Goal: Task Accomplishment & Management: Complete application form

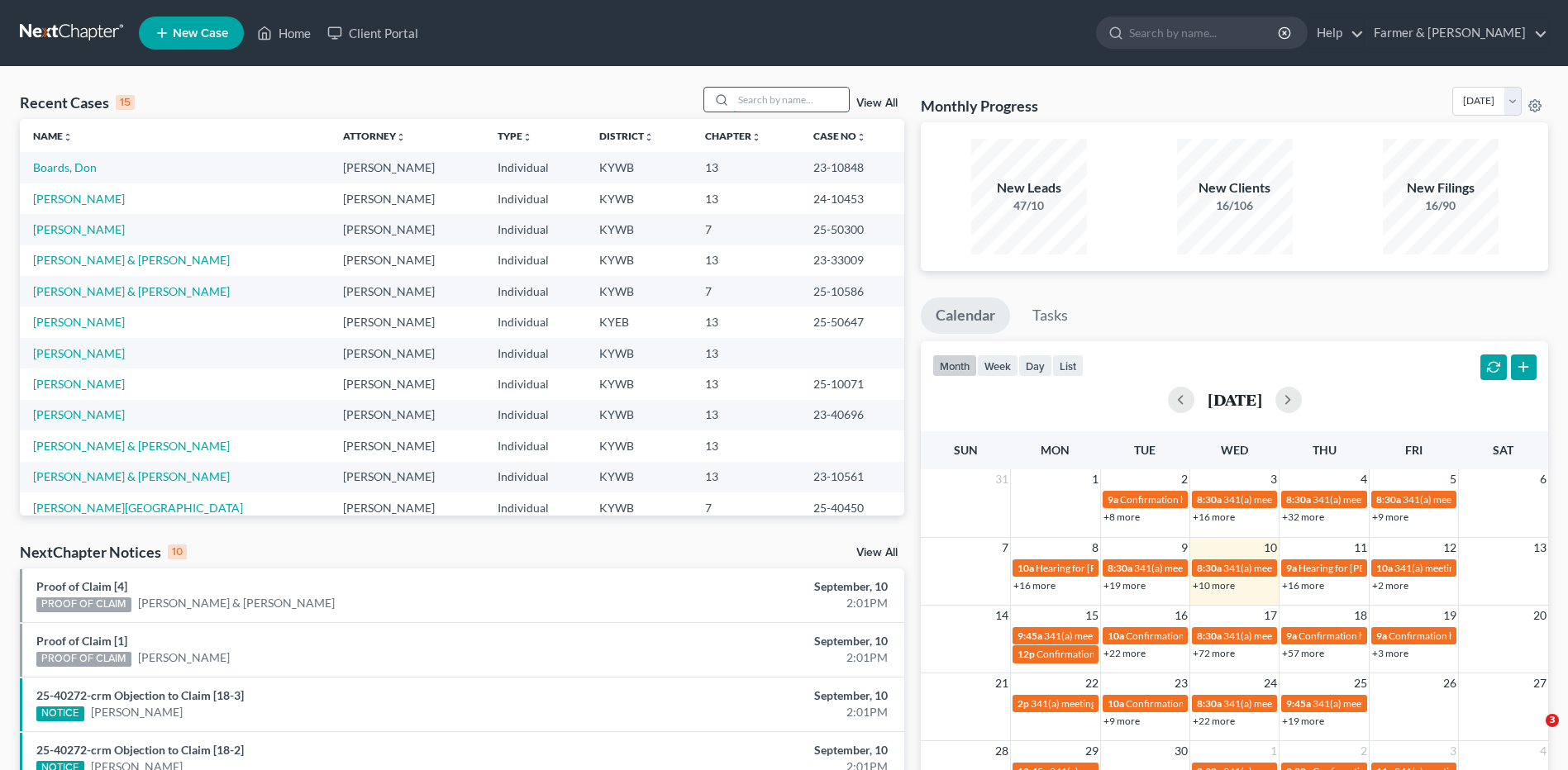
drag, startPoint x: 0, startPoint y: 0, endPoint x: 769, endPoint y: 103, distance: 775.9
click at [768, 103] on input "search" at bounding box center [791, 99] width 116 height 24
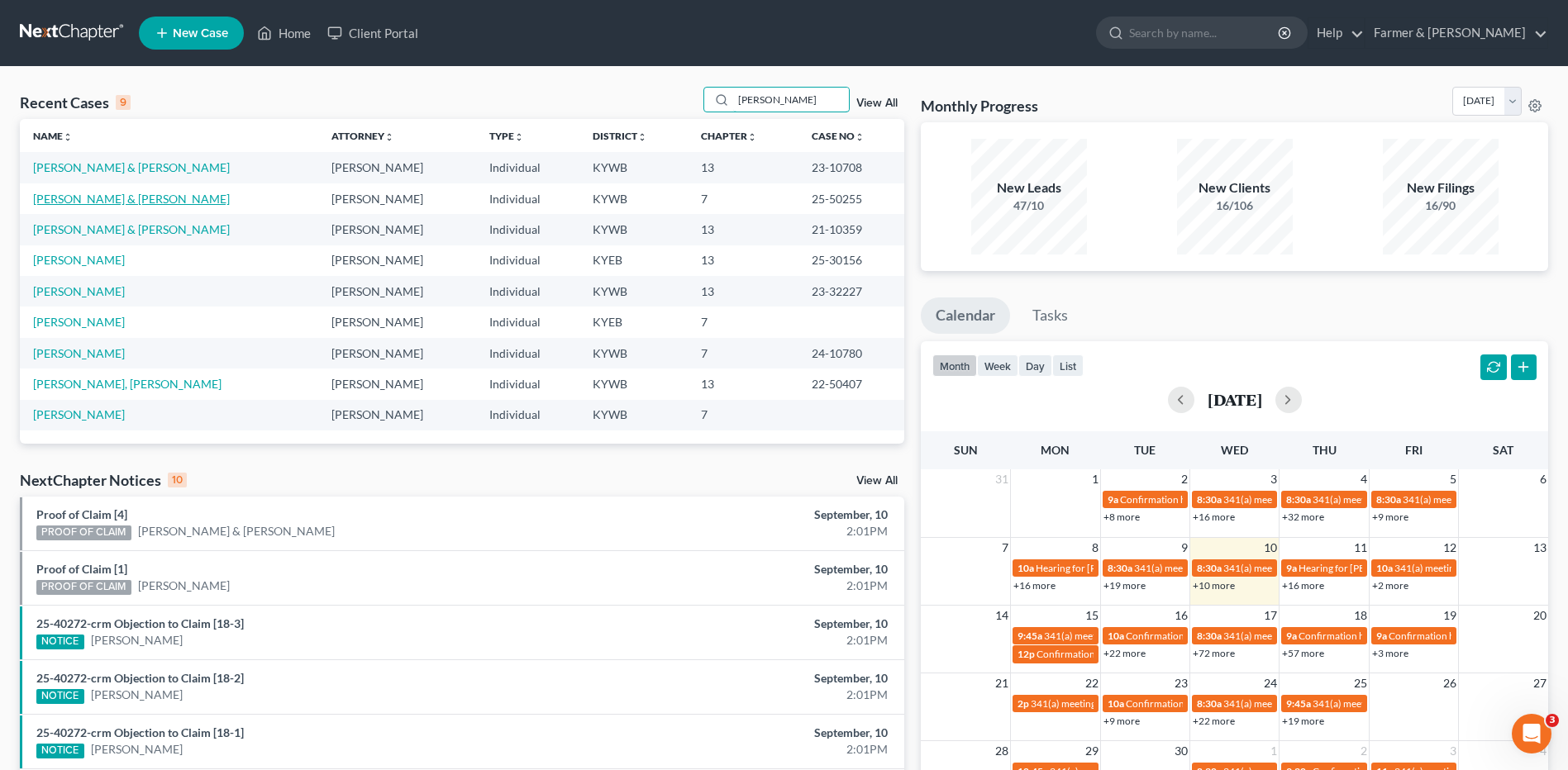
type input "rodriguez"
click at [109, 198] on link "[PERSON_NAME] & [PERSON_NAME]" at bounding box center [132, 199] width 197 height 14
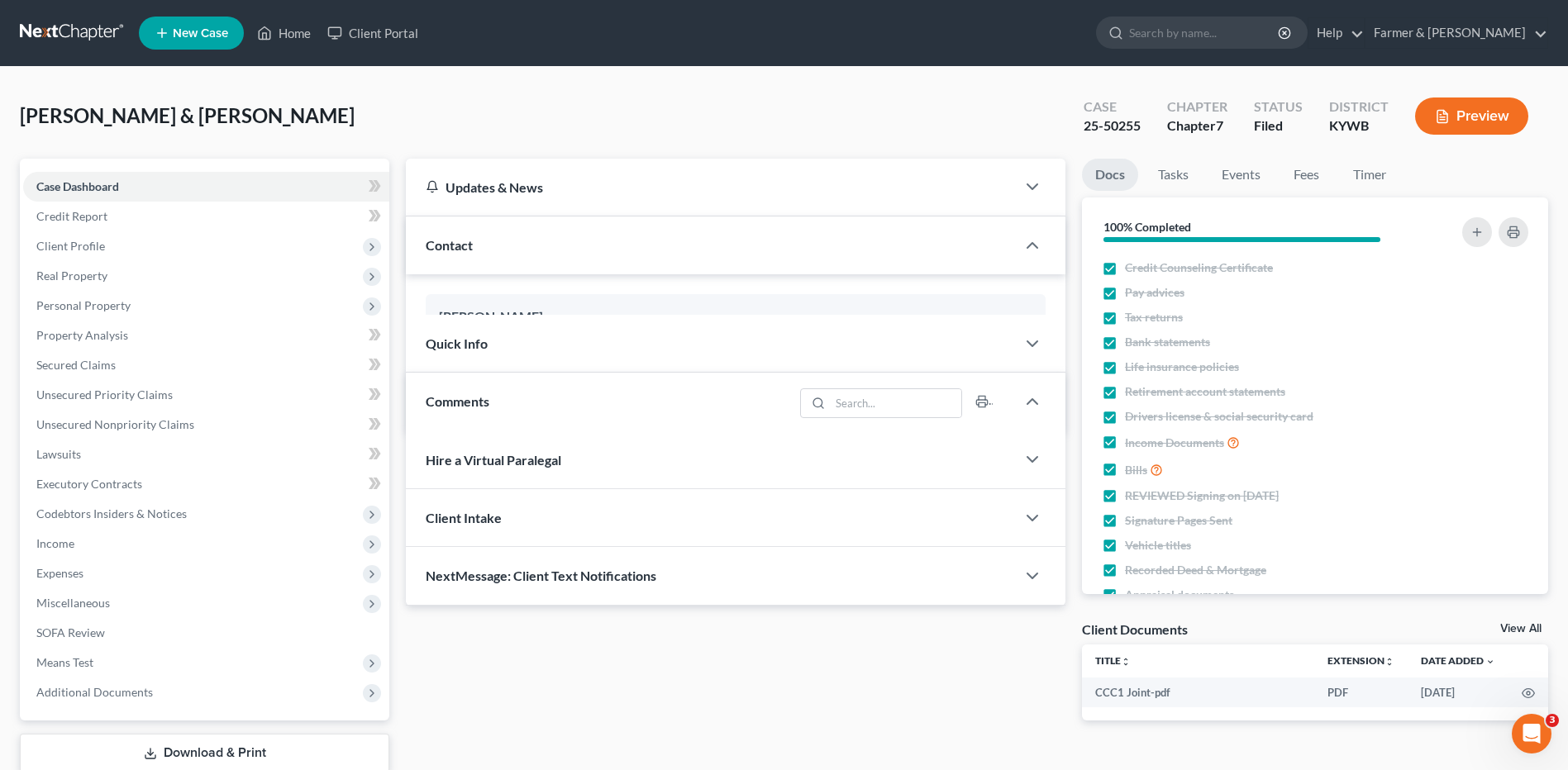
scroll to position [262, 0]
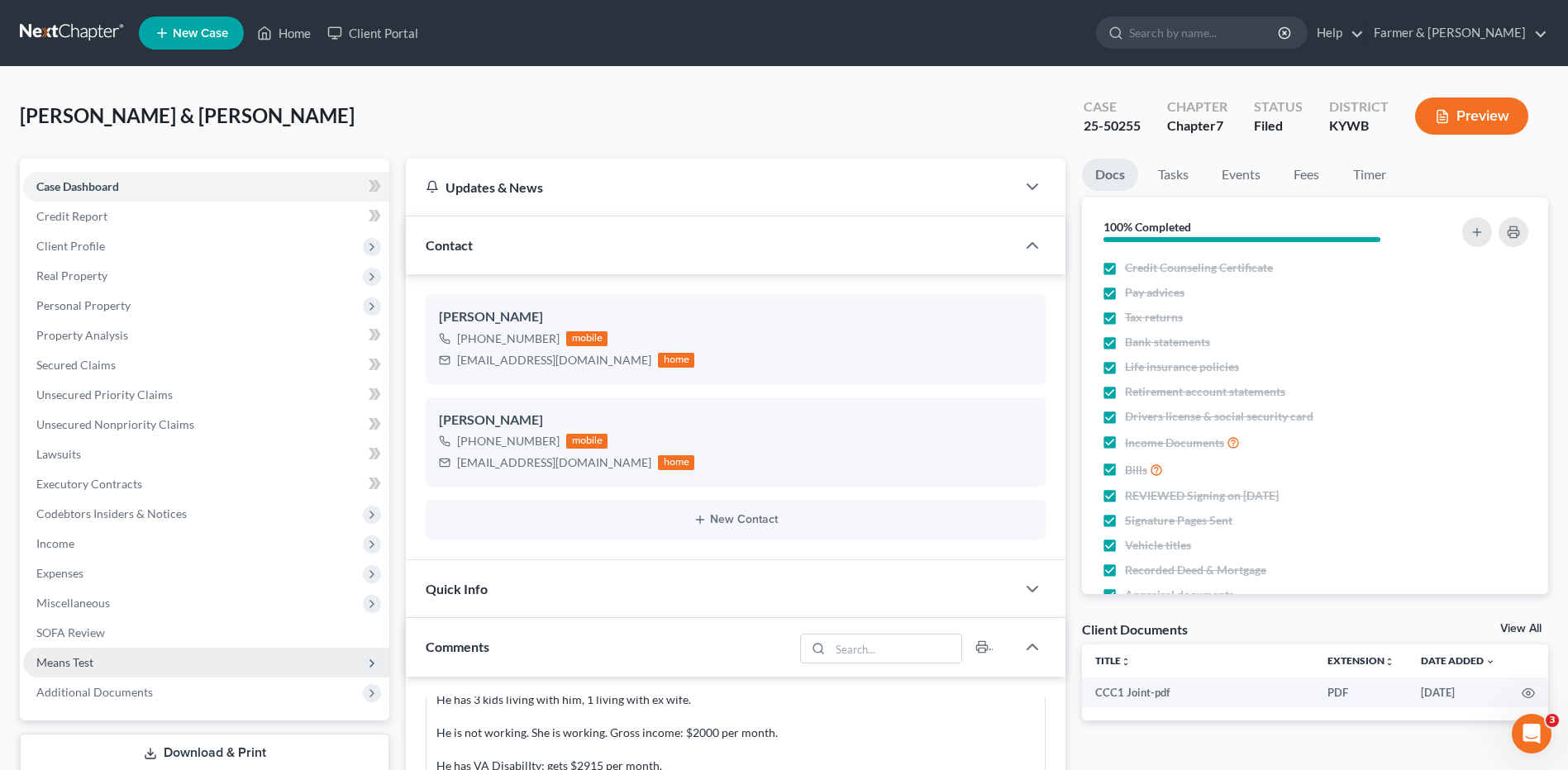
drag, startPoint x: 135, startPoint y: 687, endPoint x: 152, endPoint y: 659, distance: 32.8
click at [135, 687] on span "Additional Documents" at bounding box center [94, 692] width 117 height 14
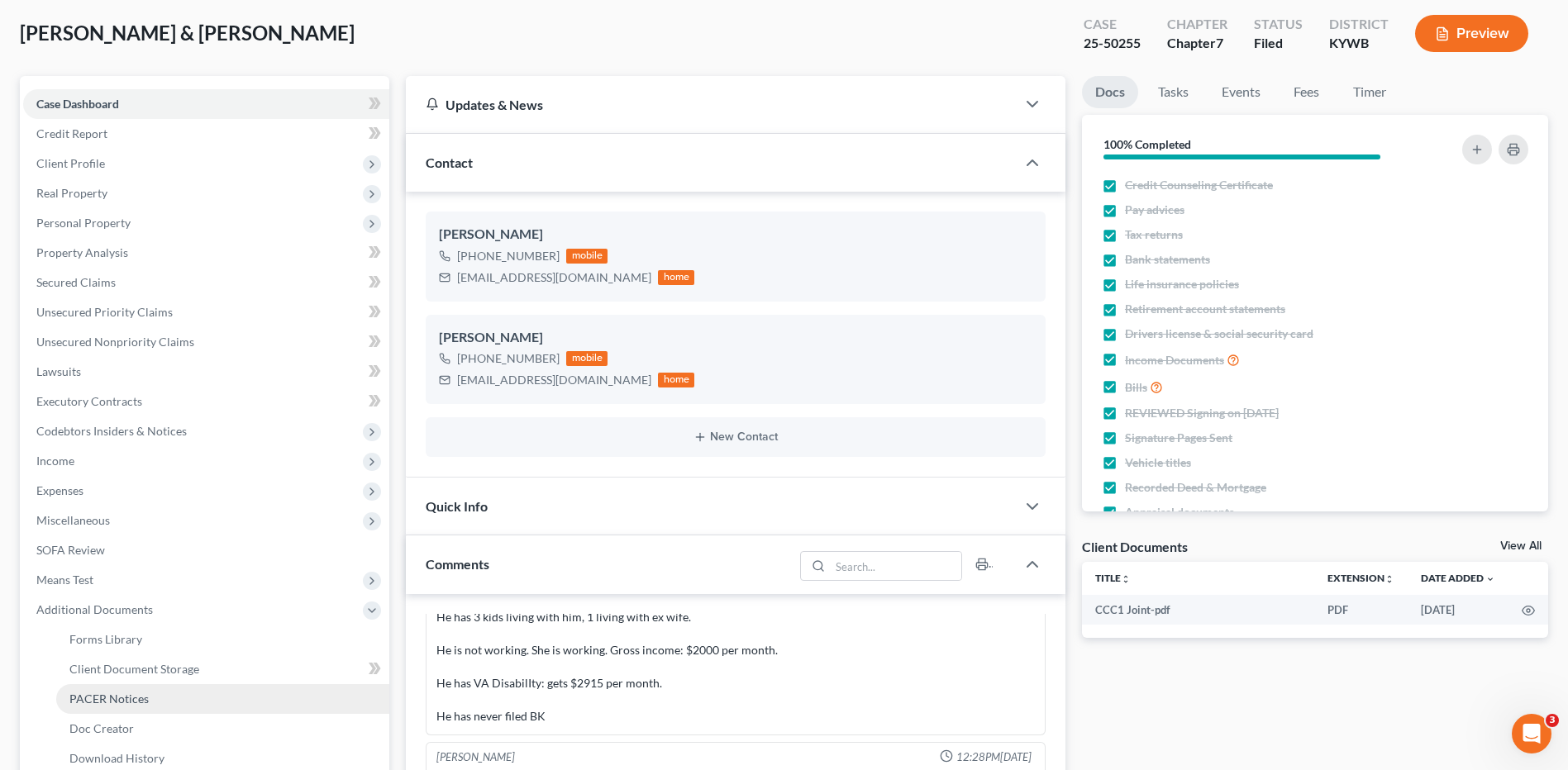
click at [142, 704] on span "PACER Notices" at bounding box center [109, 699] width 80 height 14
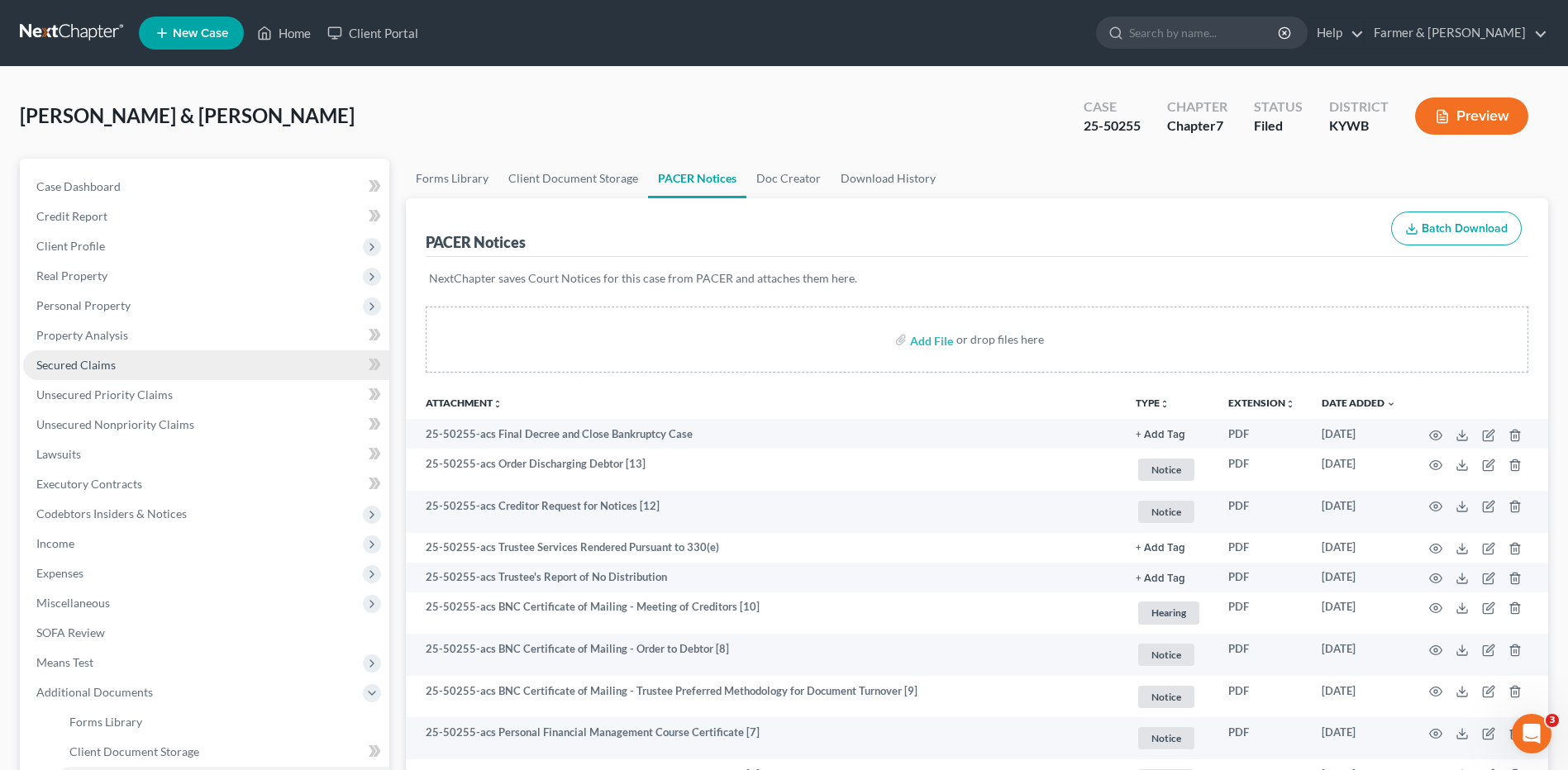
click at [89, 363] on span "Secured Claims" at bounding box center [76, 365] width 80 height 14
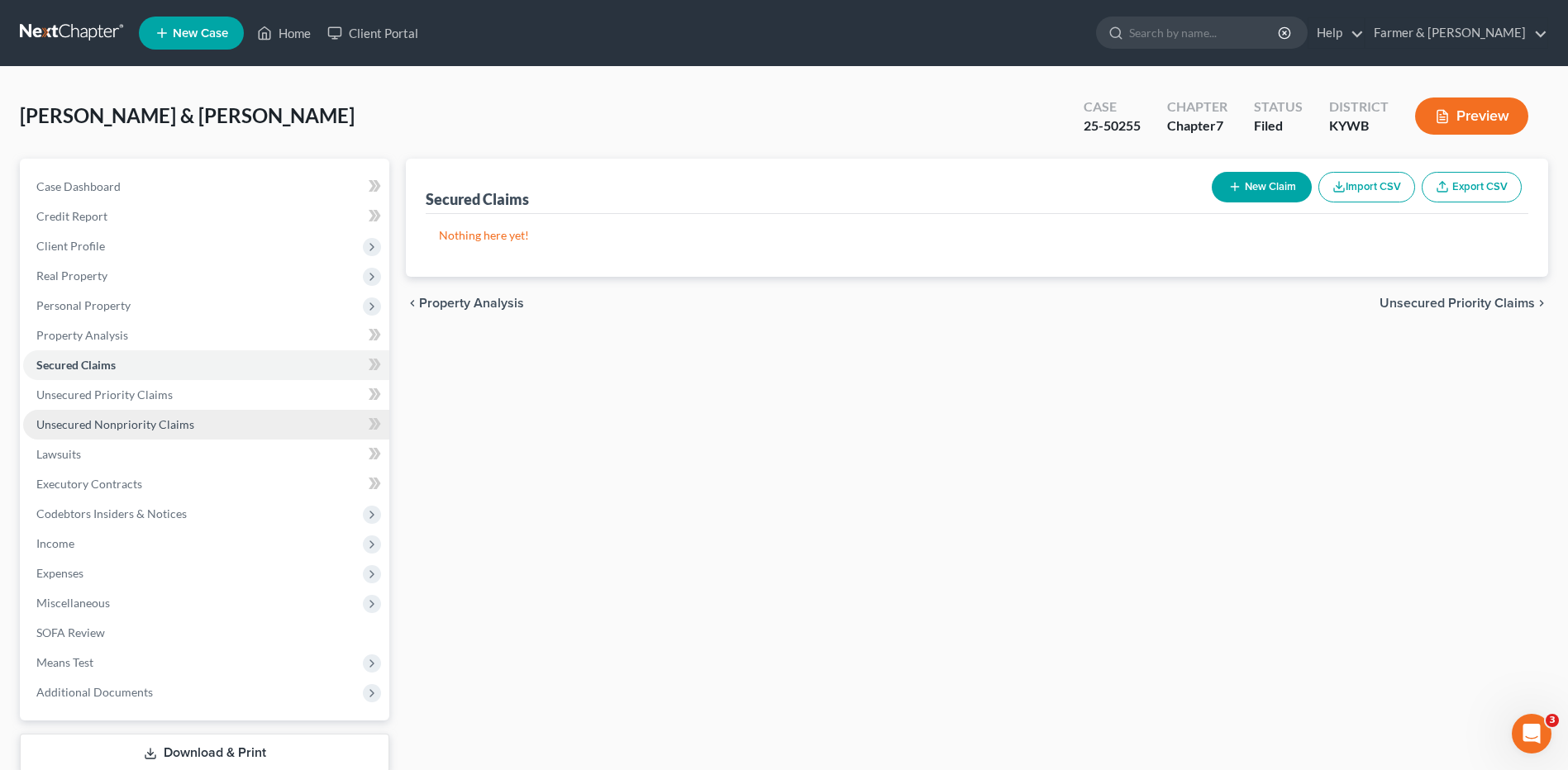
click at [191, 416] on link "Unsecured Nonpriority Claims" at bounding box center [206, 424] width 366 height 30
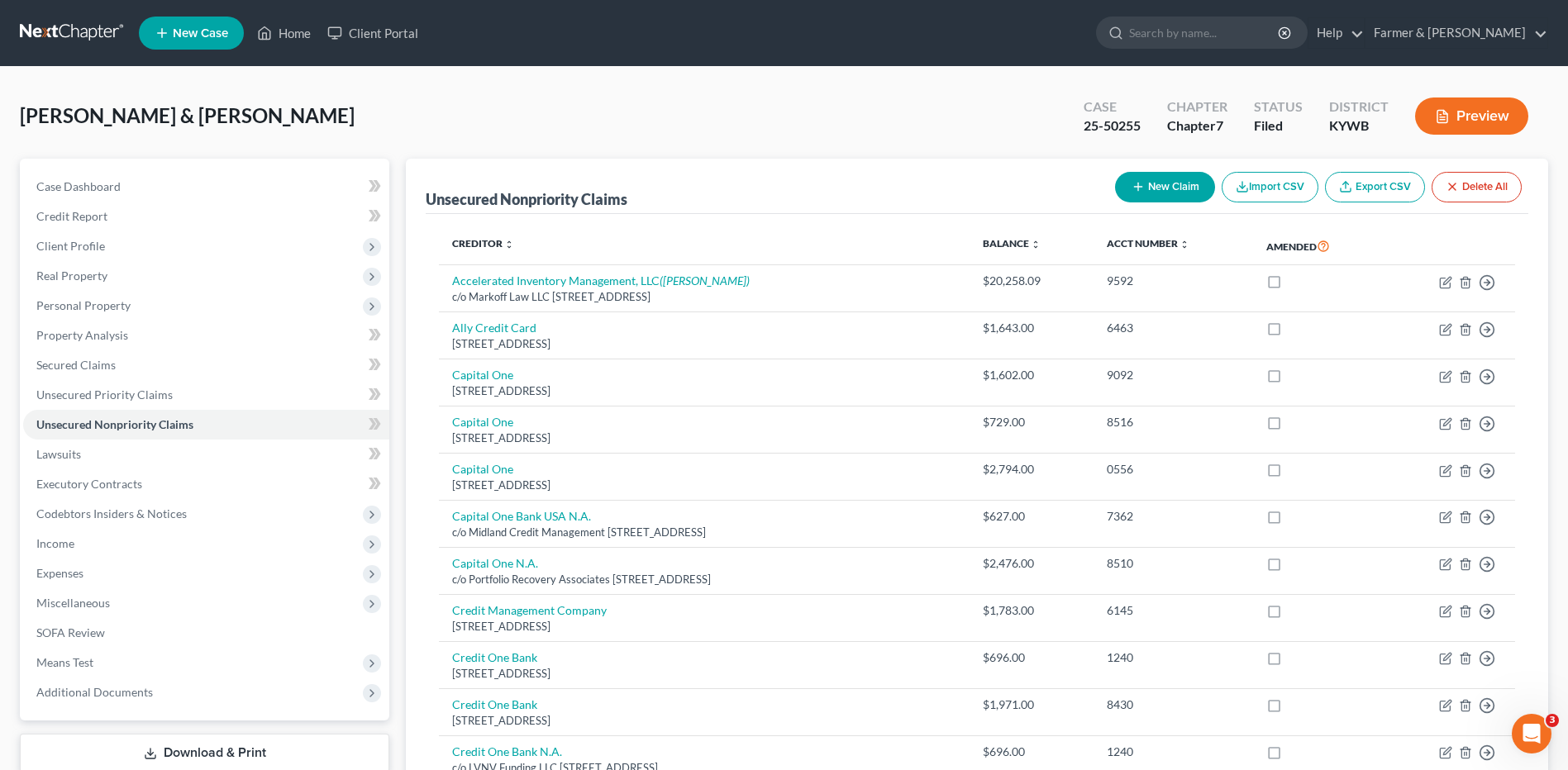
click at [72, 22] on link at bounding box center [72, 33] width 106 height 30
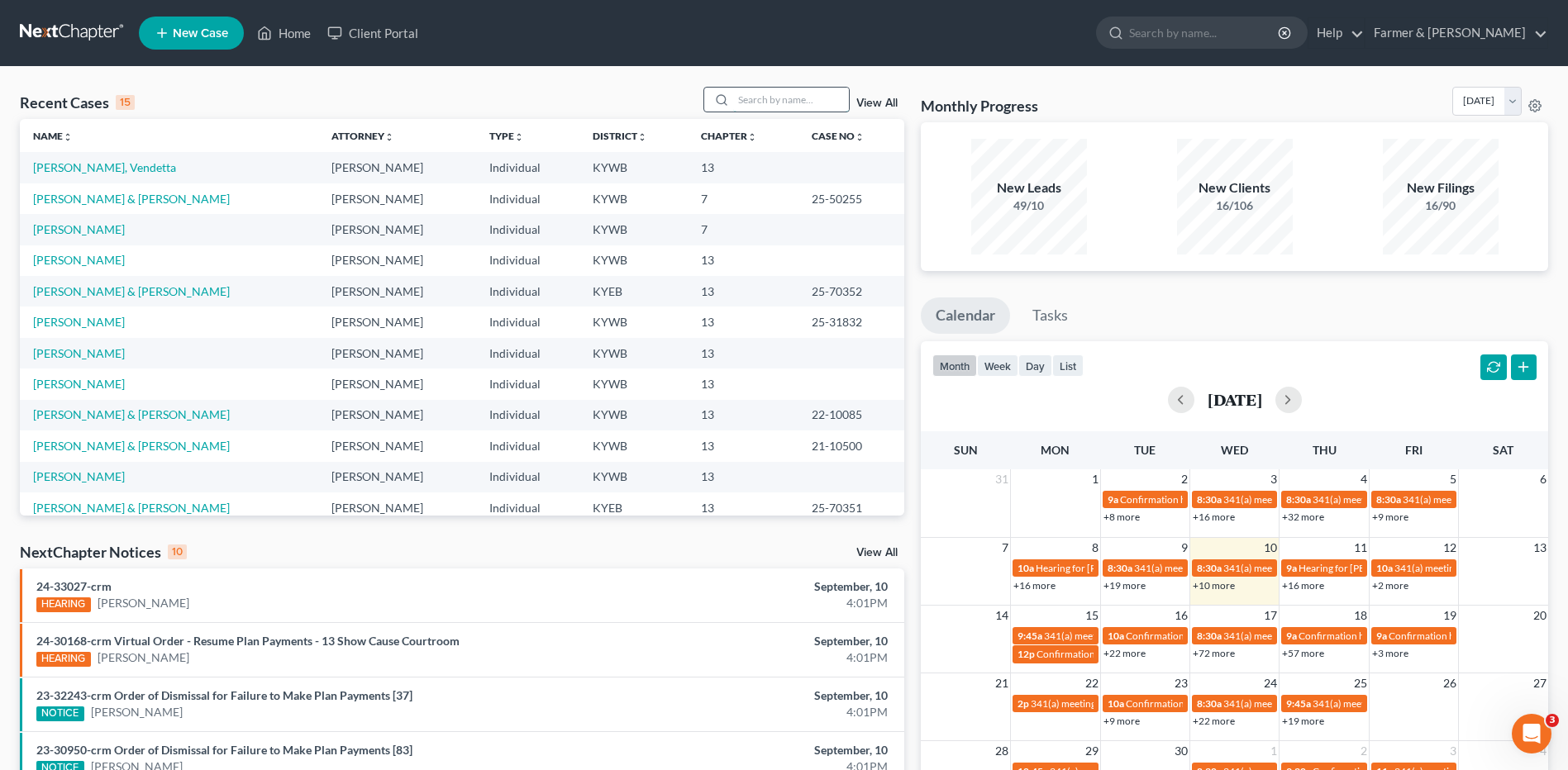
click at [808, 89] on input "search" at bounding box center [791, 99] width 116 height 24
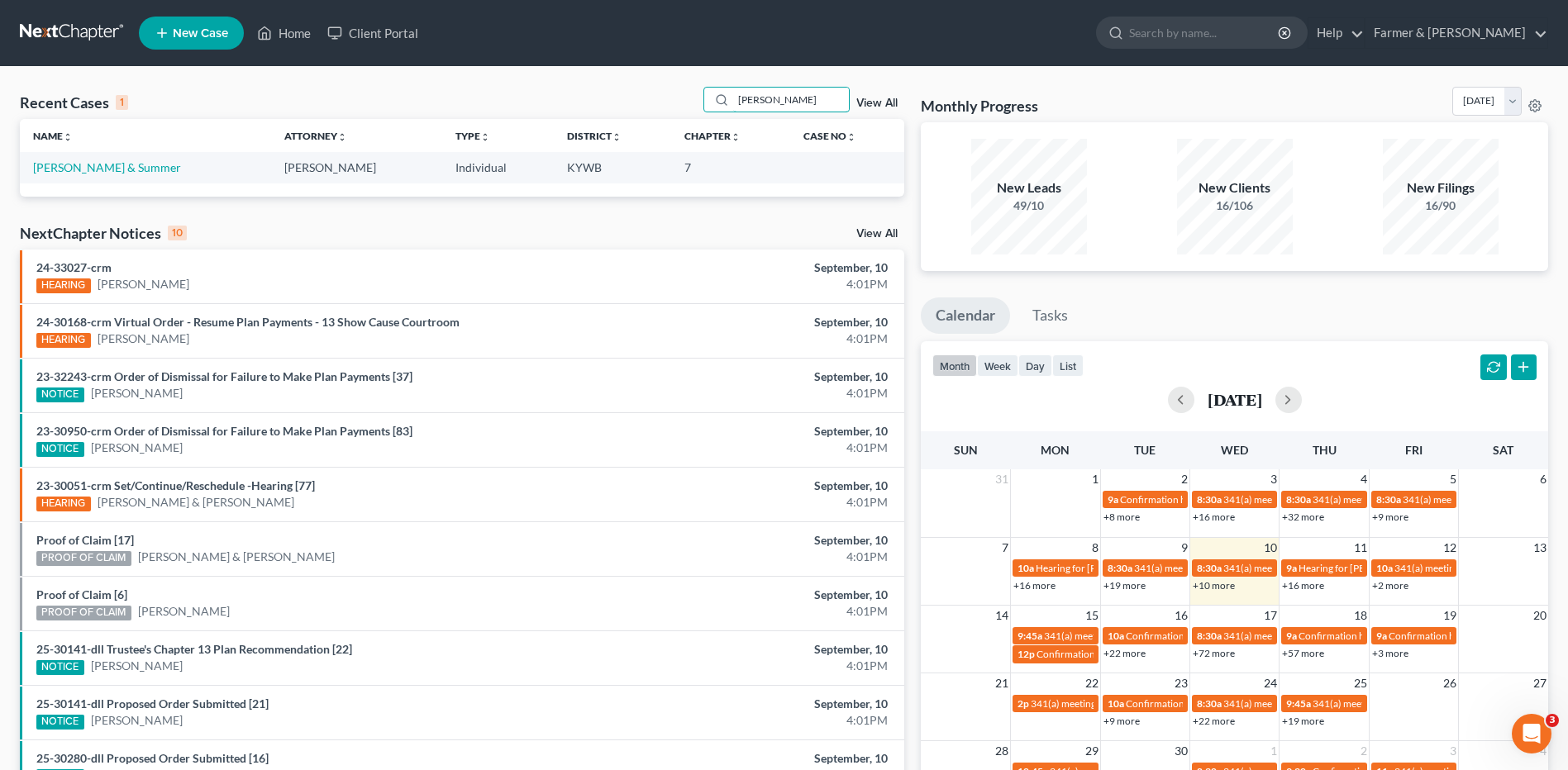
type input "sommers"
click at [137, 166] on link "[PERSON_NAME] & Summer" at bounding box center [108, 167] width 148 height 14
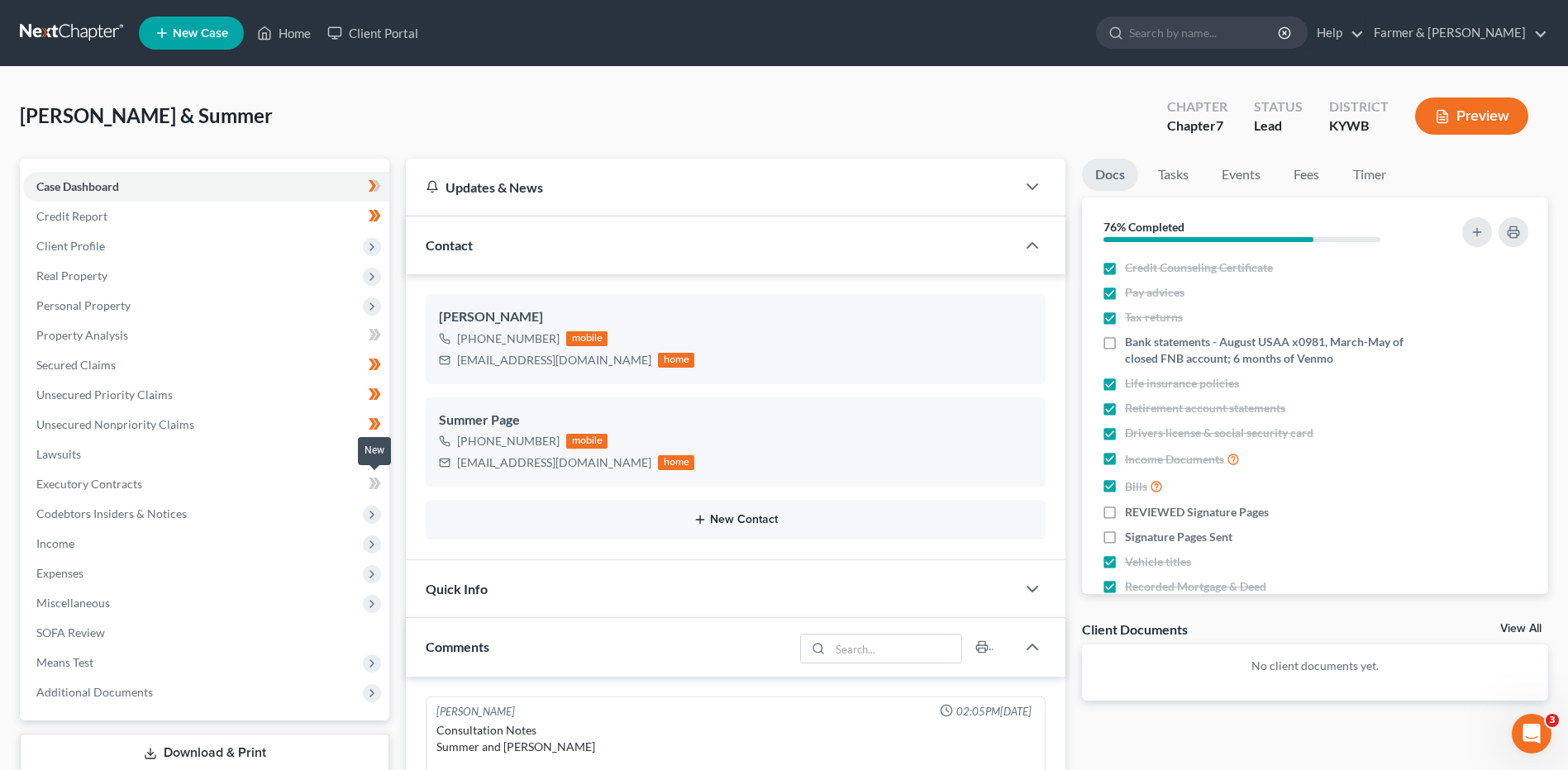
scroll to position [318, 0]
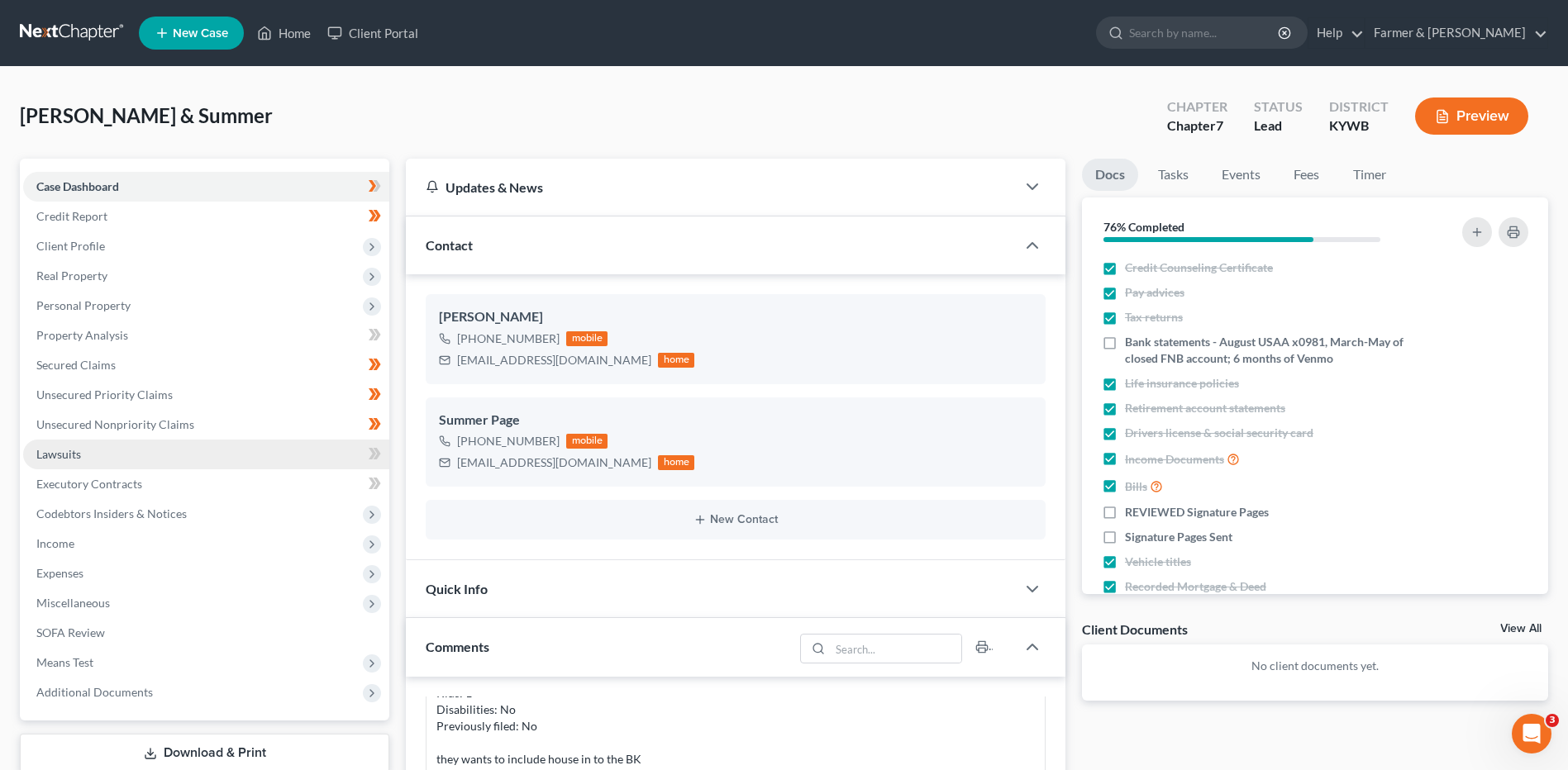
click at [90, 461] on link "Lawsuits" at bounding box center [206, 454] width 366 height 30
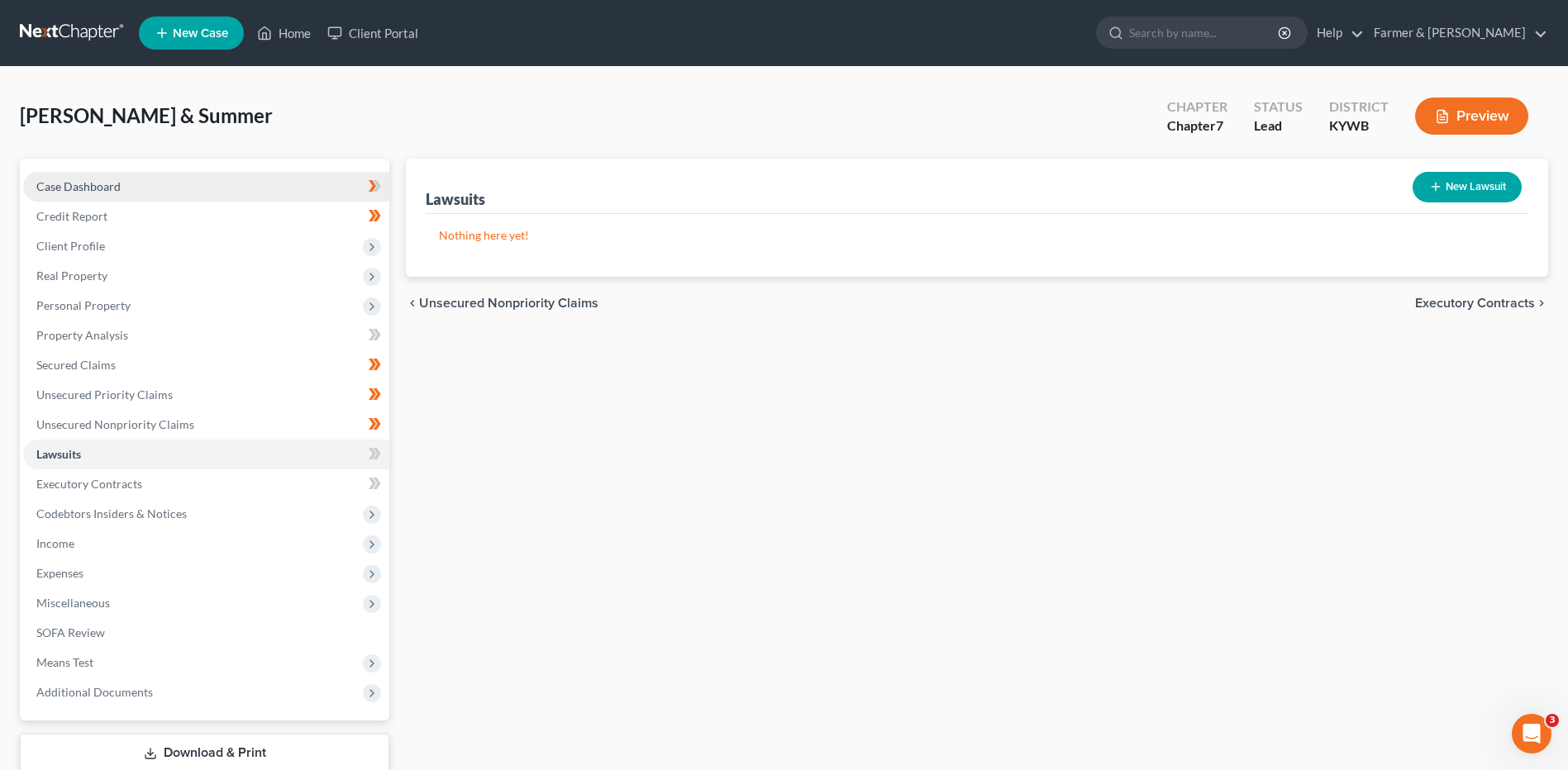
click at [184, 181] on link "Case Dashboard" at bounding box center [206, 186] width 366 height 30
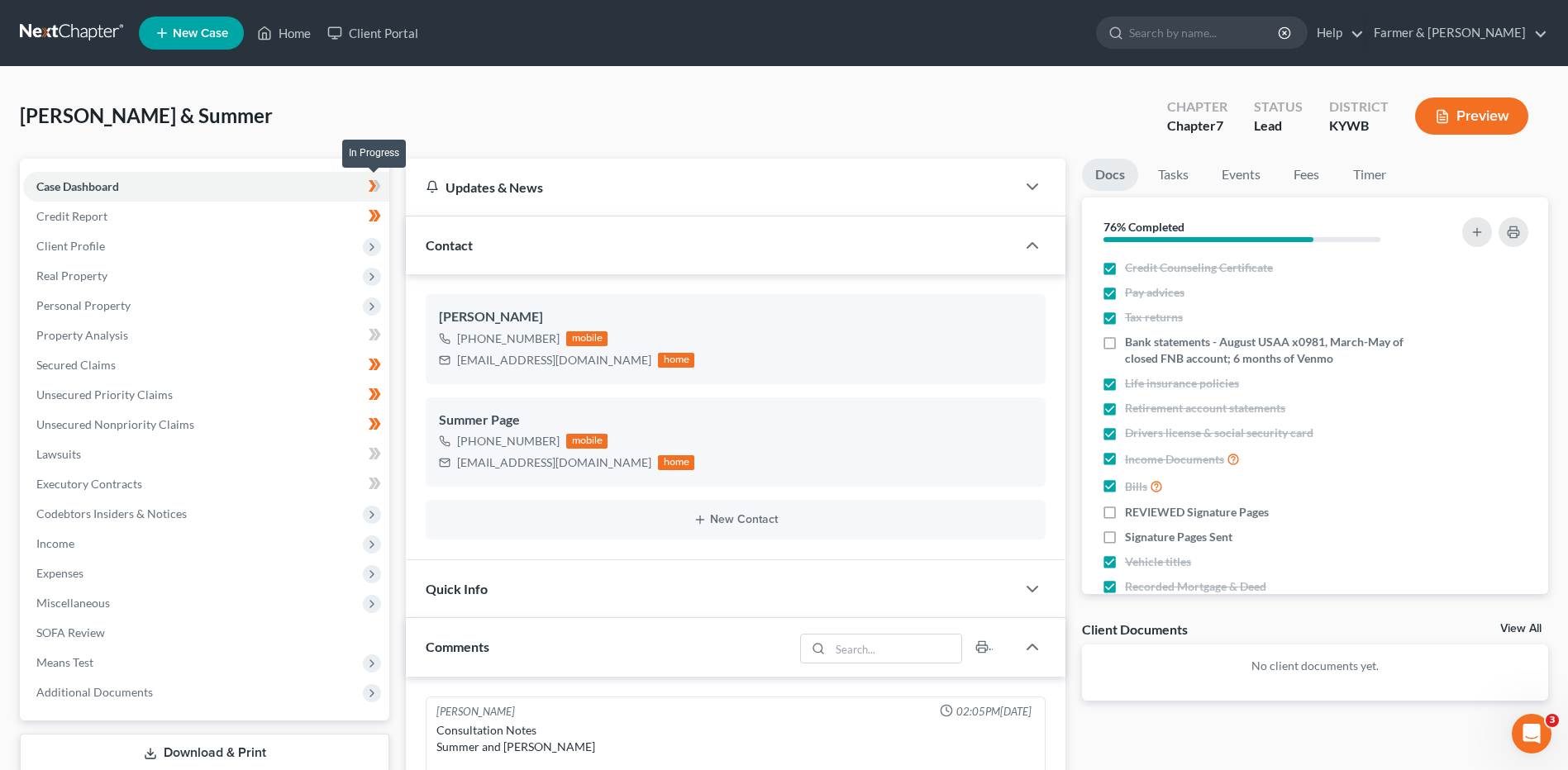
click at [381, 191] on icon at bounding box center [375, 186] width 13 height 21
click at [383, 192] on span at bounding box center [375, 188] width 29 height 24
click at [386, 221] on span at bounding box center [375, 218] width 29 height 24
click at [288, 251] on span "Client Profile" at bounding box center [206, 246] width 366 height 30
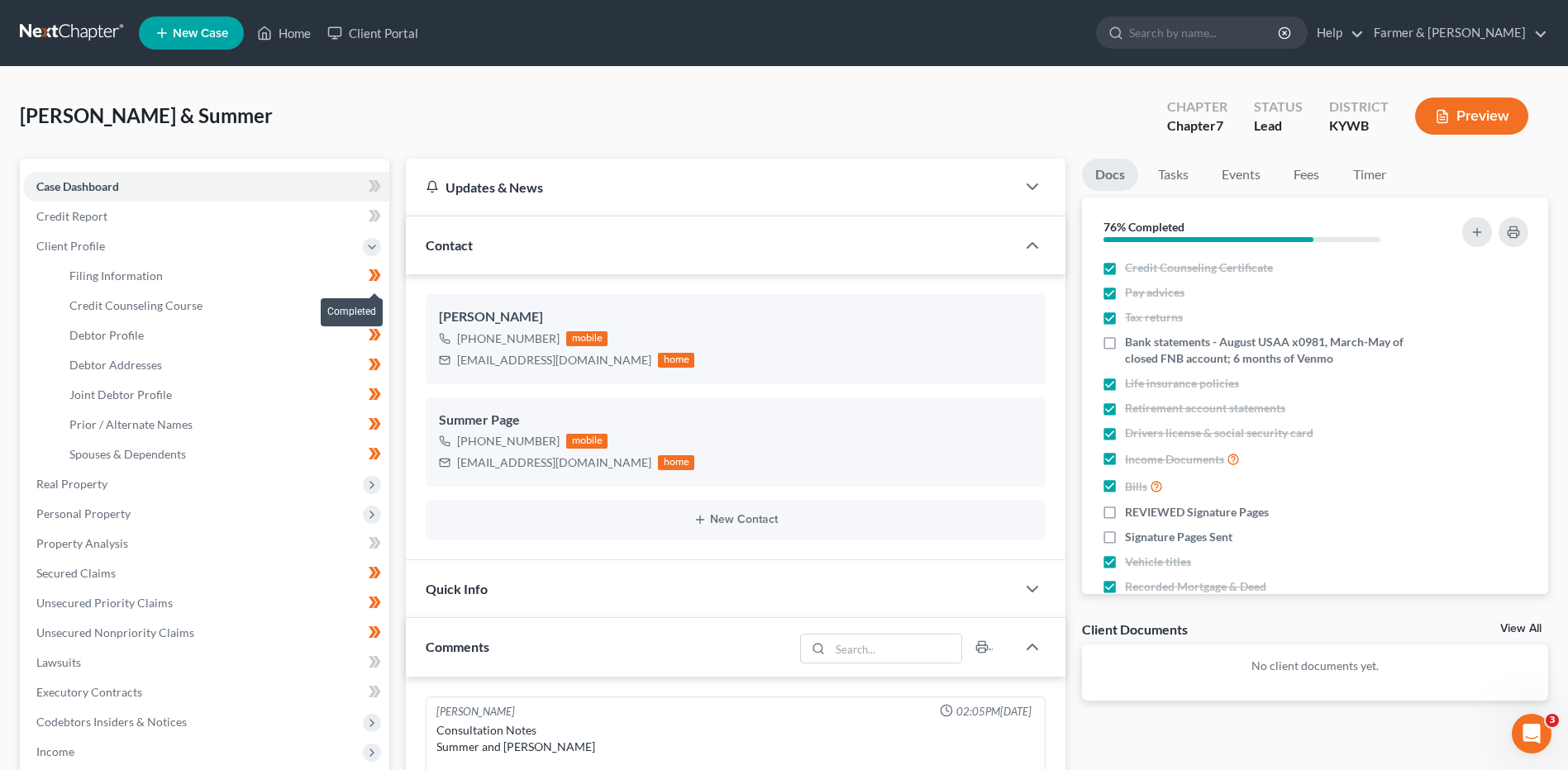
drag, startPoint x: 387, startPoint y: 274, endPoint x: 385, endPoint y: 296, distance: 22.1
click at [387, 275] on span at bounding box center [375, 277] width 29 height 24
click at [384, 301] on span at bounding box center [375, 306] width 29 height 24
click at [383, 334] on span at bounding box center [375, 336] width 29 height 24
click at [380, 375] on span at bounding box center [375, 366] width 29 height 24
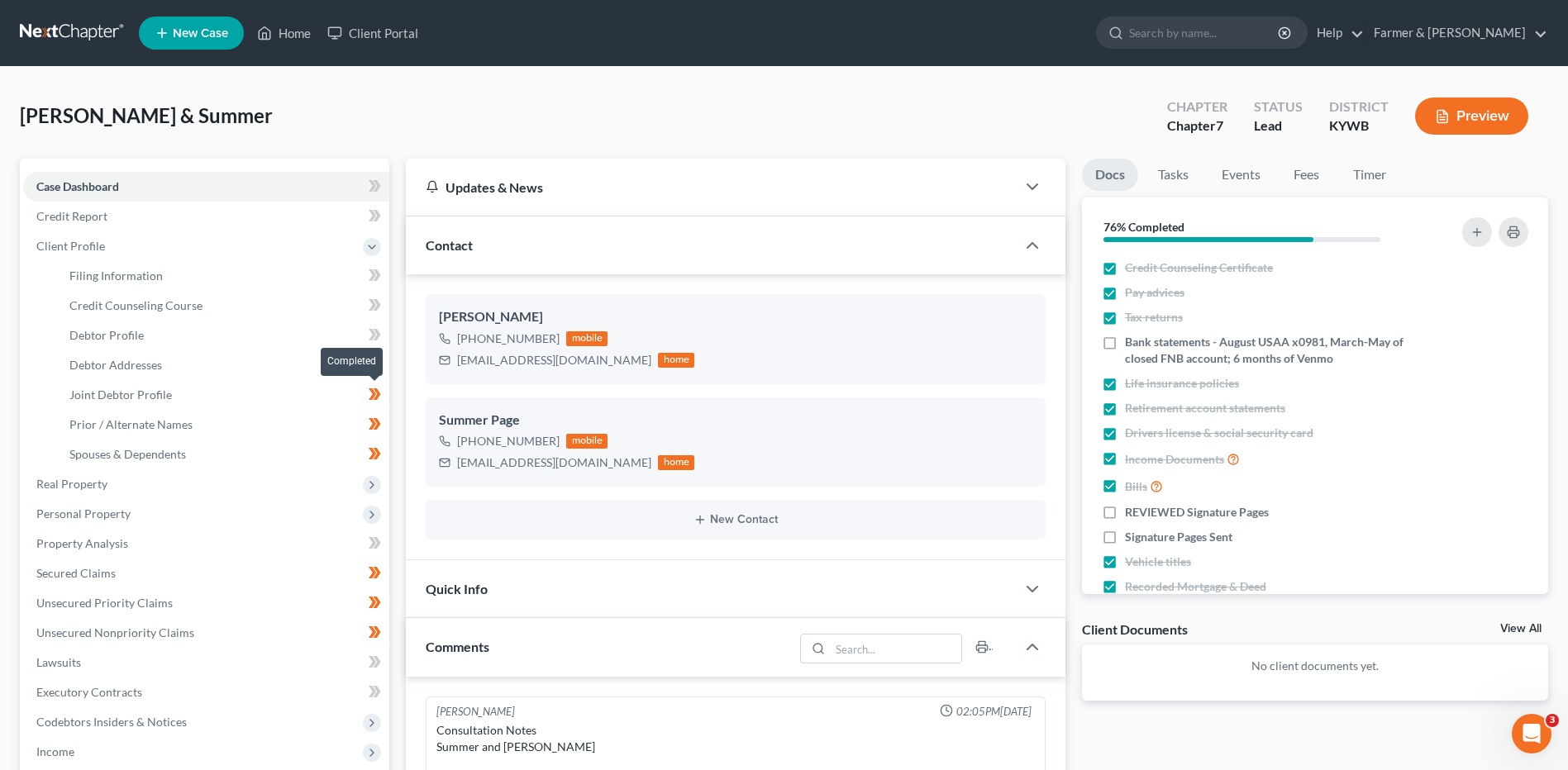
click at [380, 402] on icon at bounding box center [375, 394] width 13 height 21
drag, startPoint x: 379, startPoint y: 432, endPoint x: 377, endPoint y: 450, distance: 18.1
click at [379, 435] on span at bounding box center [375, 426] width 29 height 24
click at [379, 456] on icon at bounding box center [377, 453] width 7 height 12
click at [227, 345] on link "Debtor Profile" at bounding box center [222, 335] width 333 height 30
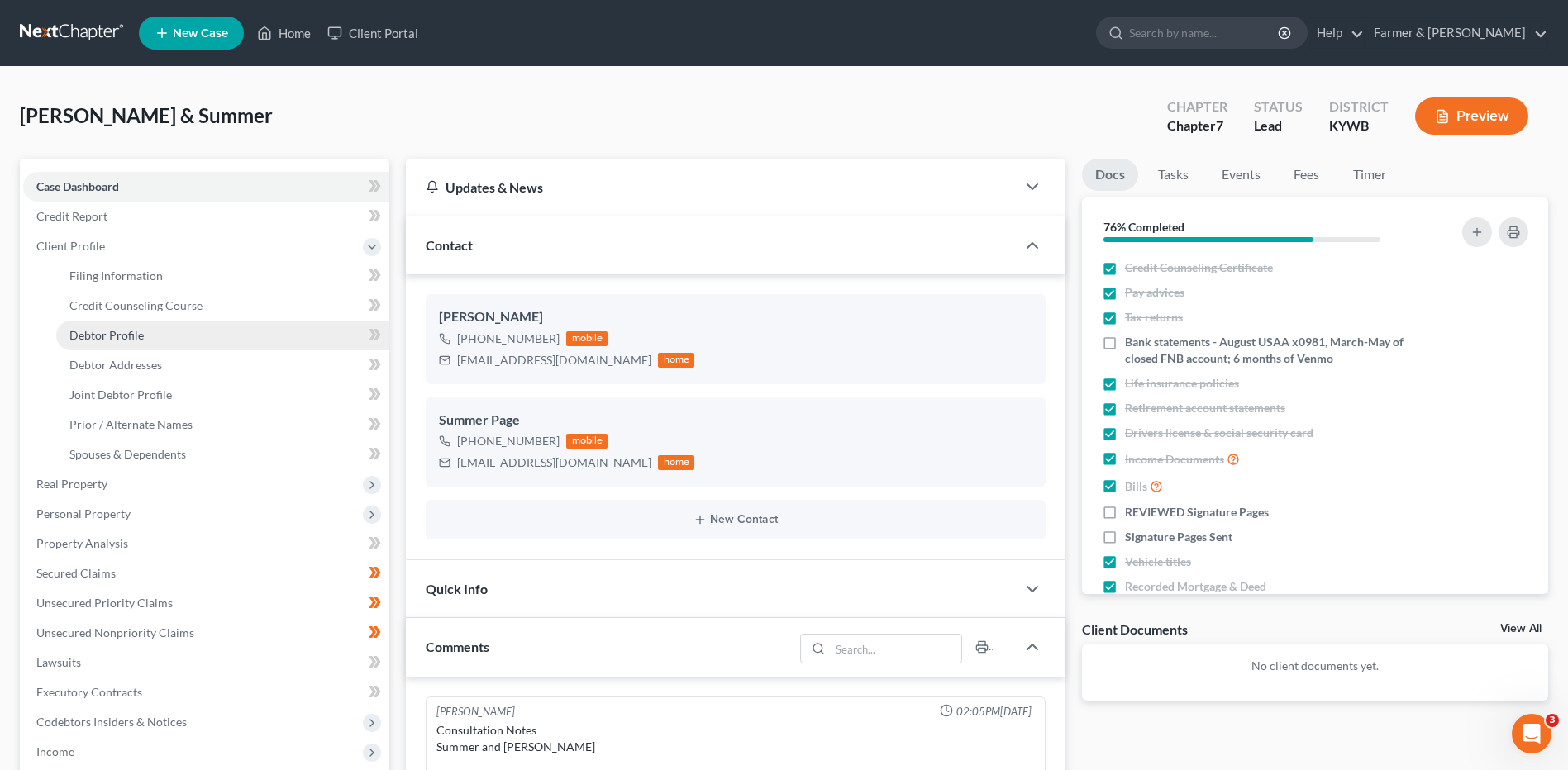
select select "1"
select select "2"
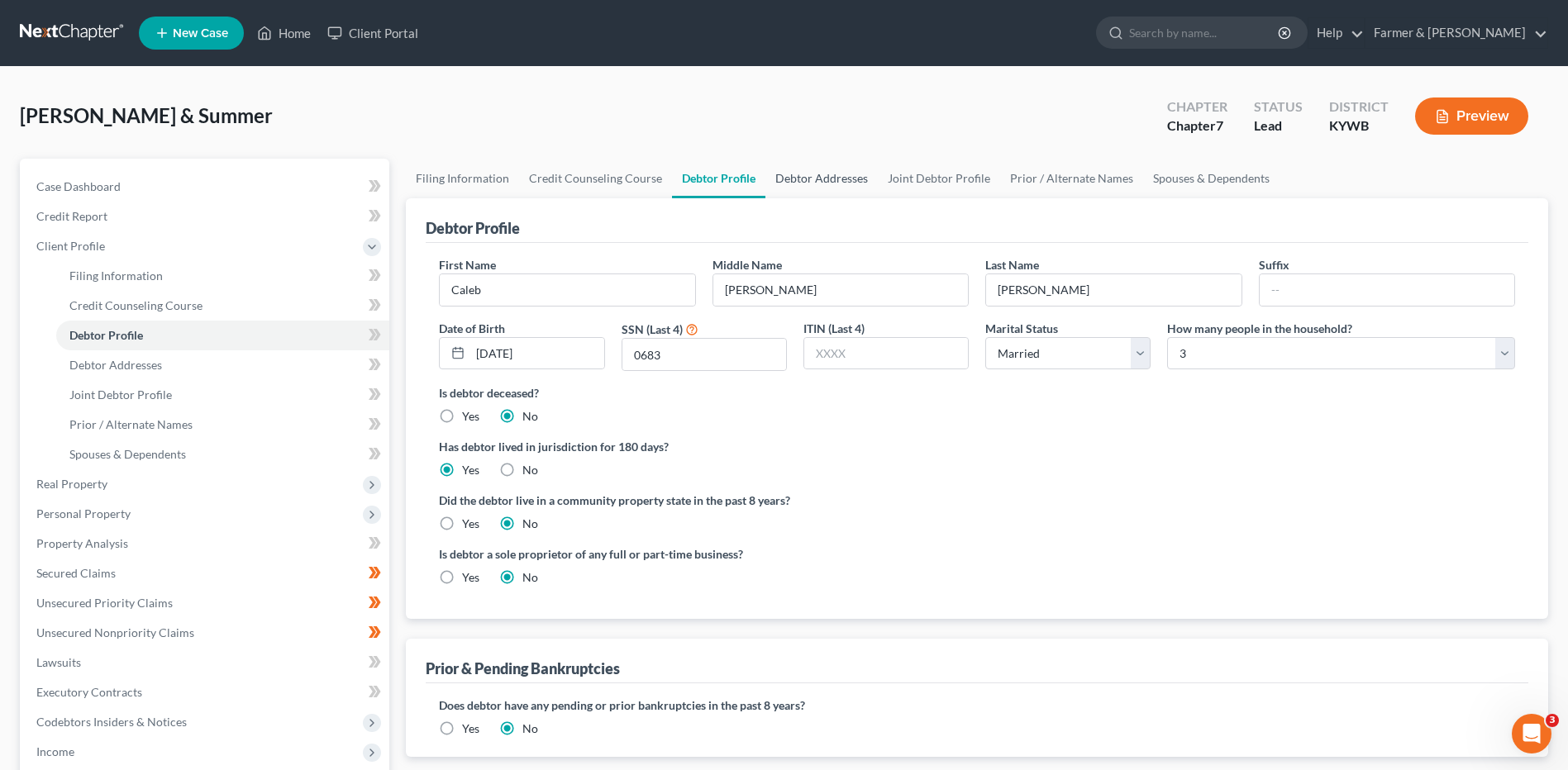
click at [839, 178] on link "Debtor Addresses" at bounding box center [821, 178] width 112 height 40
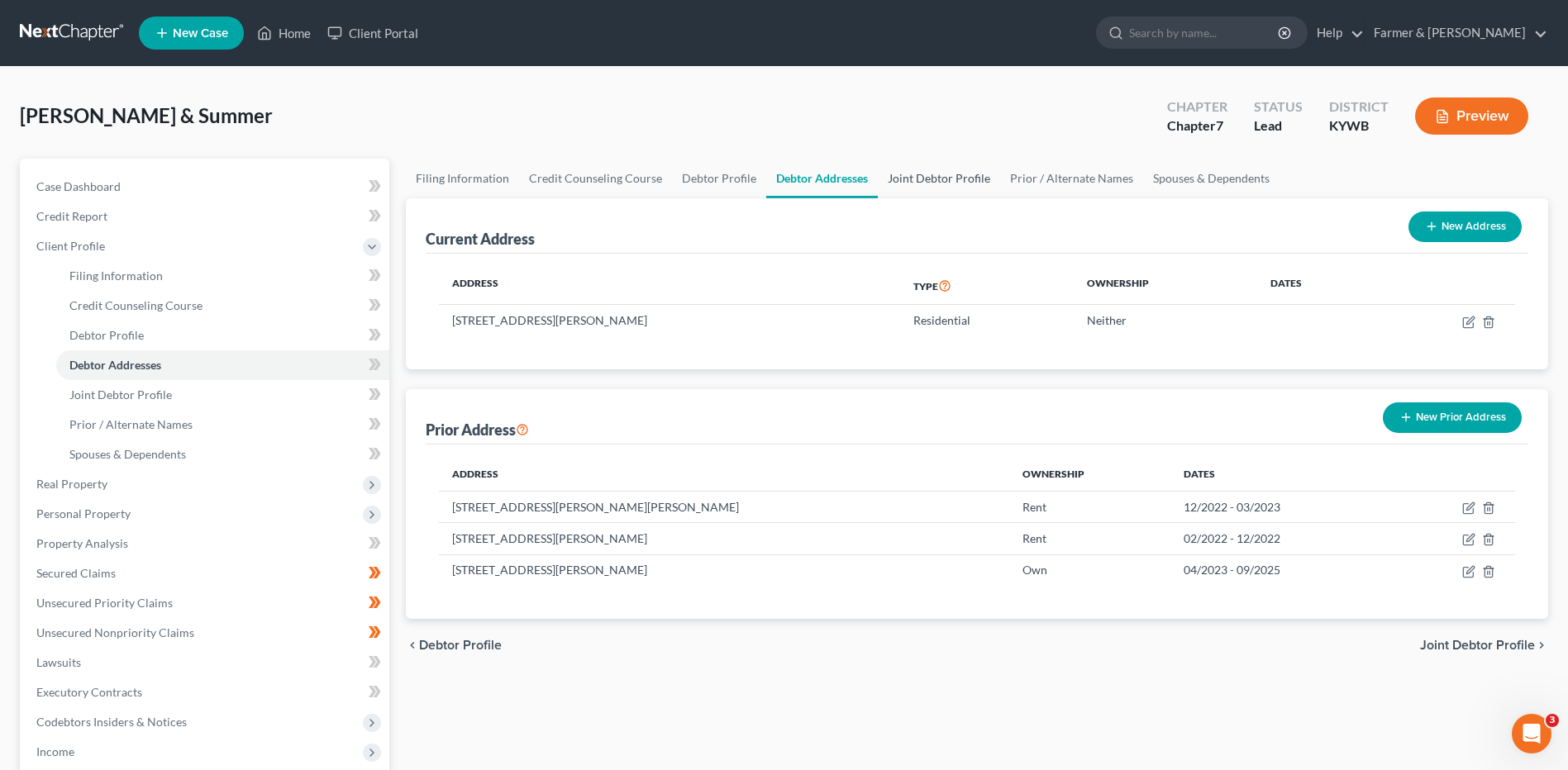
click at [966, 174] on link "Joint Debtor Profile" at bounding box center [939, 178] width 122 height 40
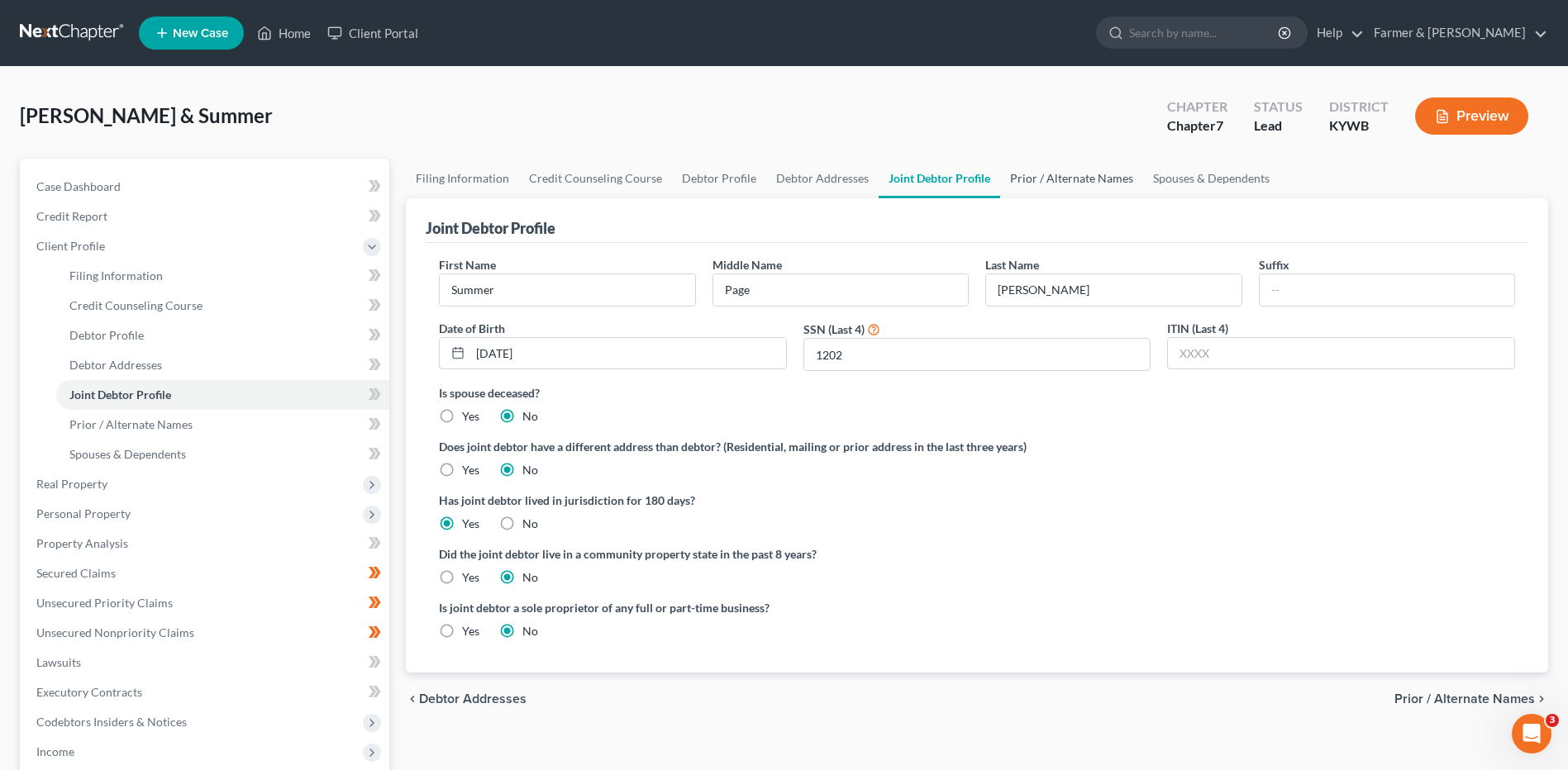
click at [1086, 183] on link "Prior / Alternate Names" at bounding box center [1072, 178] width 143 height 40
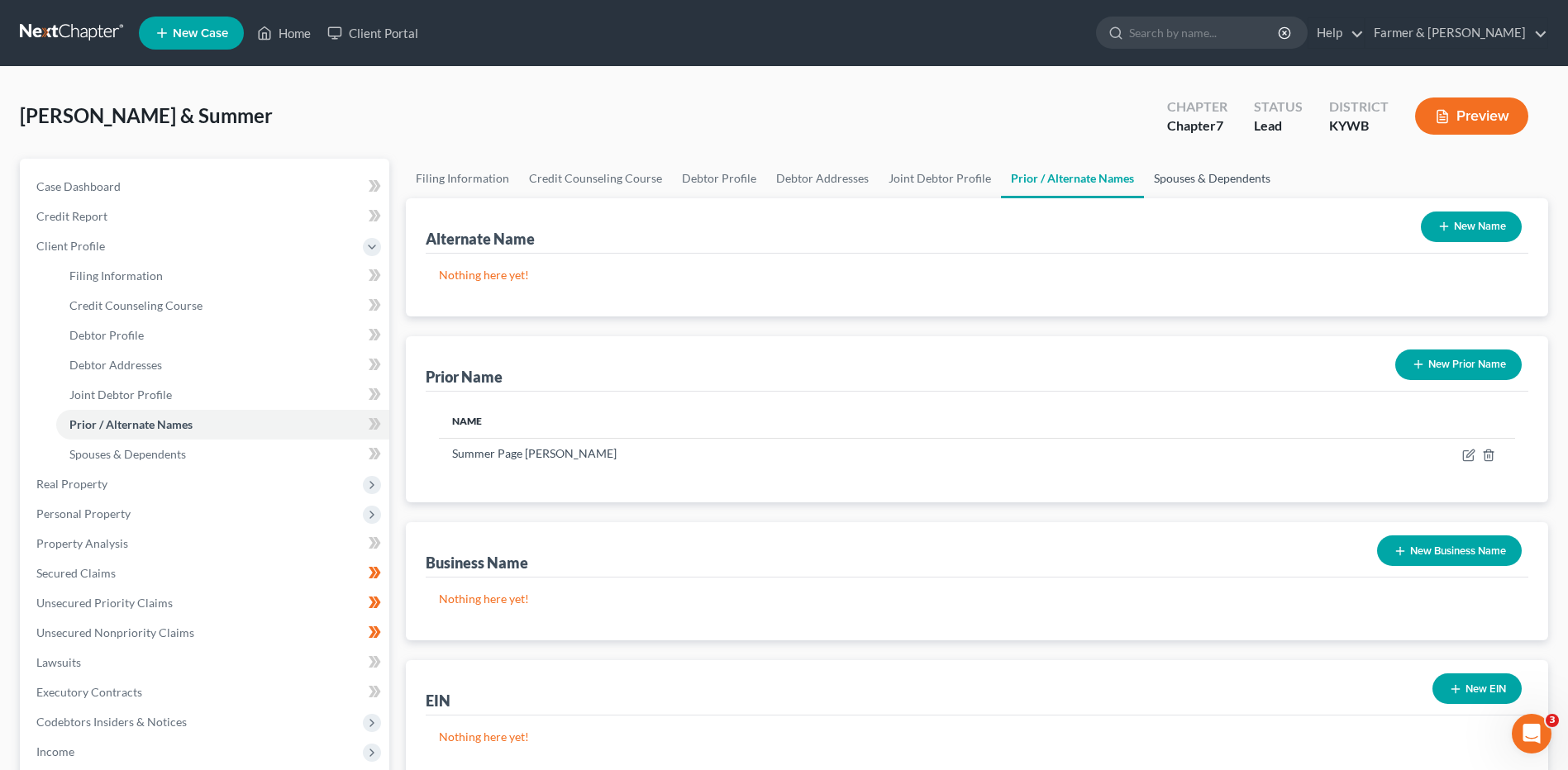
click at [1207, 174] on link "Spouses & Dependents" at bounding box center [1212, 178] width 137 height 40
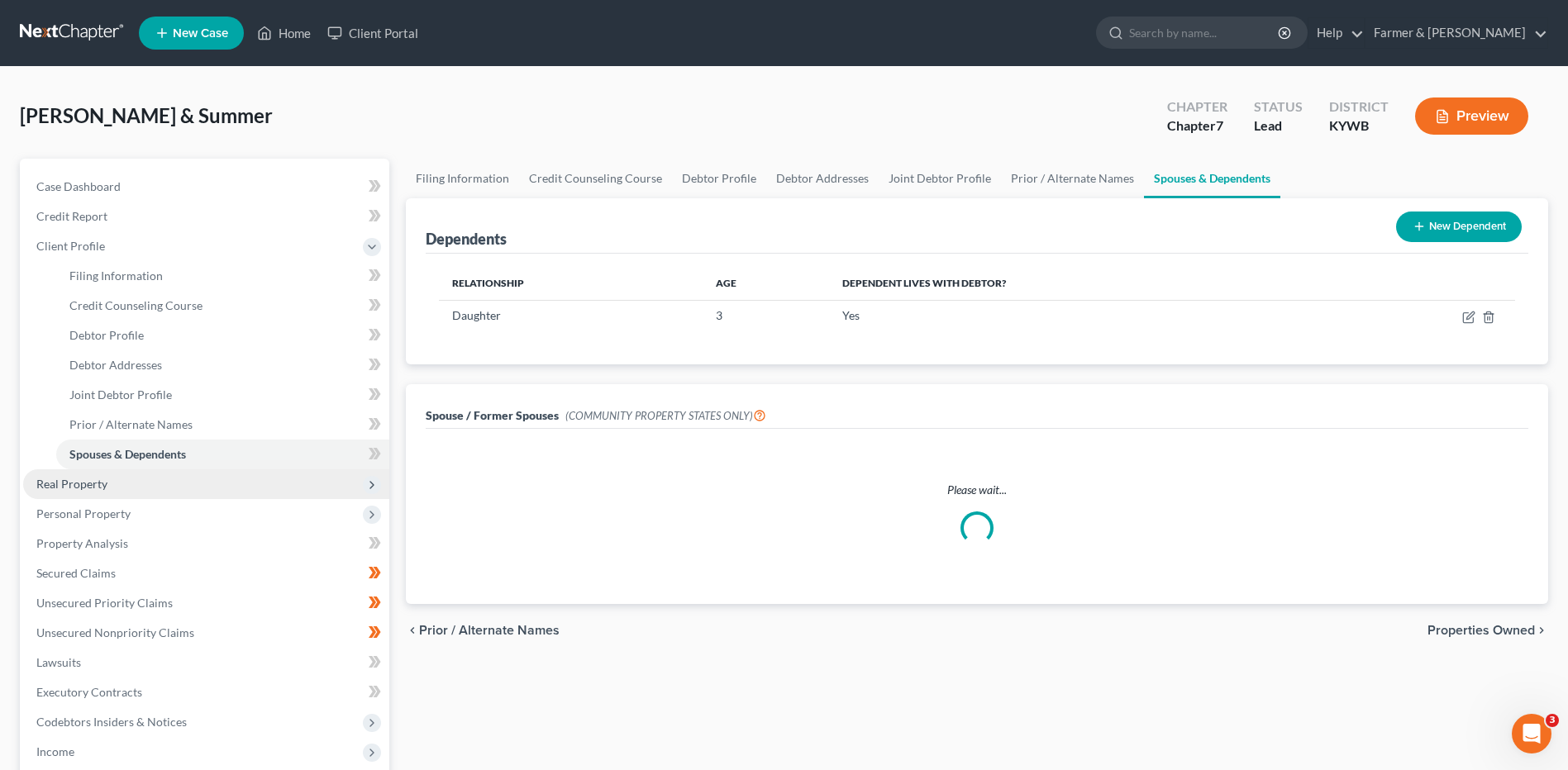
click at [165, 486] on span "Real Property" at bounding box center [206, 484] width 366 height 30
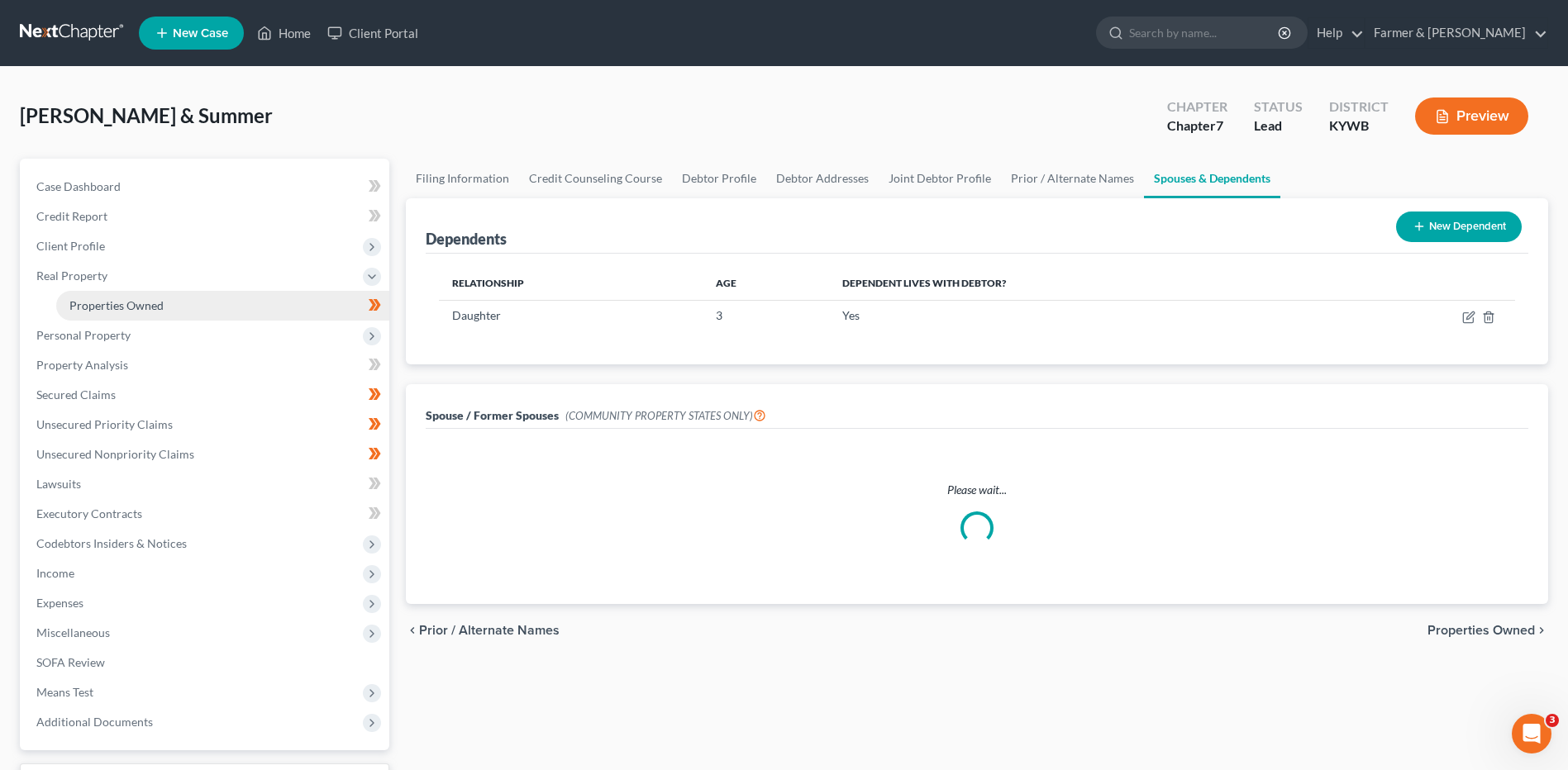
click at [329, 298] on link "Properties Owned" at bounding box center [222, 305] width 333 height 30
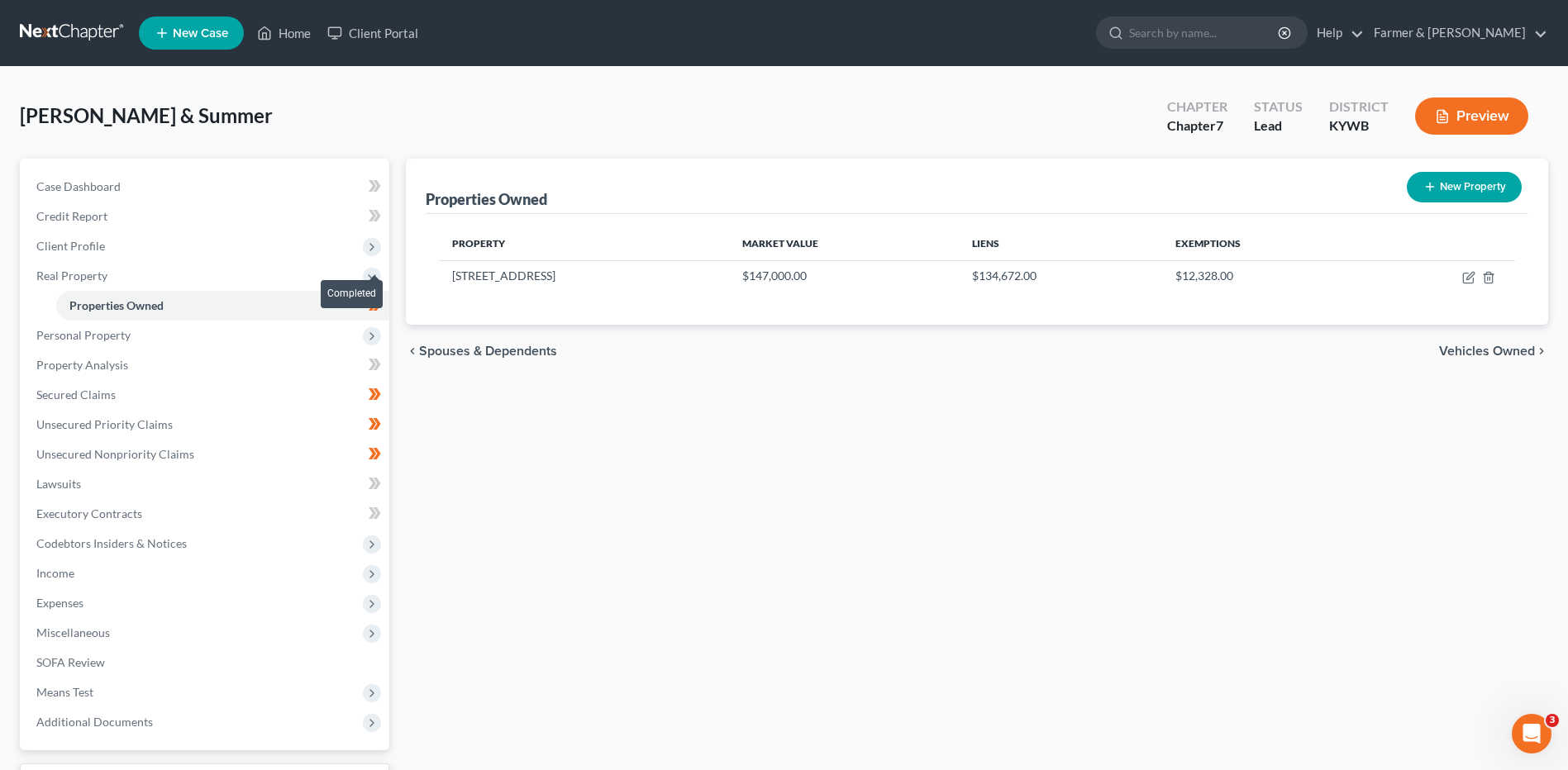
click at [383, 310] on span at bounding box center [375, 306] width 29 height 24
click at [1465, 274] on icon "button" at bounding box center [1468, 278] width 10 height 10
select select "18"
select select "0"
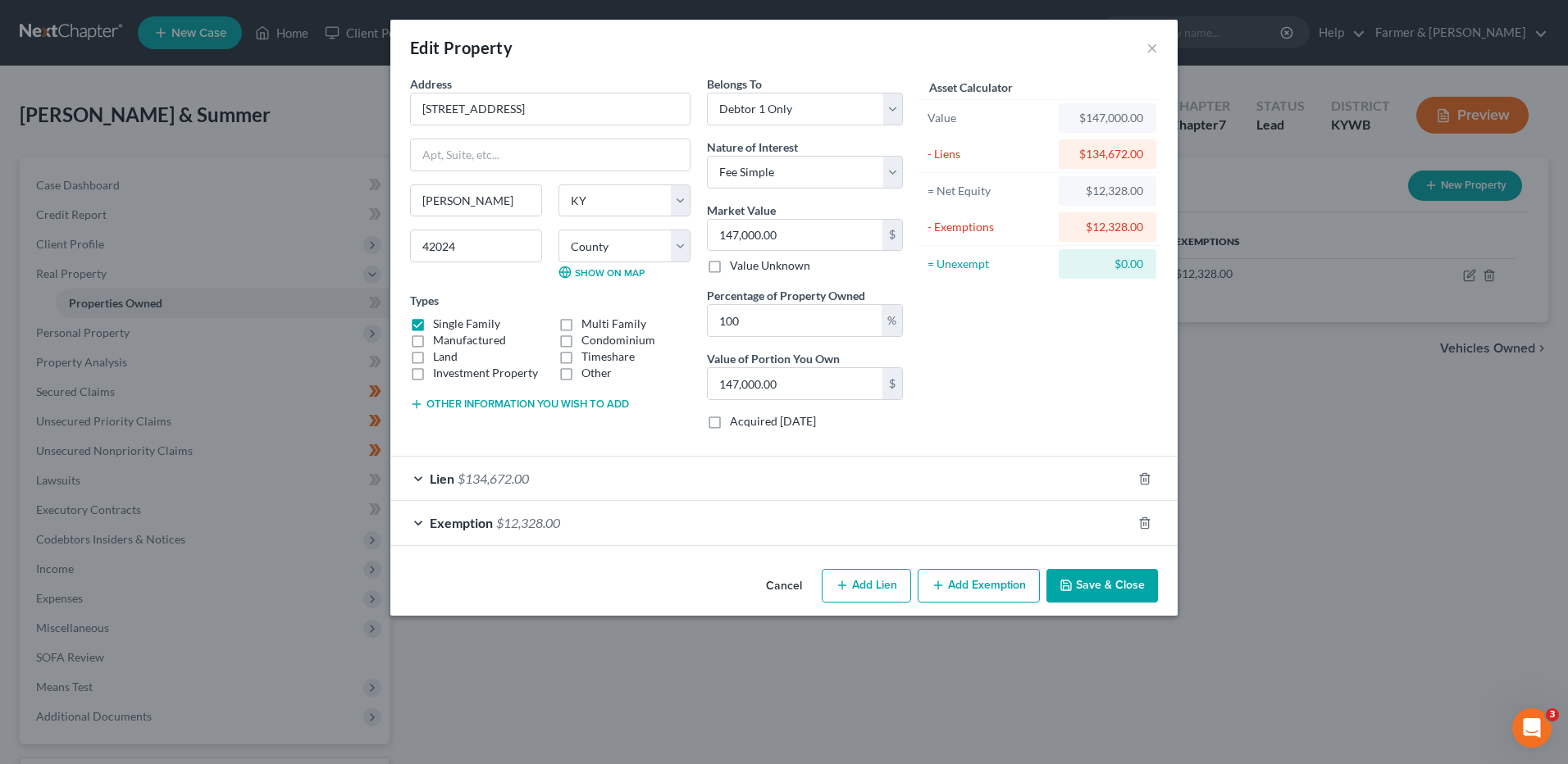
click at [536, 471] on div "Lien $134,672.00" at bounding box center [761, 478] width 741 height 43
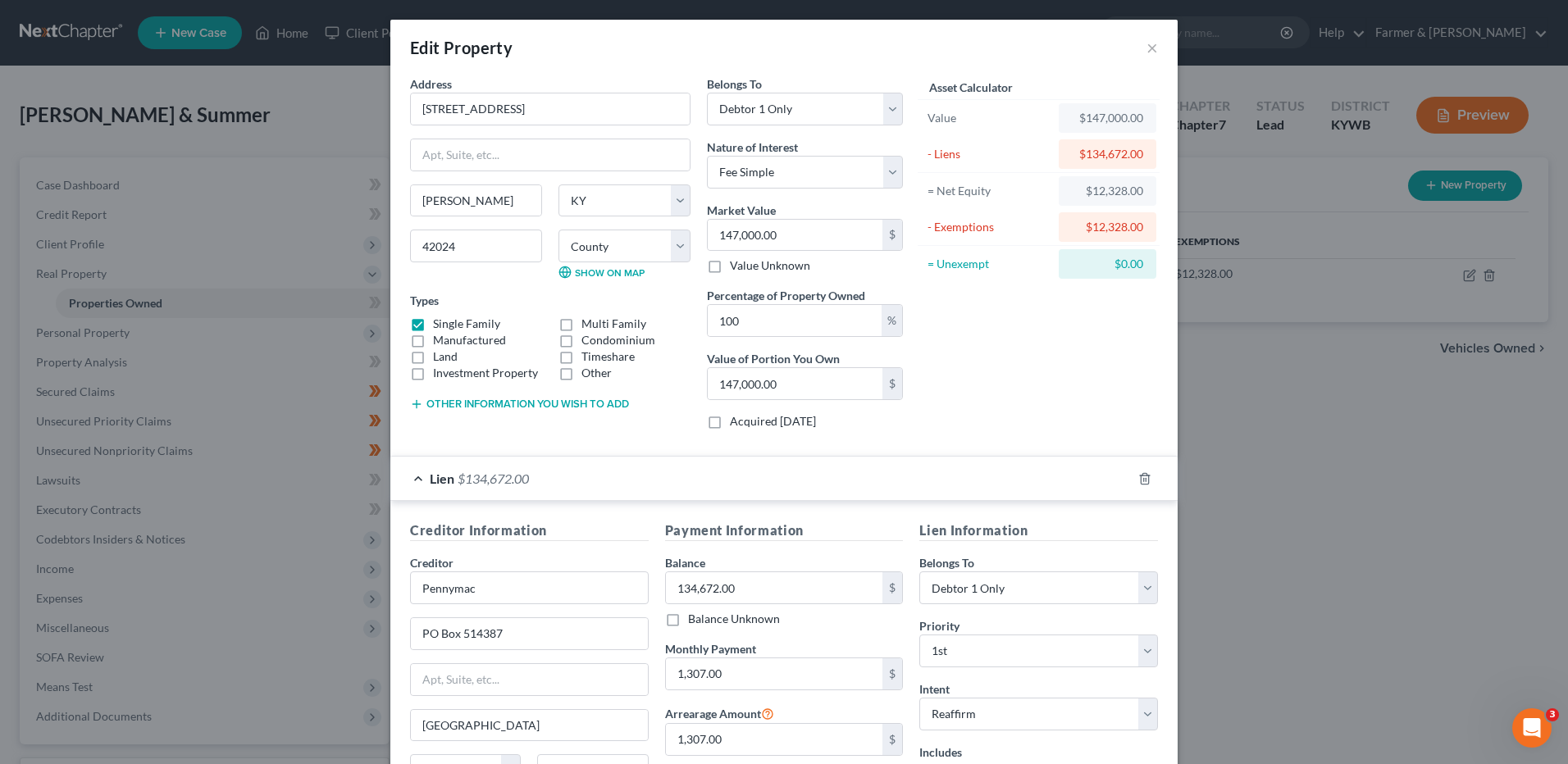
click at [530, 482] on div "Lien $134,672.00" at bounding box center [761, 478] width 741 height 43
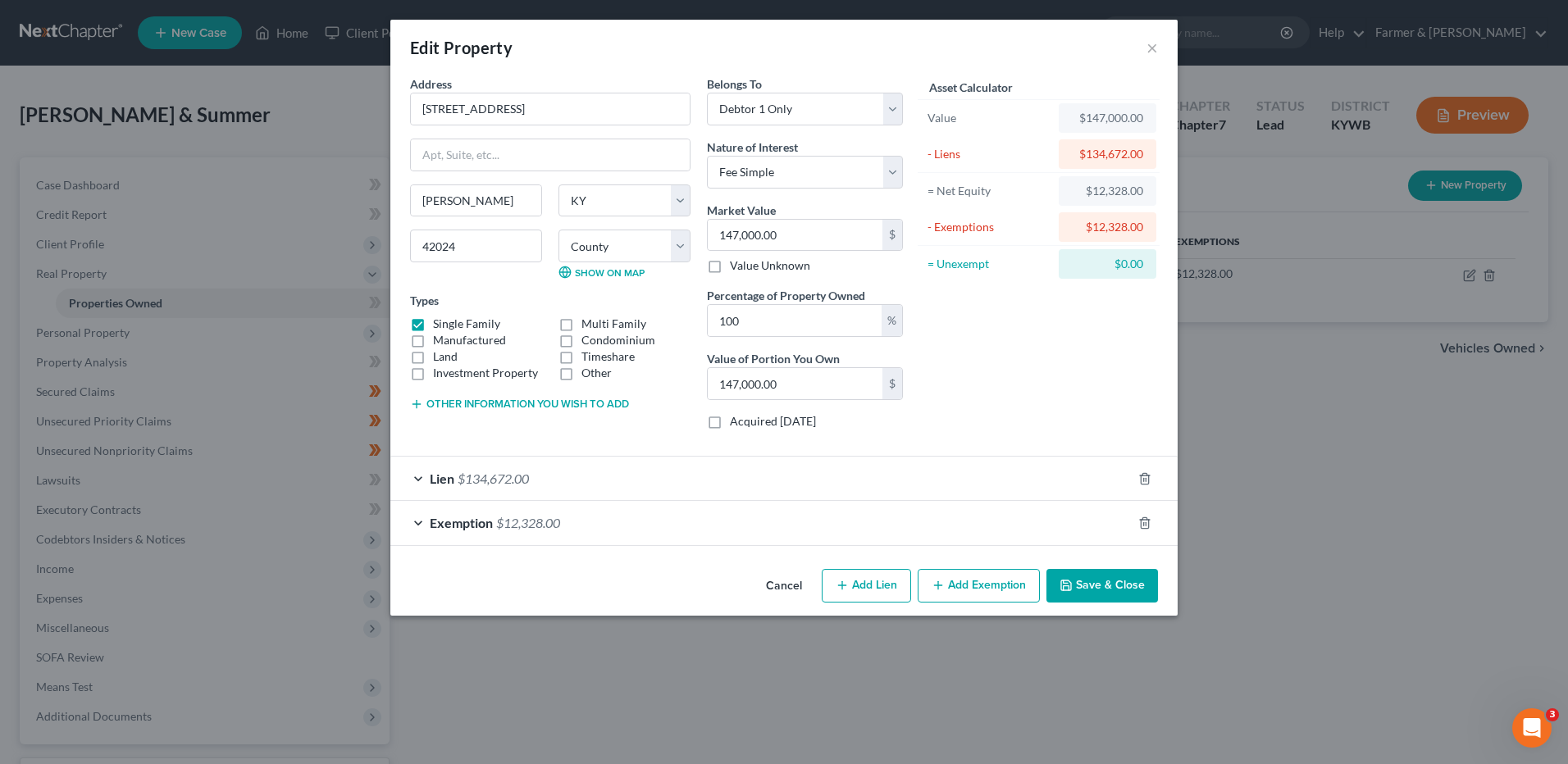
click at [525, 543] on div "Exemption $12,328.00" at bounding box center [761, 522] width 741 height 43
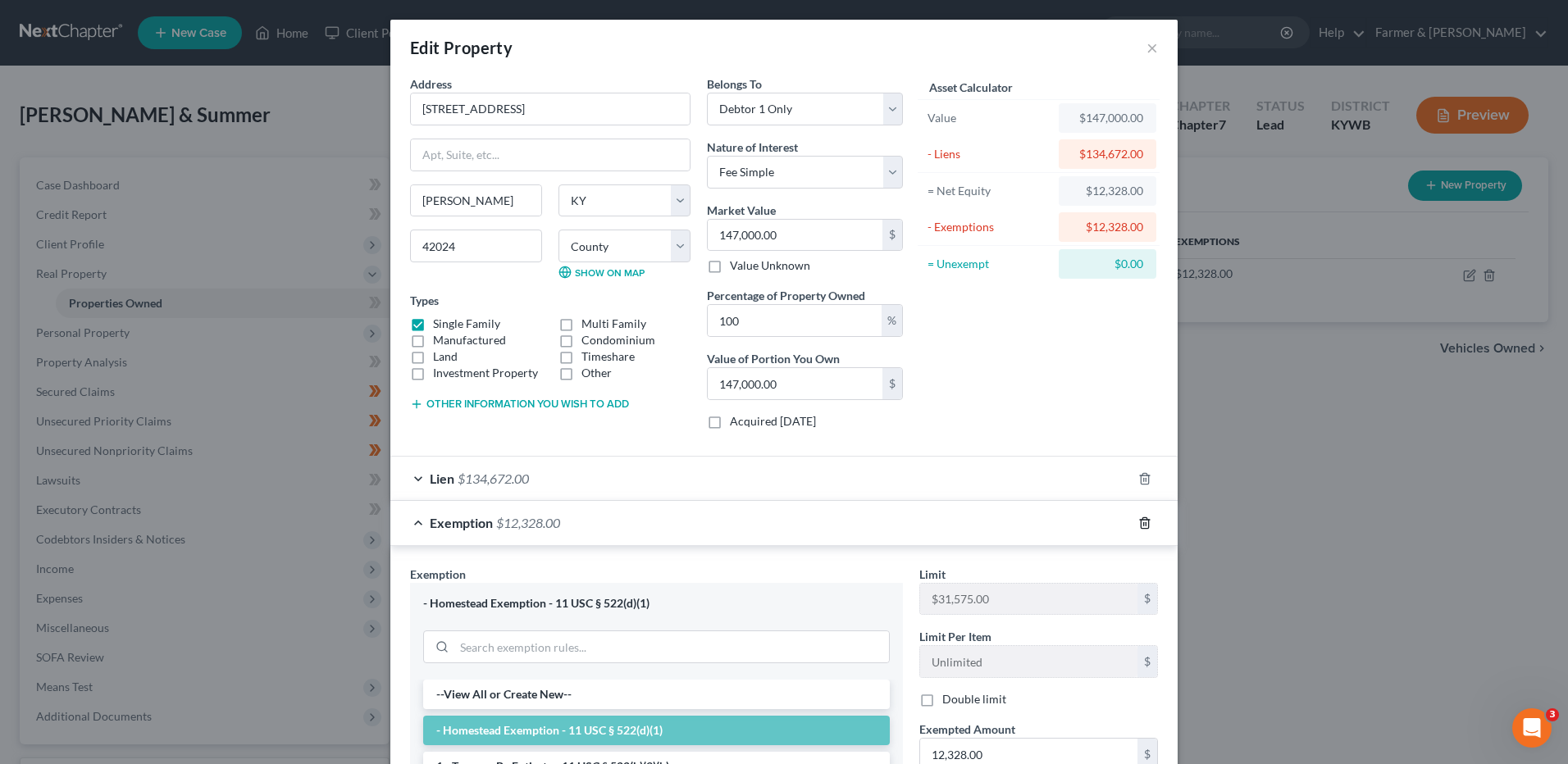
click at [1144, 523] on icon "button" at bounding box center [1145, 523] width 13 height 13
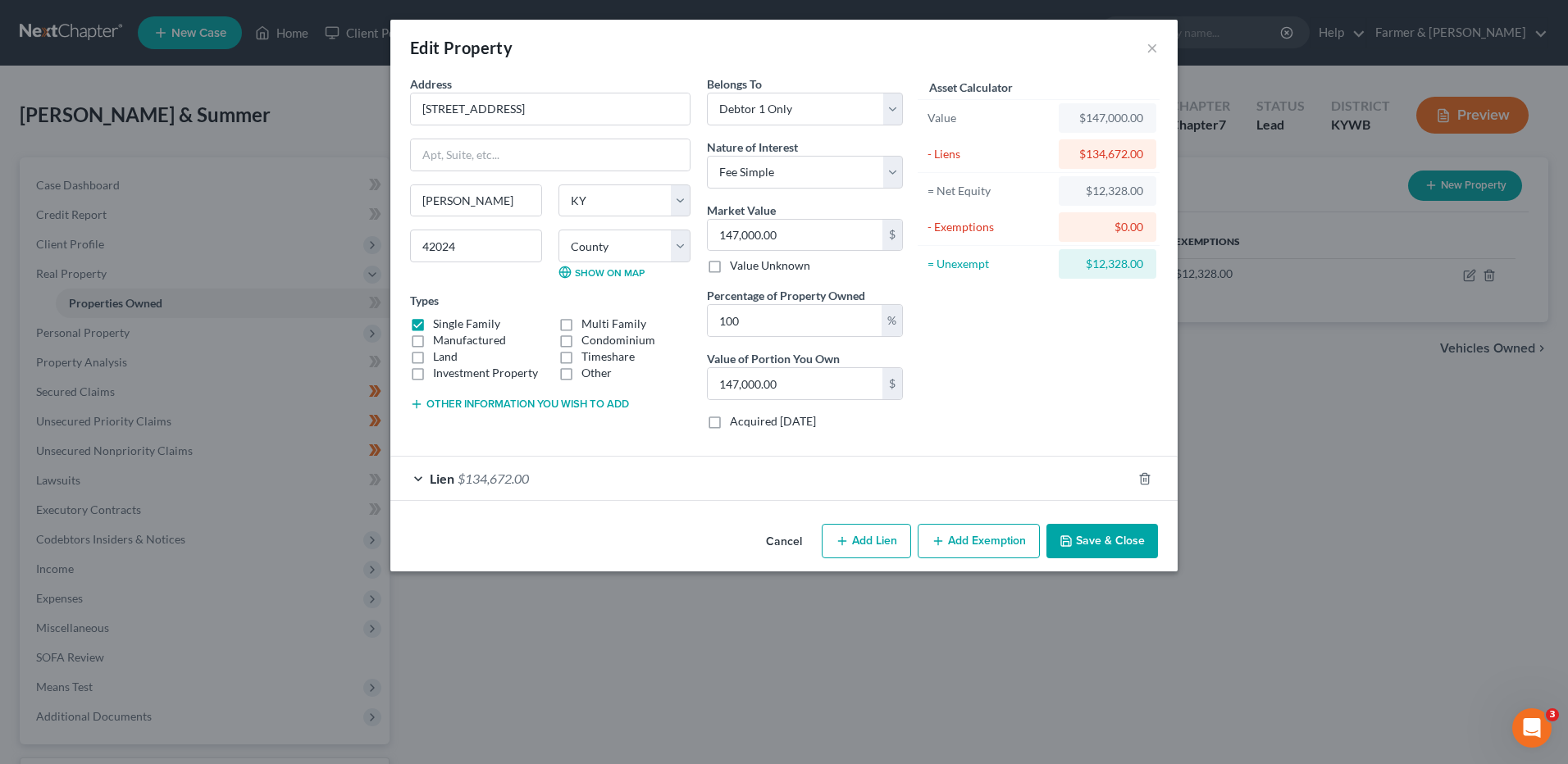
click at [1128, 568] on div "Cancel Add Lien Add Lease Add Exemption Save & Close" at bounding box center [783, 544] width 787 height 54
click at [1121, 543] on button "Save & Close" at bounding box center [1102, 541] width 111 height 34
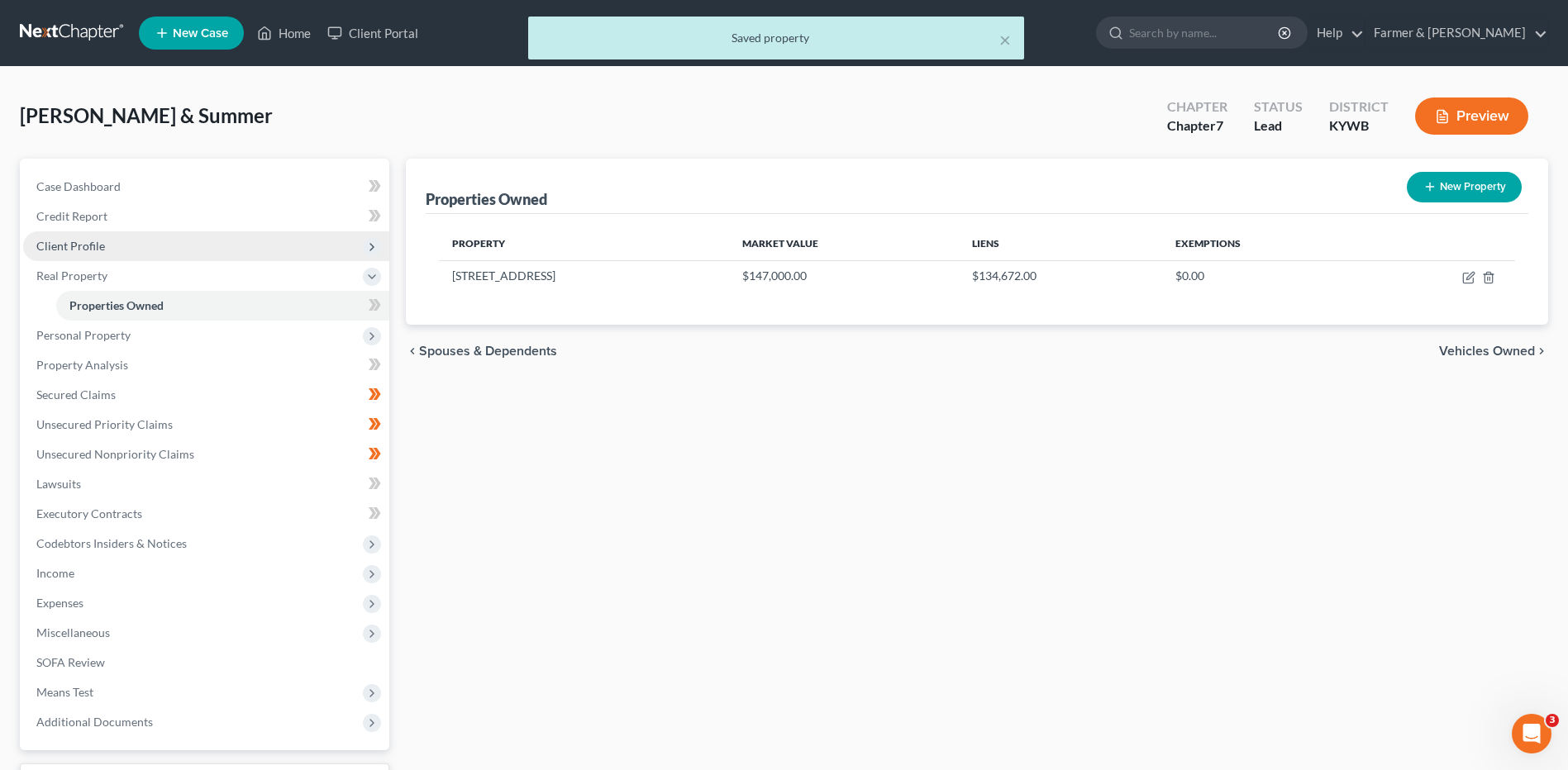
click at [216, 248] on span "Client Profile" at bounding box center [206, 246] width 366 height 30
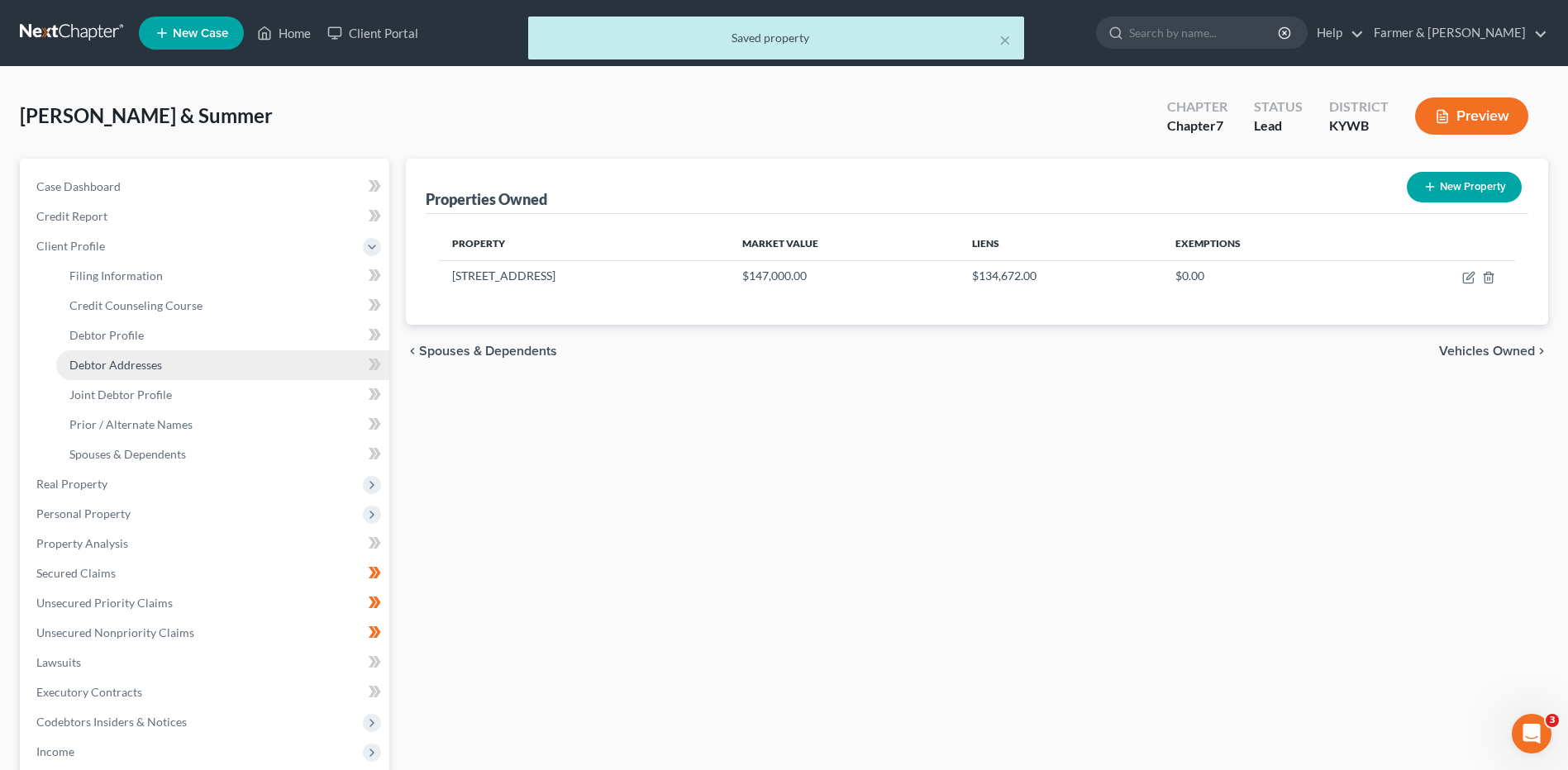
click at [185, 355] on link "Debtor Addresses" at bounding box center [222, 365] width 333 height 30
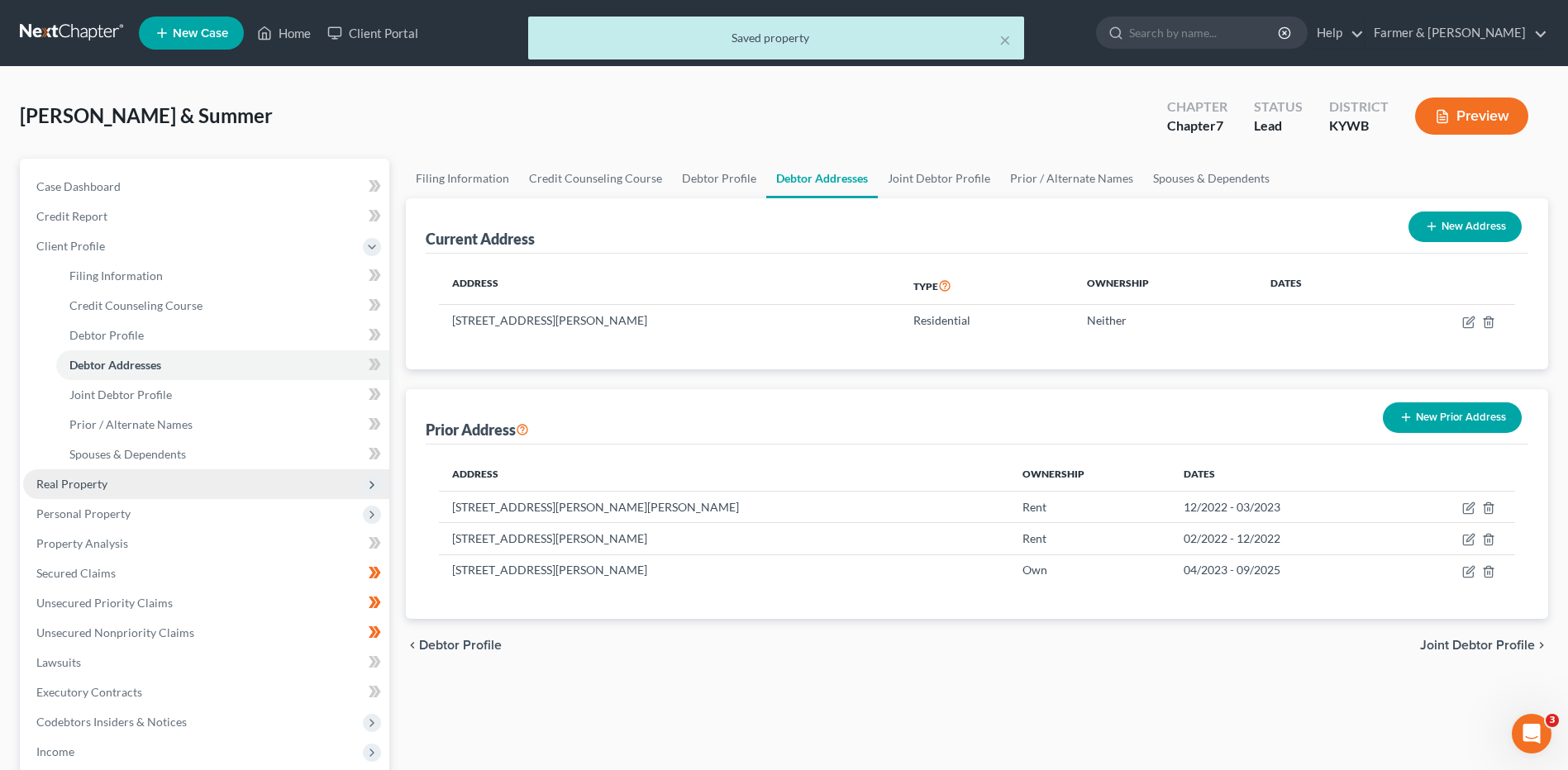
click at [146, 484] on span "Real Property" at bounding box center [206, 484] width 366 height 30
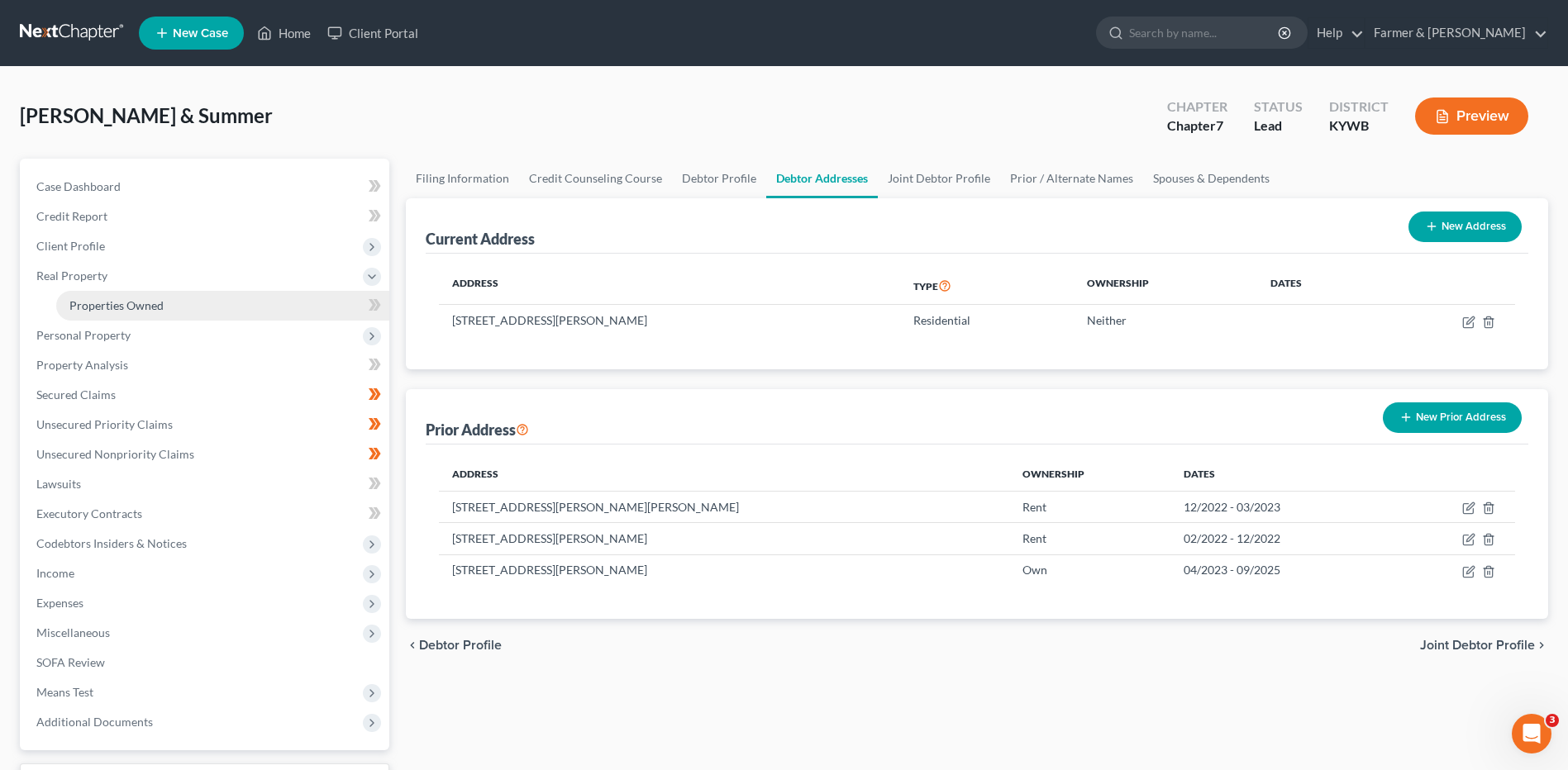
click at [161, 298] on span "Properties Owned" at bounding box center [117, 305] width 94 height 14
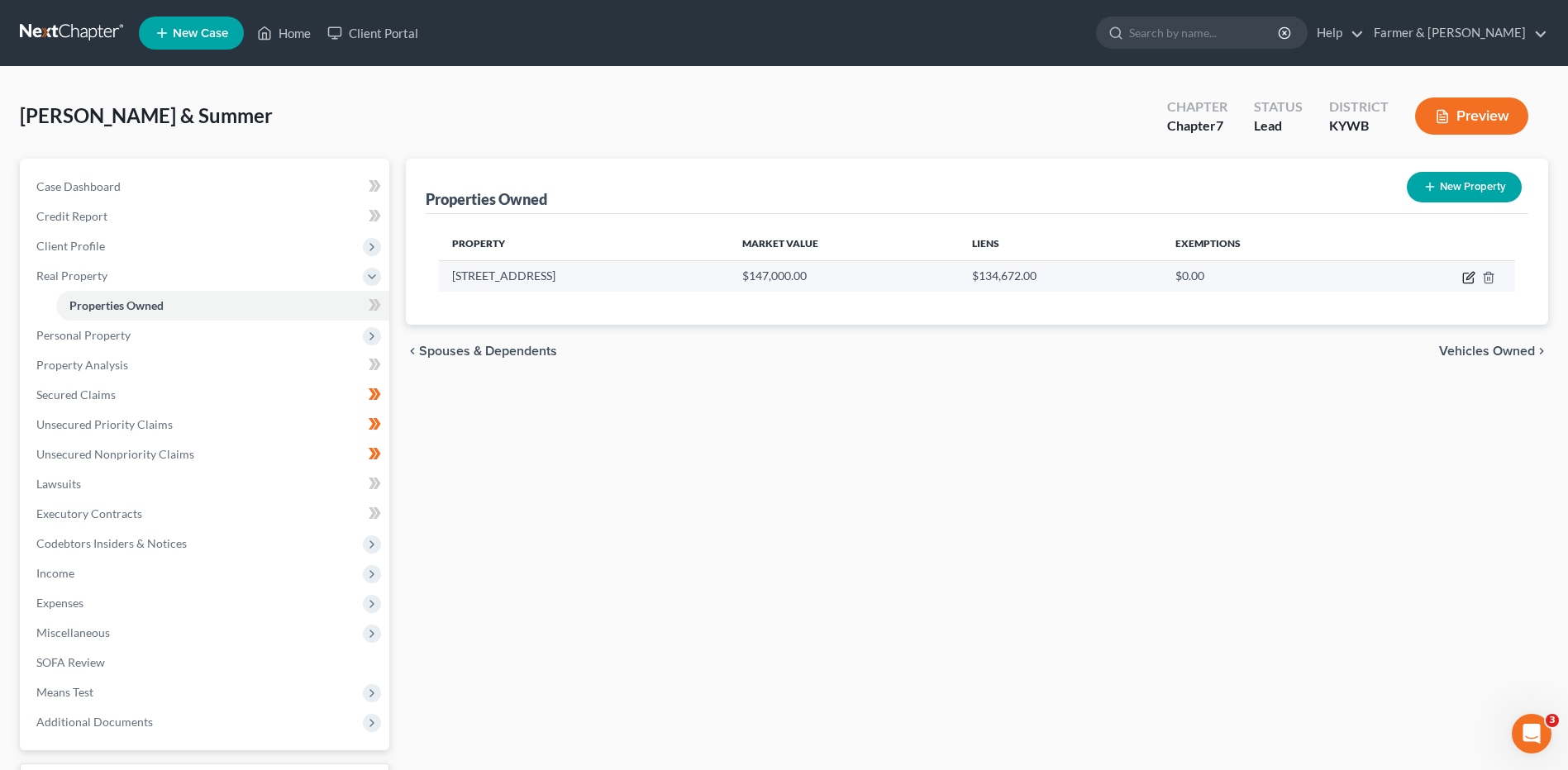
click at [1467, 279] on icon "button" at bounding box center [1470, 276] width 7 height 7
select select "18"
select select "3"
select select "0"
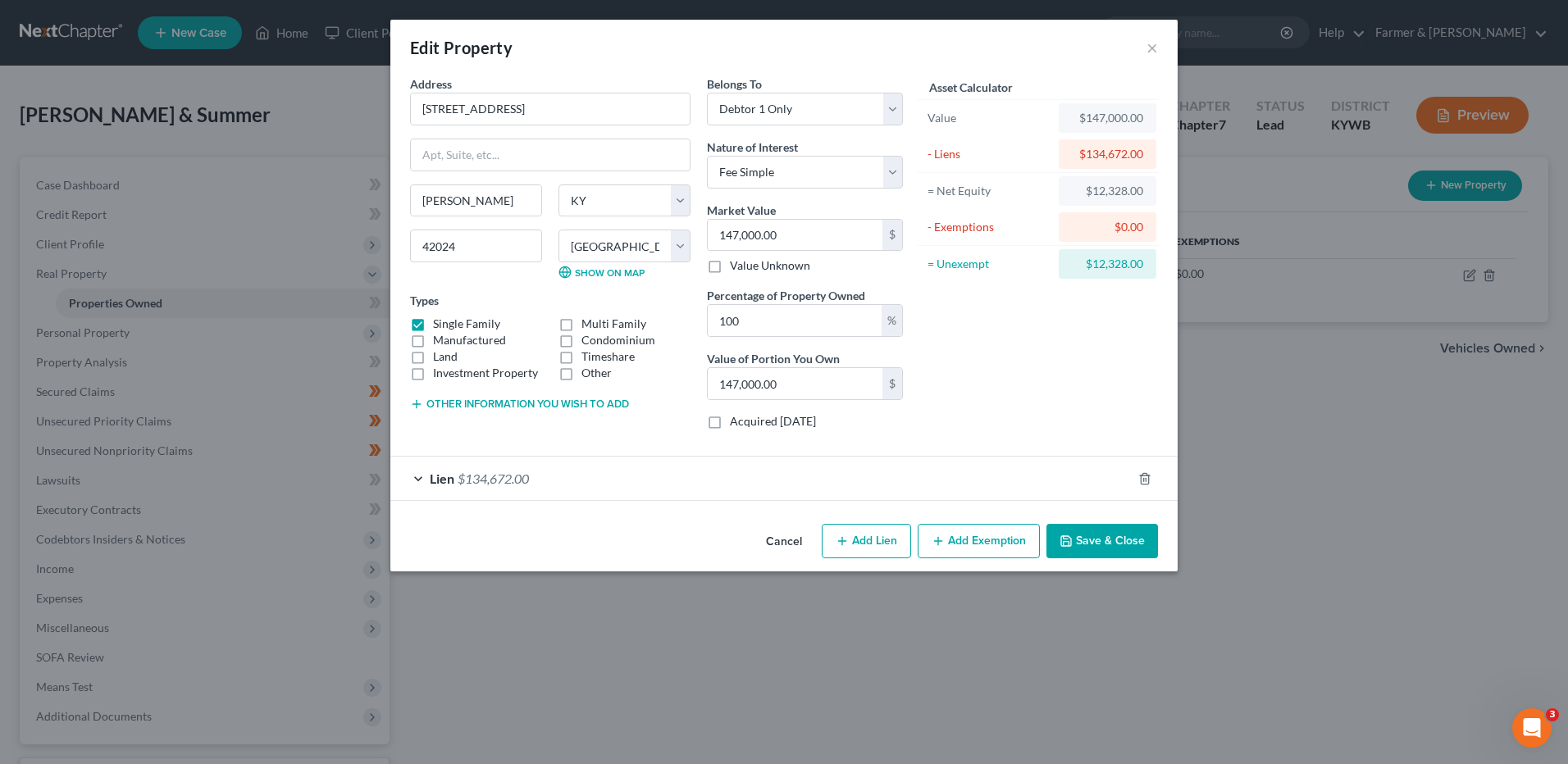
click at [992, 541] on button "Add Exemption" at bounding box center [979, 541] width 122 height 34
select select "2"
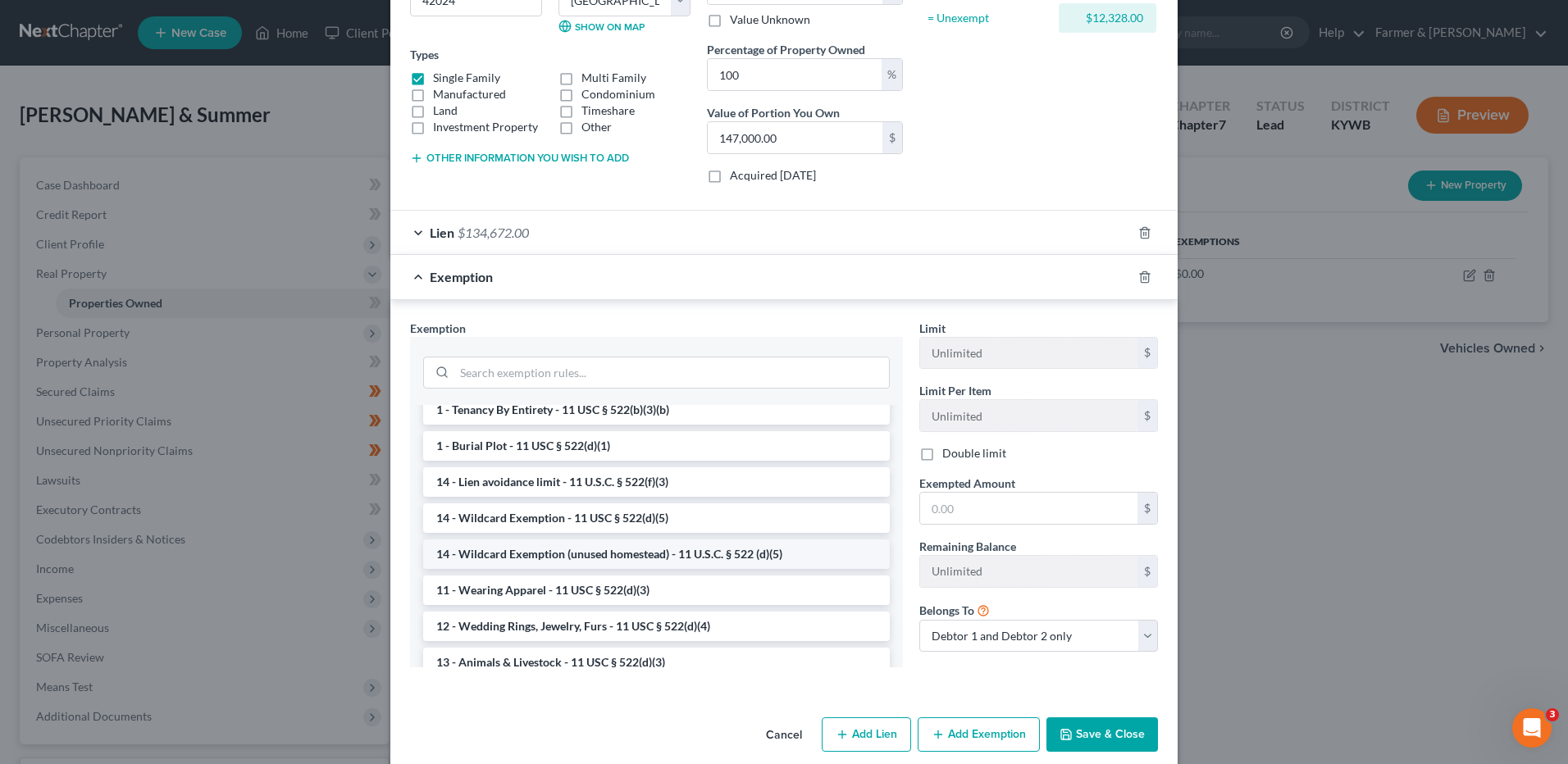
scroll to position [164, 0]
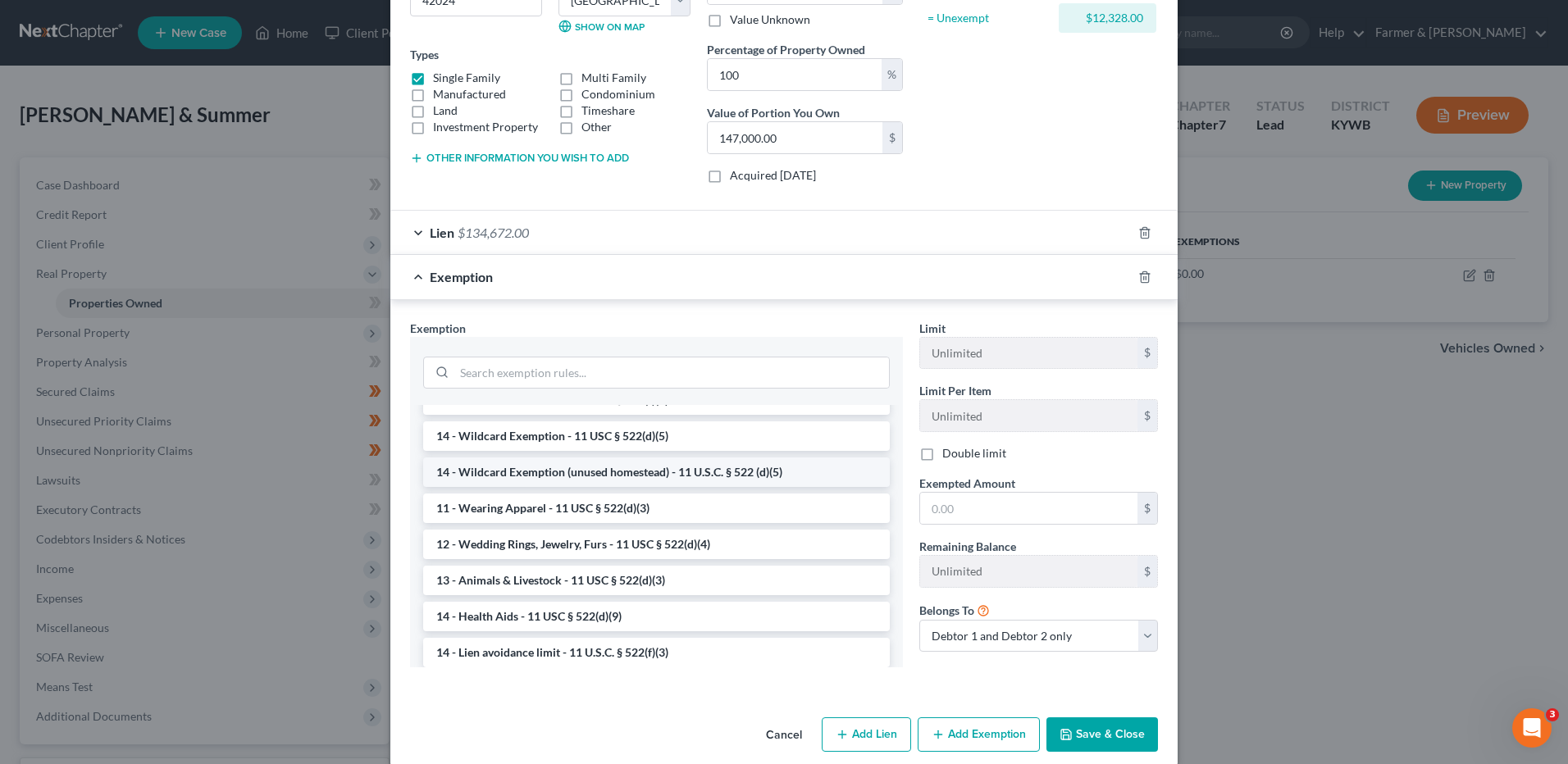
click at [649, 479] on li "14 - Wildcard Exemption (unused homestead) - 11 U.S.C. § 522 (d)(5)" at bounding box center [657, 472] width 466 height 30
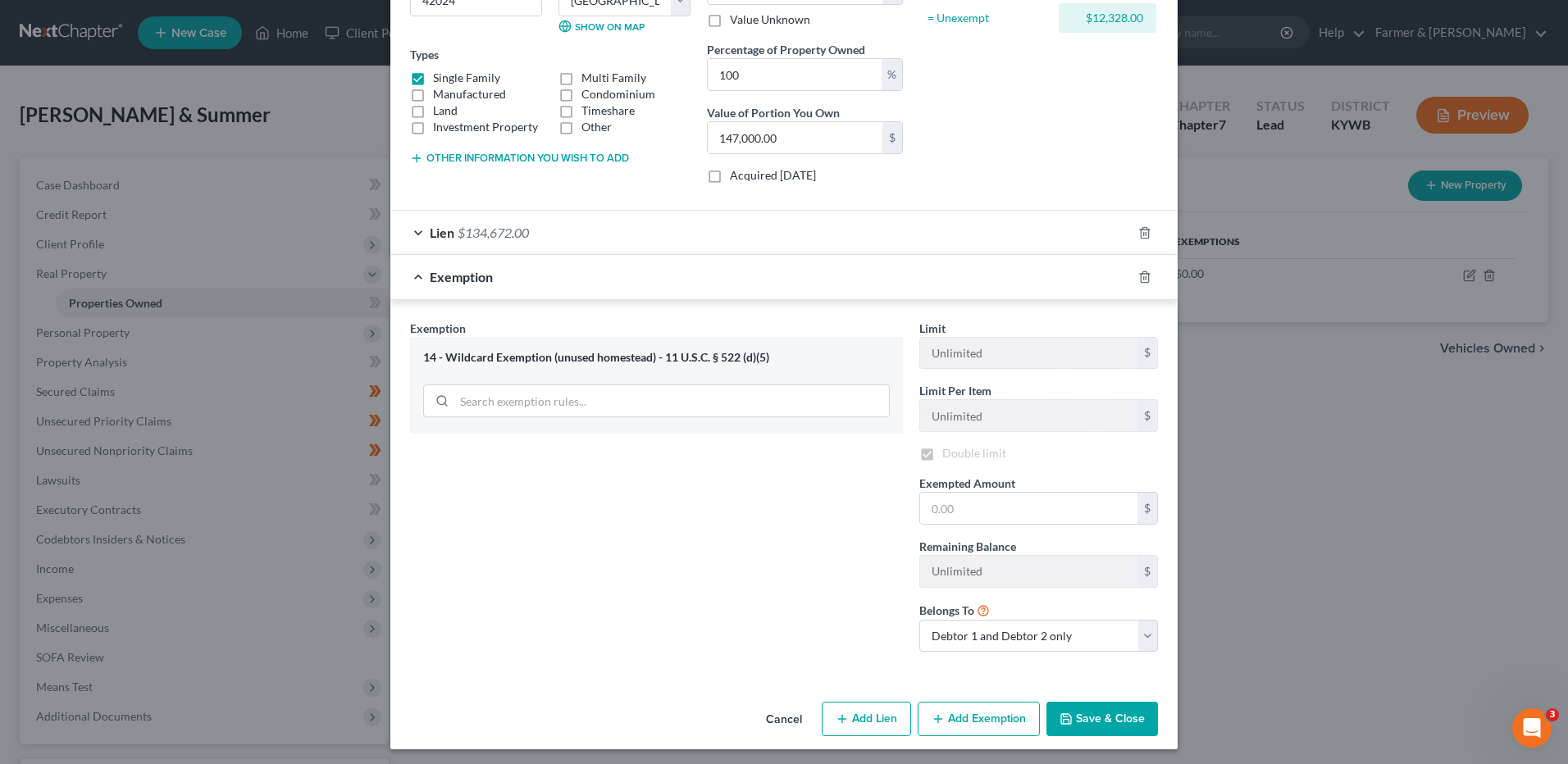
checkbox input "true"
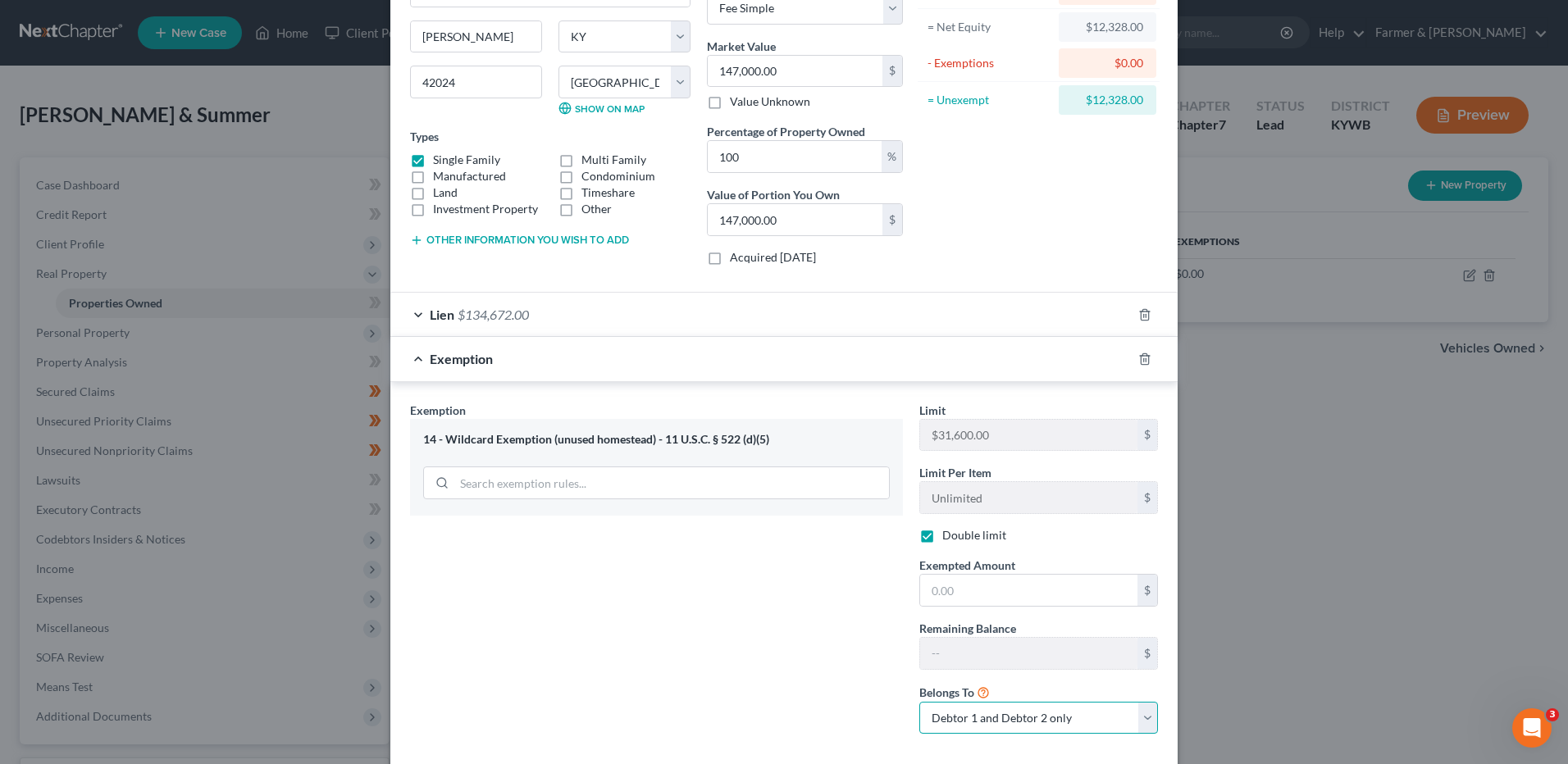
click at [975, 728] on select "Debtor 1 only Debtor 2 only Debtor 1 and Debtor 2 only" at bounding box center [1039, 717] width 239 height 33
select select "0"
click at [919, 701] on select "Debtor 1 only Debtor 2 only Debtor 1 and Debtor 2 only" at bounding box center [1039, 717] width 239 height 33
click at [942, 539] on label "Double limit" at bounding box center [973, 535] width 64 height 16
click at [949, 538] on input "Double limit" at bounding box center [954, 533] width 11 height 11
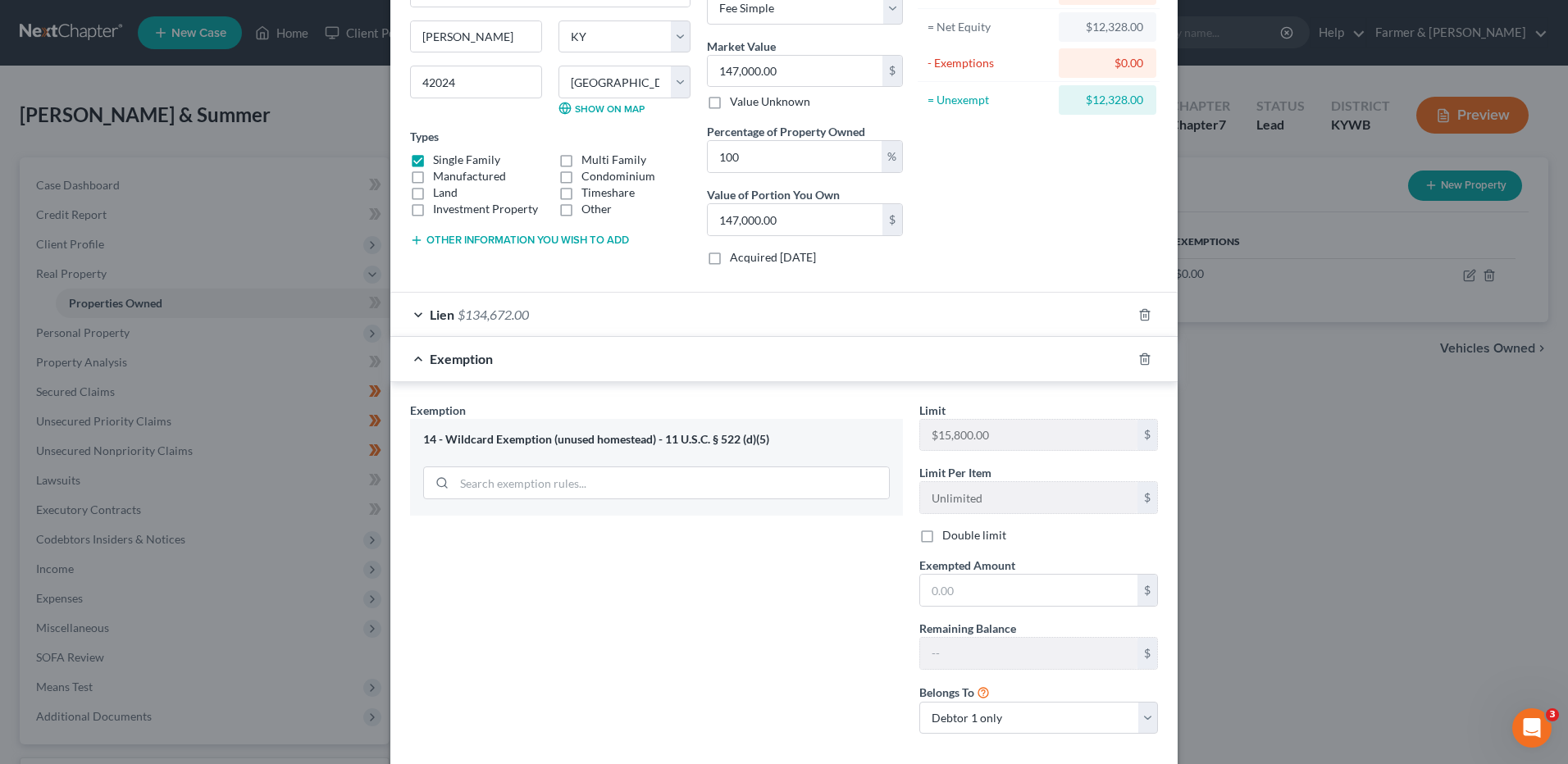
click at [942, 539] on label "Double limit" at bounding box center [973, 535] width 64 height 16
click at [949, 538] on input "Double limit" at bounding box center [954, 533] width 11 height 11
checkbox input "true"
click at [1140, 366] on div at bounding box center [1154, 359] width 46 height 26
click at [1140, 364] on icon "button" at bounding box center [1144, 359] width 7 height 11
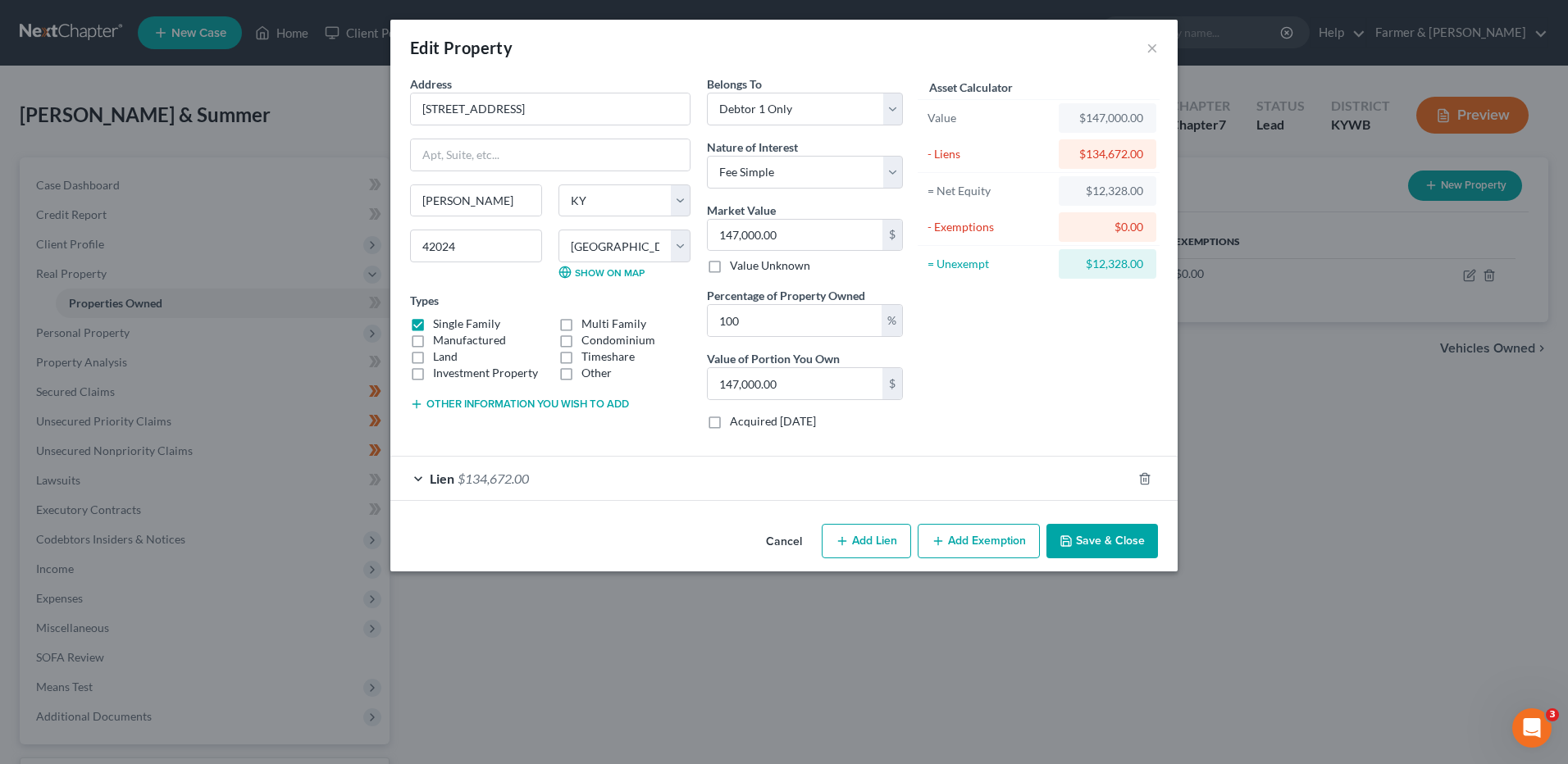
scroll to position [0, 0]
click at [1107, 532] on button "Save & Close" at bounding box center [1102, 541] width 111 height 34
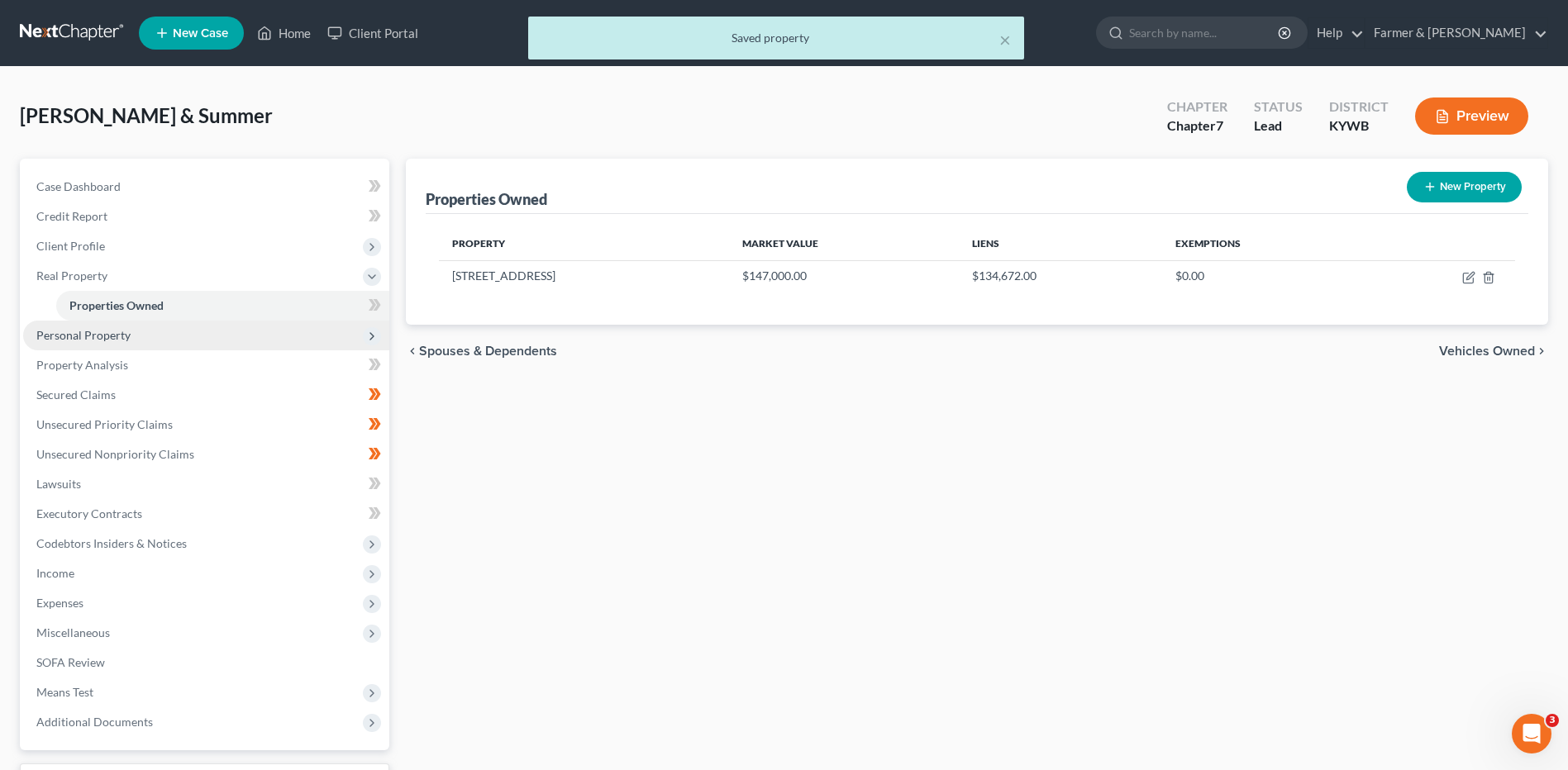
click at [128, 333] on span "Personal Property" at bounding box center [83, 335] width 94 height 14
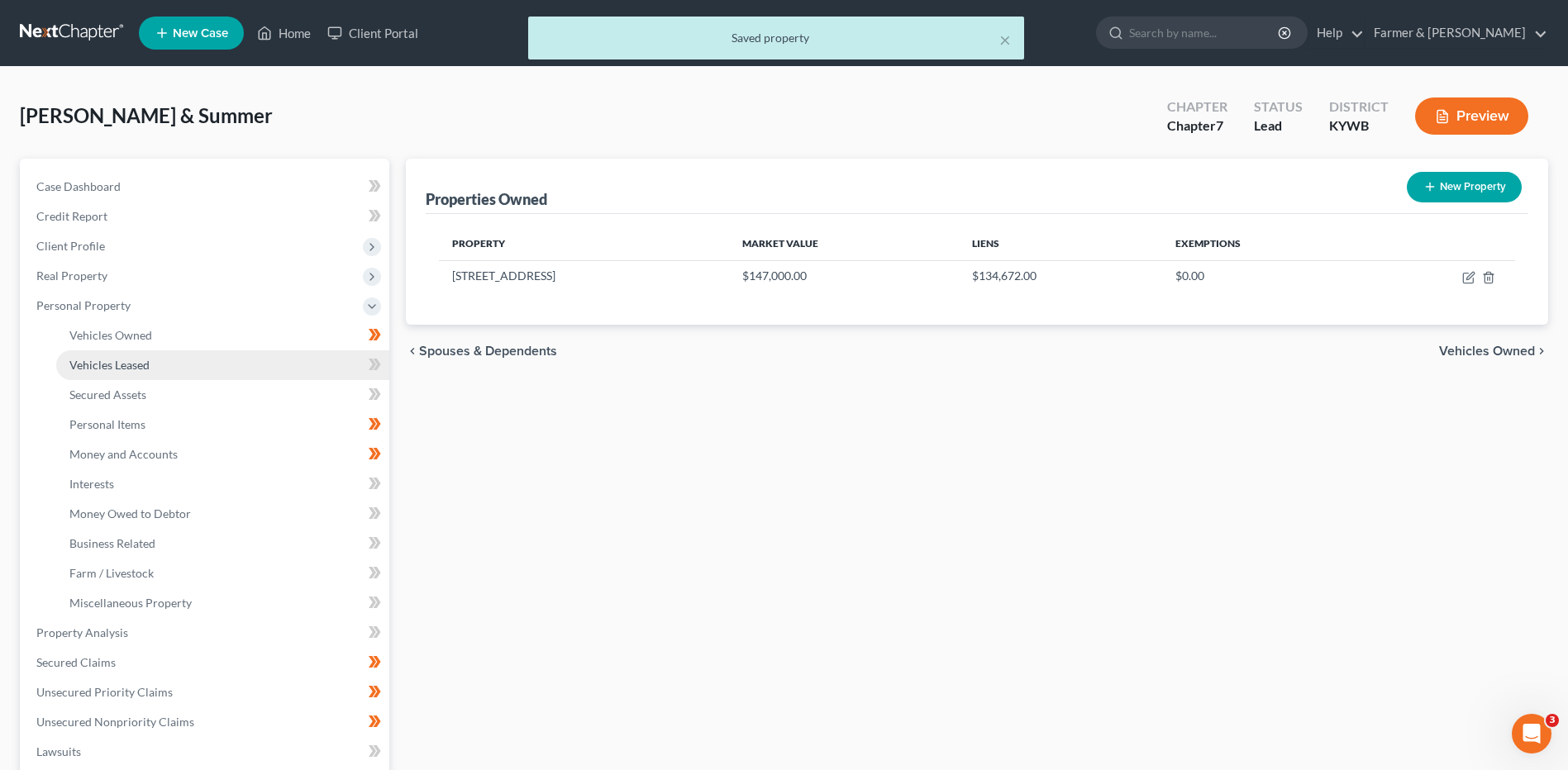
click at [141, 374] on link "Vehicles Leased" at bounding box center [222, 365] width 333 height 30
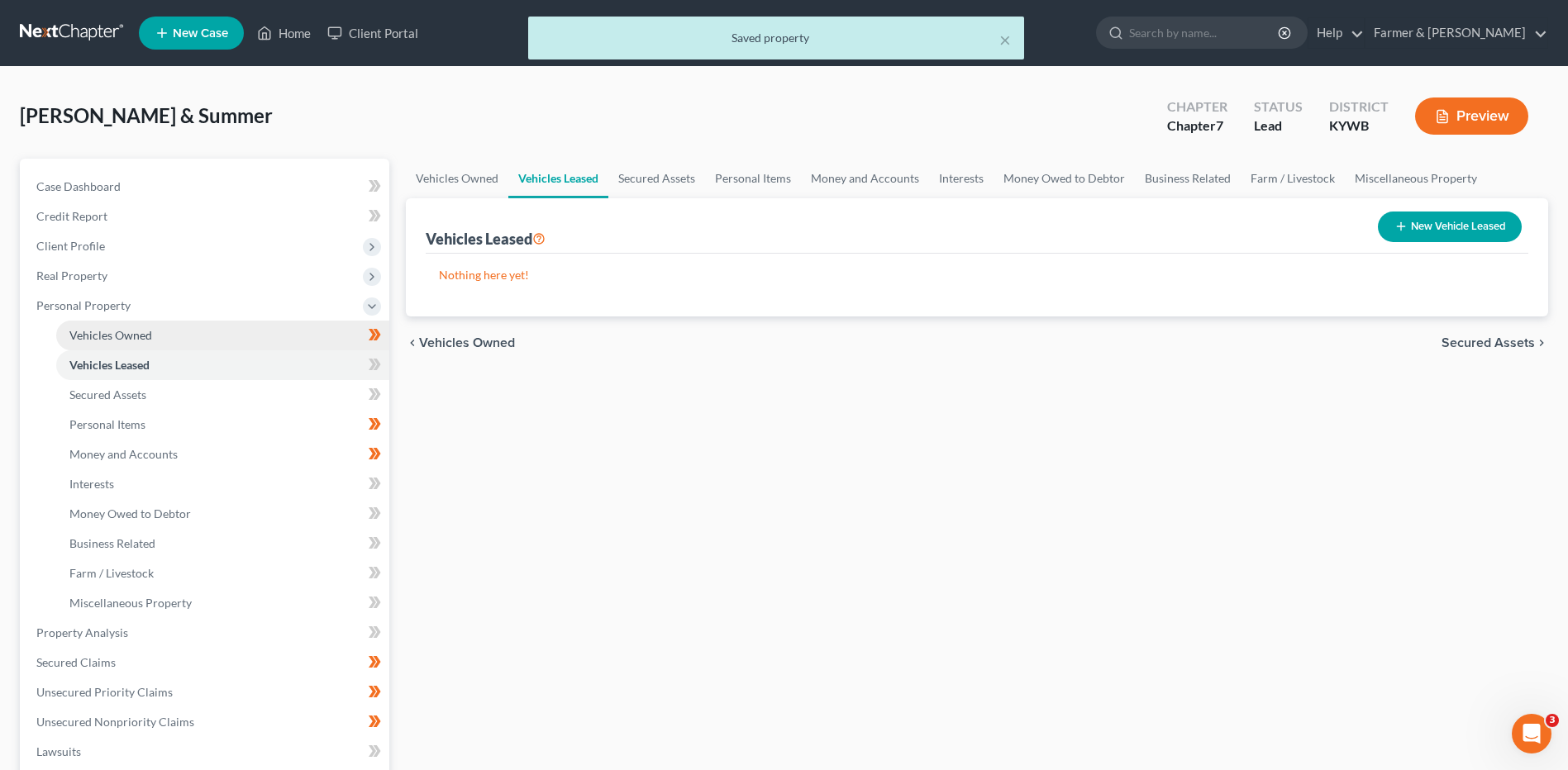
click at [158, 338] on link "Vehicles Owned" at bounding box center [222, 335] width 333 height 30
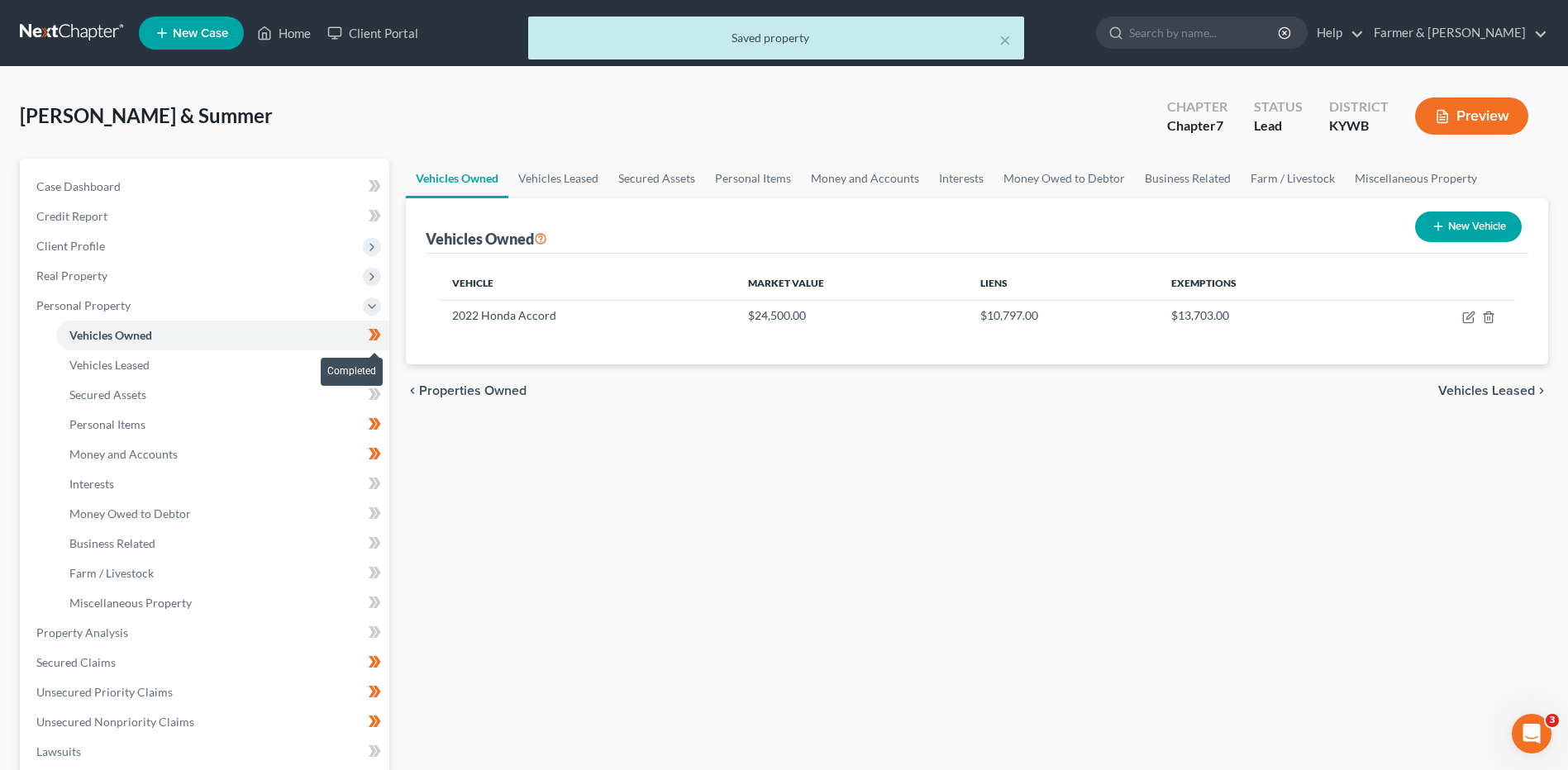
click at [383, 332] on span at bounding box center [375, 336] width 29 height 24
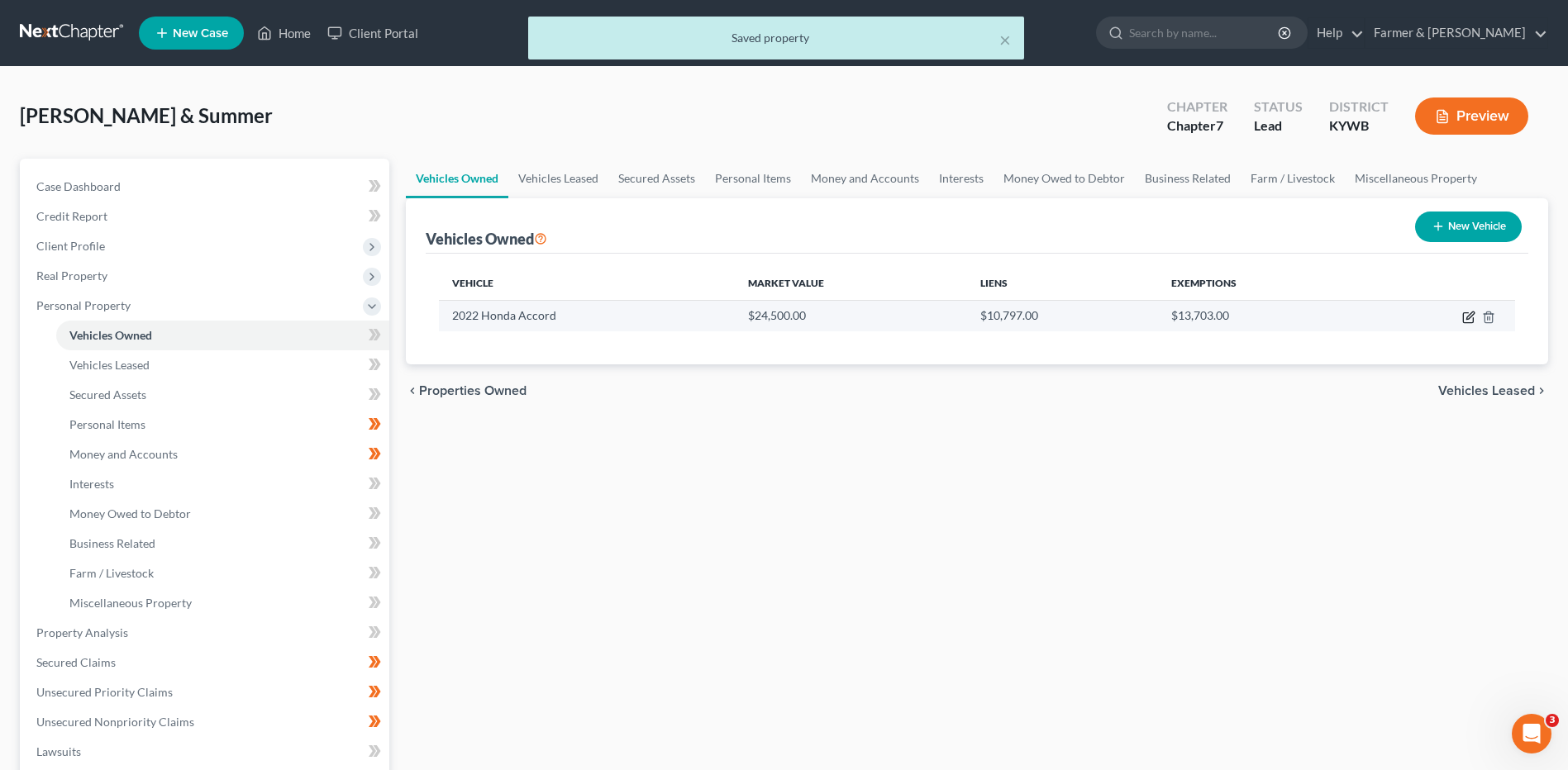
click at [1465, 317] on icon "button" at bounding box center [1469, 317] width 14 height 14
select select "0"
select select "4"
select select "2"
select select "0"
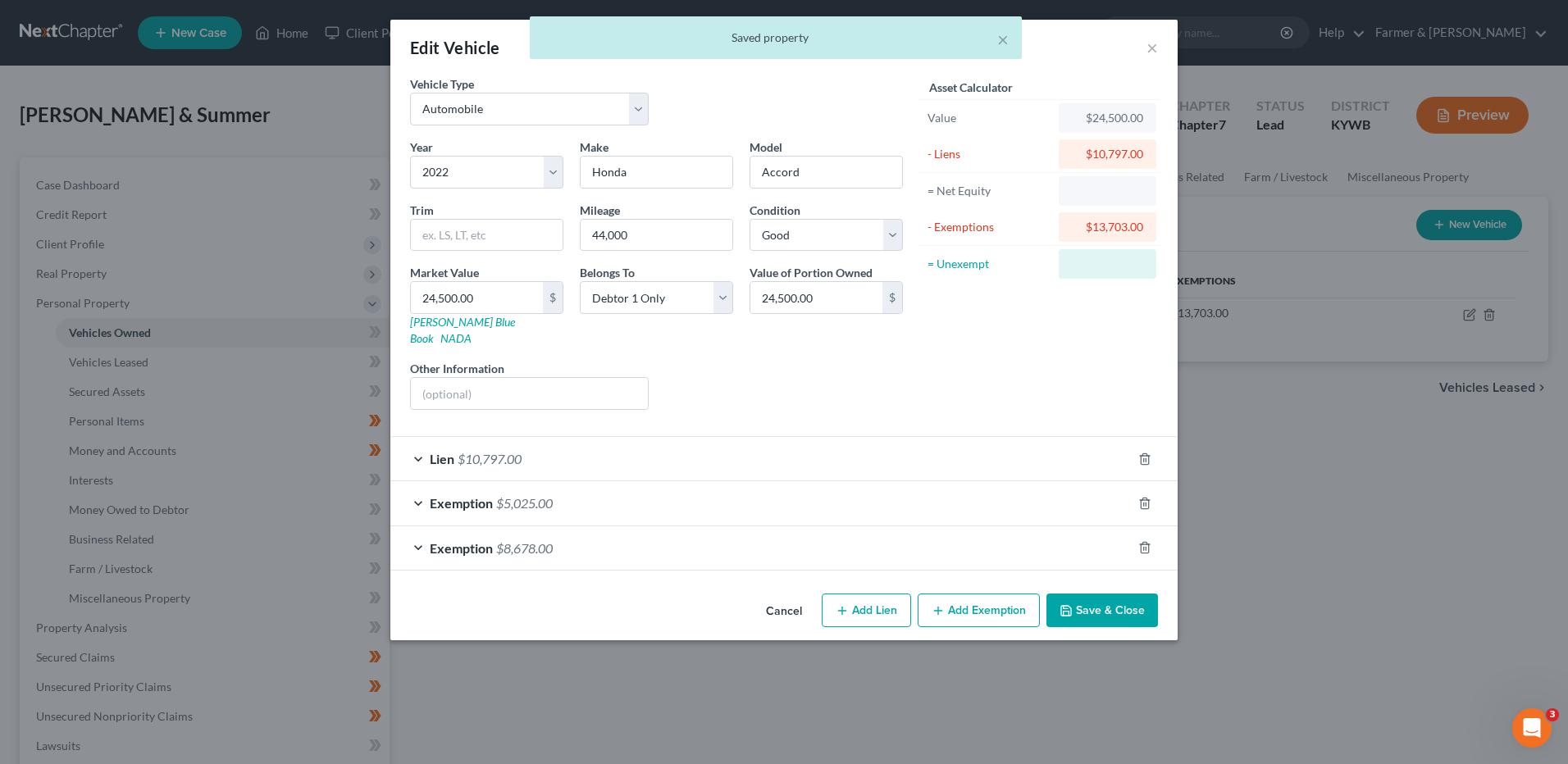
checkbox input "true"
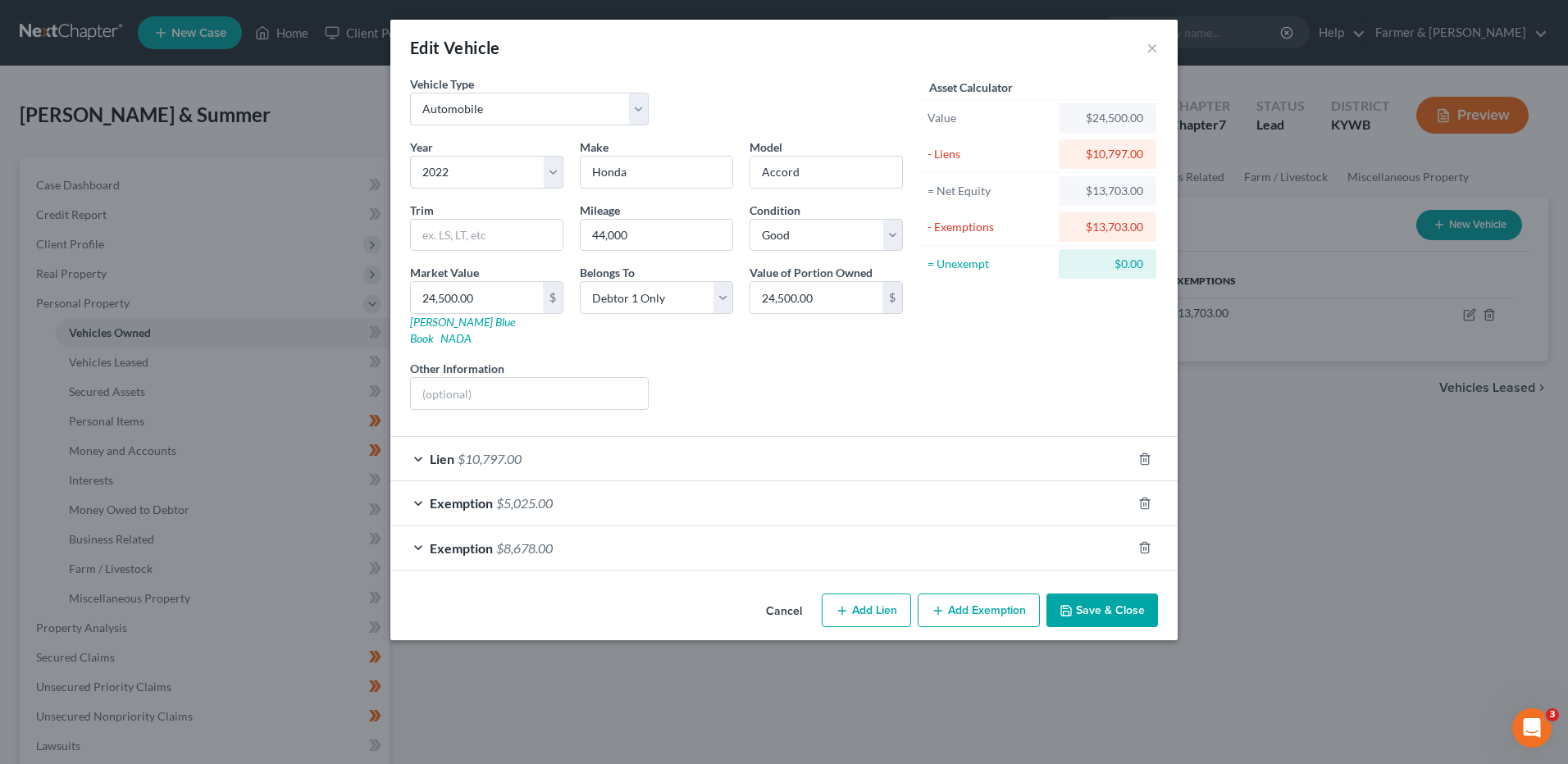
click at [512, 540] on span "$8,678.00" at bounding box center [524, 547] width 57 height 15
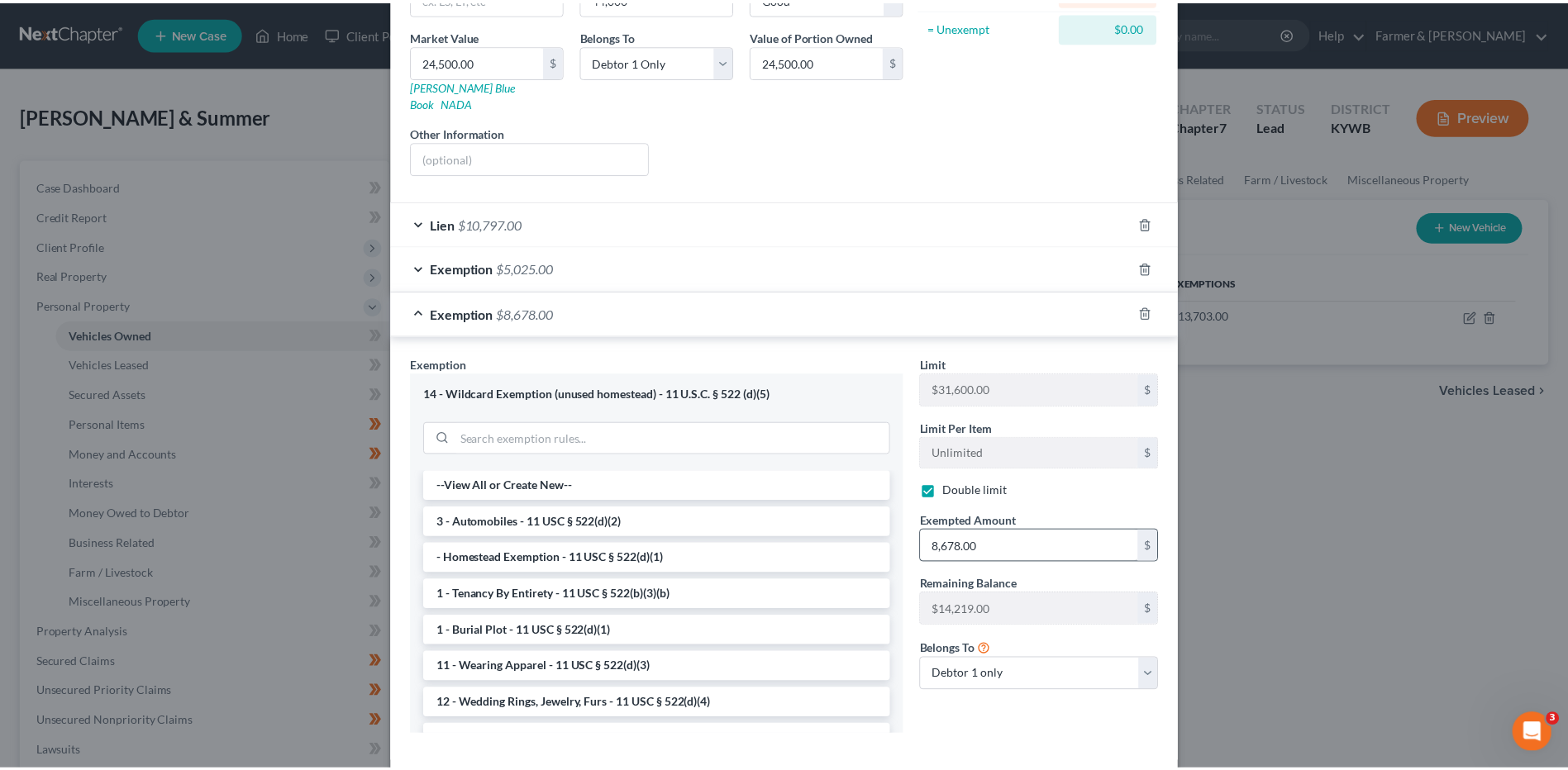
scroll to position [248, 0]
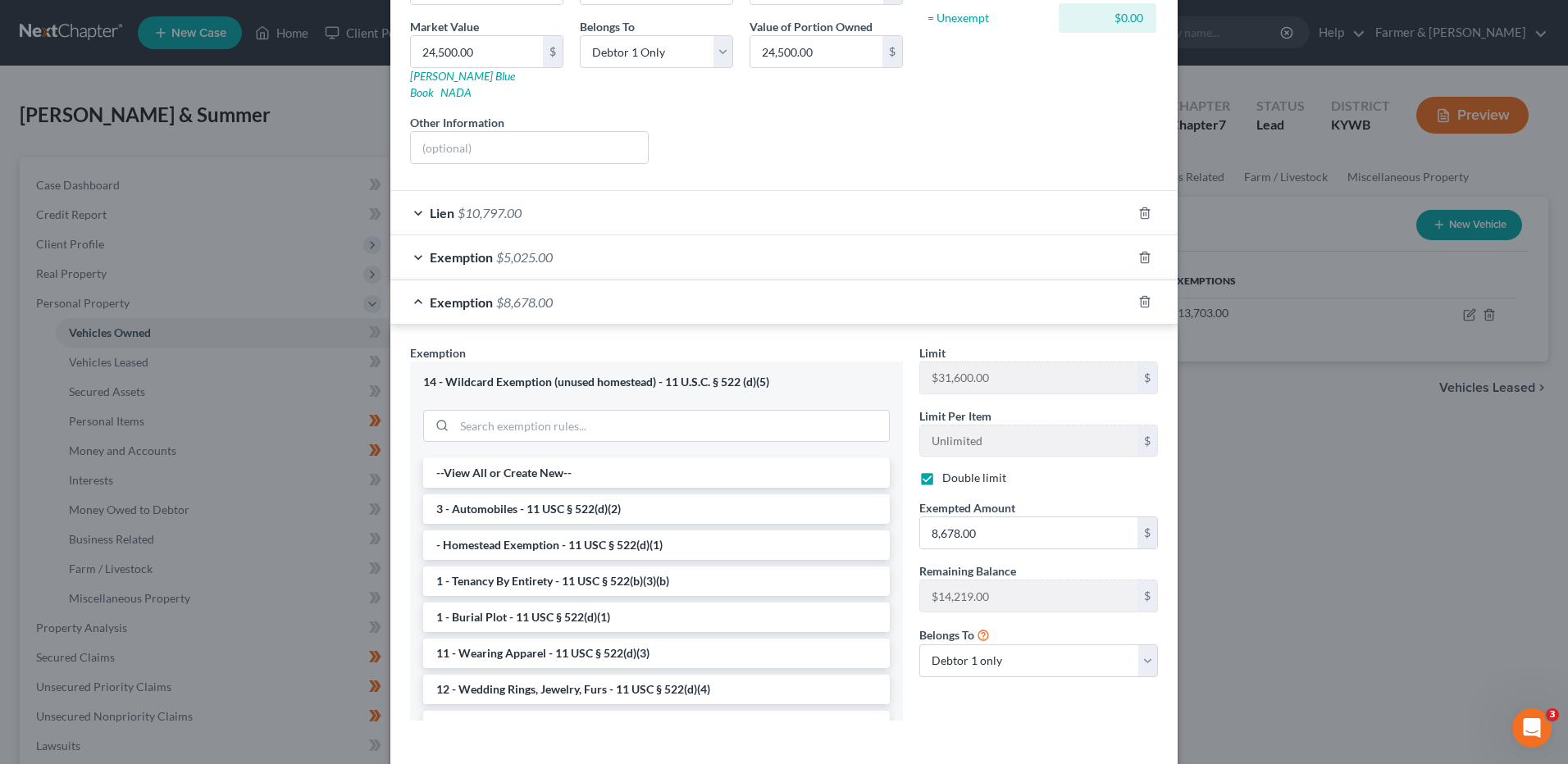
drag, startPoint x: 1117, startPoint y: 756, endPoint x: 1090, endPoint y: 752, distance: 27.3
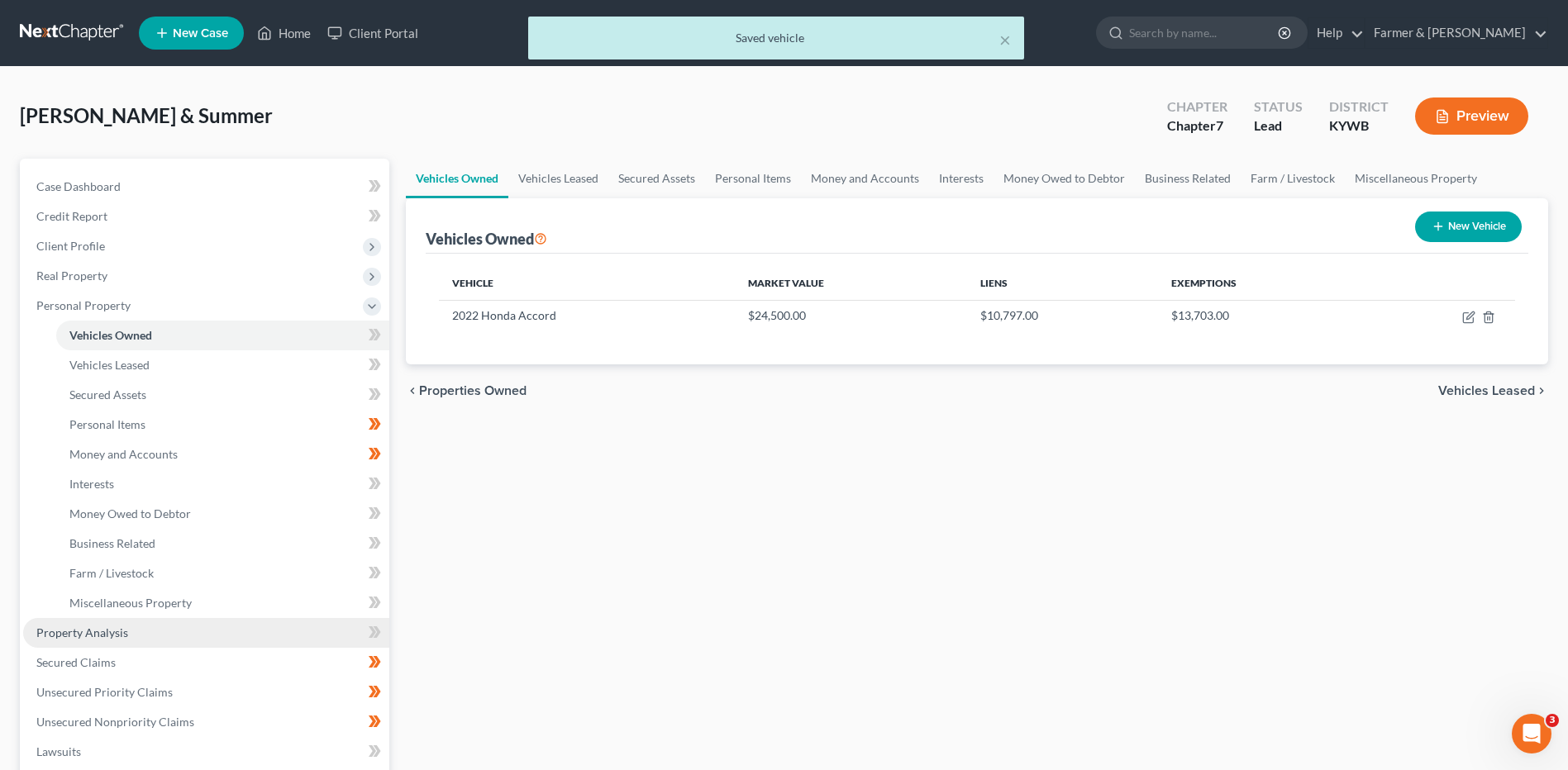
click at [184, 630] on link "Property Analysis" at bounding box center [206, 633] width 366 height 30
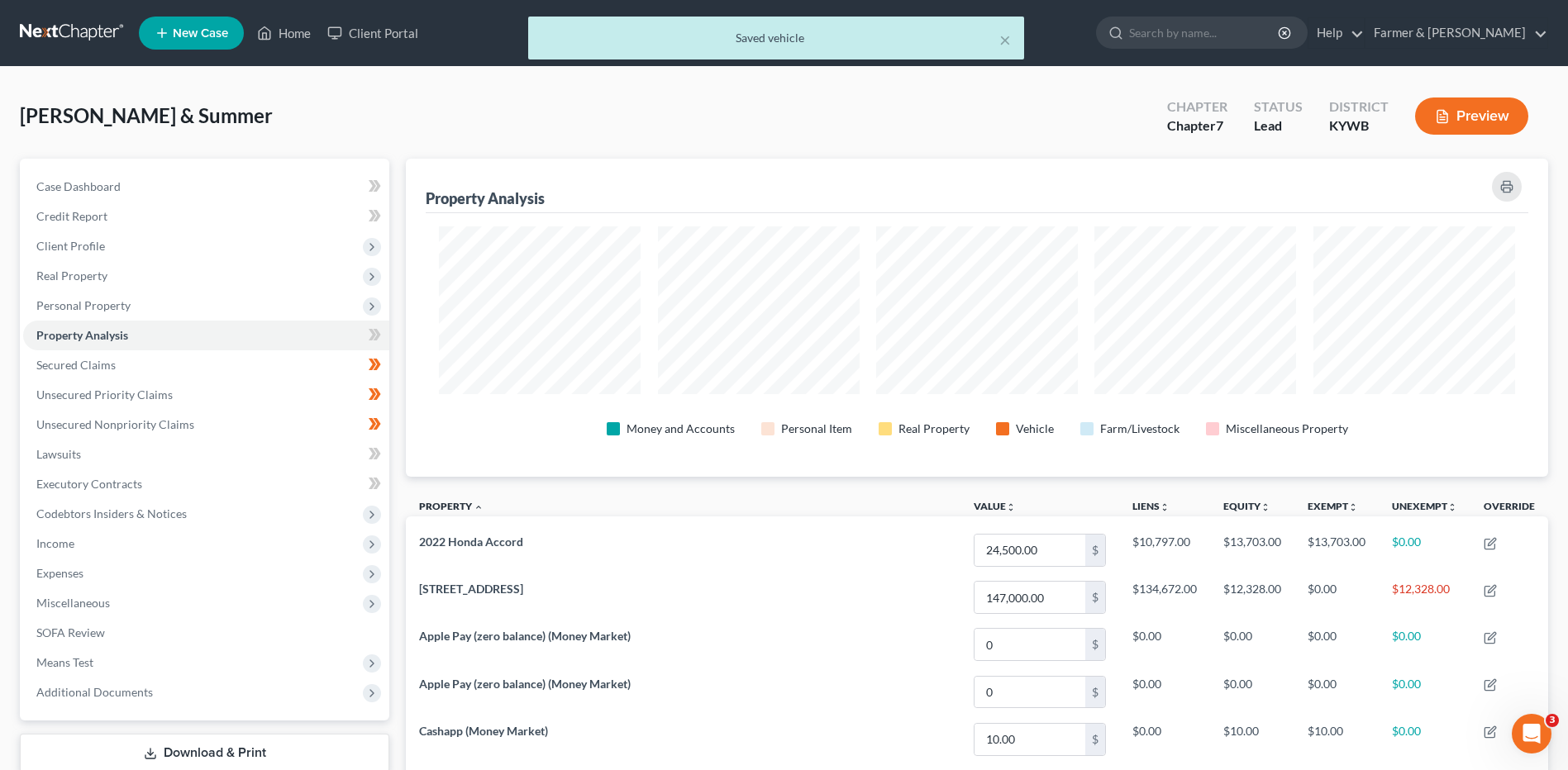
click at [1464, 117] on button "Preview" at bounding box center [1471, 116] width 113 height 37
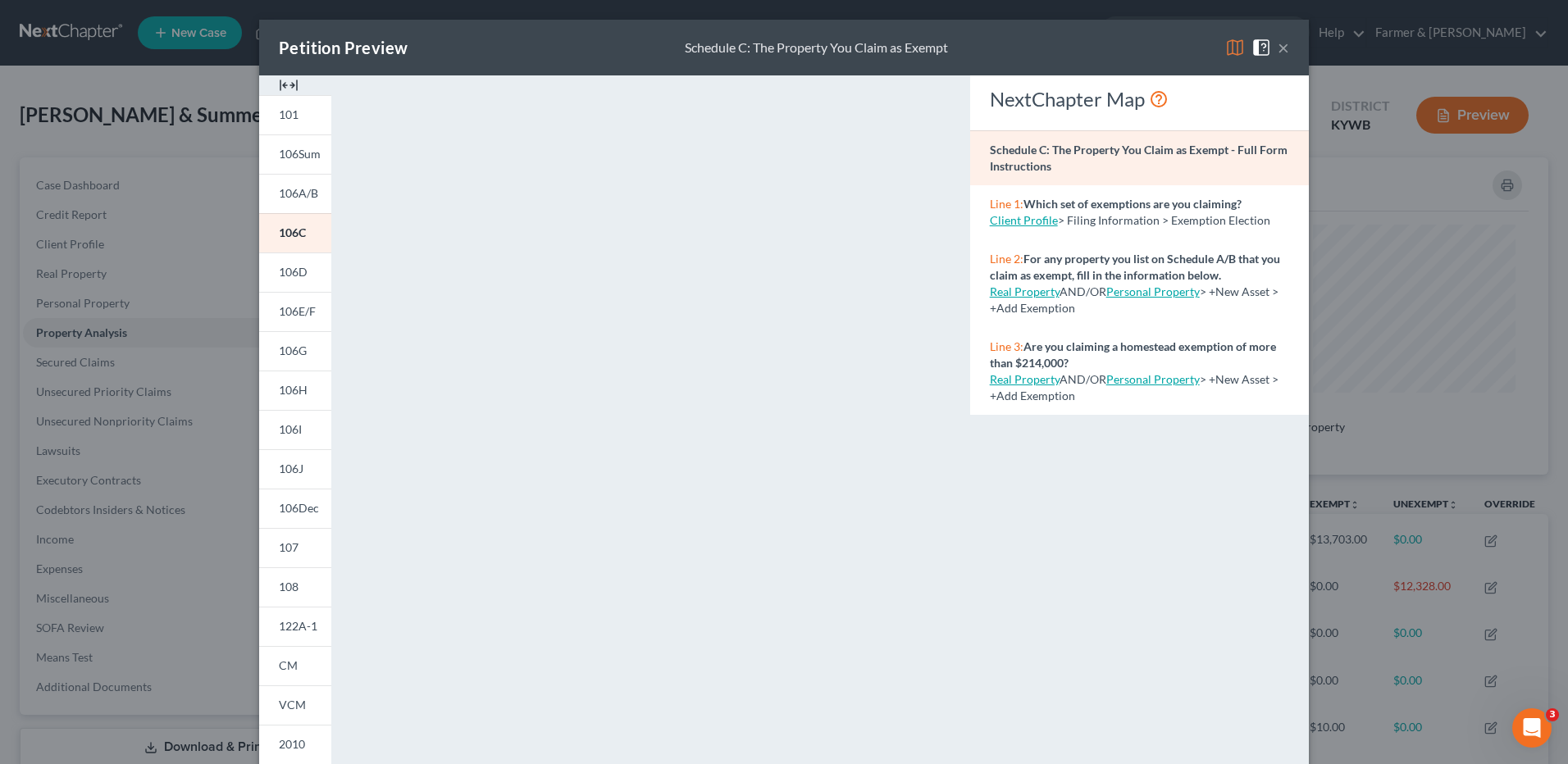
drag, startPoint x: 1277, startPoint y: 43, endPoint x: 849, endPoint y: 110, distance: 433.2
click at [1277, 43] on button "×" at bounding box center [1283, 48] width 12 height 20
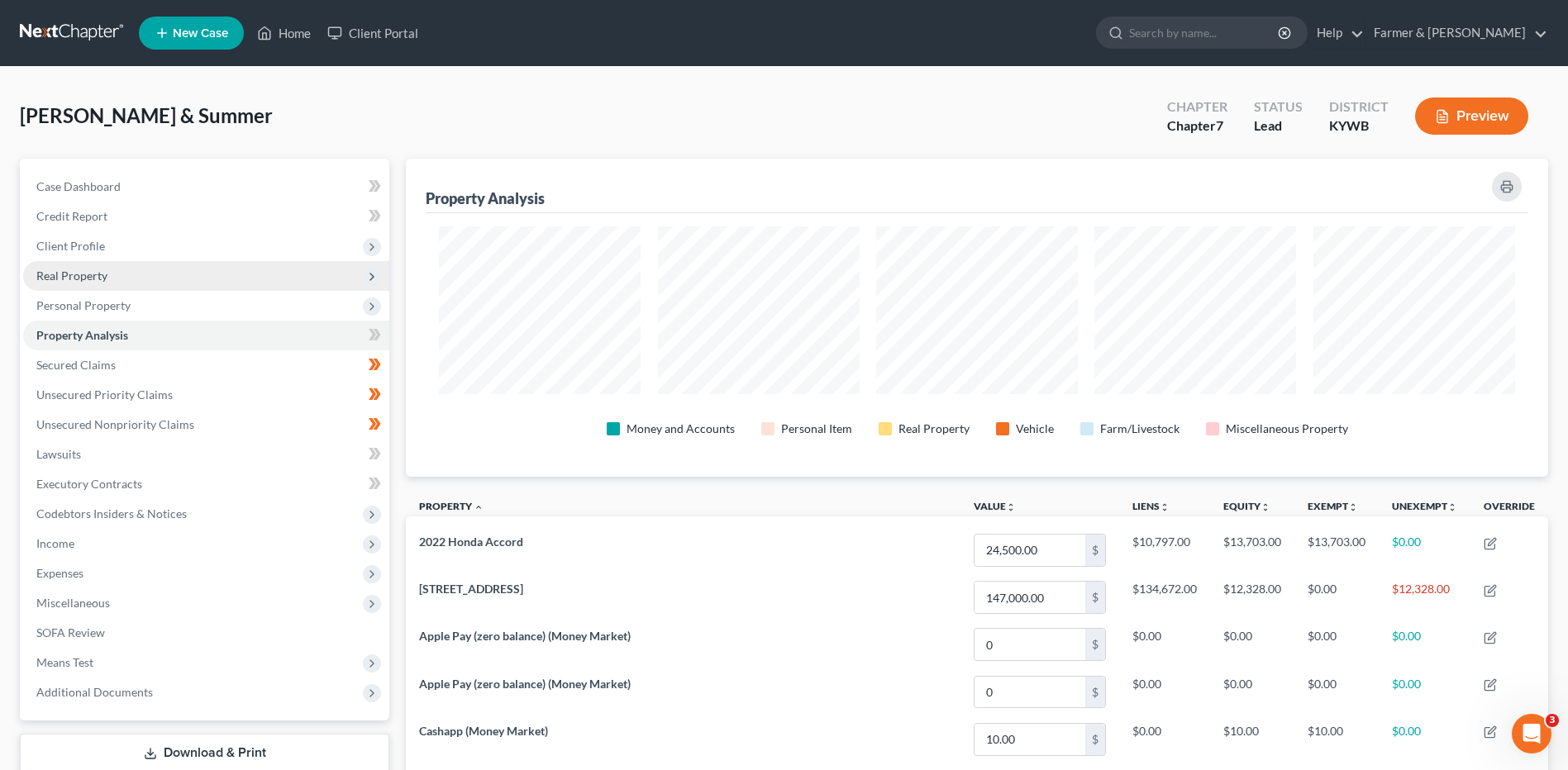
click at [90, 272] on span "Real Property" at bounding box center [71, 276] width 71 height 14
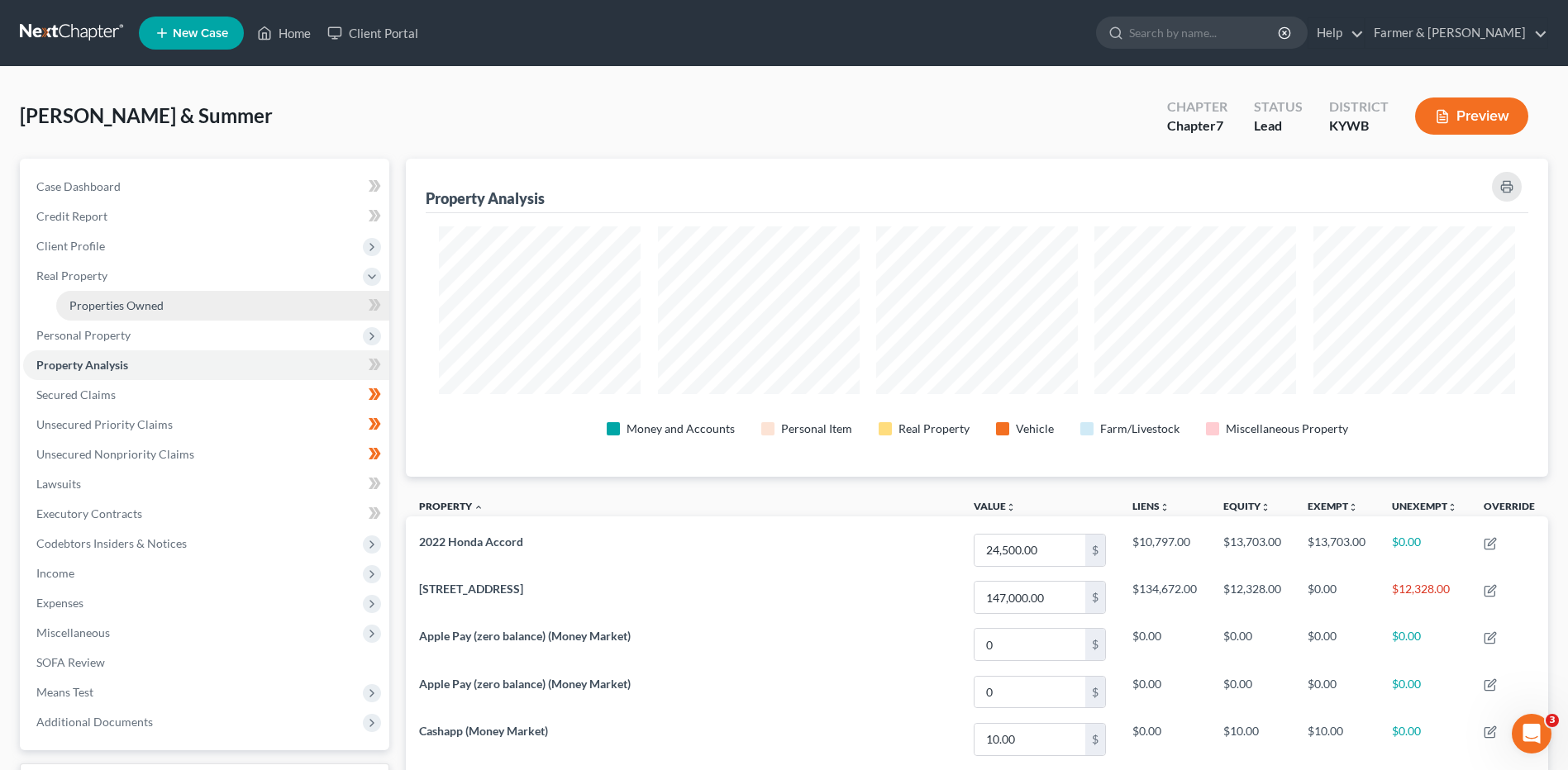
click at [106, 296] on link "Properties Owned" at bounding box center [222, 305] width 333 height 30
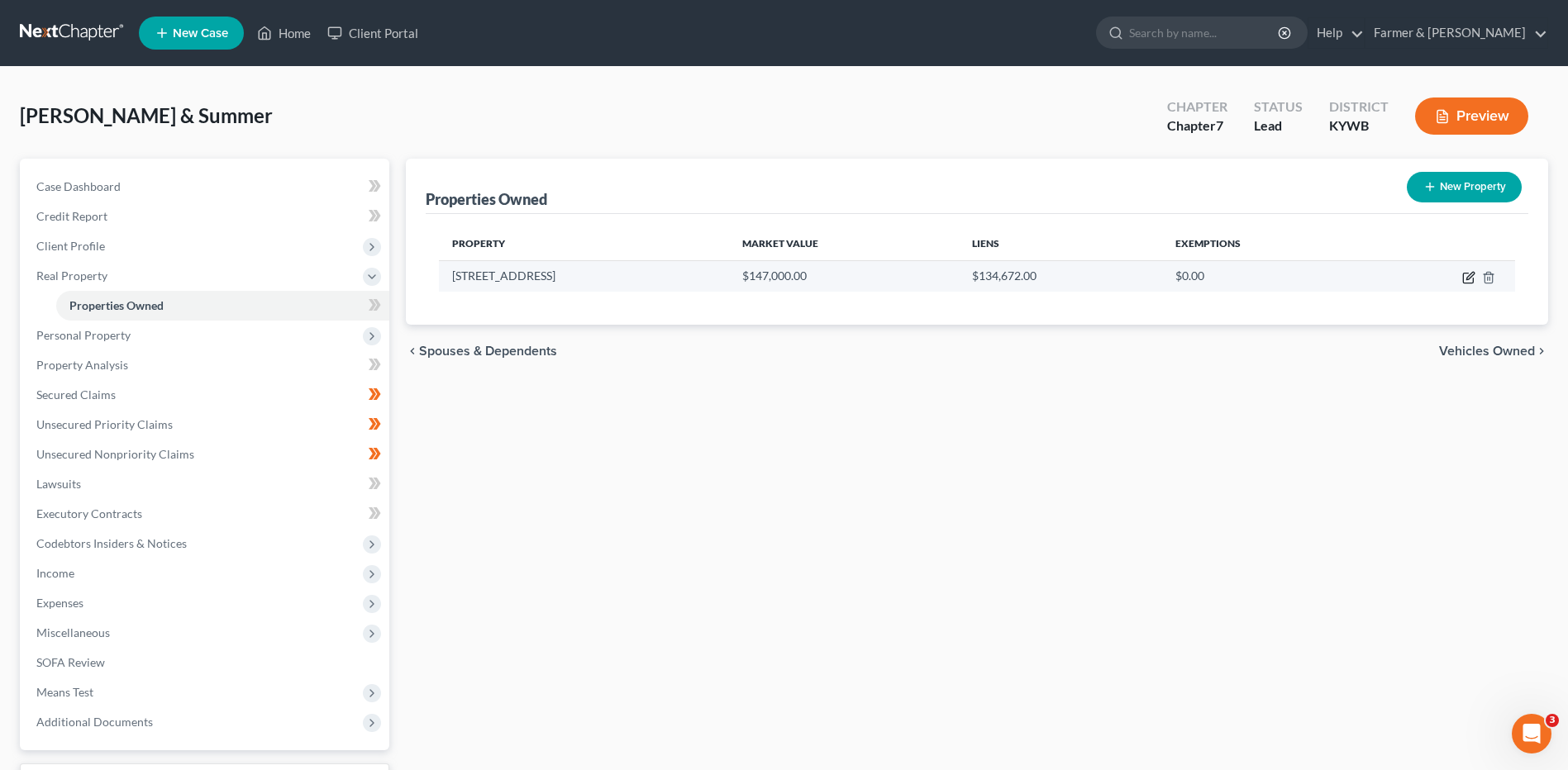
click at [1468, 284] on icon "button" at bounding box center [1468, 278] width 10 height 10
select select "18"
select select "3"
select select "0"
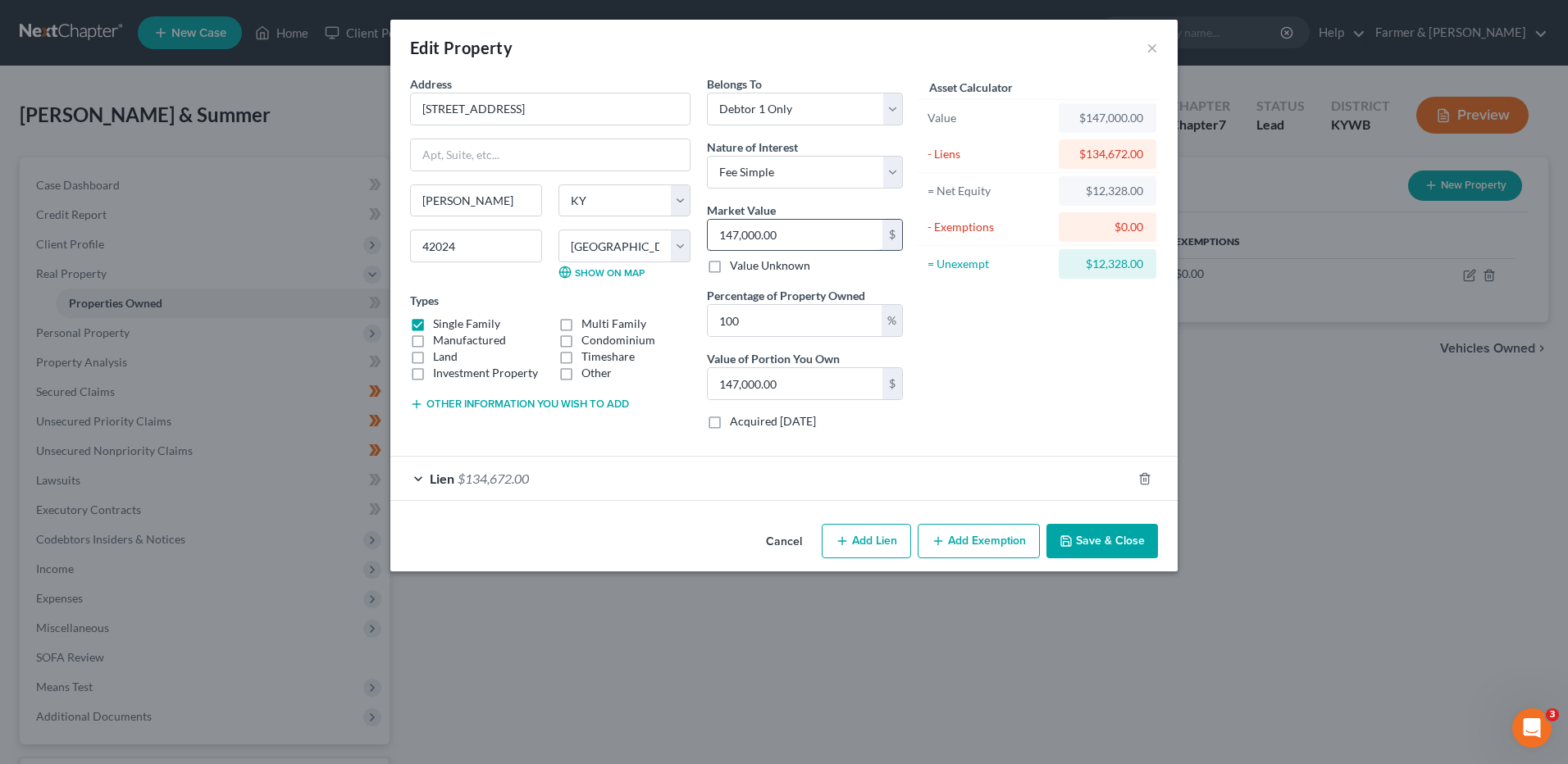
click at [810, 239] on input "147,000.00" at bounding box center [795, 235] width 175 height 31
type input "1"
type input "1.00"
type input "13"
type input "13.00"
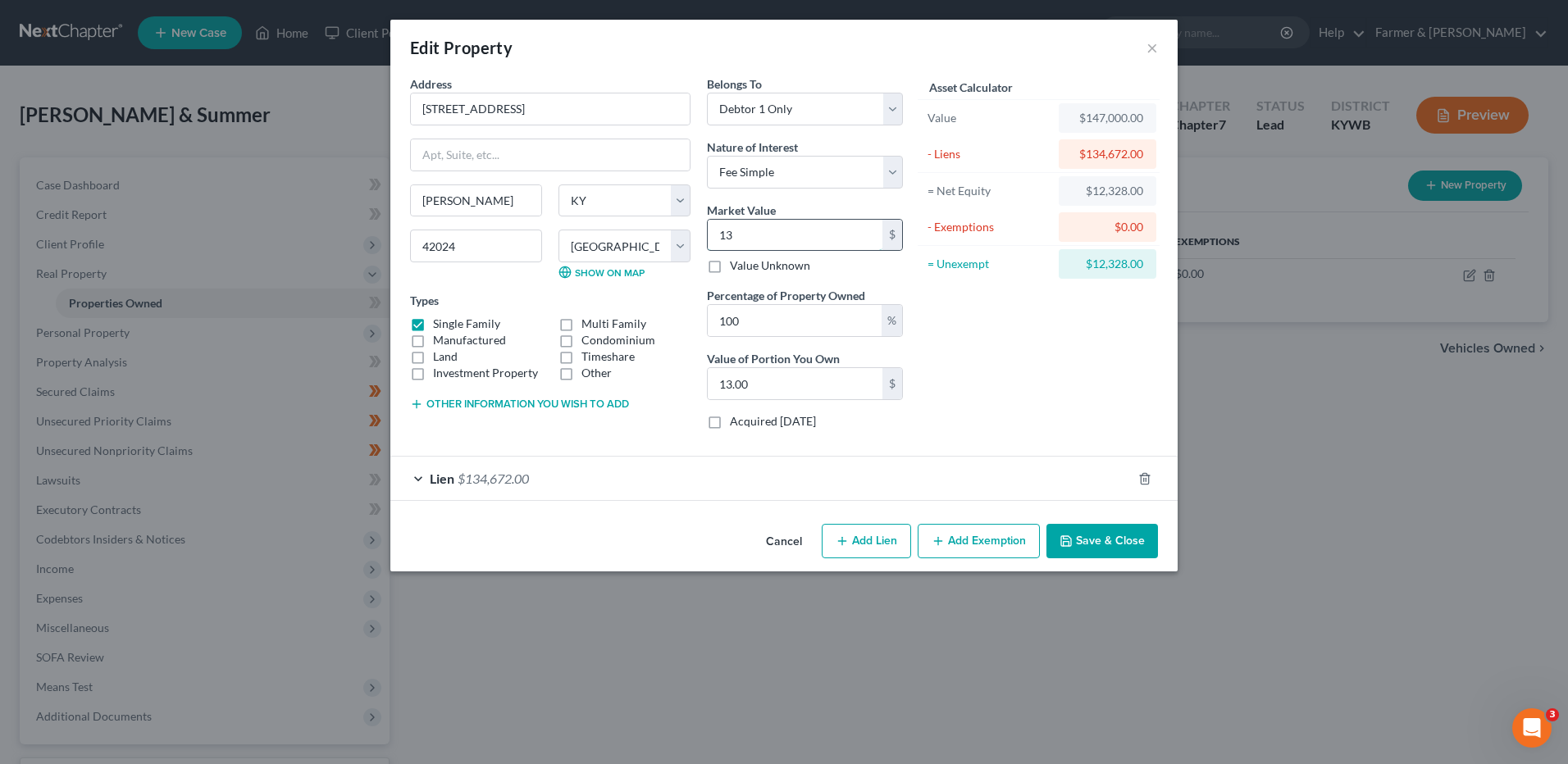
type input "137"
type input "137.00"
type input "1370"
type input "1,370.00"
type input "1,3700"
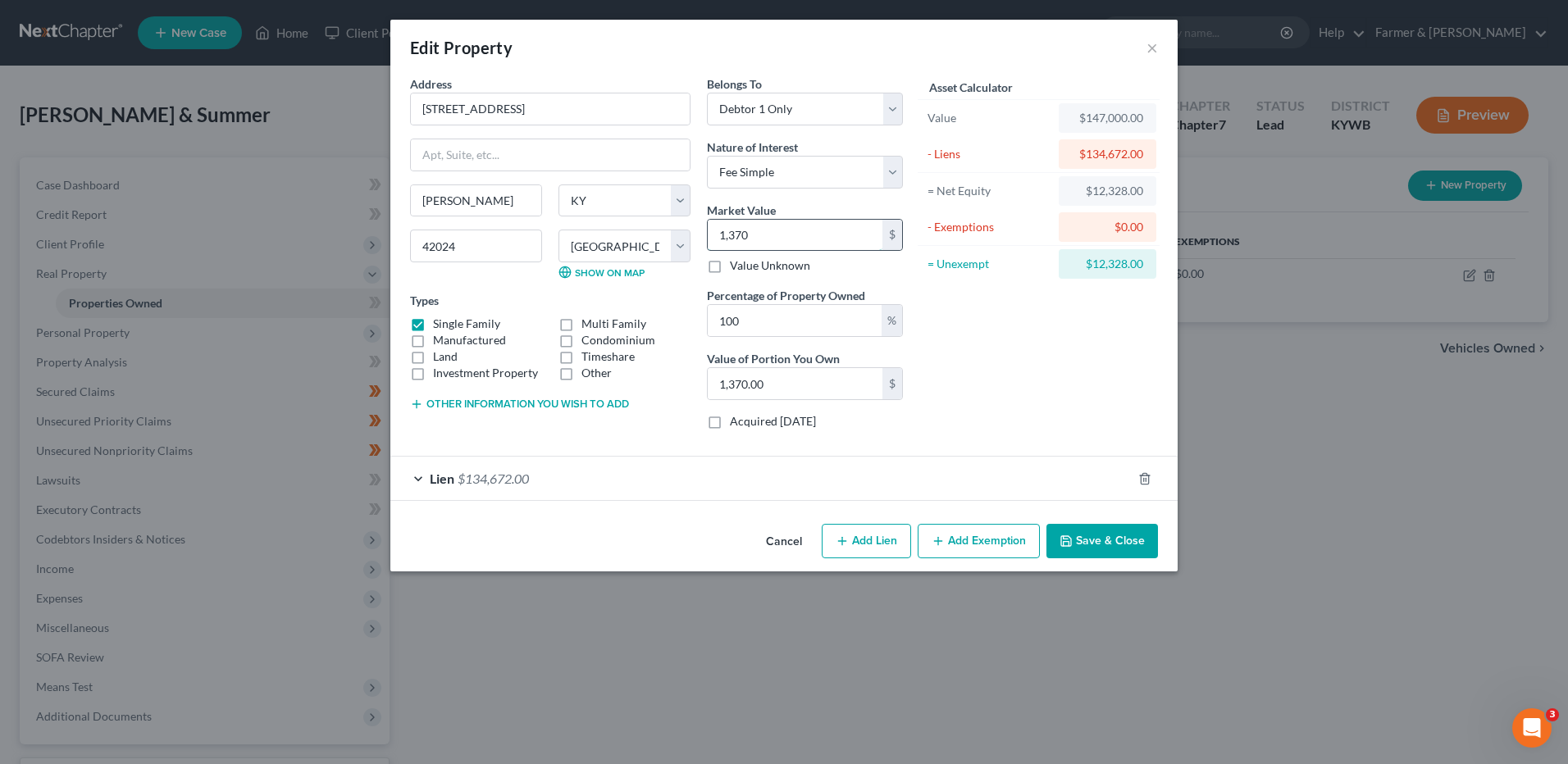
type input "13,700.00"
type input "13,7000"
type input "137,000.00"
click at [988, 541] on button "Add Exemption" at bounding box center [979, 541] width 122 height 34
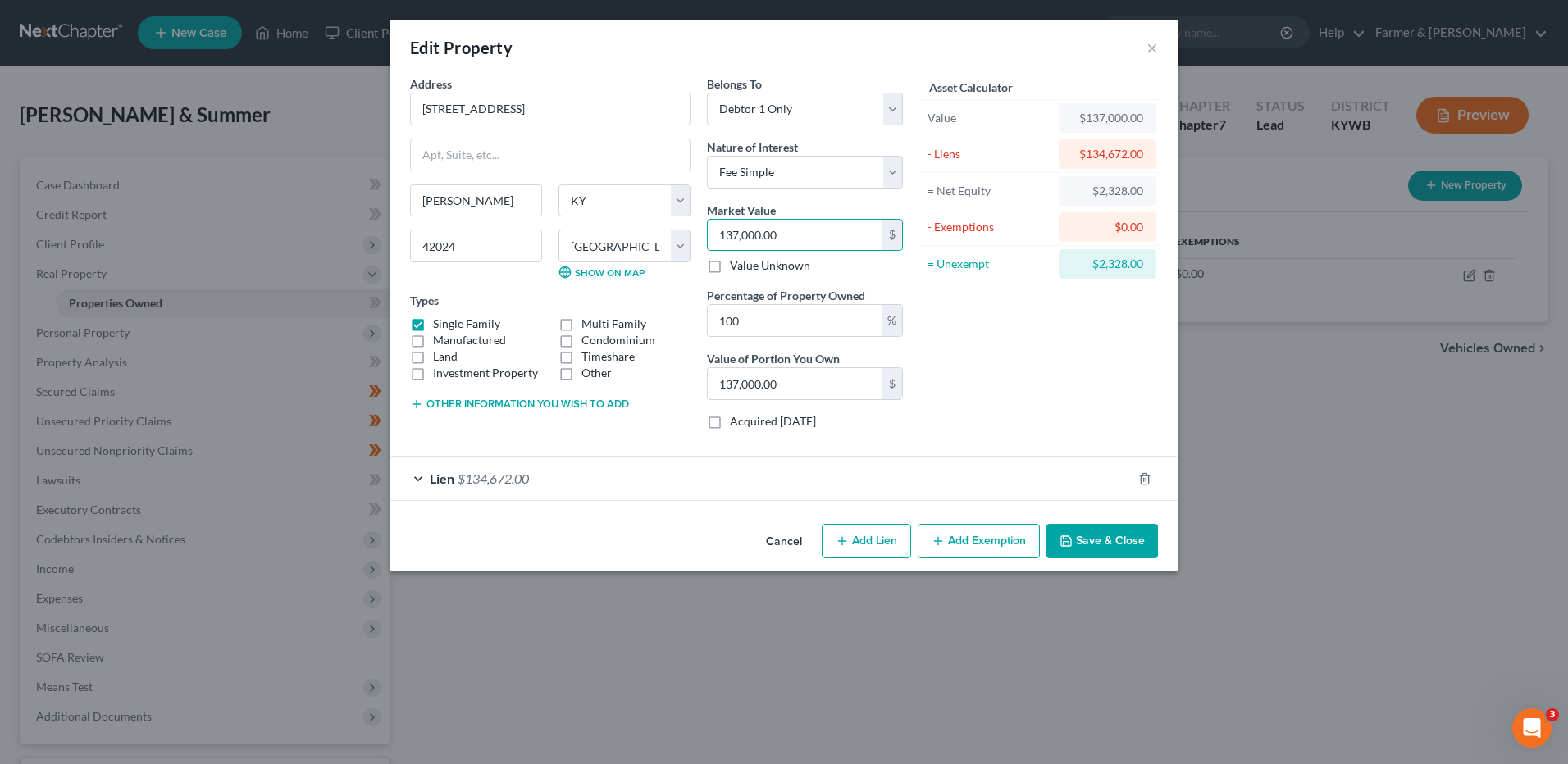
select select "2"
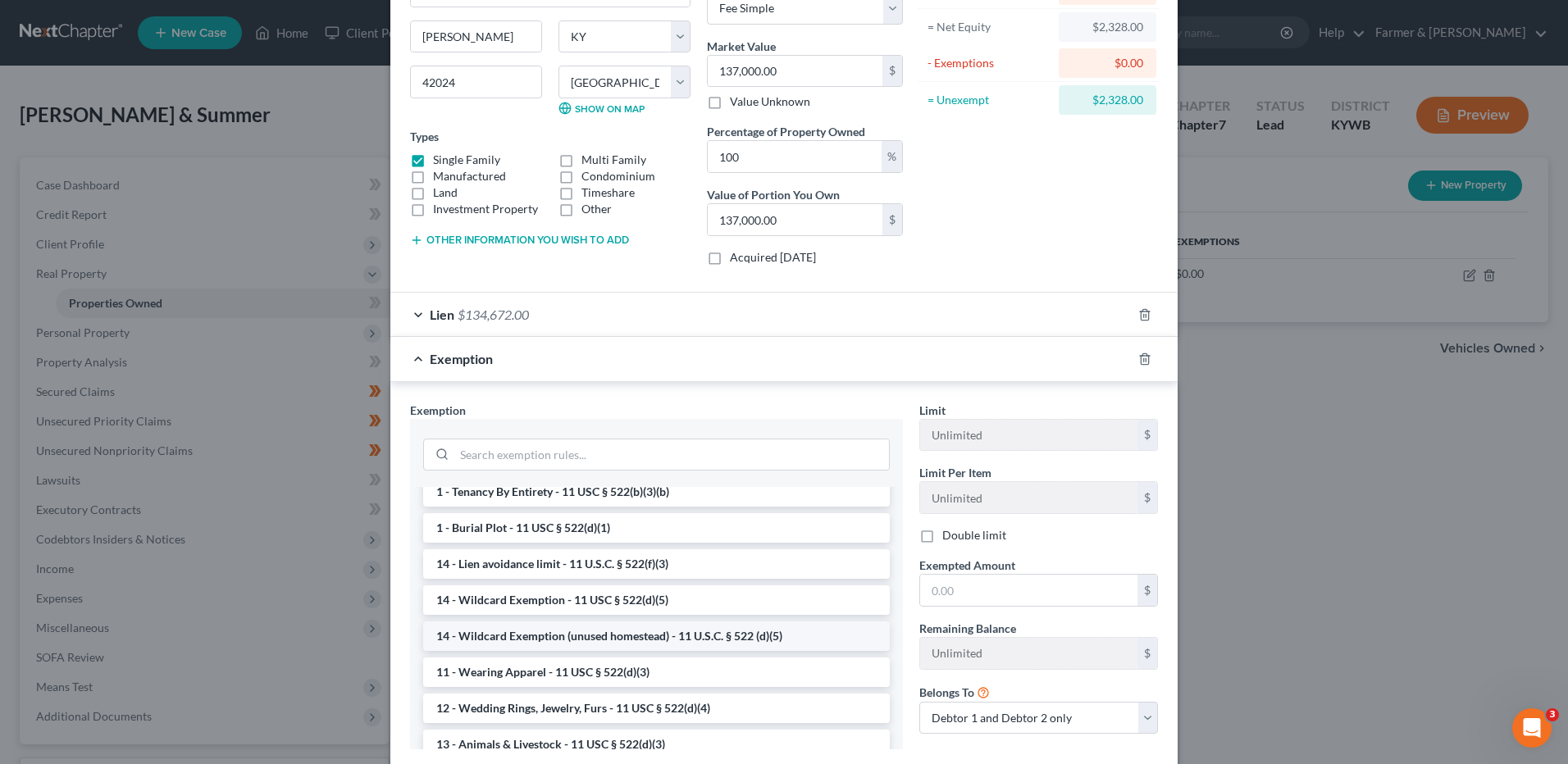
click at [684, 630] on li "14 - Wildcard Exemption (unused homestead) - 11 U.S.C. § 522 (d)(5)" at bounding box center [657, 636] width 466 height 30
checkbox input "true"
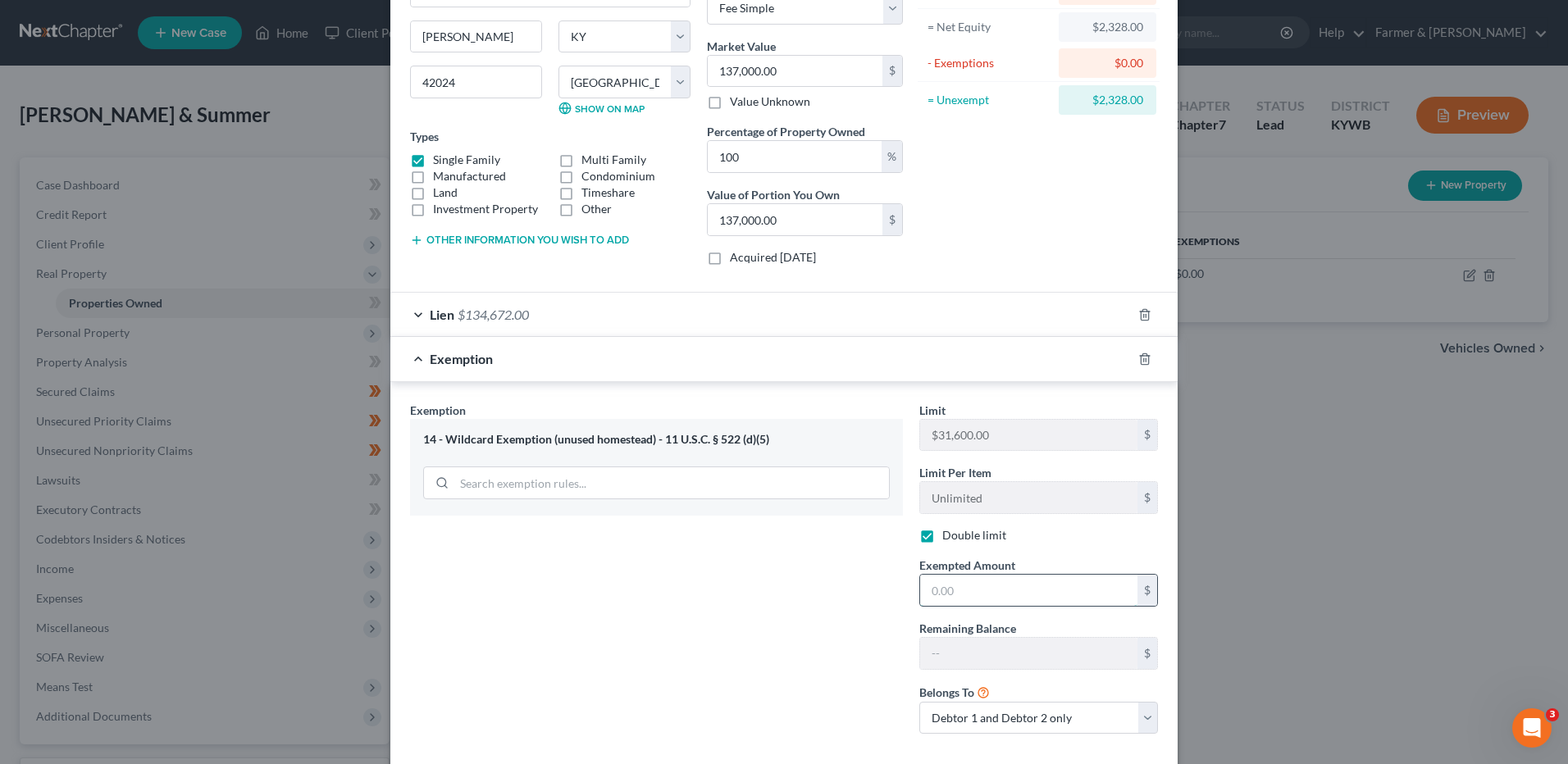
click at [978, 586] on input "text" at bounding box center [1029, 590] width 217 height 31
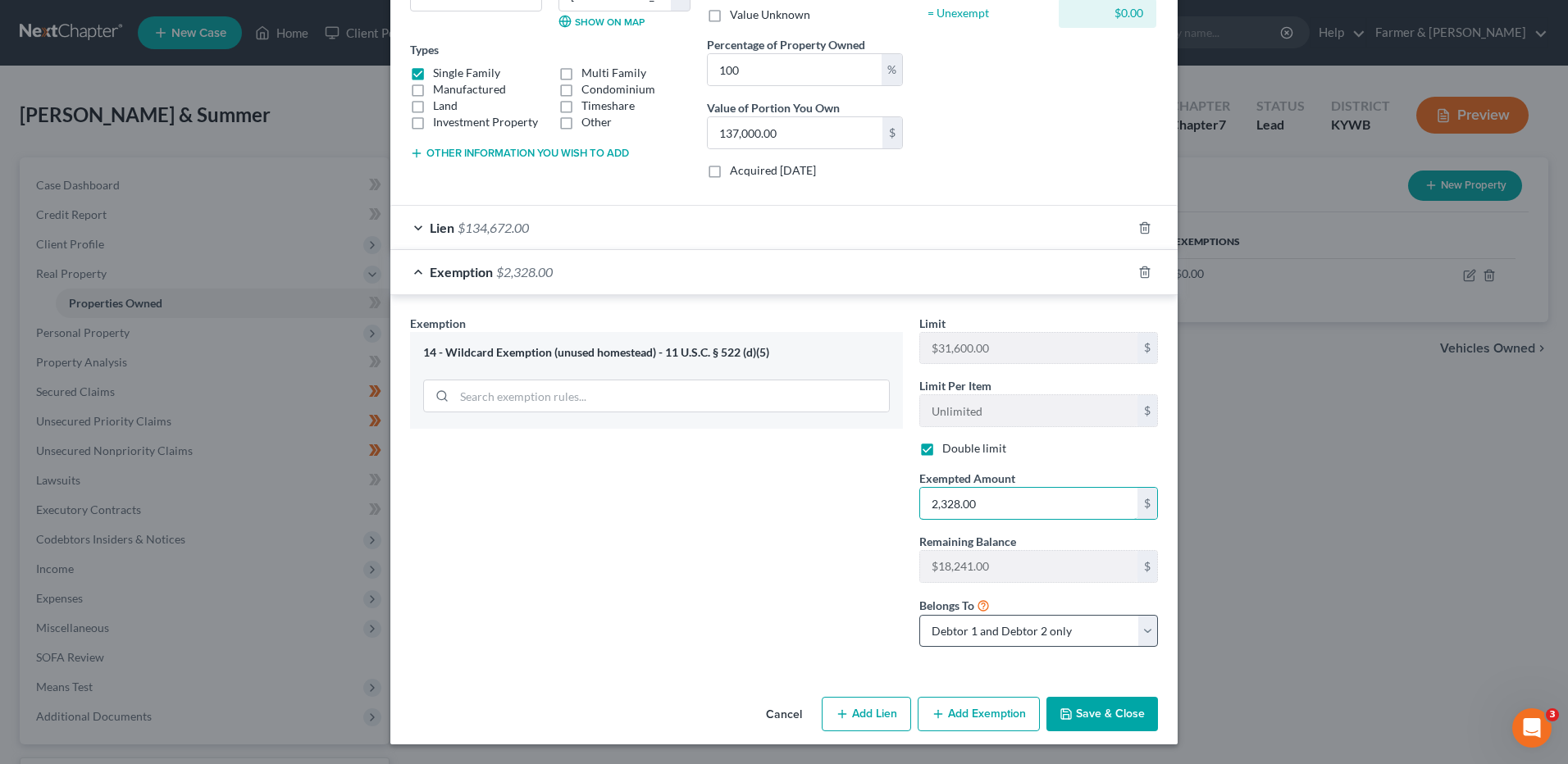
type input "2,328.00"
click at [1016, 627] on select "Debtor 1 only Debtor 2 only Debtor 1 and Debtor 2 only" at bounding box center [1039, 631] width 239 height 33
select select "0"
click at [919, 615] on select "Debtor 1 only Debtor 2 only Debtor 1 and Debtor 2 only" at bounding box center [1039, 631] width 239 height 33
click at [1055, 722] on button "Save & Close" at bounding box center [1102, 714] width 111 height 34
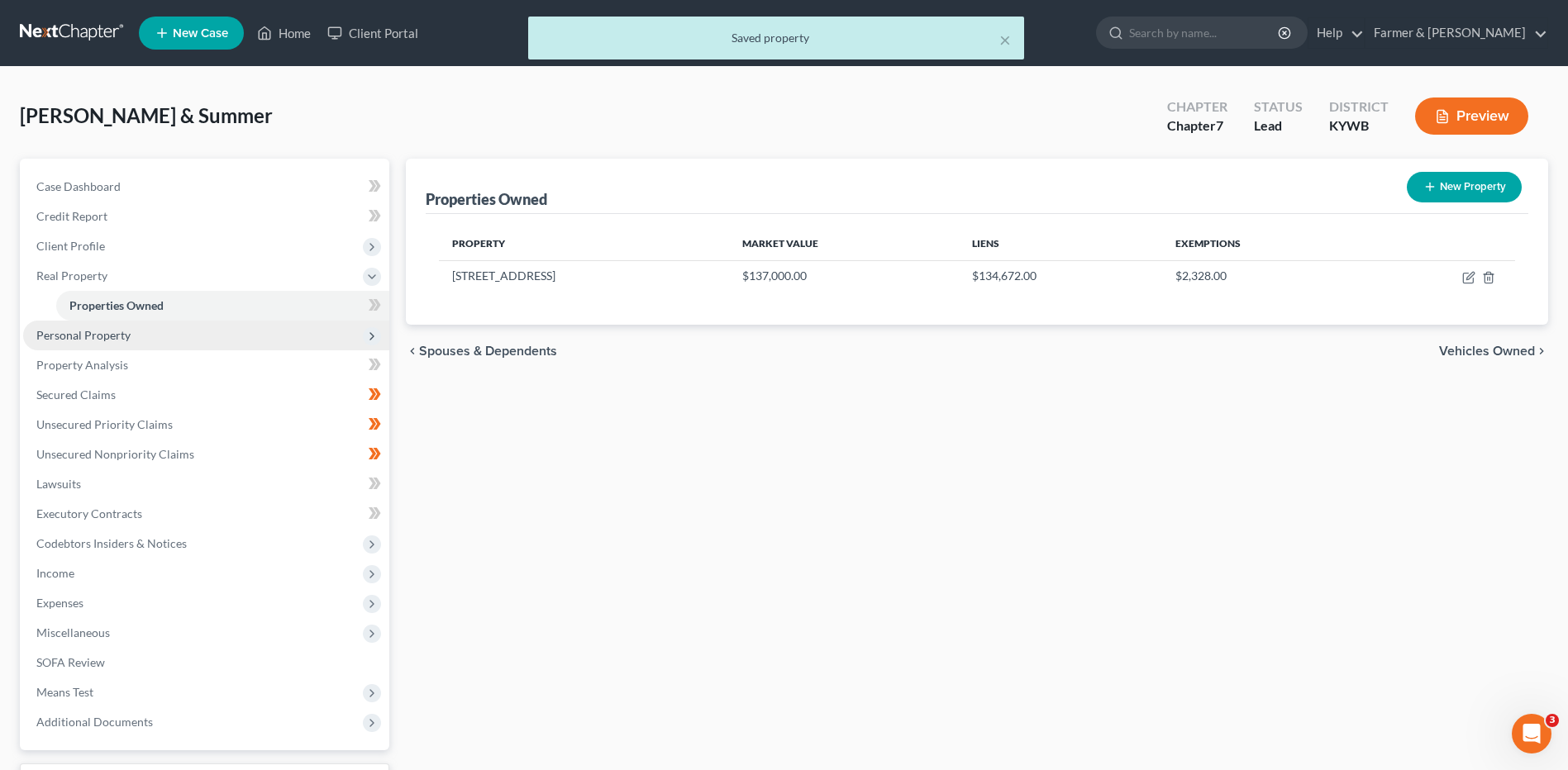
click at [205, 336] on span "Personal Property" at bounding box center [206, 335] width 366 height 30
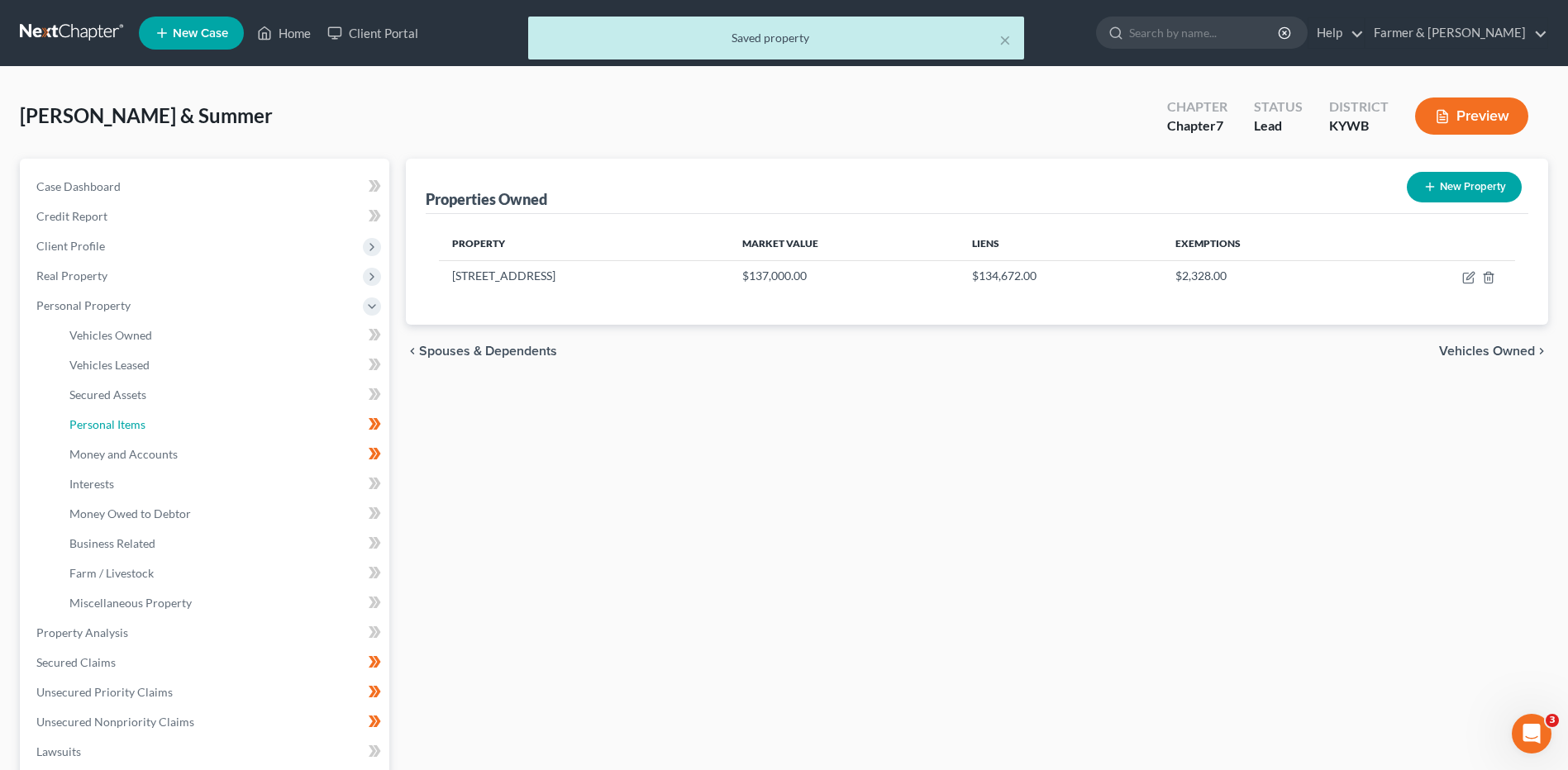
click at [316, 418] on link "Personal Items" at bounding box center [222, 424] width 333 height 30
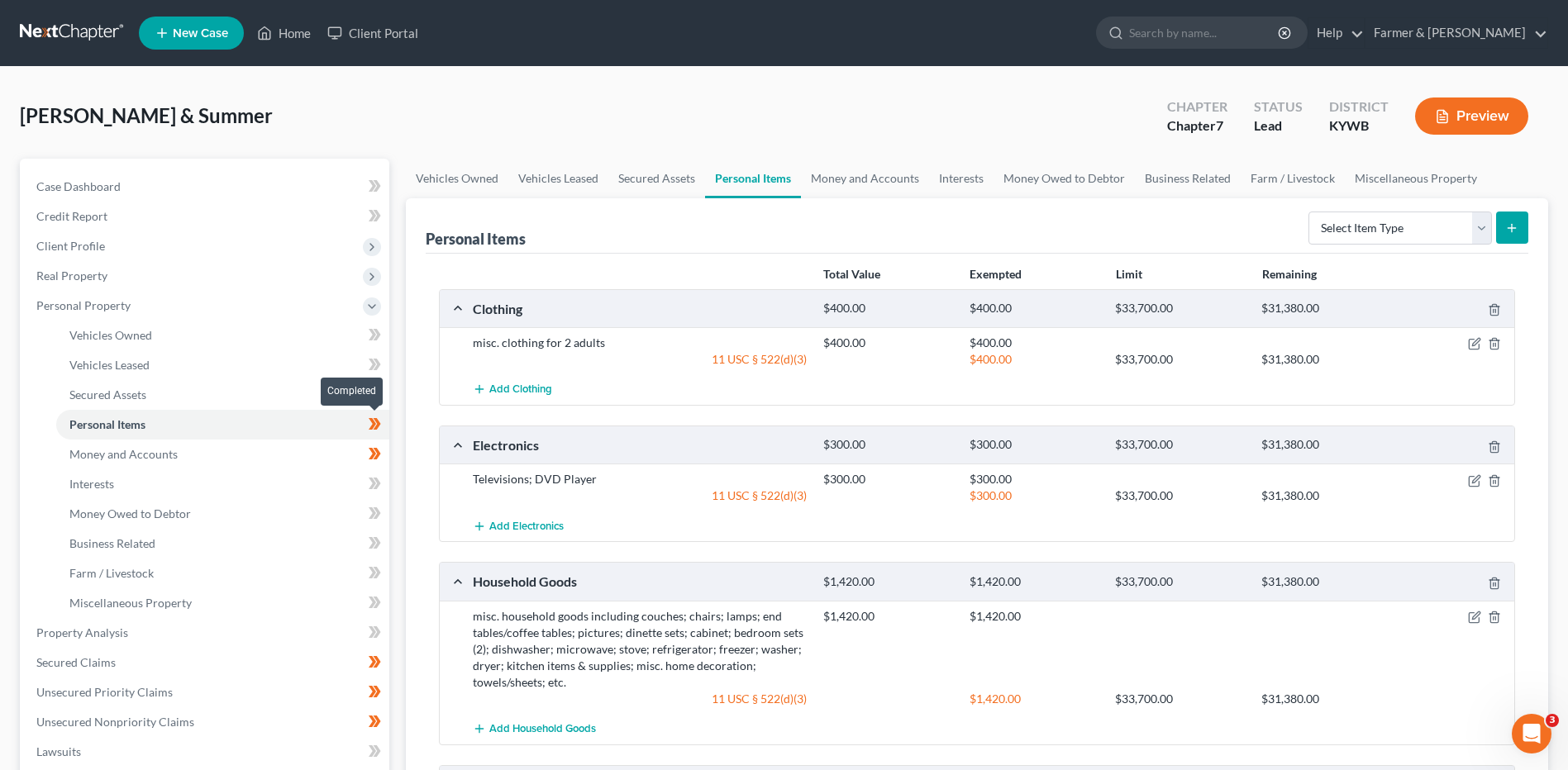
click at [379, 427] on icon at bounding box center [375, 424] width 13 height 21
click at [288, 361] on link "Vehicles Leased" at bounding box center [222, 365] width 333 height 30
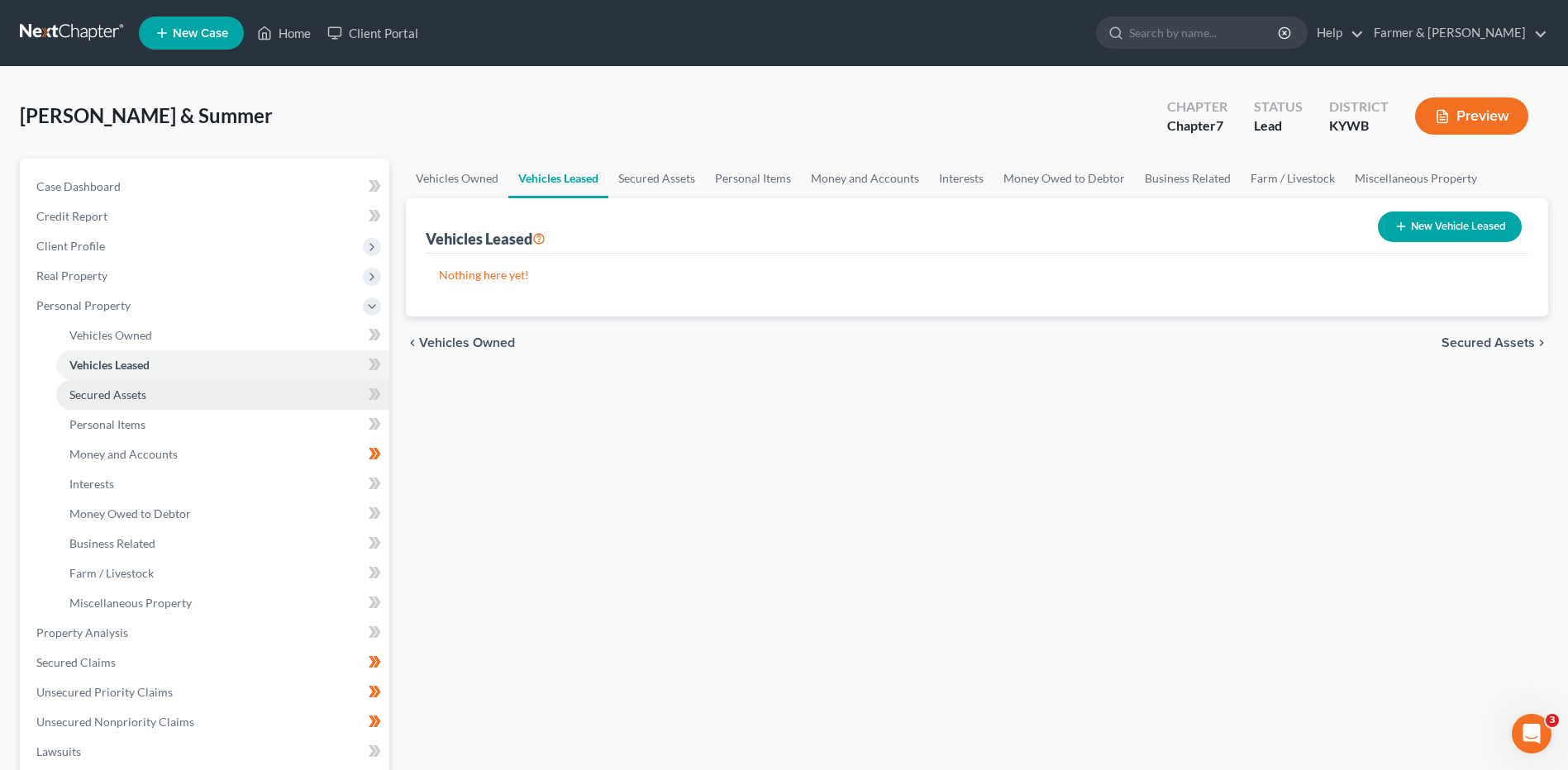
click at [281, 390] on link "Secured Assets" at bounding box center [222, 394] width 333 height 30
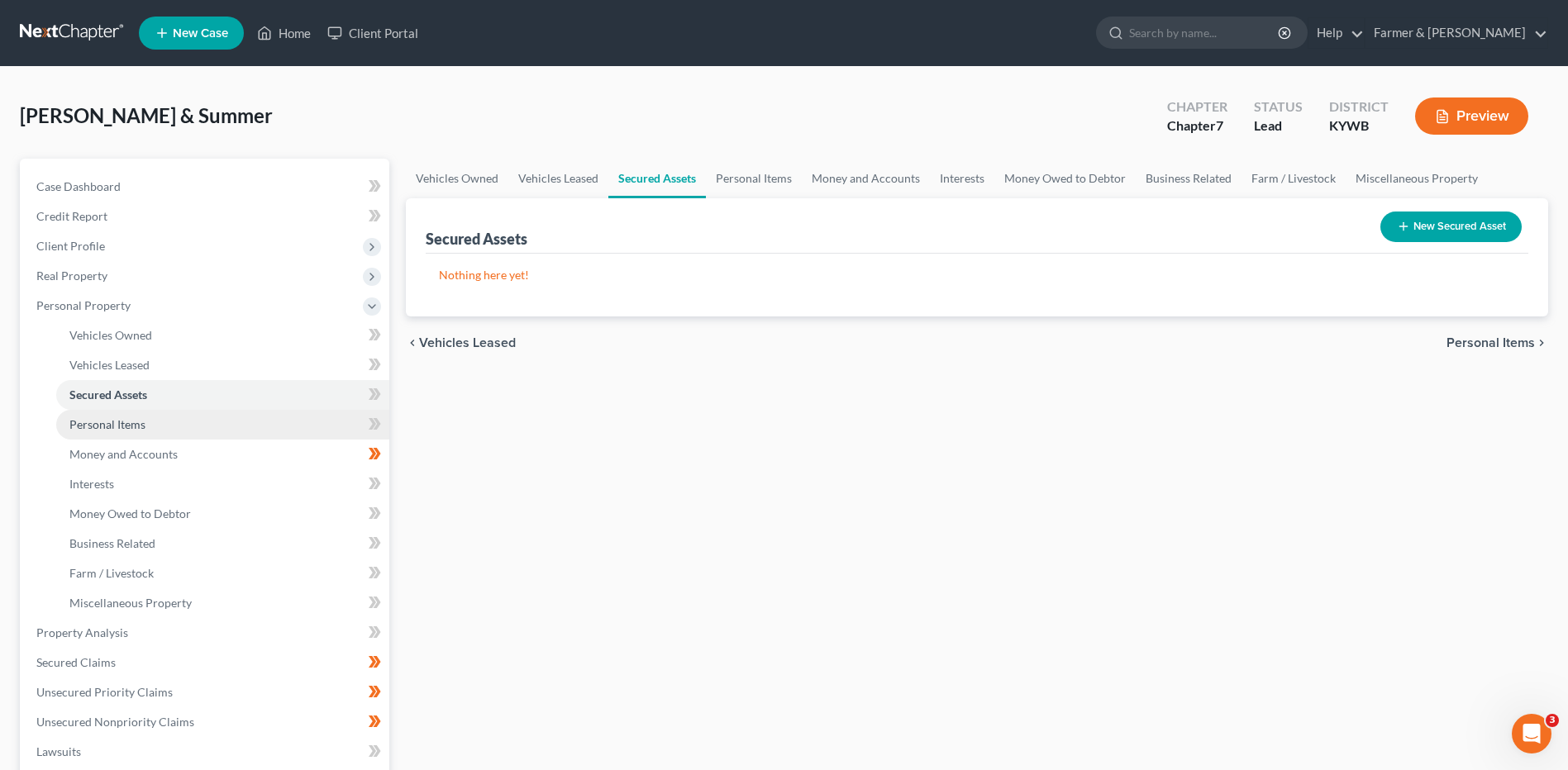
click at [270, 421] on link "Personal Items" at bounding box center [222, 424] width 333 height 30
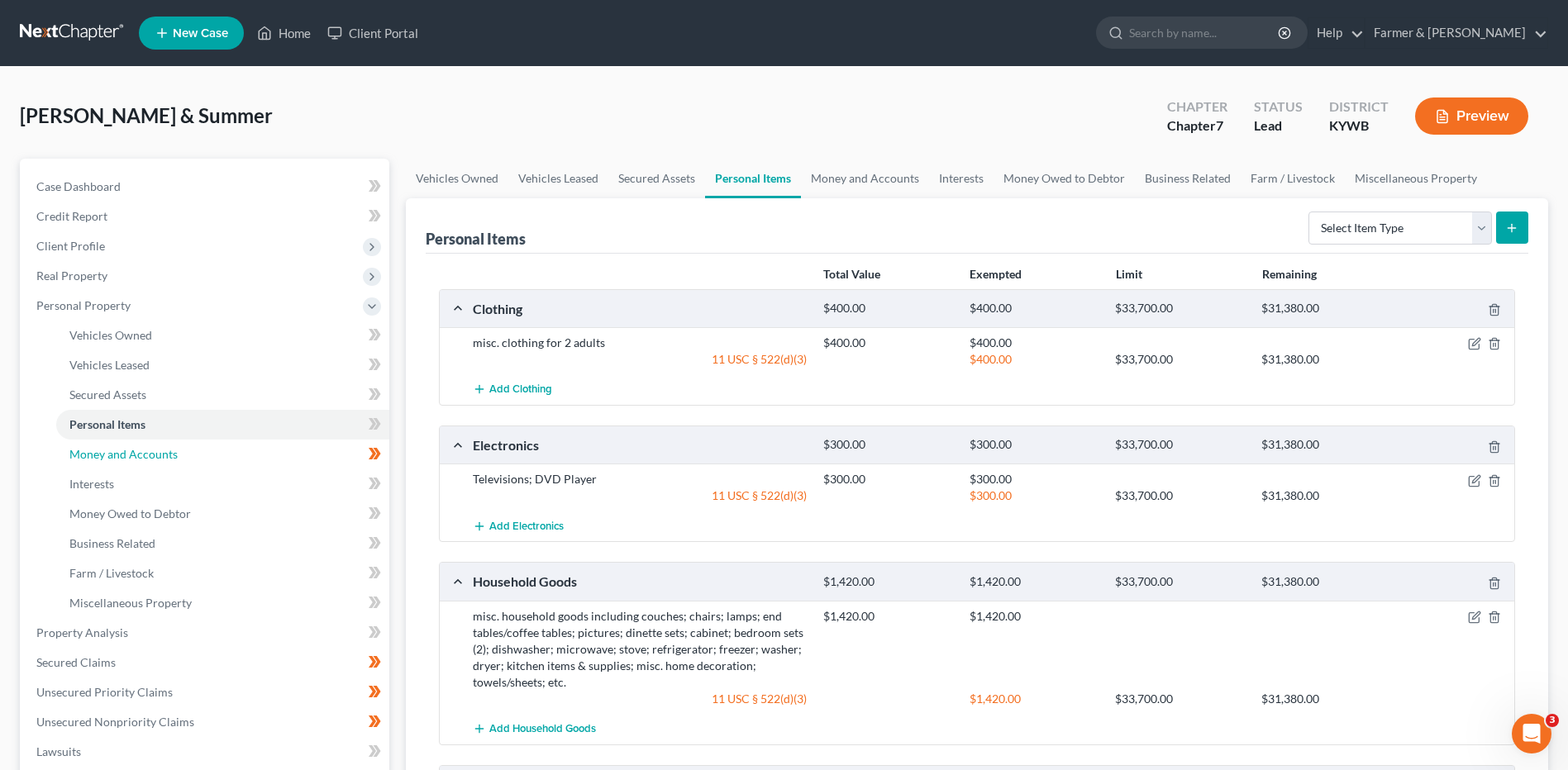
click at [326, 455] on link "Money and Accounts" at bounding box center [222, 454] width 333 height 30
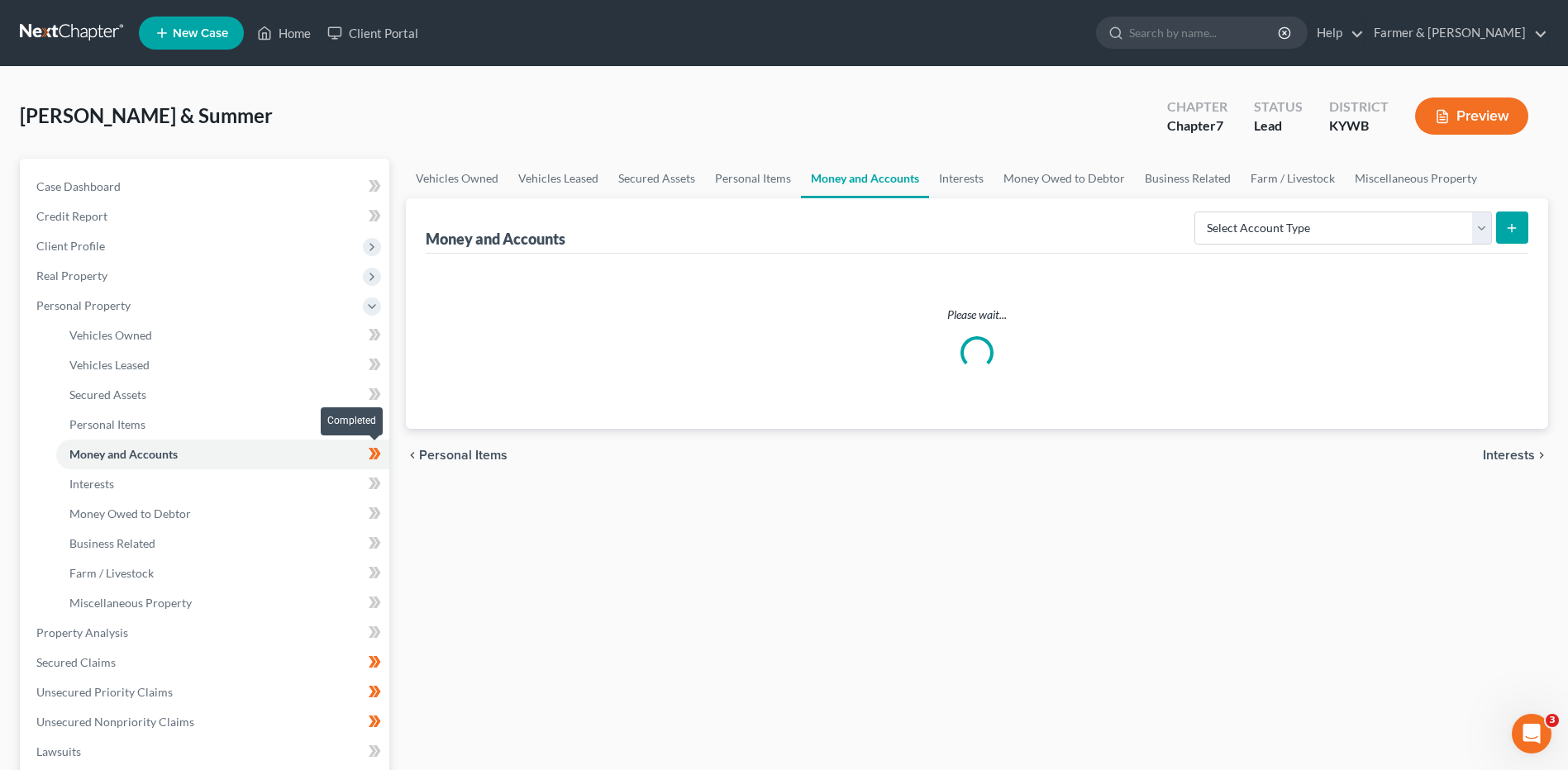
click at [386, 458] on span at bounding box center [375, 455] width 29 height 24
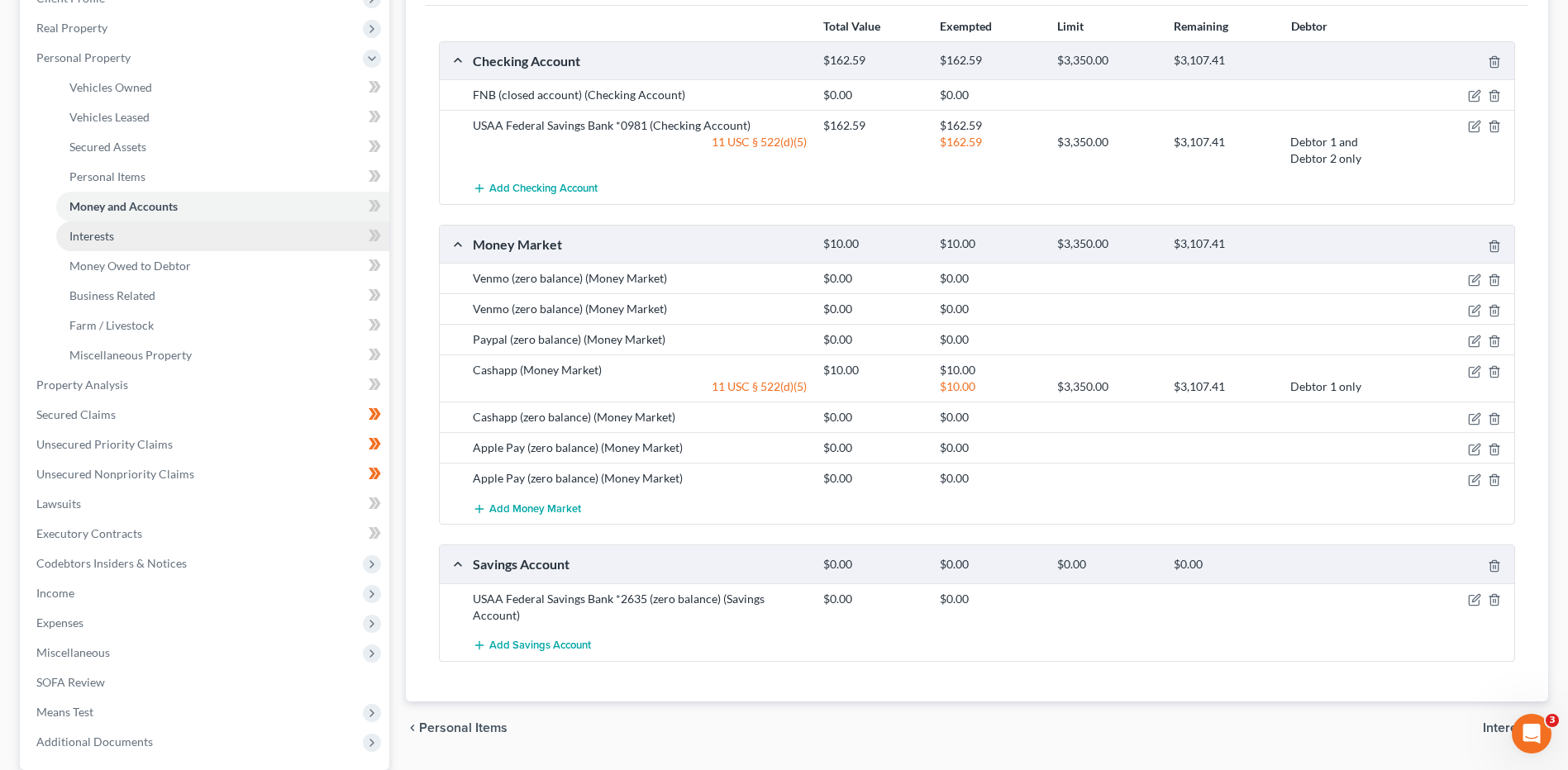
click at [250, 244] on link "Interests" at bounding box center [222, 236] width 333 height 30
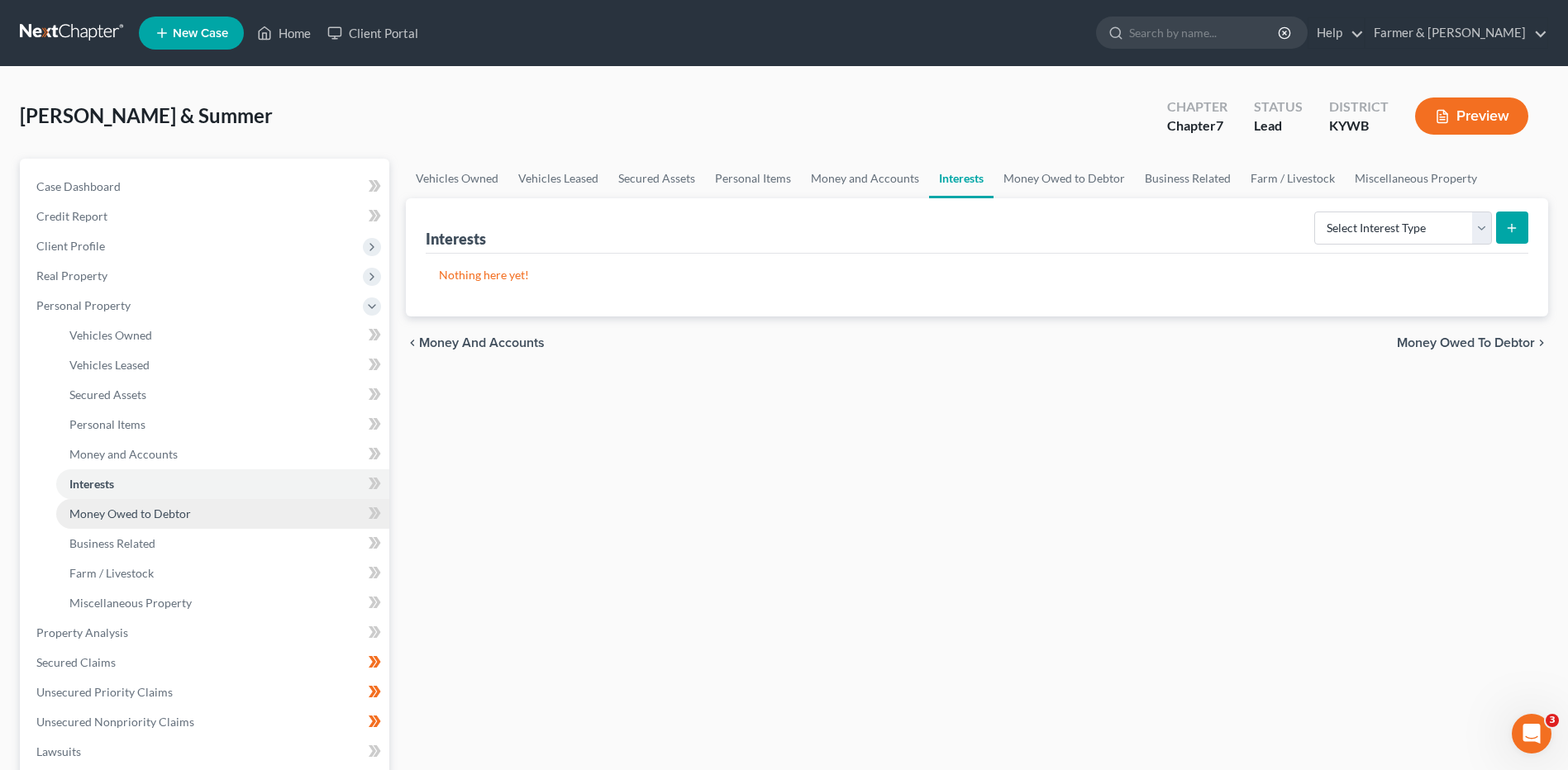
click at [200, 506] on link "Money Owed to Debtor" at bounding box center [222, 513] width 333 height 30
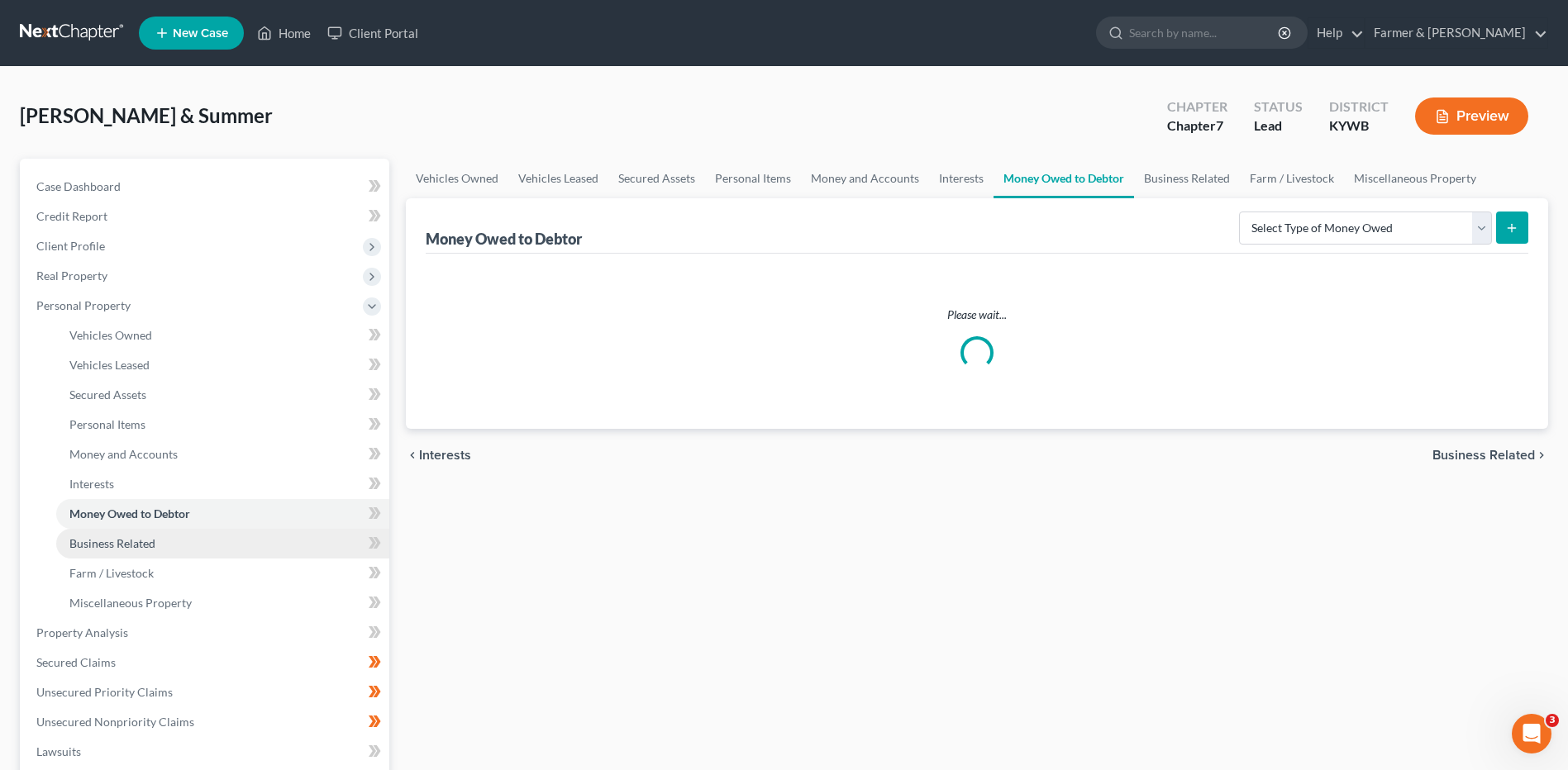
click at [190, 541] on link "Business Related" at bounding box center [222, 543] width 333 height 30
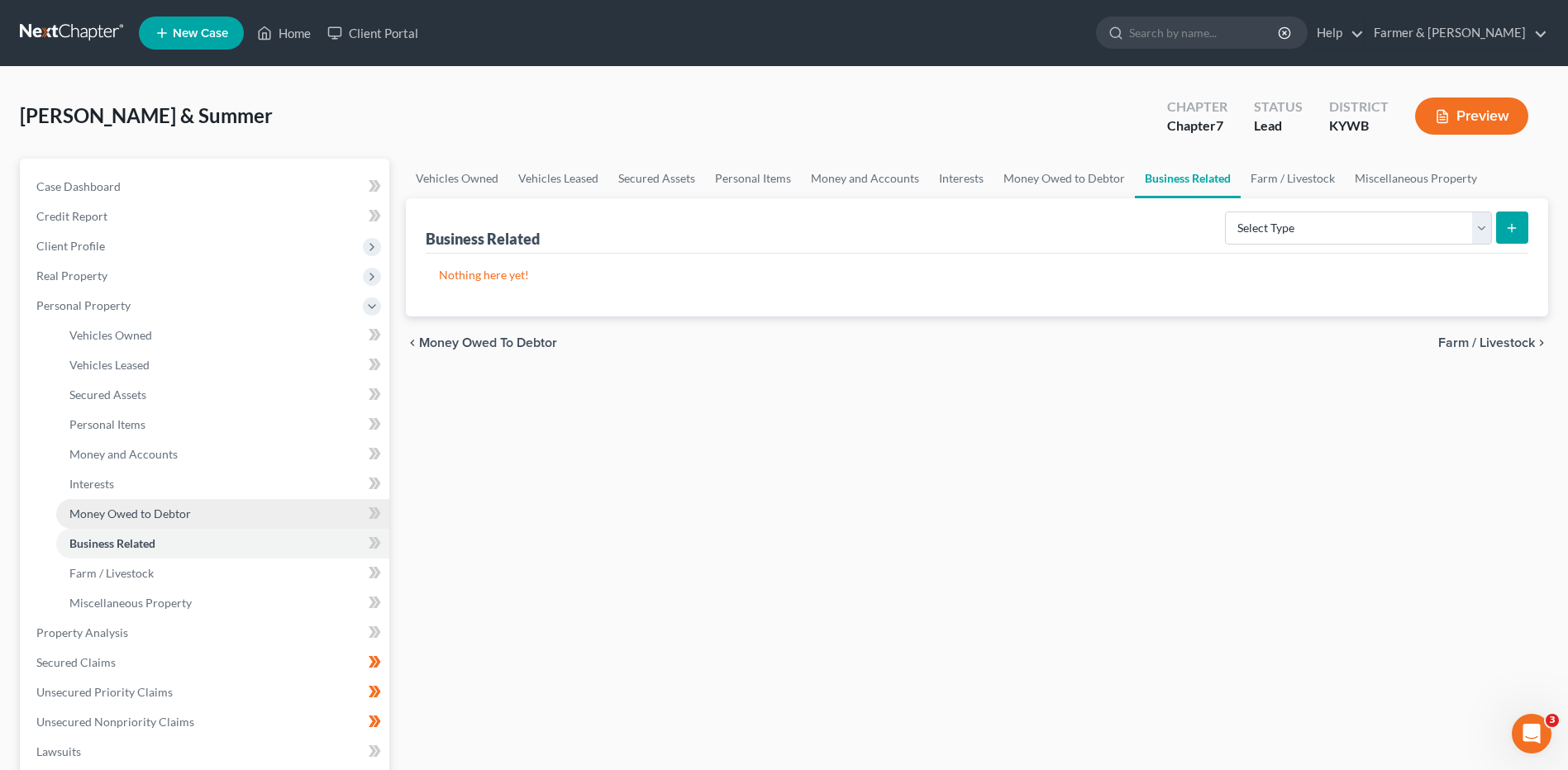
click at [190, 517] on link "Money Owed to Debtor" at bounding box center [222, 513] width 333 height 30
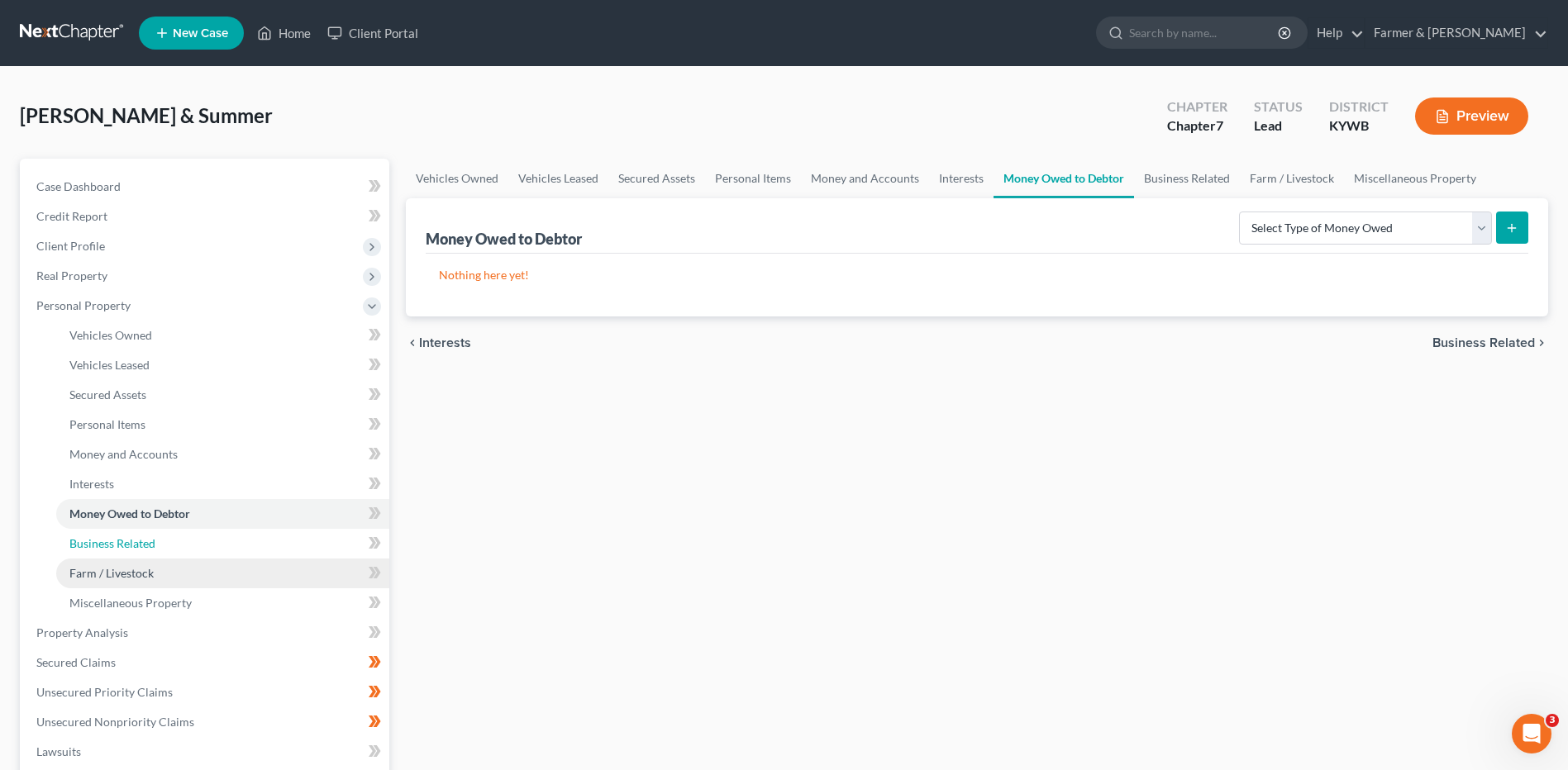
drag, startPoint x: 181, startPoint y: 540, endPoint x: 175, endPoint y: 567, distance: 27.7
click at [180, 540] on link "Business Related" at bounding box center [222, 543] width 333 height 30
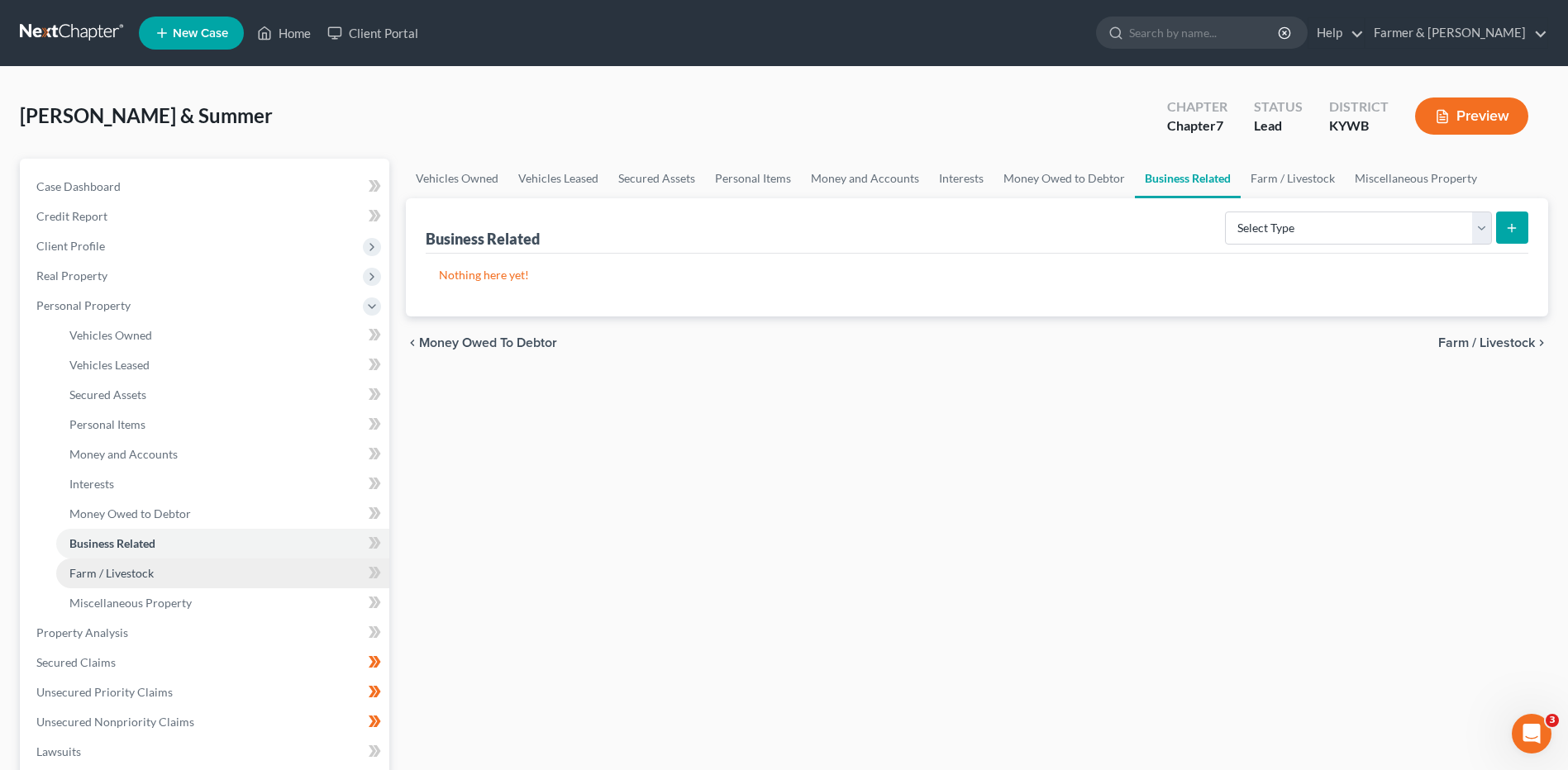
click at [175, 575] on link "Farm / Livestock" at bounding box center [222, 573] width 333 height 30
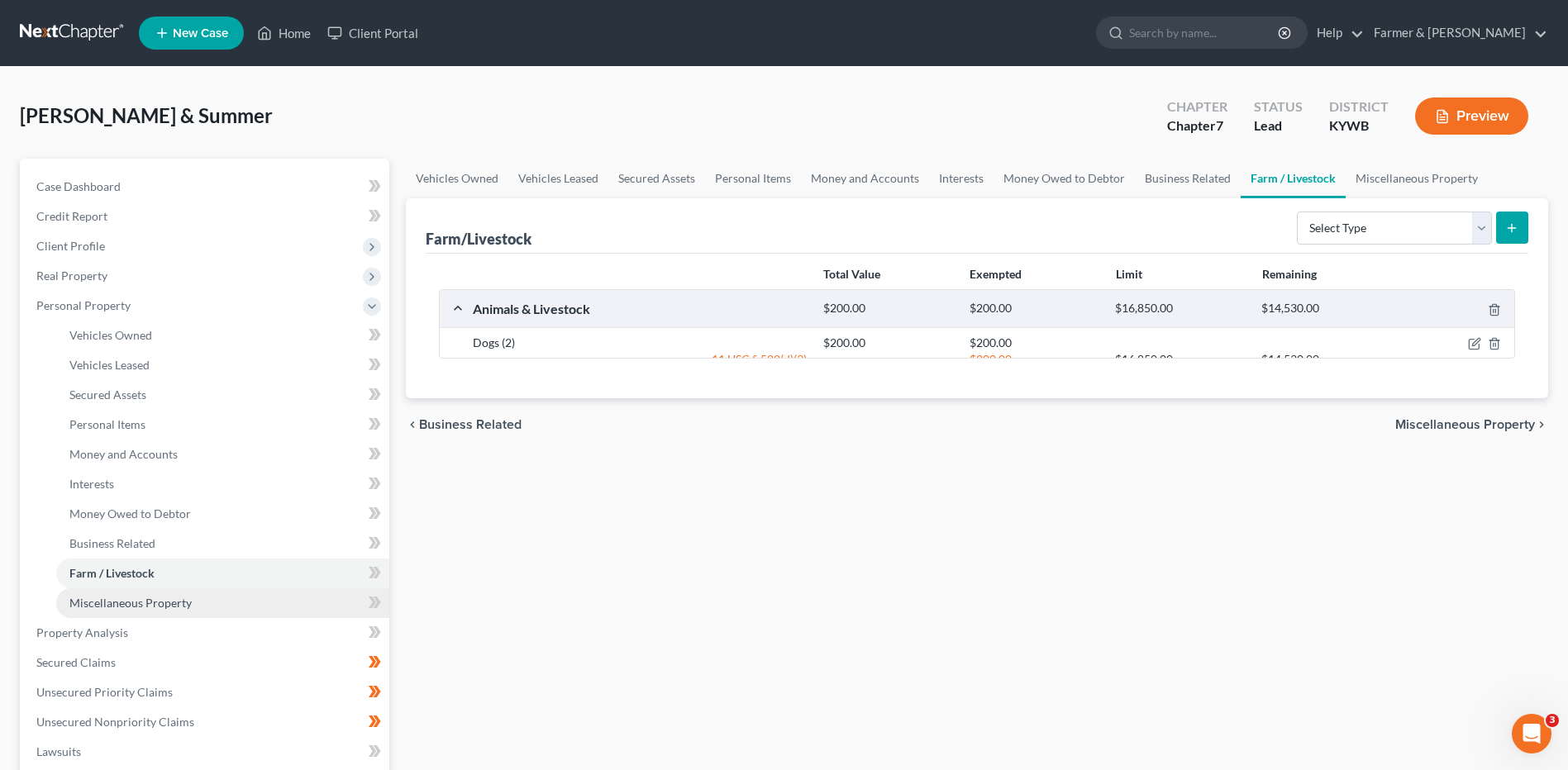
click at [174, 599] on span "Miscellaneous Property" at bounding box center [130, 603] width 122 height 14
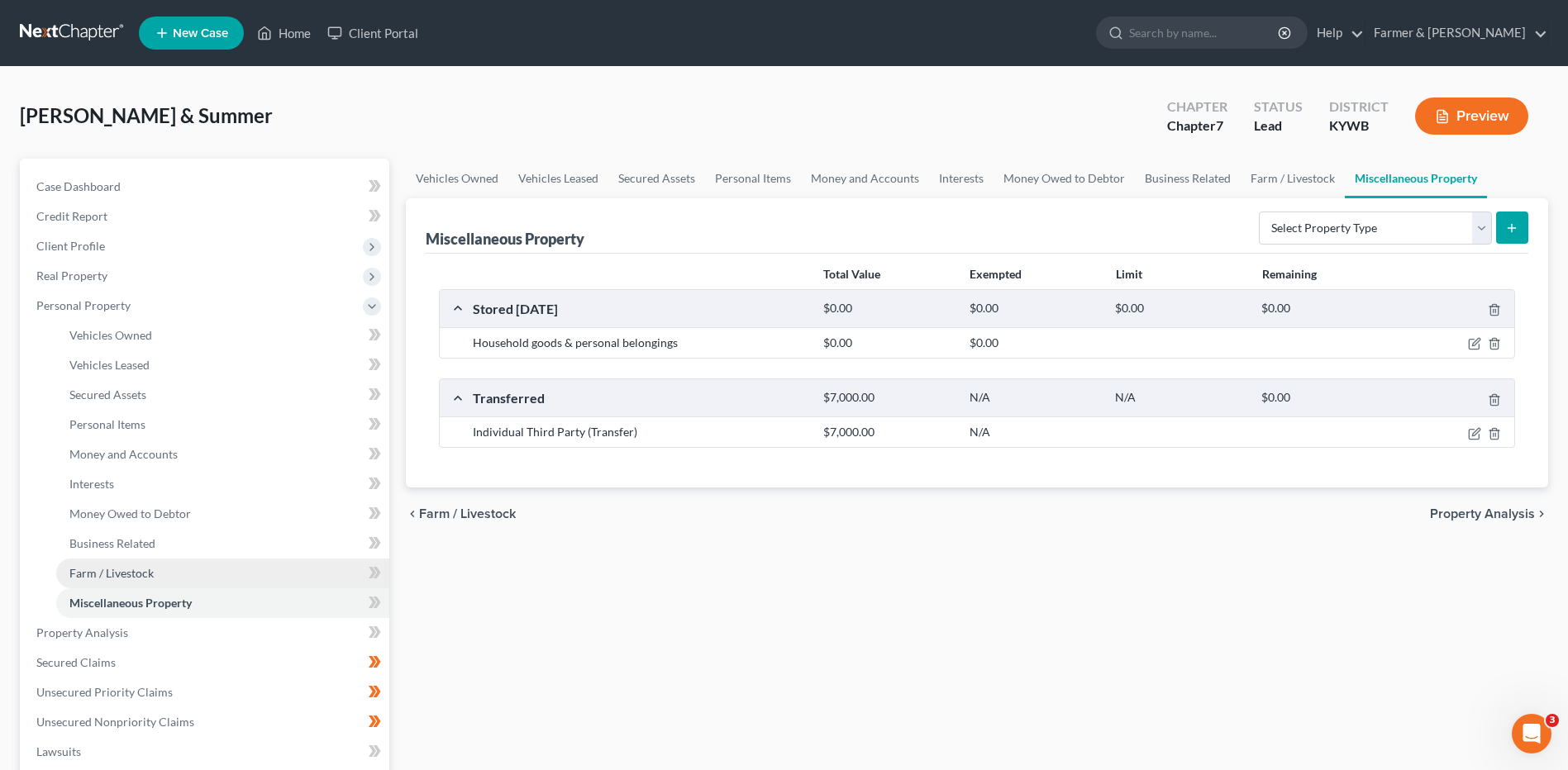
click at [175, 566] on link "Farm / Livestock" at bounding box center [222, 573] width 333 height 30
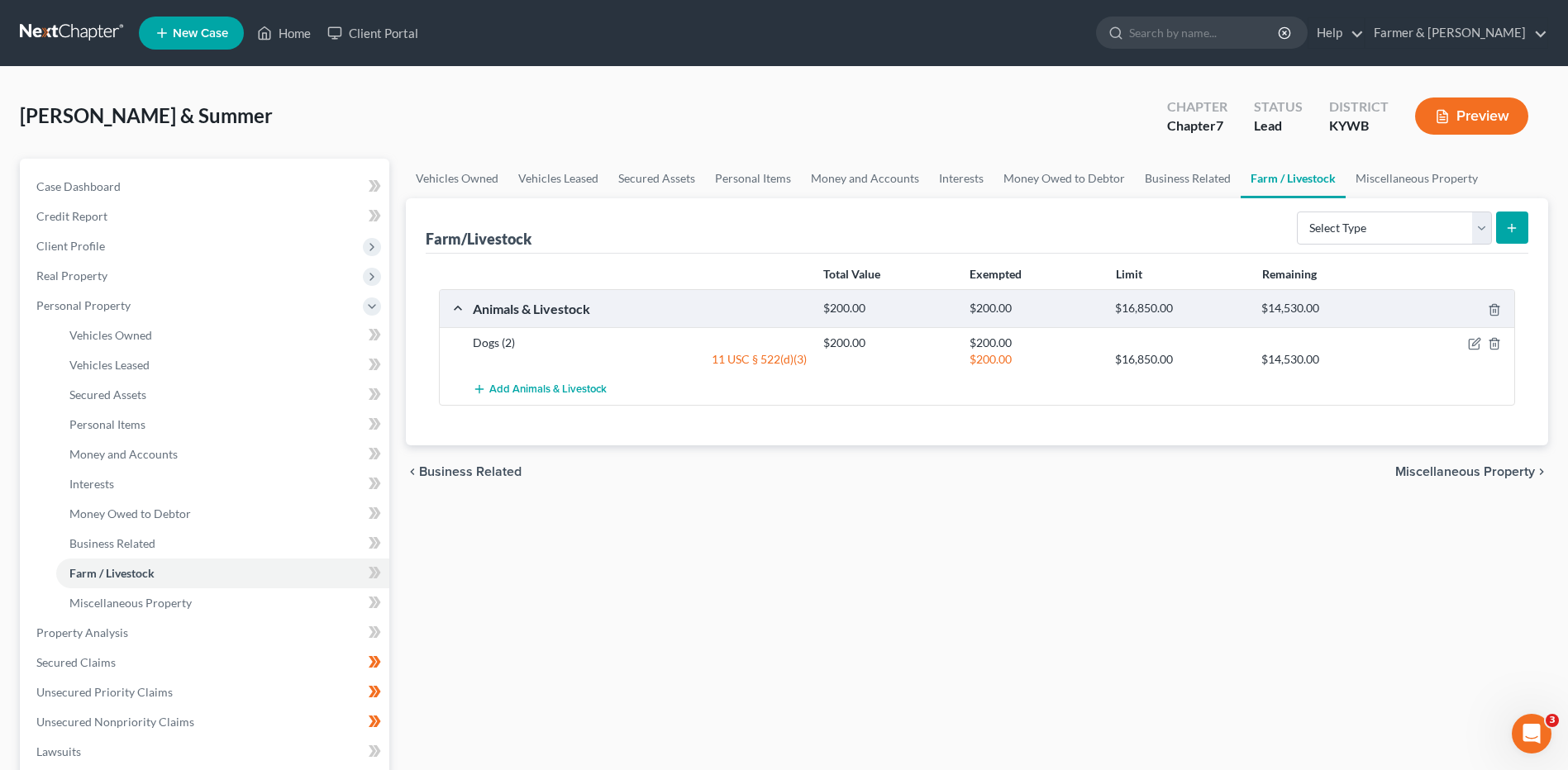
click at [1500, 313] on div at bounding box center [1457, 308] width 117 height 17
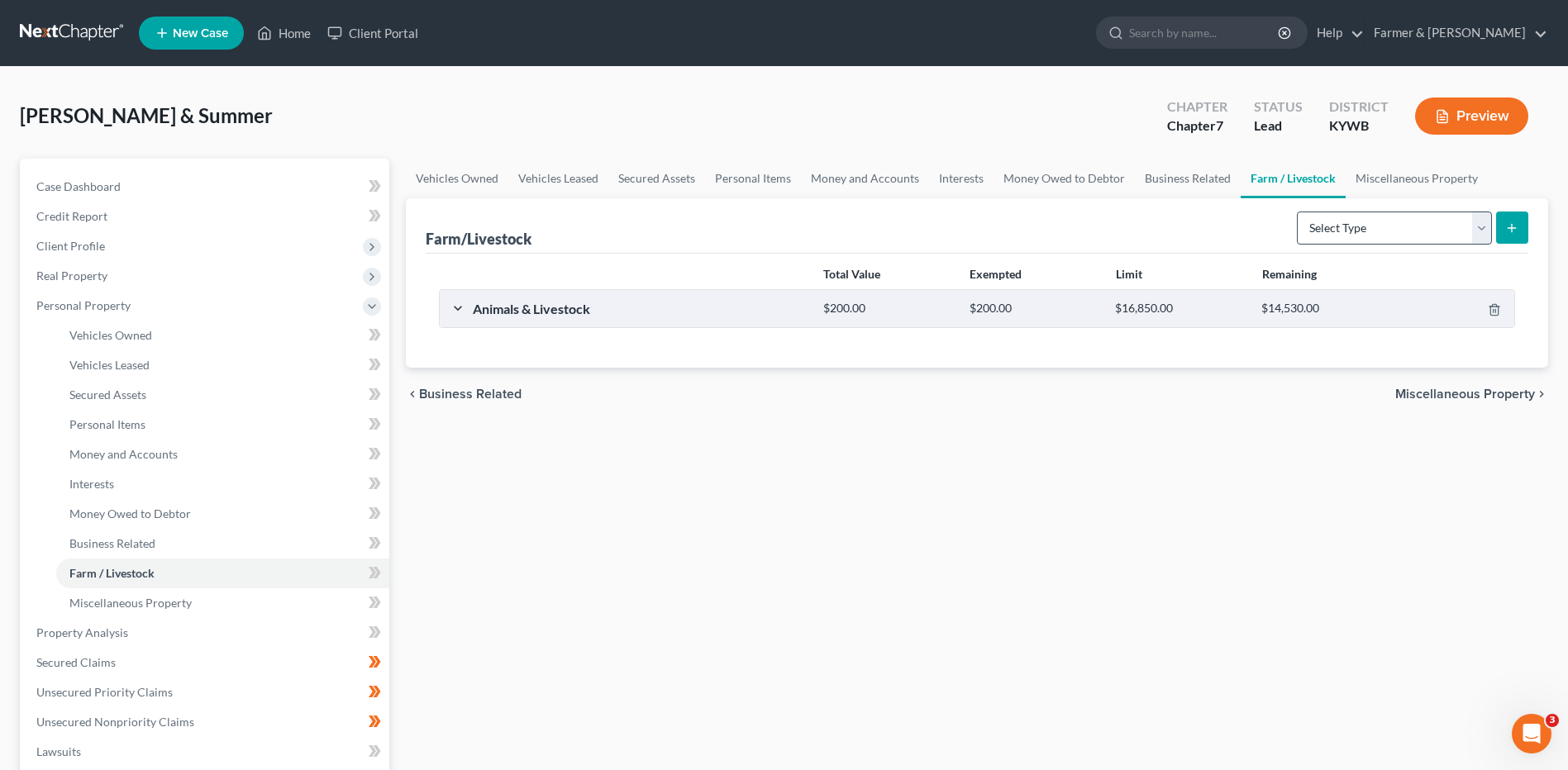
drag, startPoint x: 1496, startPoint y: 303, endPoint x: 1370, endPoint y: 242, distance: 140.0
click at [1496, 305] on div at bounding box center [1457, 308] width 117 height 17
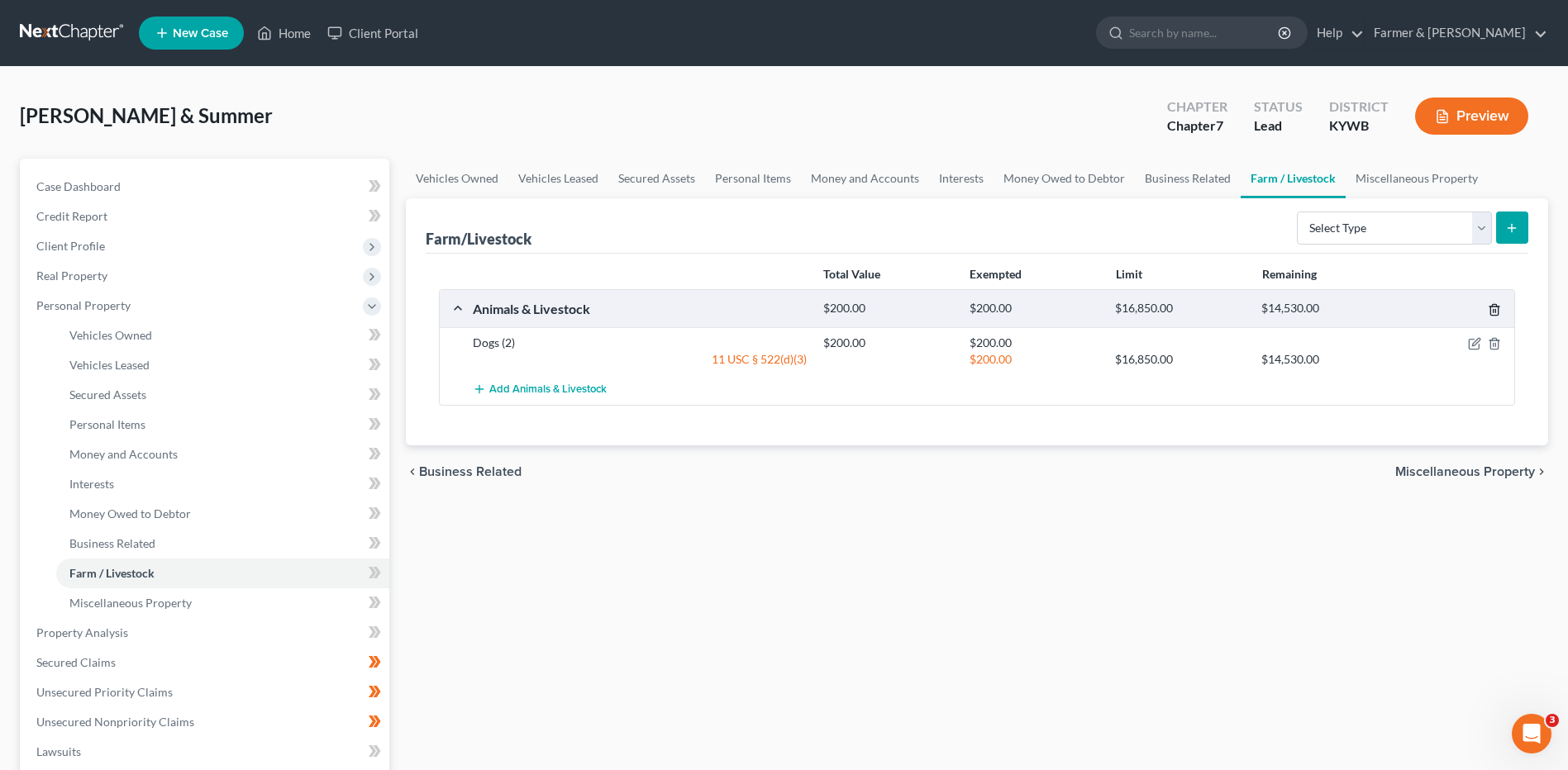
click at [1500, 309] on icon "button" at bounding box center [1494, 309] width 14 height 14
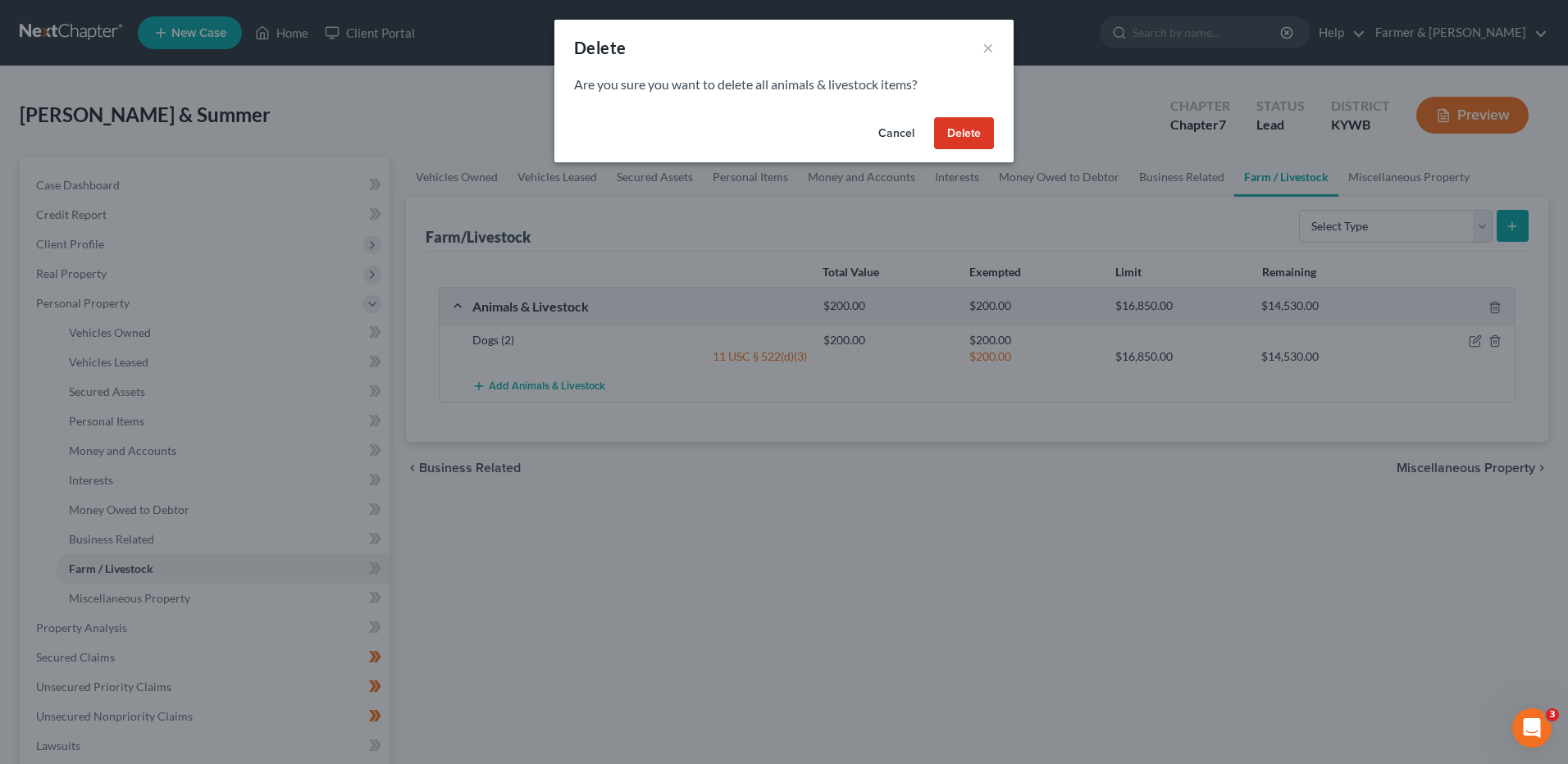
click at [992, 140] on button "Delete" at bounding box center [963, 134] width 60 height 33
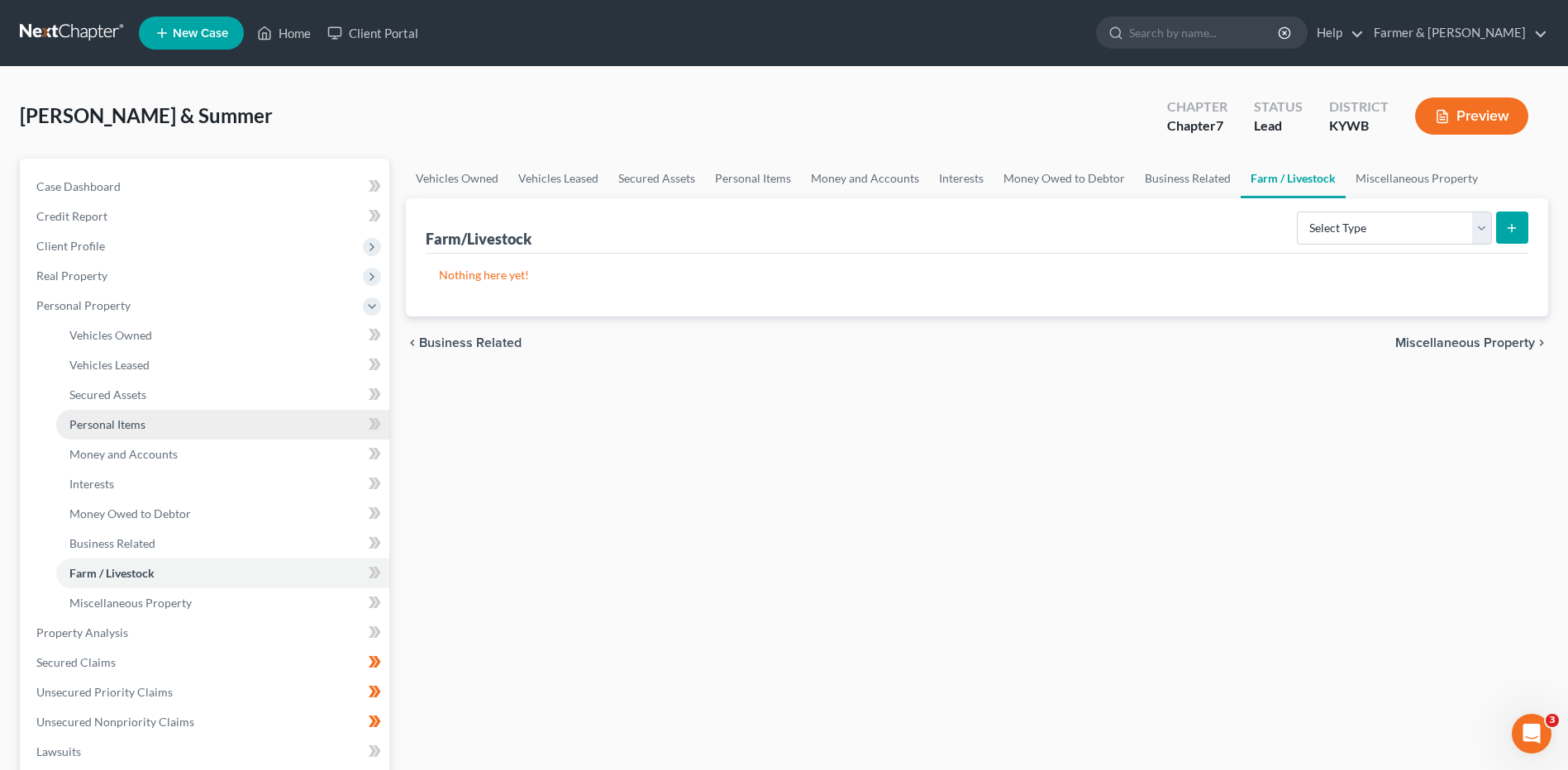
click at [221, 409] on link "Personal Items" at bounding box center [222, 424] width 333 height 30
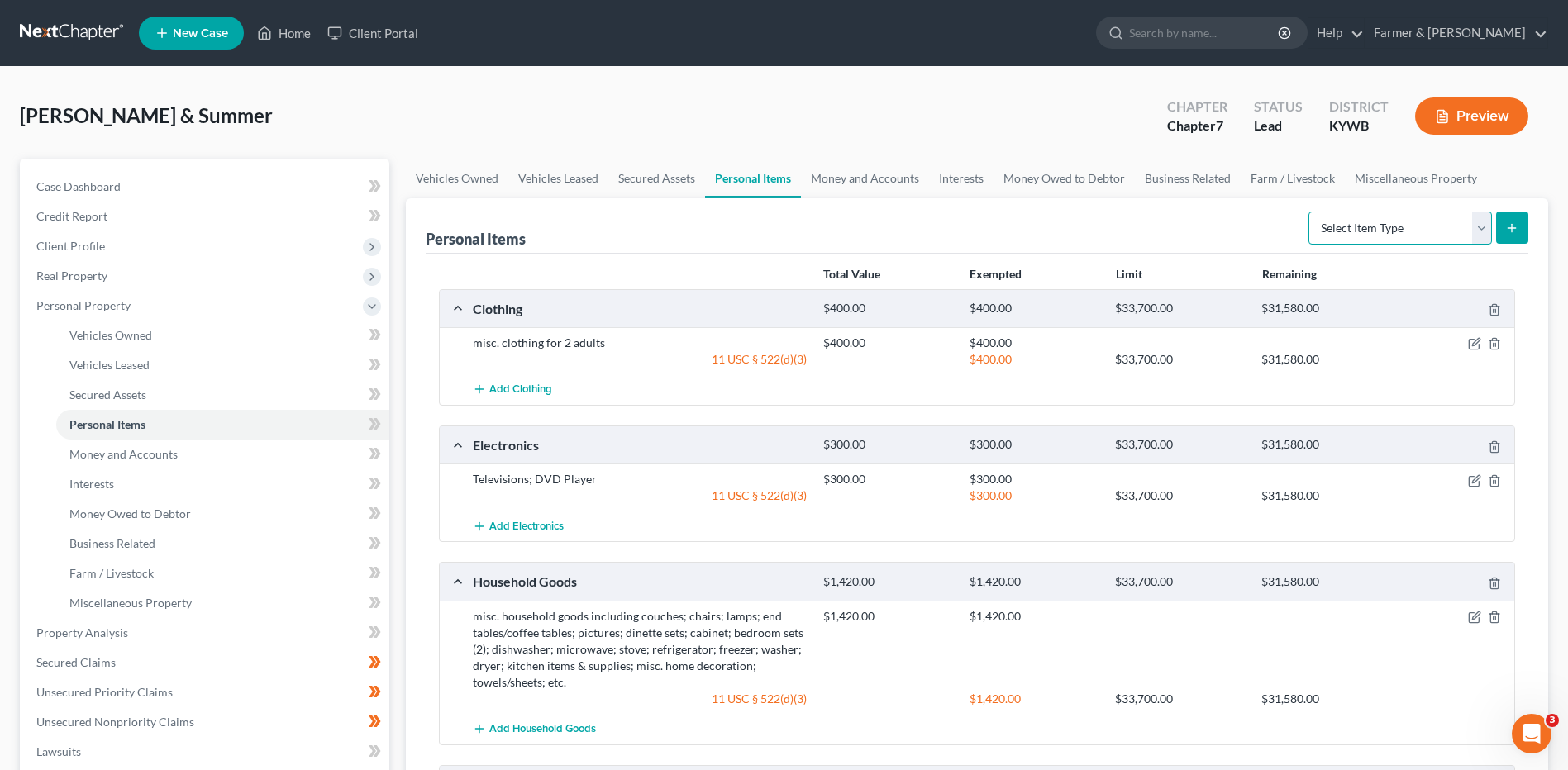
click at [1458, 226] on select "Select Item Type Clothing Collectibles Of Value Electronics Firearms Household …" at bounding box center [1400, 228] width 184 height 33
select select "pets"
click at [1310, 211] on select "Select Item Type Clothing Collectibles Of Value Electronics Firearms Household …" at bounding box center [1400, 228] width 184 height 33
click at [1509, 224] on icon "submit" at bounding box center [1511, 228] width 14 height 14
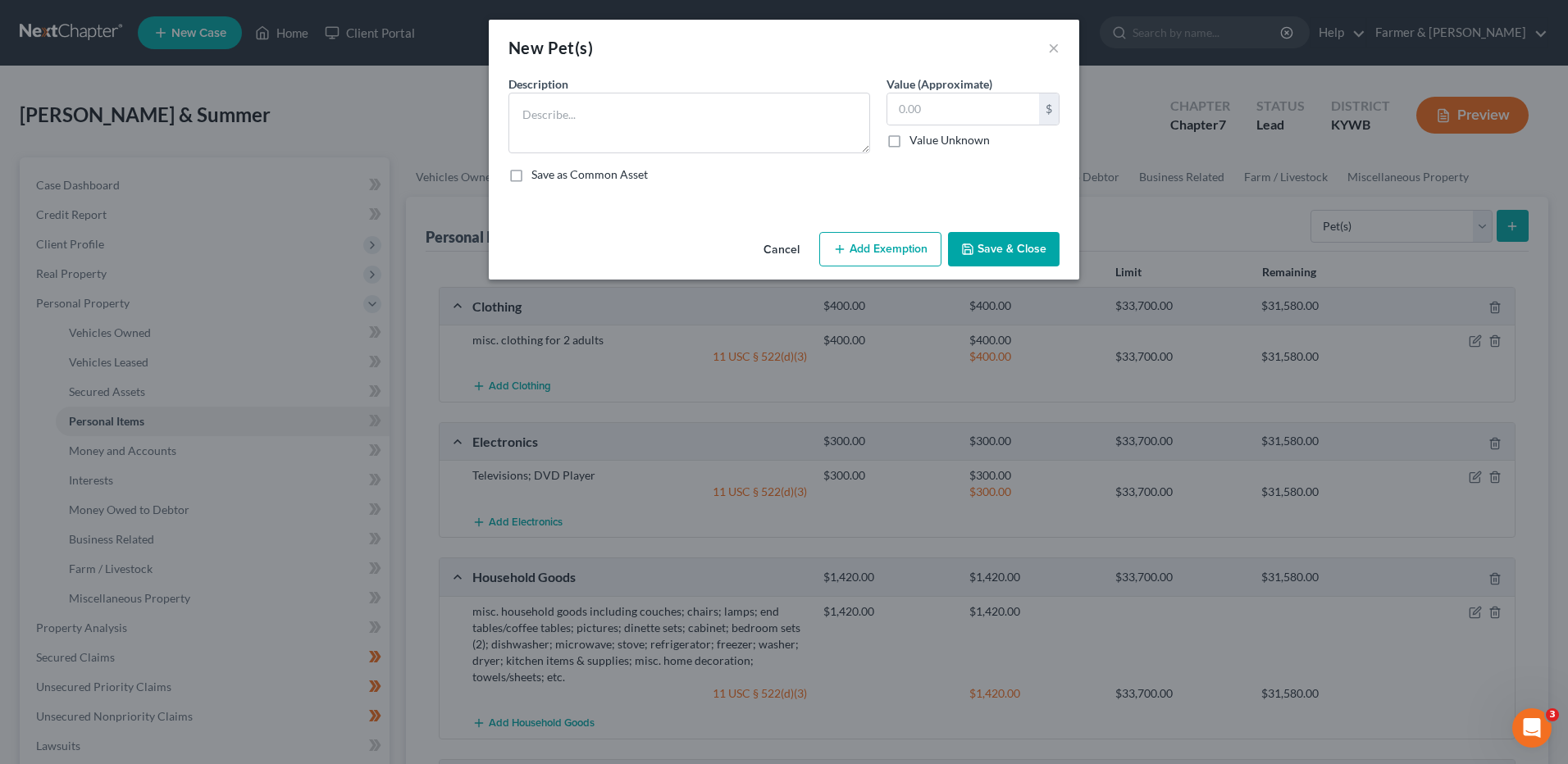
click at [763, 157] on div "Description * Value (Approximate) $ Value Unknown Balance Undetermined $ Value …" at bounding box center [784, 135] width 568 height 120
click at [769, 149] on textarea at bounding box center [689, 123] width 362 height 61
type textarea "2 dogs"
click at [997, 256] on button "Save & Close" at bounding box center [1004, 249] width 111 height 34
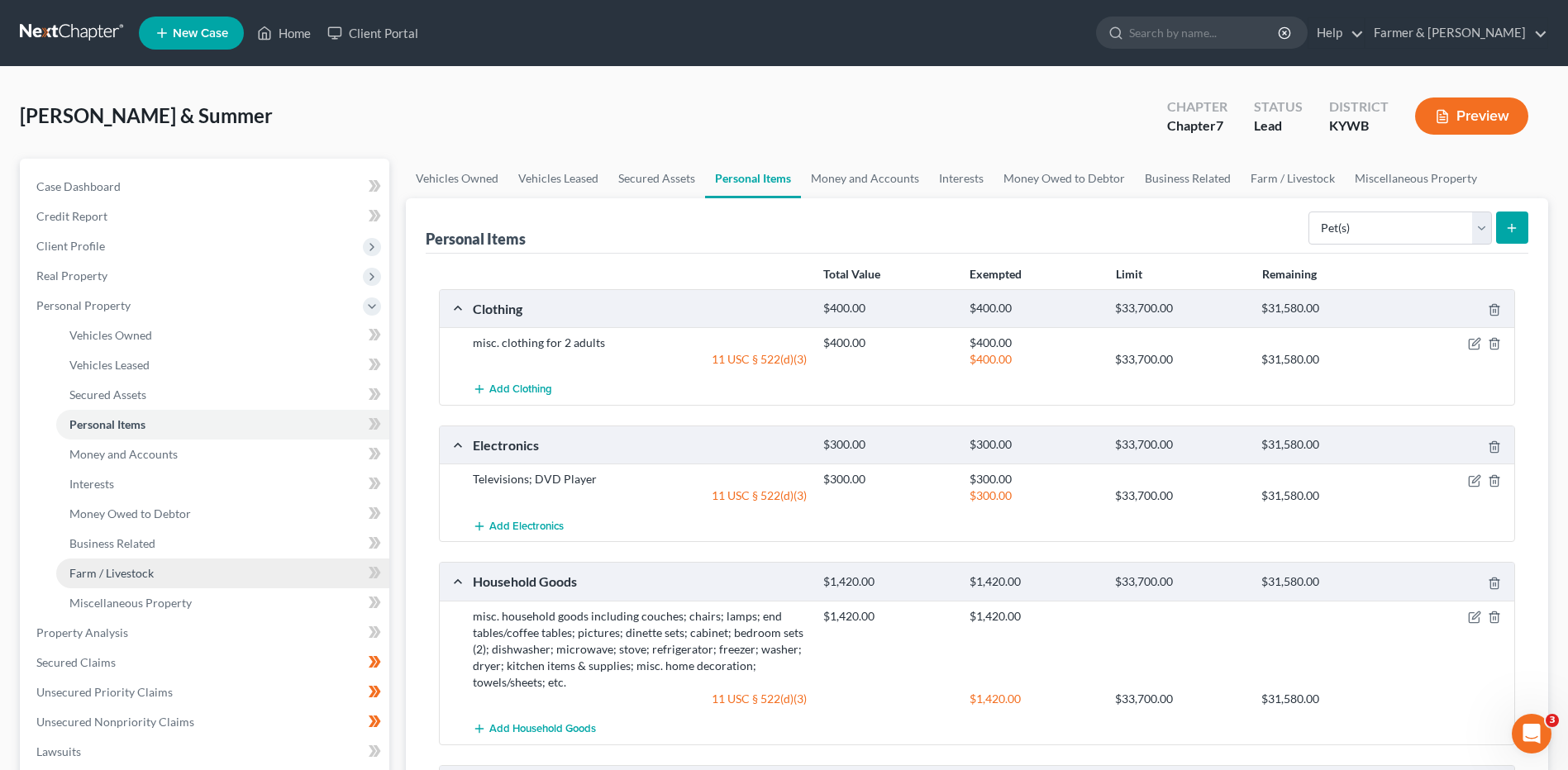
click at [153, 571] on link "Farm / Livestock" at bounding box center [222, 573] width 333 height 30
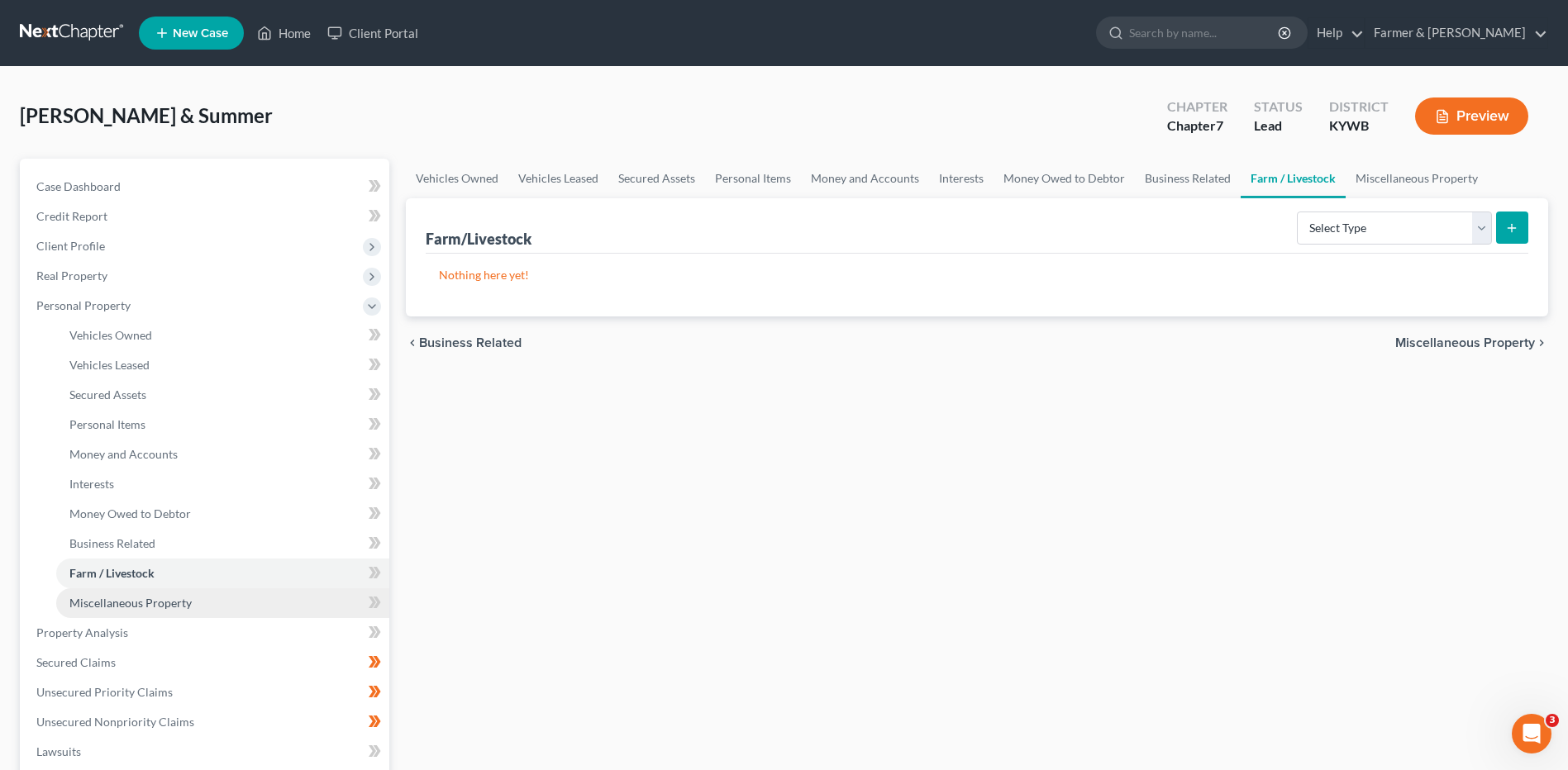
click at [166, 598] on span "Miscellaneous Property" at bounding box center [130, 603] width 122 height 14
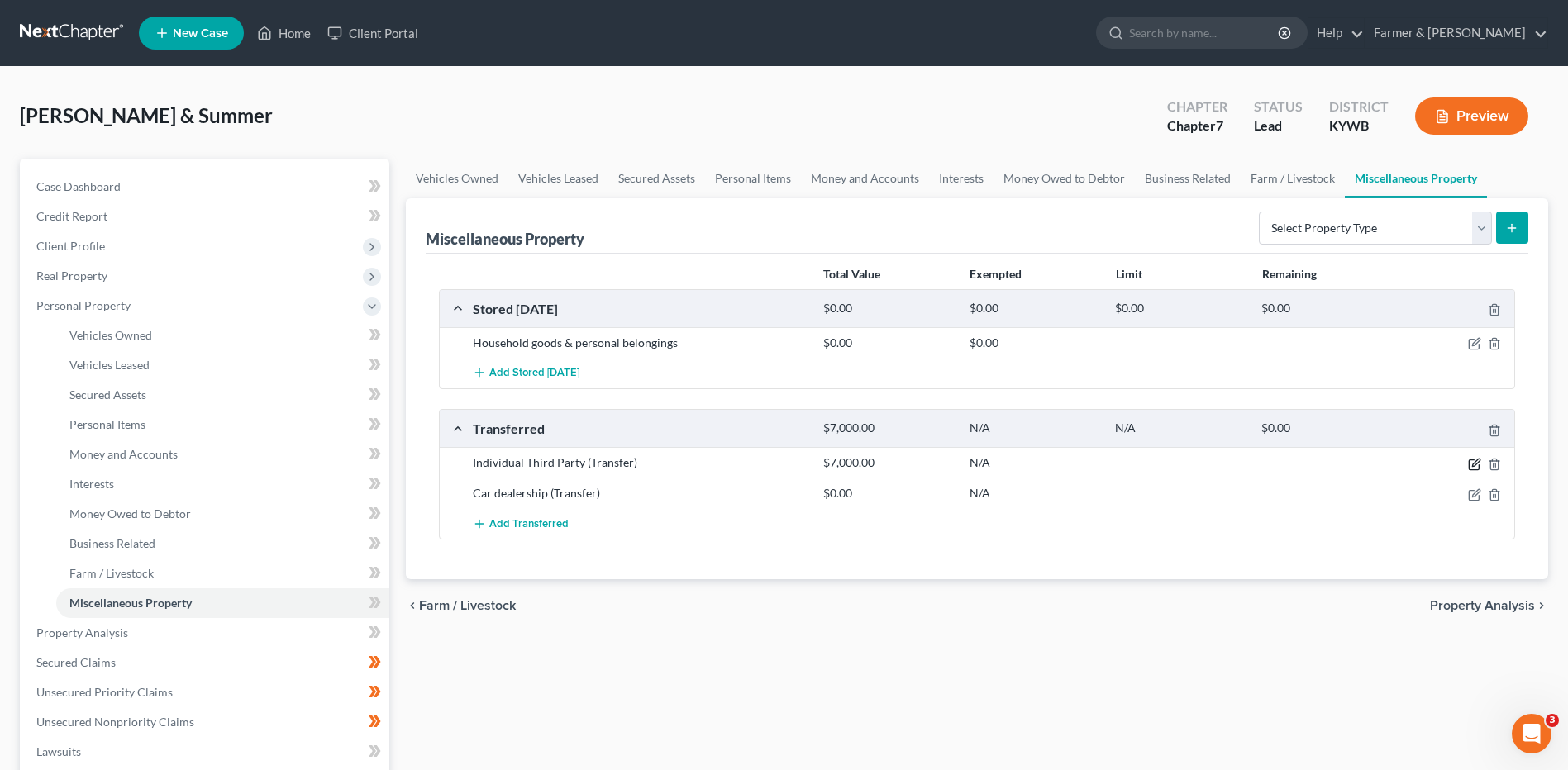
click at [1472, 465] on icon "button" at bounding box center [1474, 464] width 14 height 14
select select "Ordinary (within 2 years)"
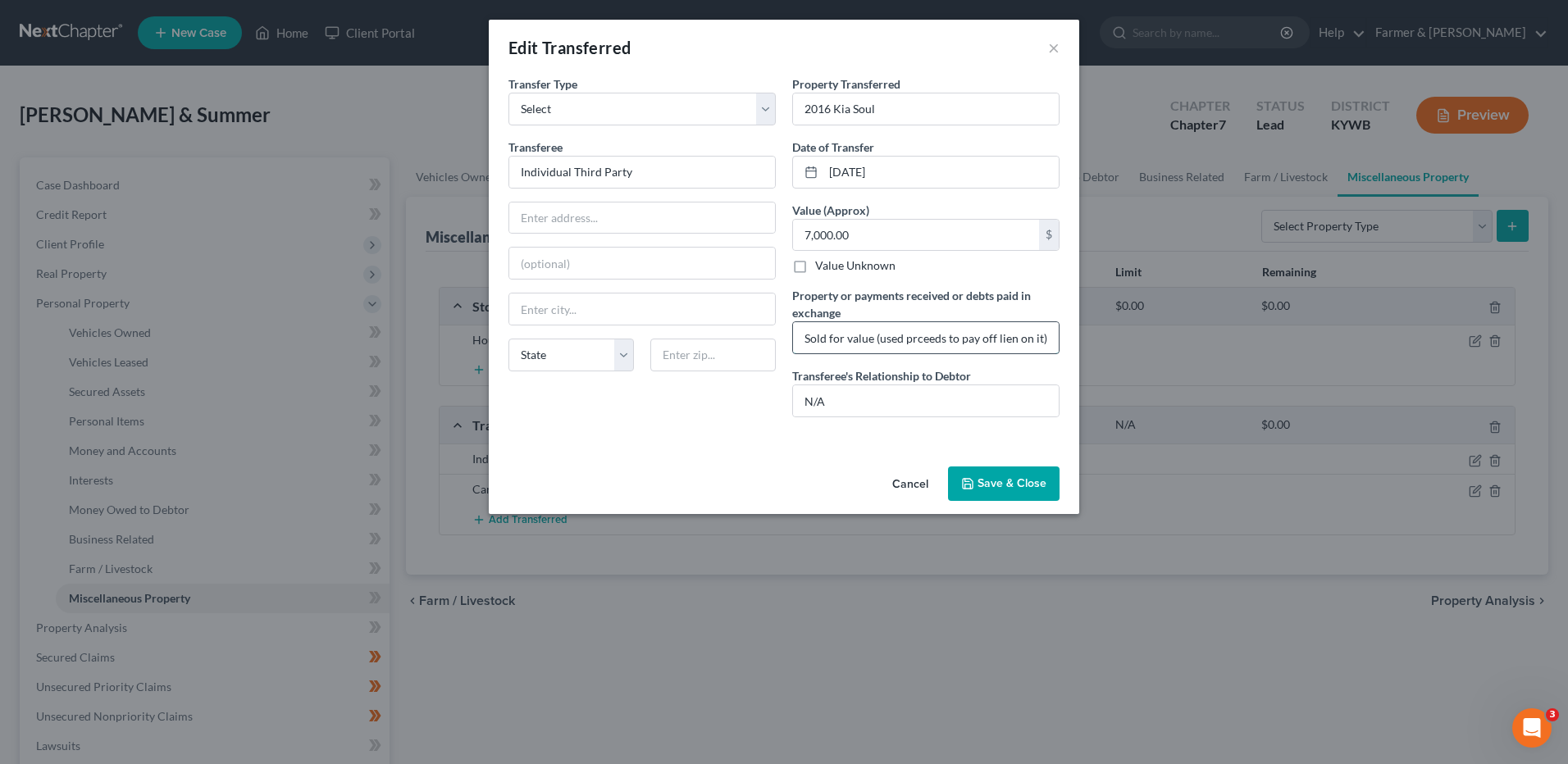
click at [914, 340] on input "Sold for value (used prceeds to pay off lien on it)" at bounding box center [926, 337] width 266 height 31
drag, startPoint x: 1045, startPoint y: 339, endPoint x: 1018, endPoint y: 338, distance: 27.0
click at [1018, 338] on input "Sold for value (used proceeds to pay off lien on it)" at bounding box center [926, 337] width 266 height 31
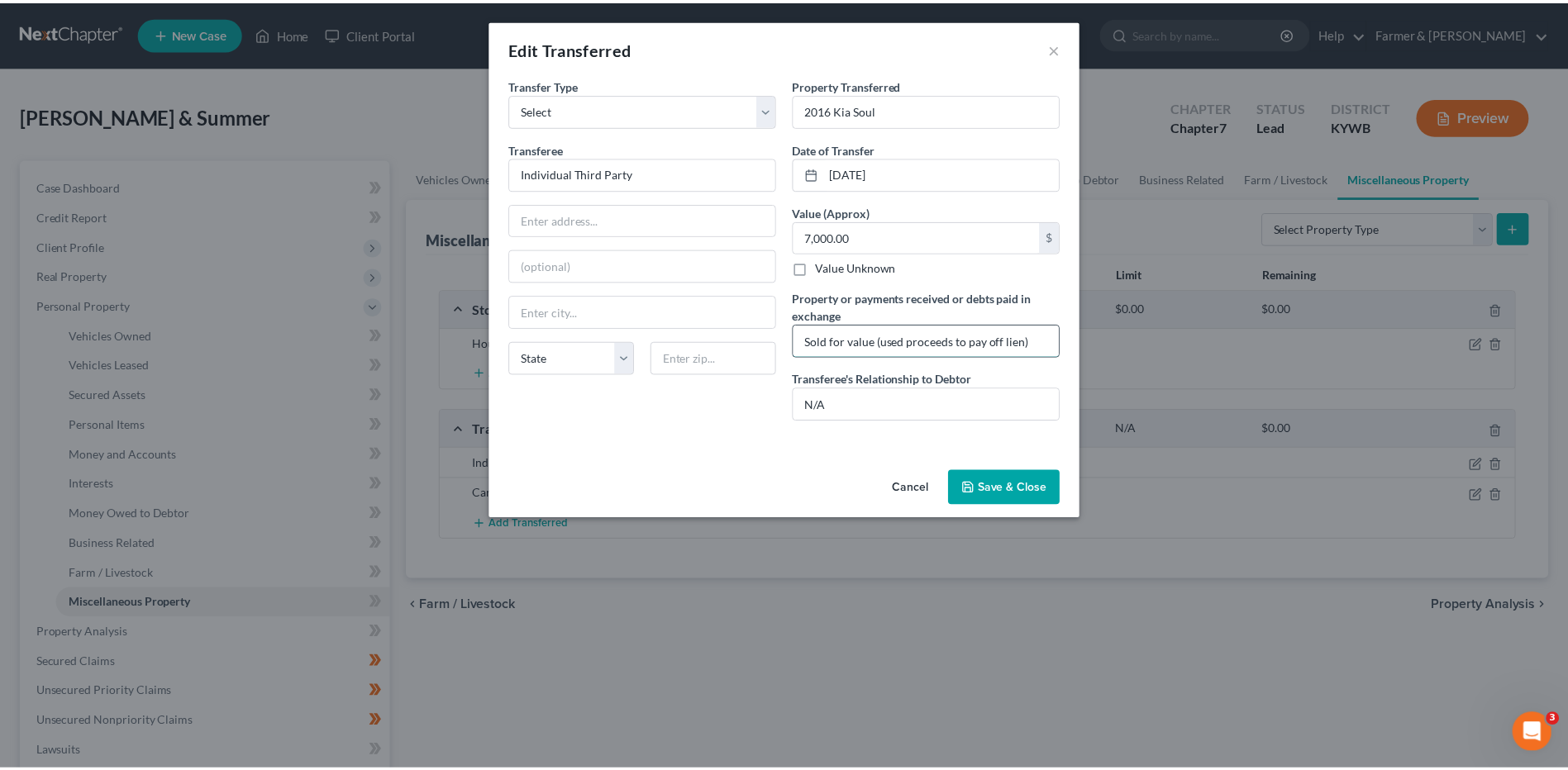
scroll to position [0, 0]
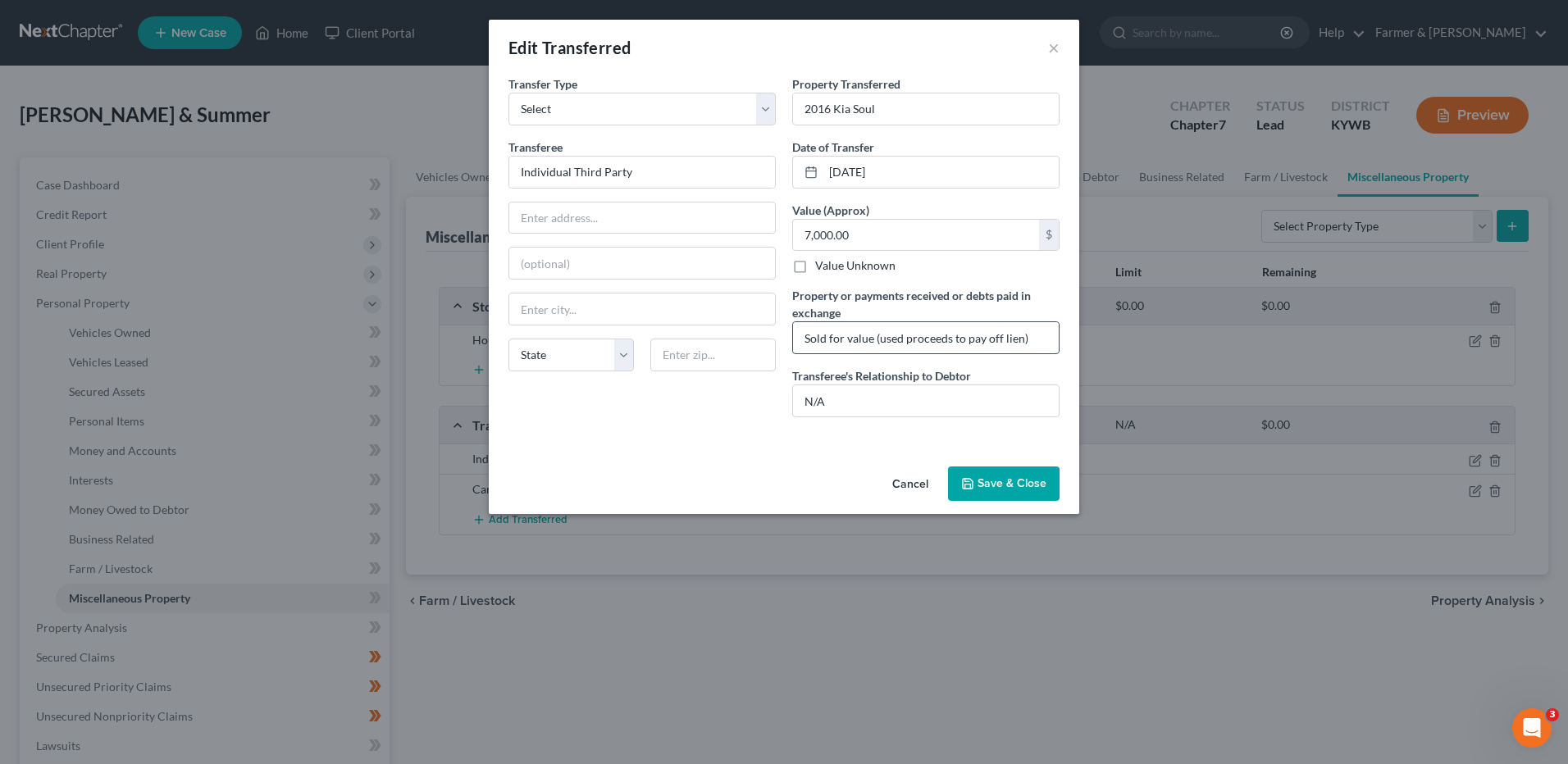
drag, startPoint x: 906, startPoint y: 340, endPoint x: 879, endPoint y: 342, distance: 27.1
click at [879, 342] on input "Sold for value (used proceeds to pay off lien)" at bounding box center [926, 337] width 266 height 31
click at [1024, 341] on input "Sold for value (used proceeds to pay off lien)" at bounding box center [926, 337] width 266 height 31
type input "Sold for value (used proceeds to pay off lien),"
click at [1007, 481] on button "Save & Close" at bounding box center [1004, 483] width 111 height 34
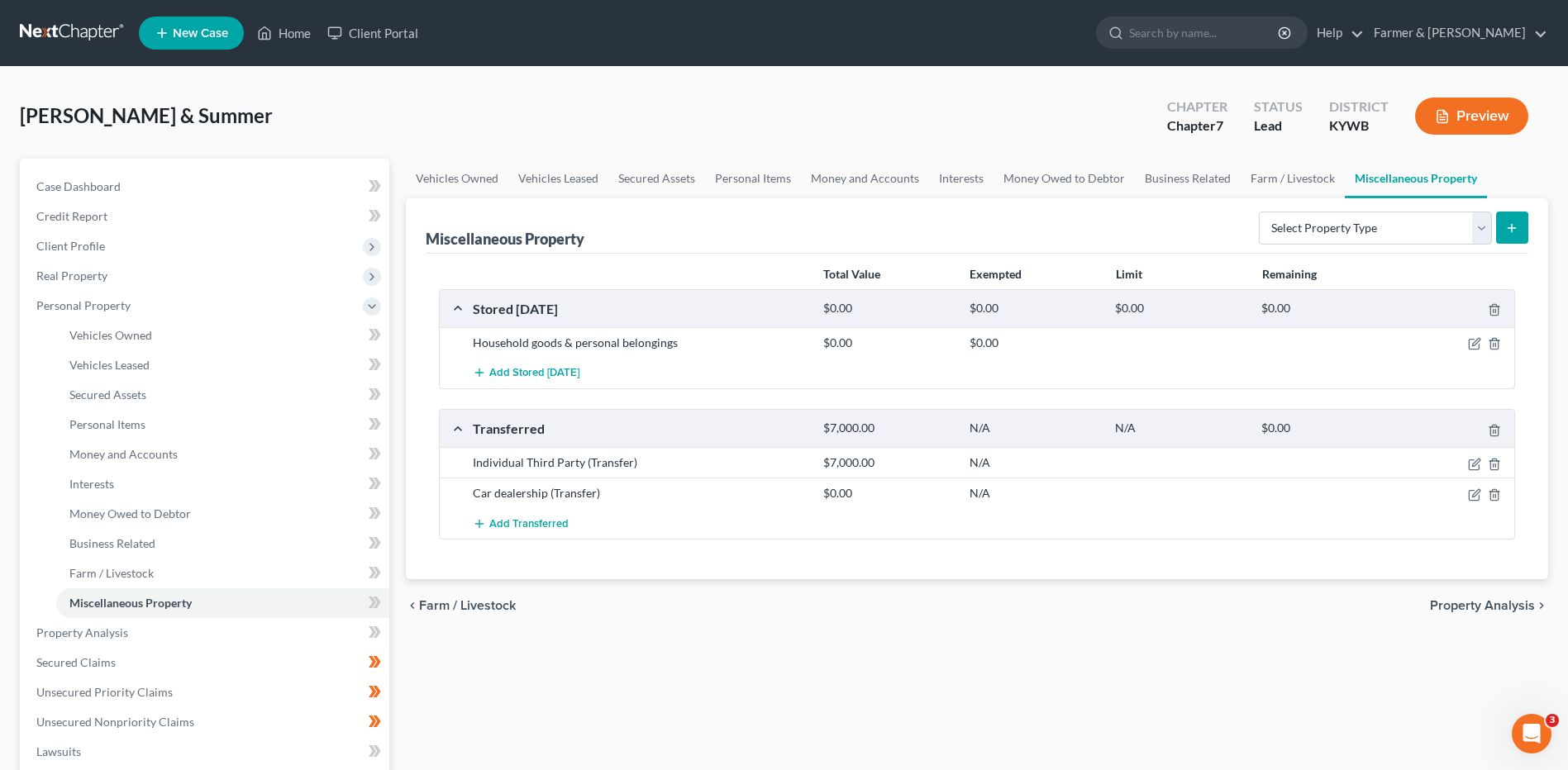
click at [1472, 486] on div at bounding box center [1457, 493] width 117 height 16
click at [1469, 495] on icon "button" at bounding box center [1474, 494] width 14 height 14
select select "Ordinary (within 2 years)"
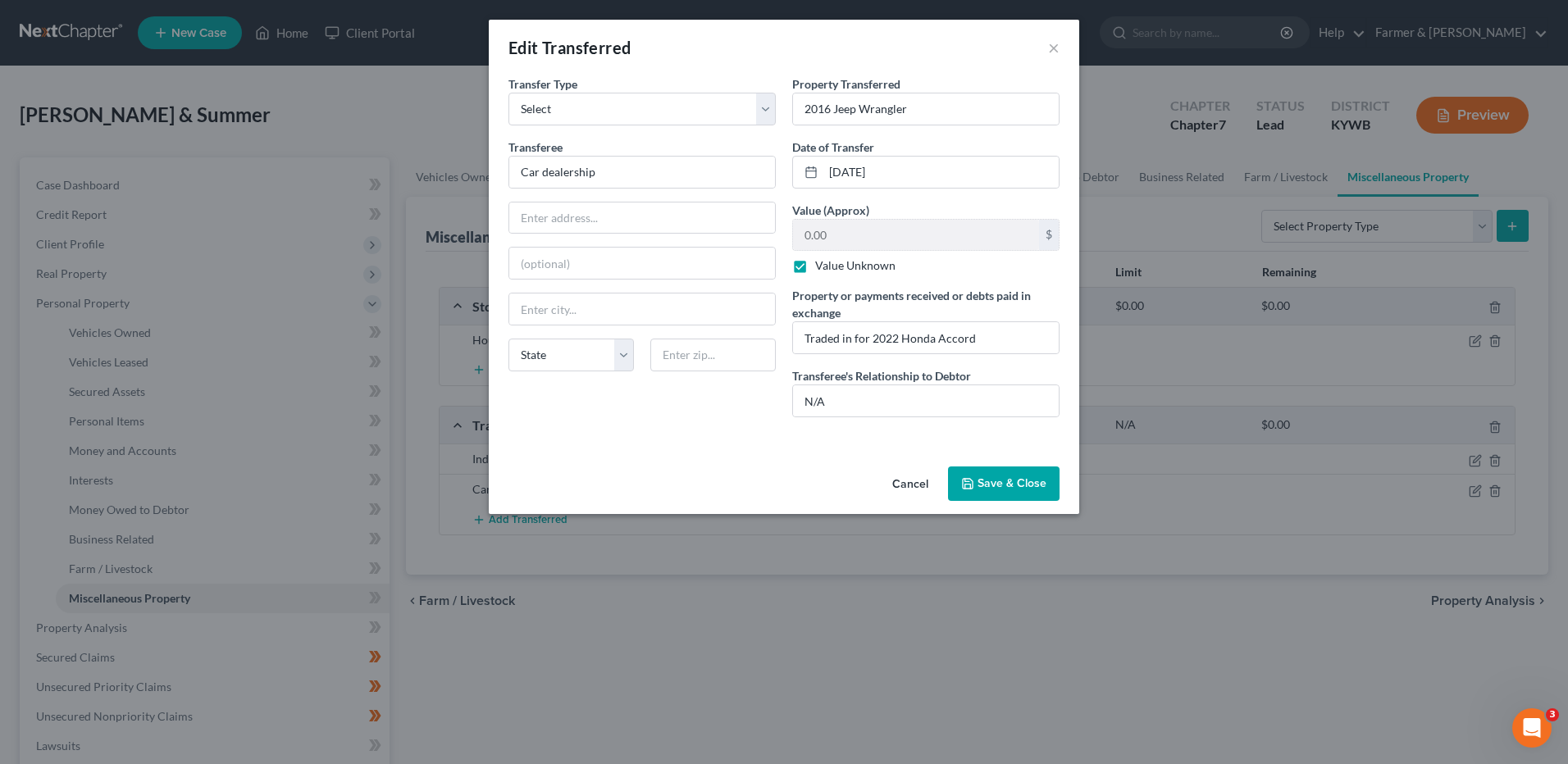
click at [989, 478] on button "Save & Close" at bounding box center [1004, 483] width 111 height 34
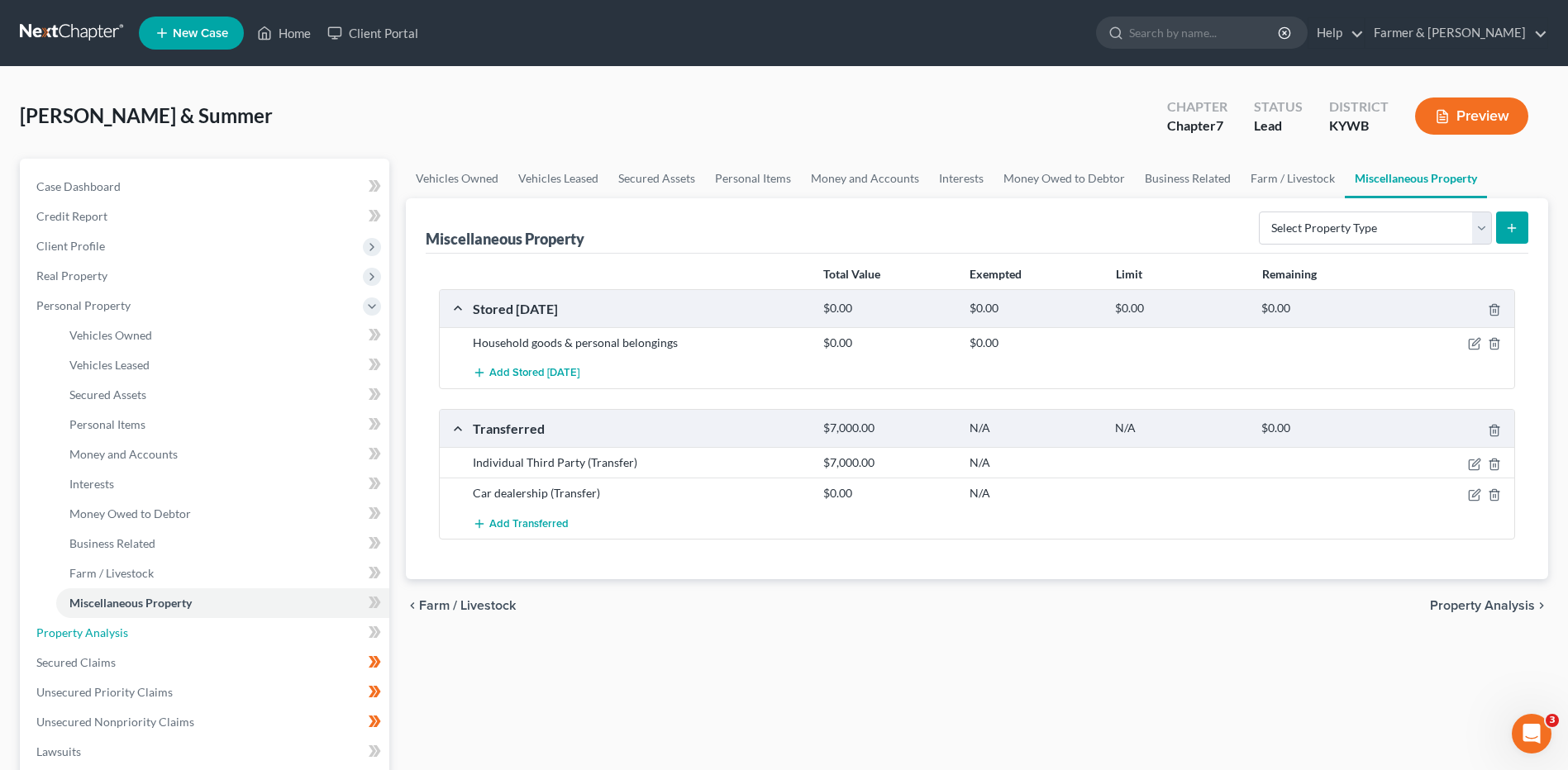
drag, startPoint x: 84, startPoint y: 624, endPoint x: 670, endPoint y: 558, distance: 589.7
click at [84, 624] on link "Property Analysis" at bounding box center [206, 633] width 366 height 30
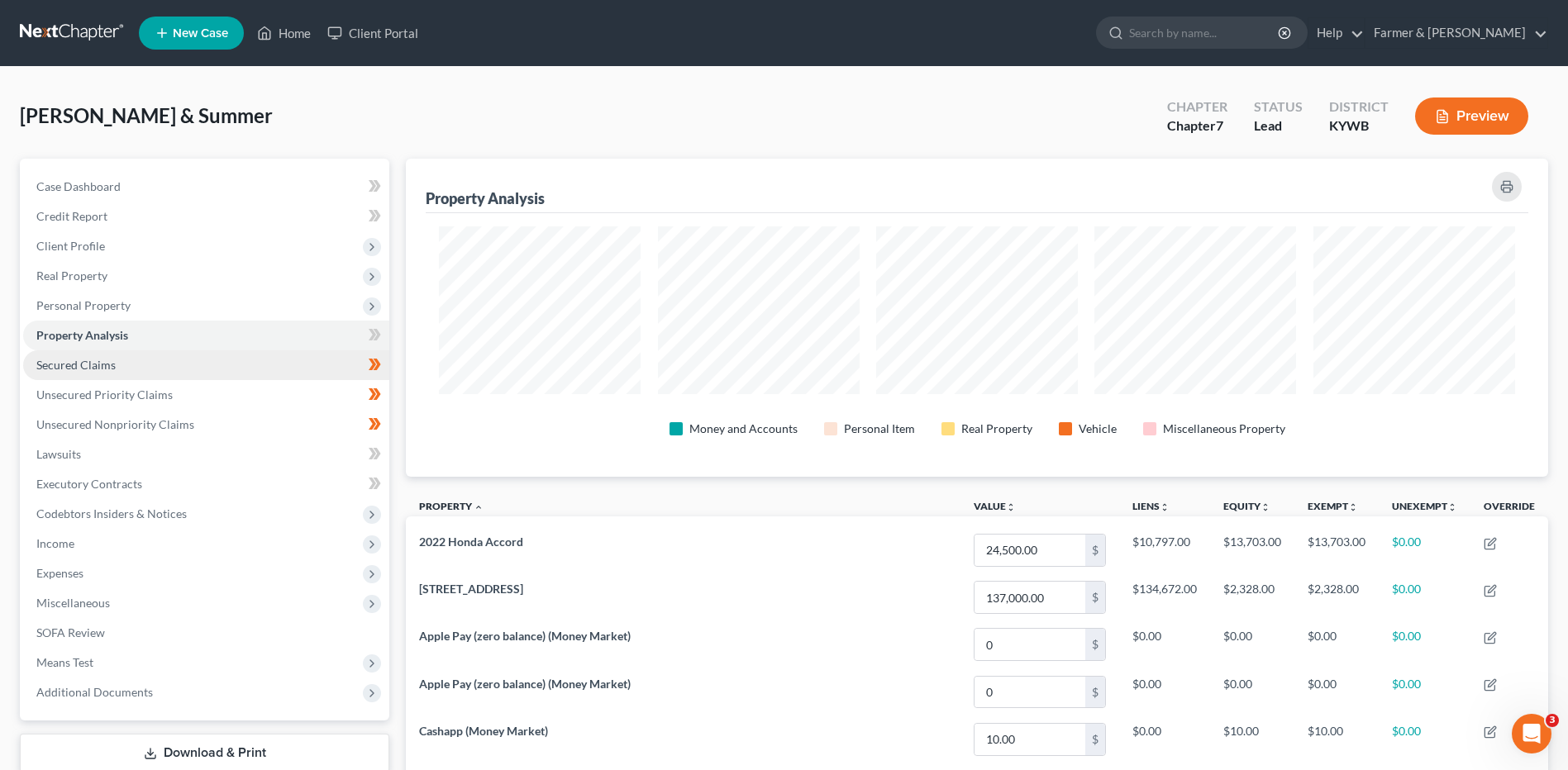
click at [173, 365] on link "Secured Claims" at bounding box center [206, 365] width 366 height 30
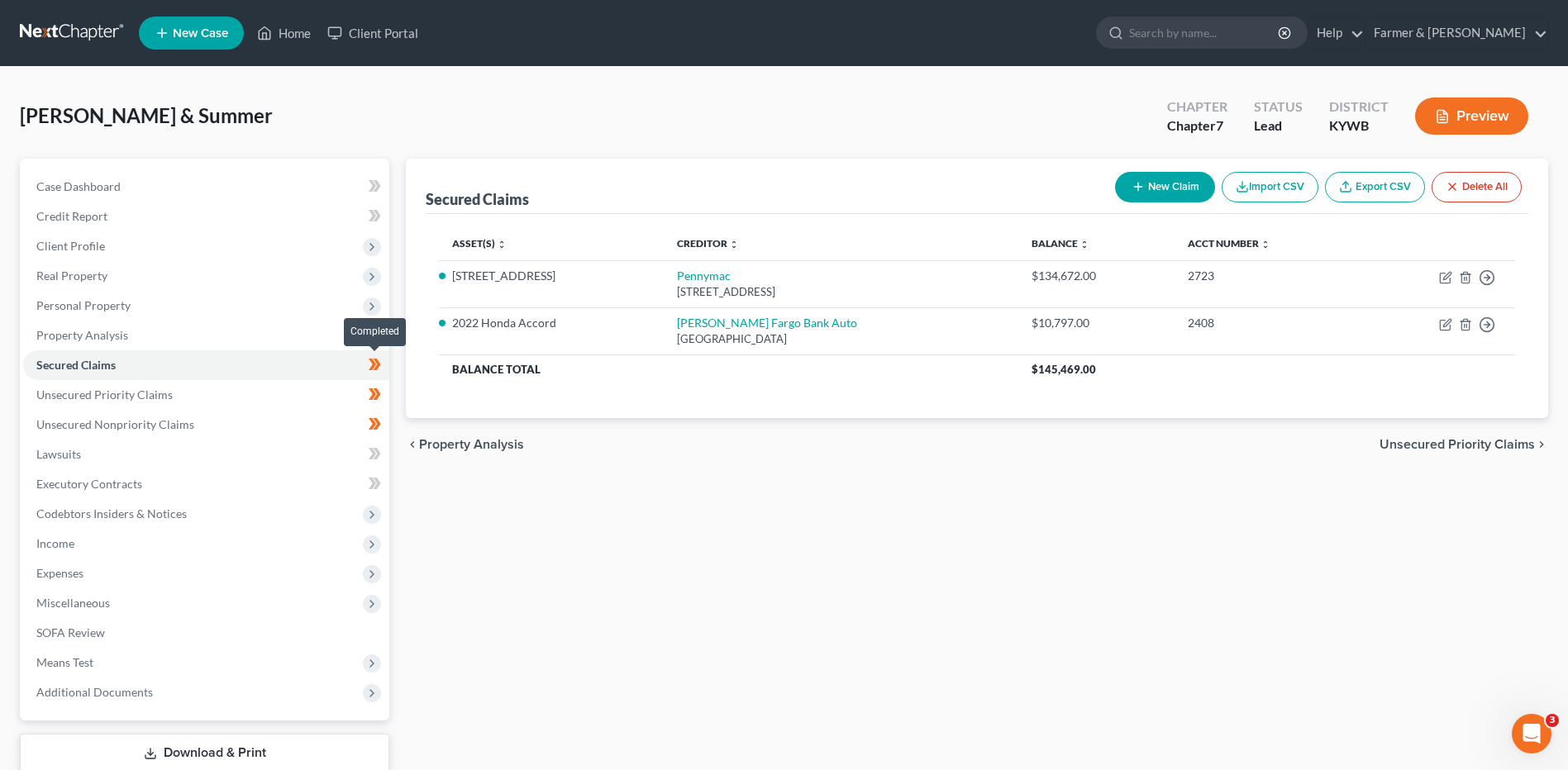
click at [383, 371] on span at bounding box center [375, 366] width 29 height 24
click at [313, 399] on link "Unsecured Priority Claims" at bounding box center [206, 394] width 366 height 30
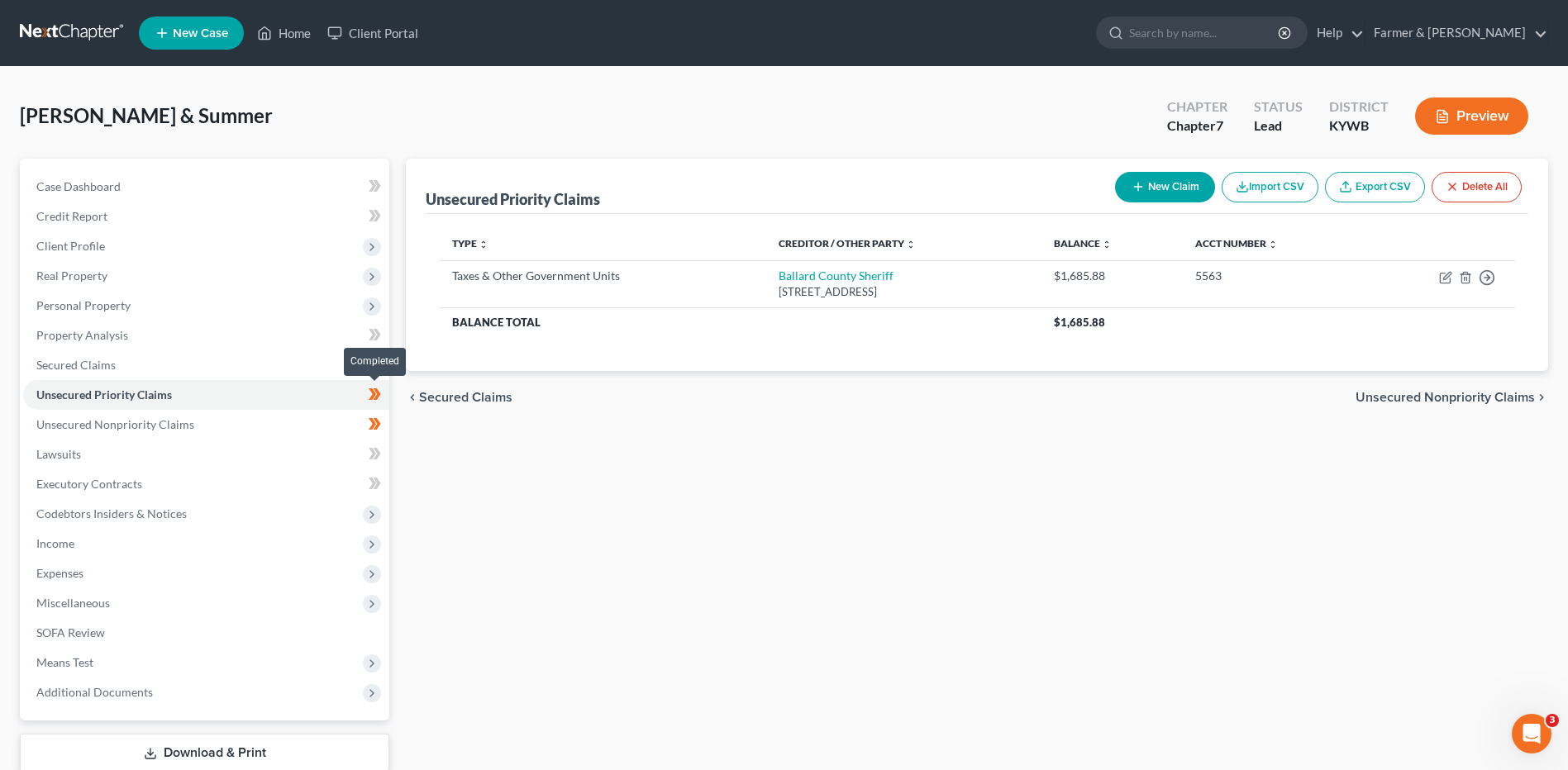
click at [380, 402] on icon at bounding box center [375, 394] width 13 height 21
click at [307, 418] on link "Unsecured Nonpriority Claims" at bounding box center [206, 424] width 366 height 30
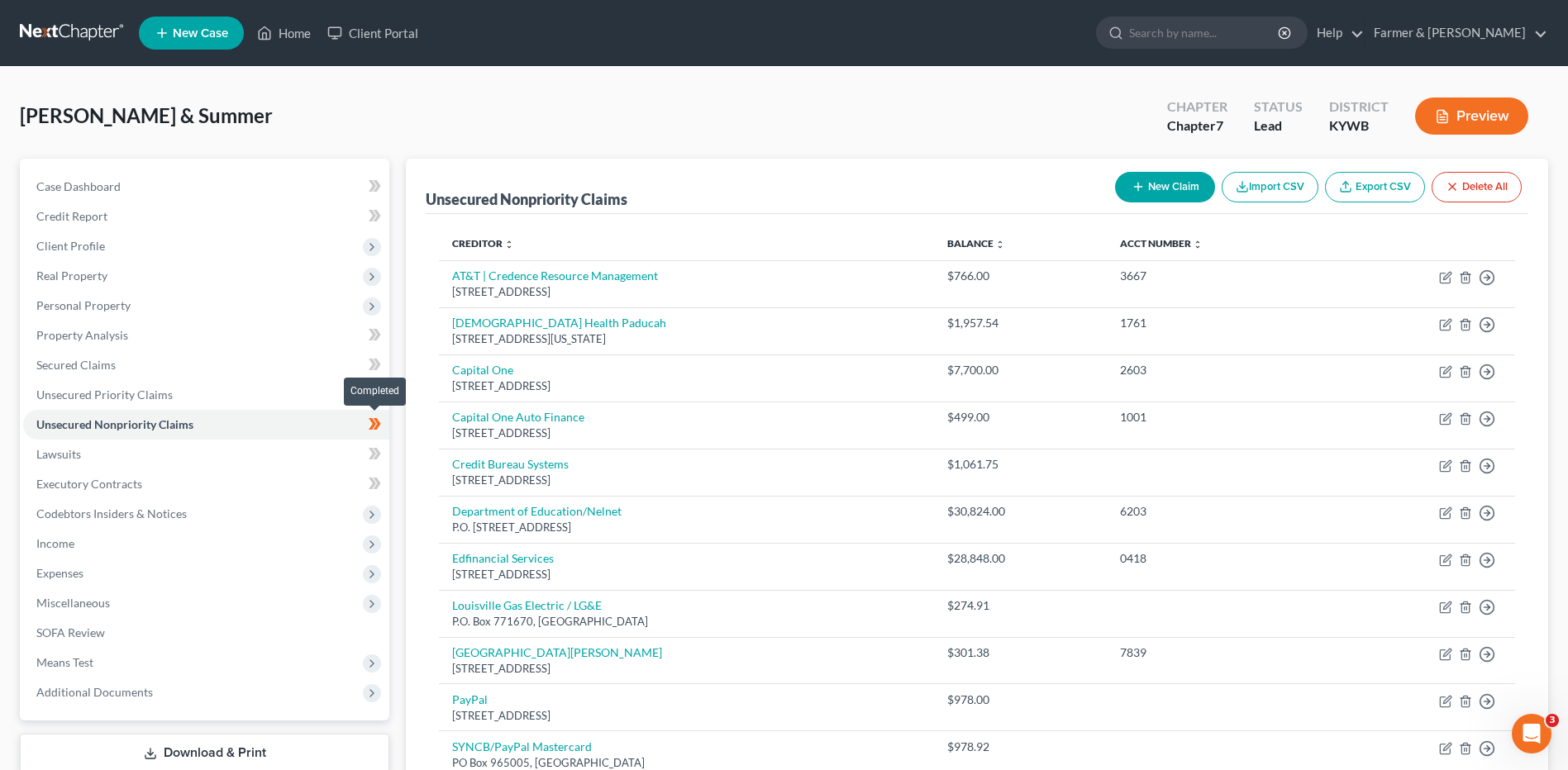
click at [383, 431] on span at bounding box center [375, 426] width 29 height 24
drag, startPoint x: 38, startPoint y: 455, endPoint x: 117, endPoint y: 469, distance: 80.2
click at [38, 455] on span "Lawsuits" at bounding box center [58, 455] width 44 height 14
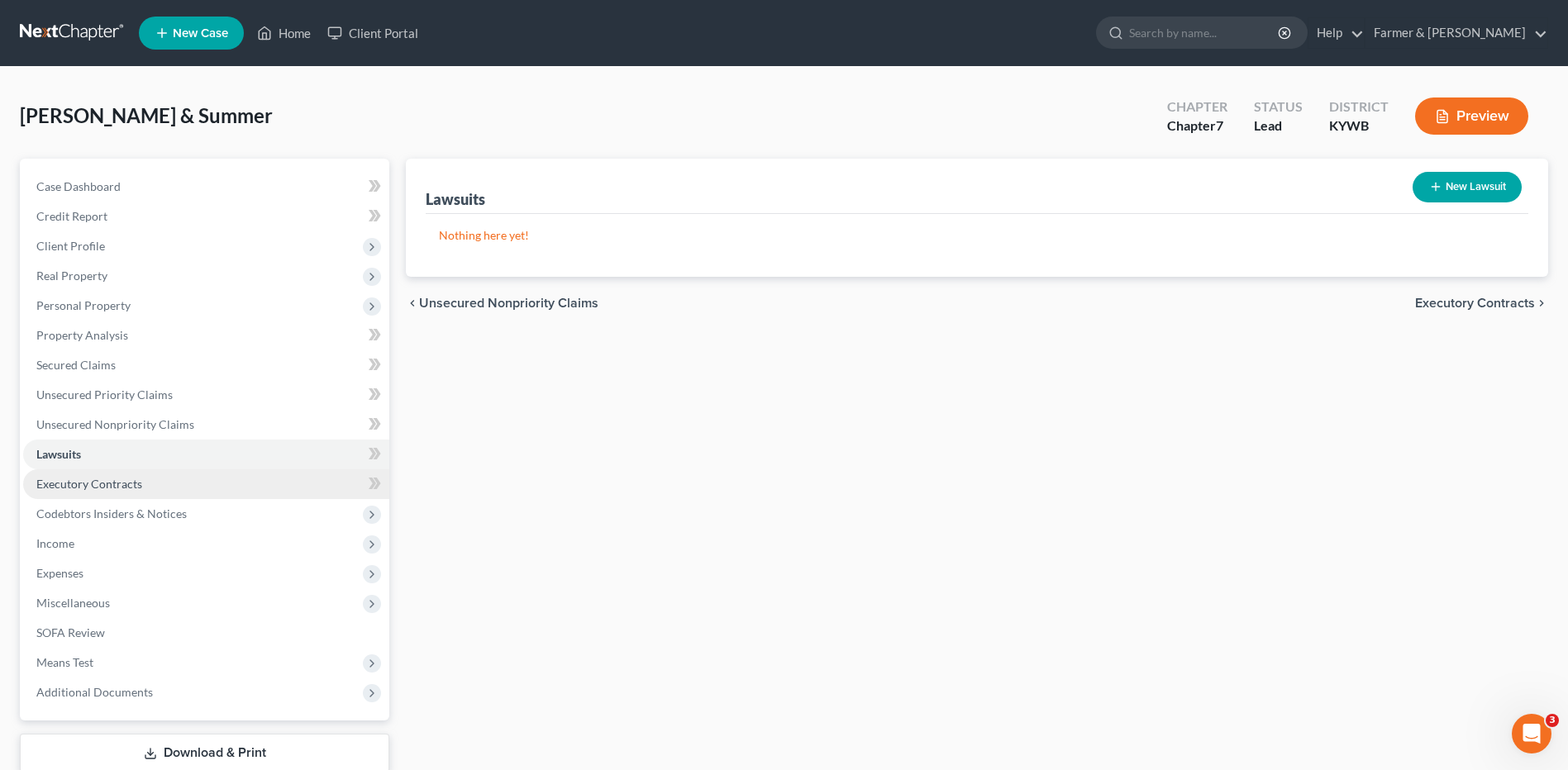
click at [113, 485] on span "Executory Contracts" at bounding box center [89, 484] width 106 height 14
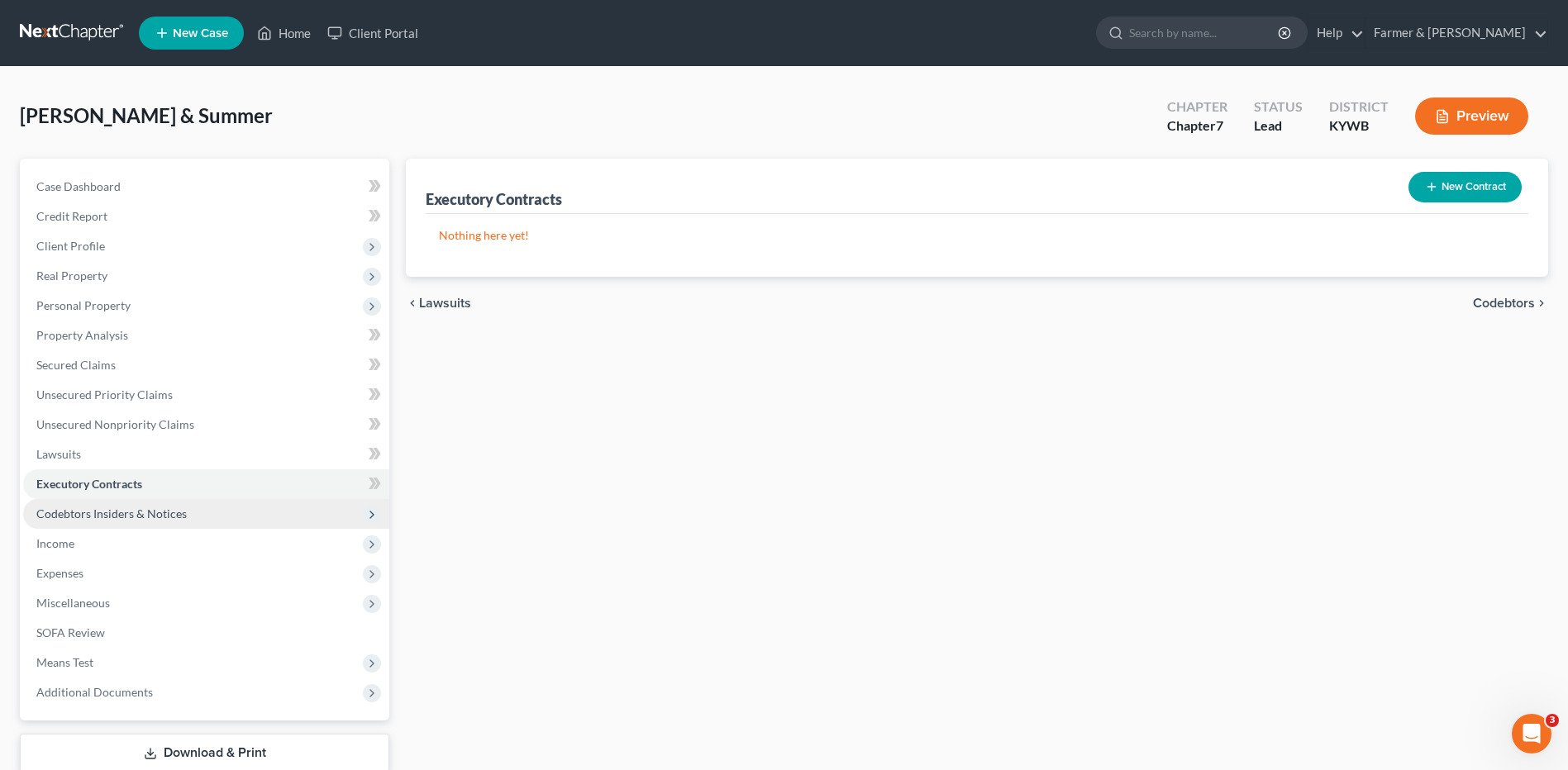
click at [109, 507] on span "Codebtors Insiders & Notices" at bounding box center [111, 513] width 150 height 14
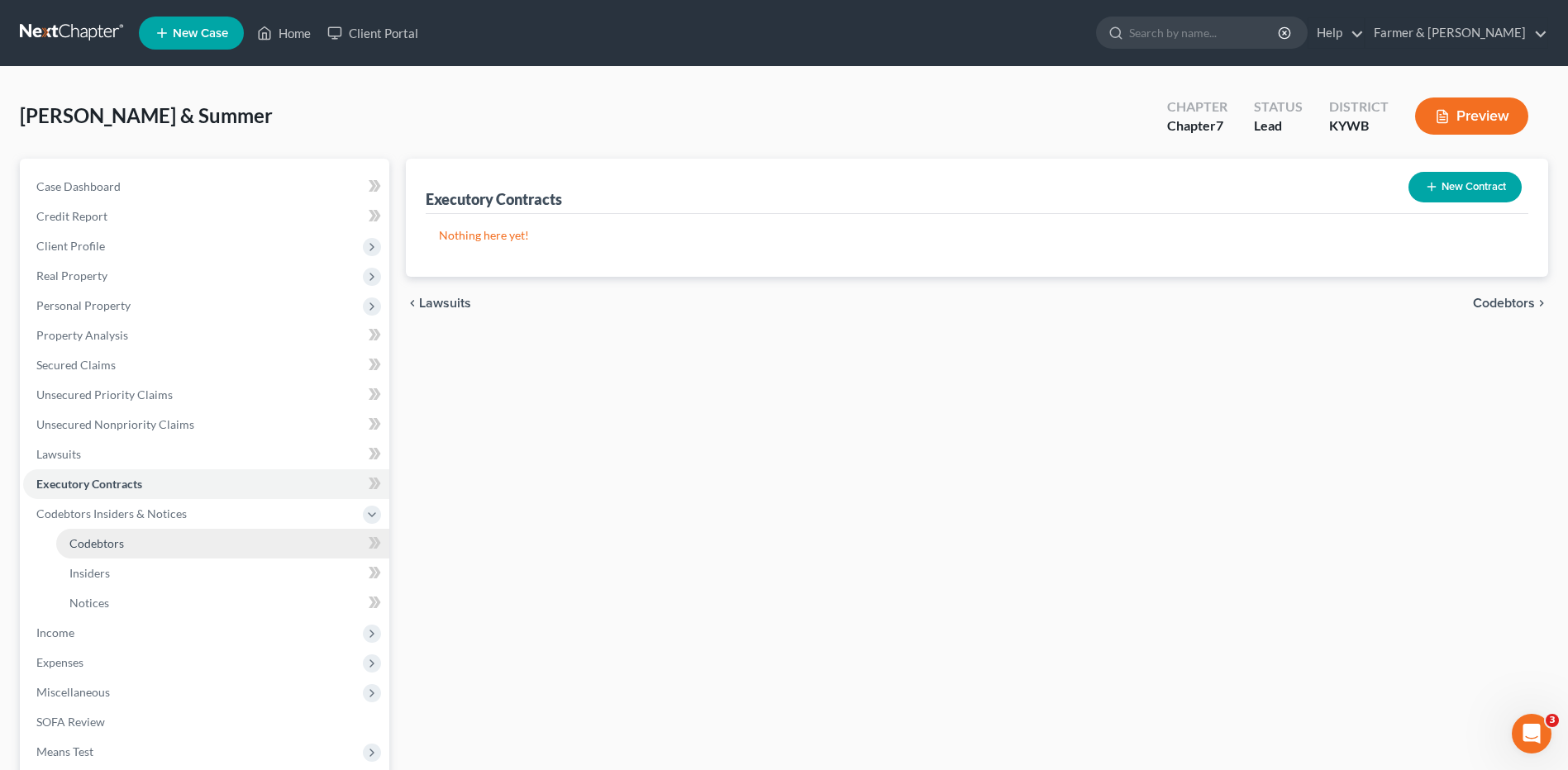
click at [109, 540] on span "Codebtors" at bounding box center [97, 543] width 54 height 14
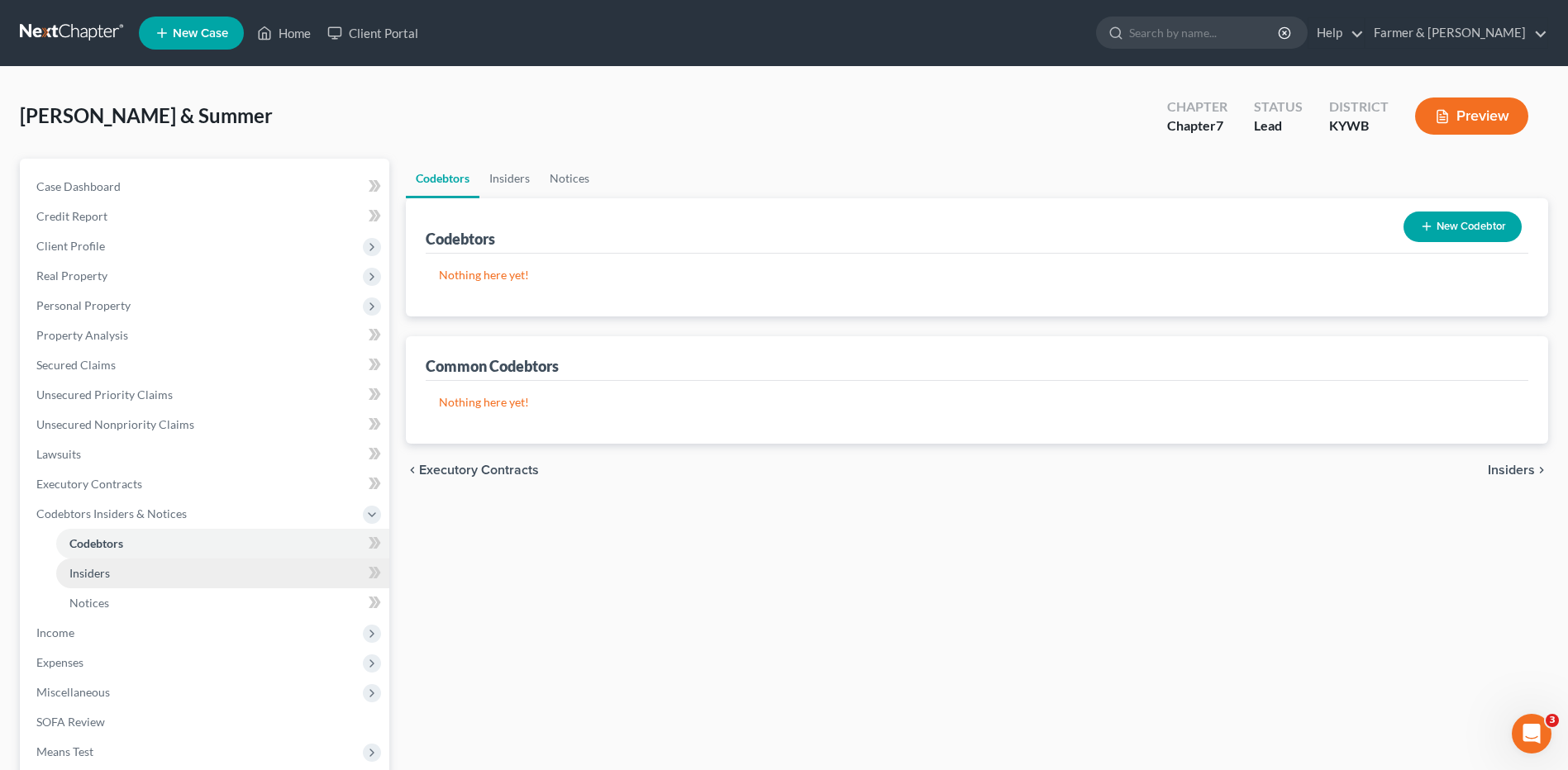
click at [108, 566] on span "Insiders" at bounding box center [90, 573] width 41 height 14
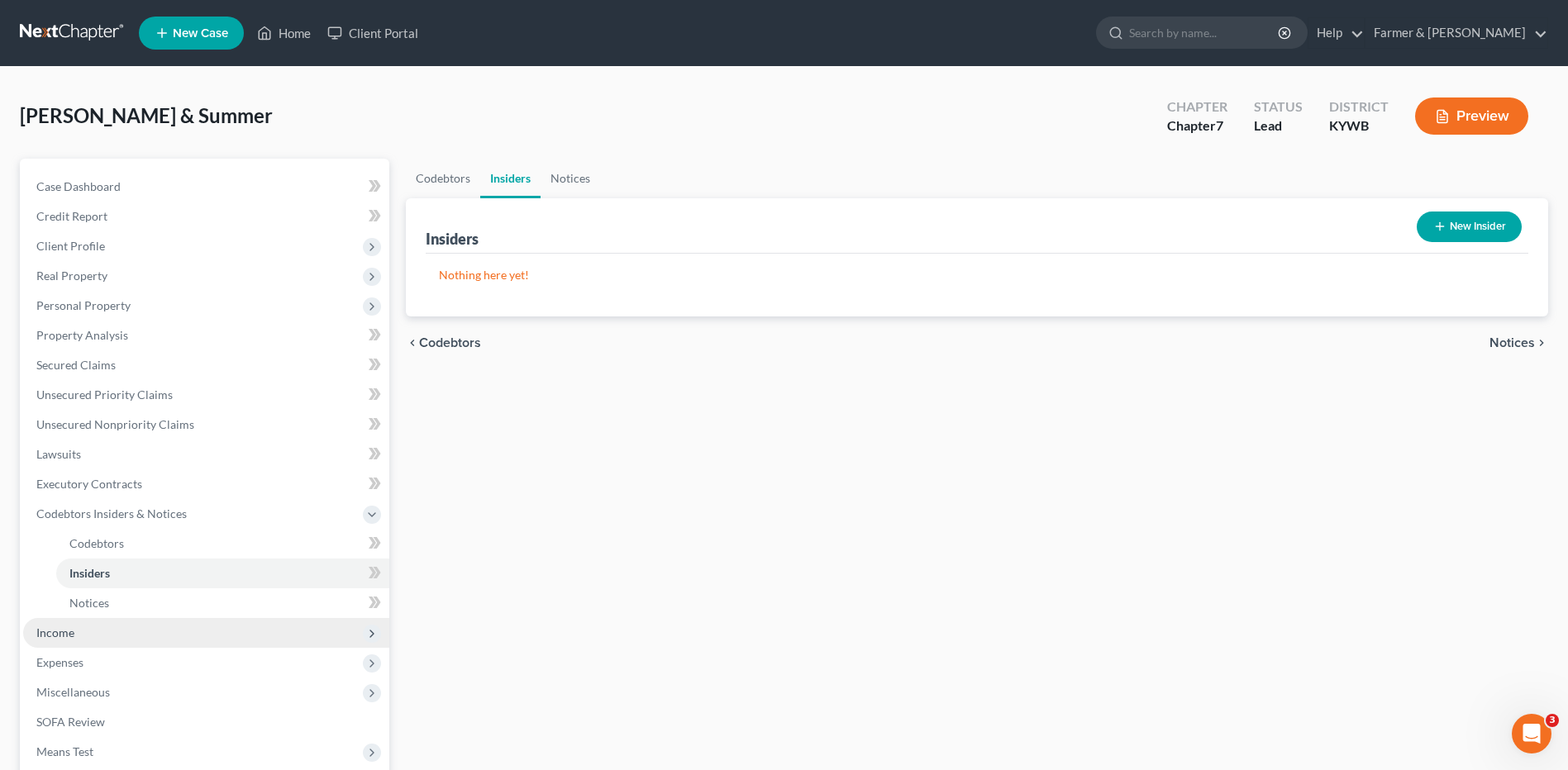
click at [91, 630] on span "Income" at bounding box center [206, 633] width 366 height 30
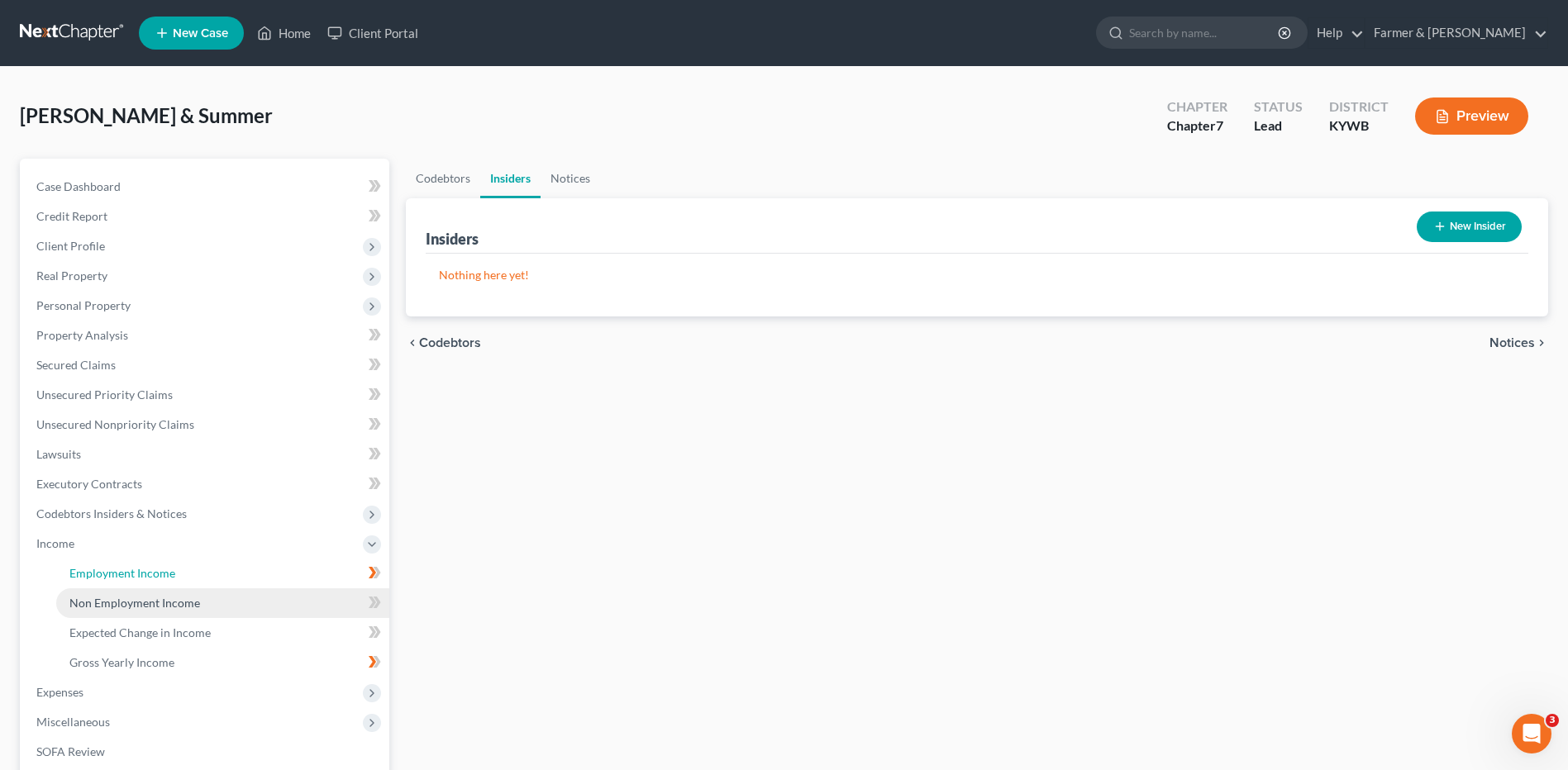
click at [138, 571] on span "Employment Income" at bounding box center [122, 573] width 106 height 14
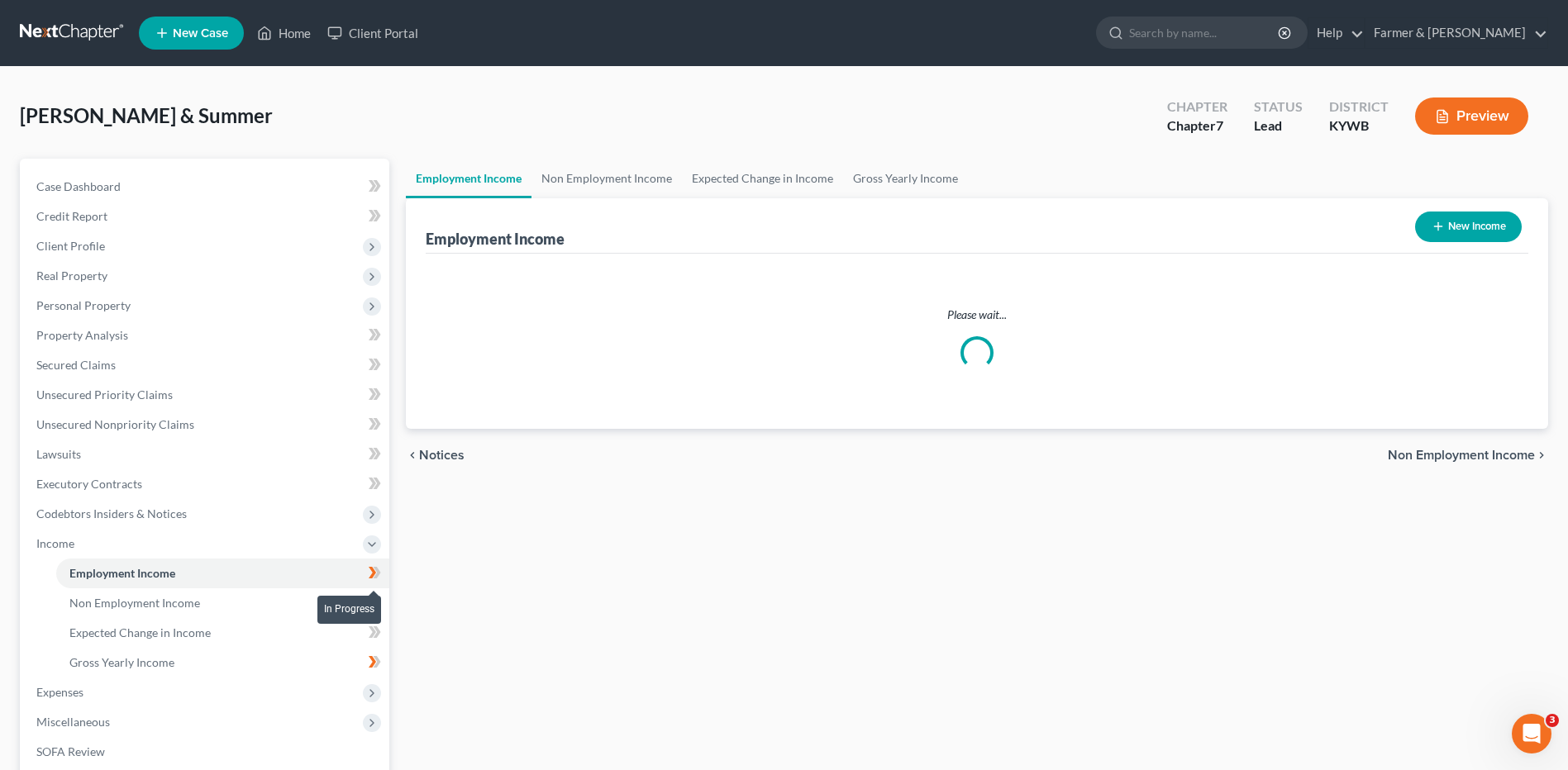
click at [379, 578] on icon at bounding box center [375, 572] width 13 height 21
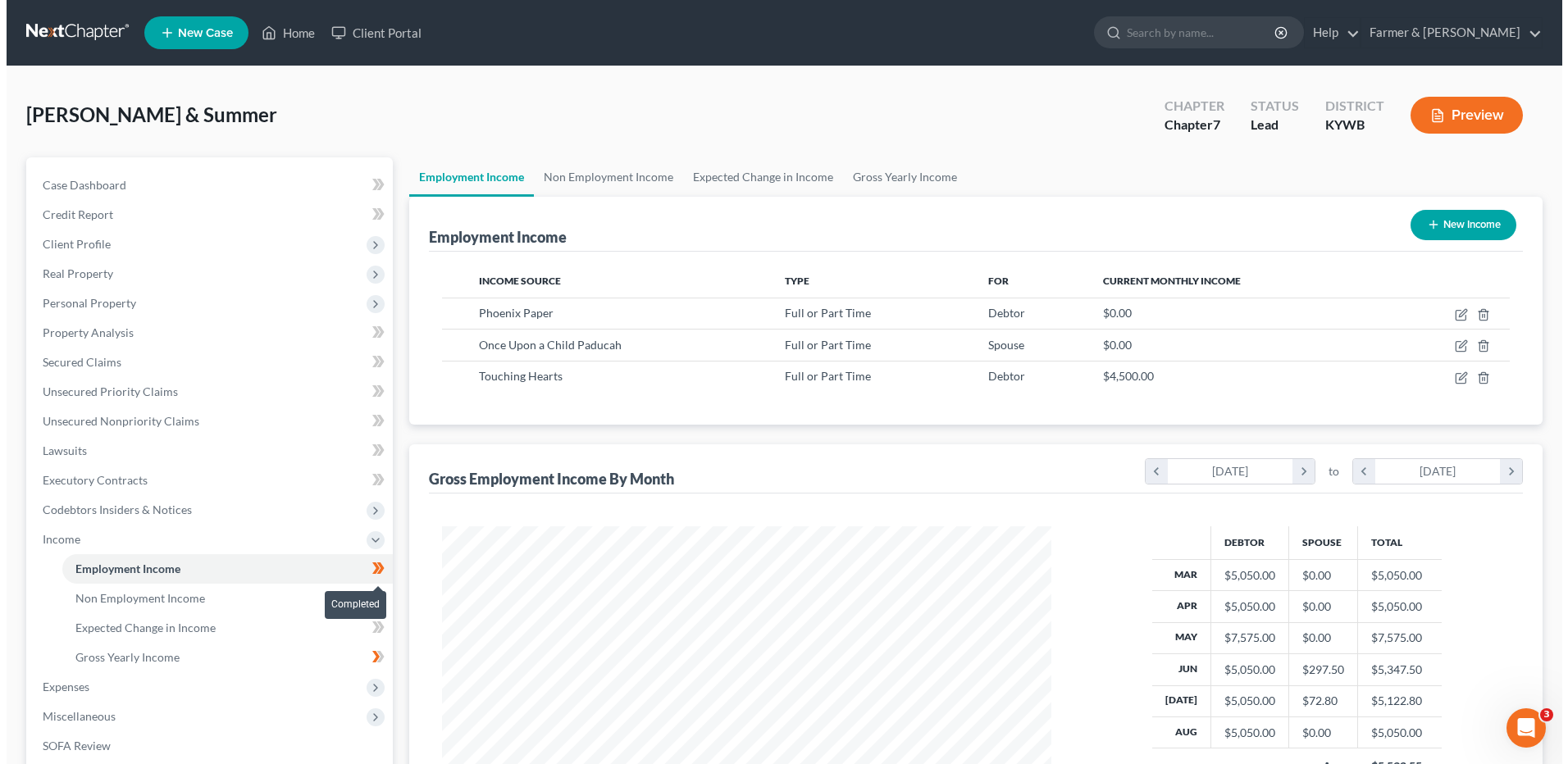
scroll to position [304, 641]
click at [379, 575] on span at bounding box center [372, 569] width 29 height 24
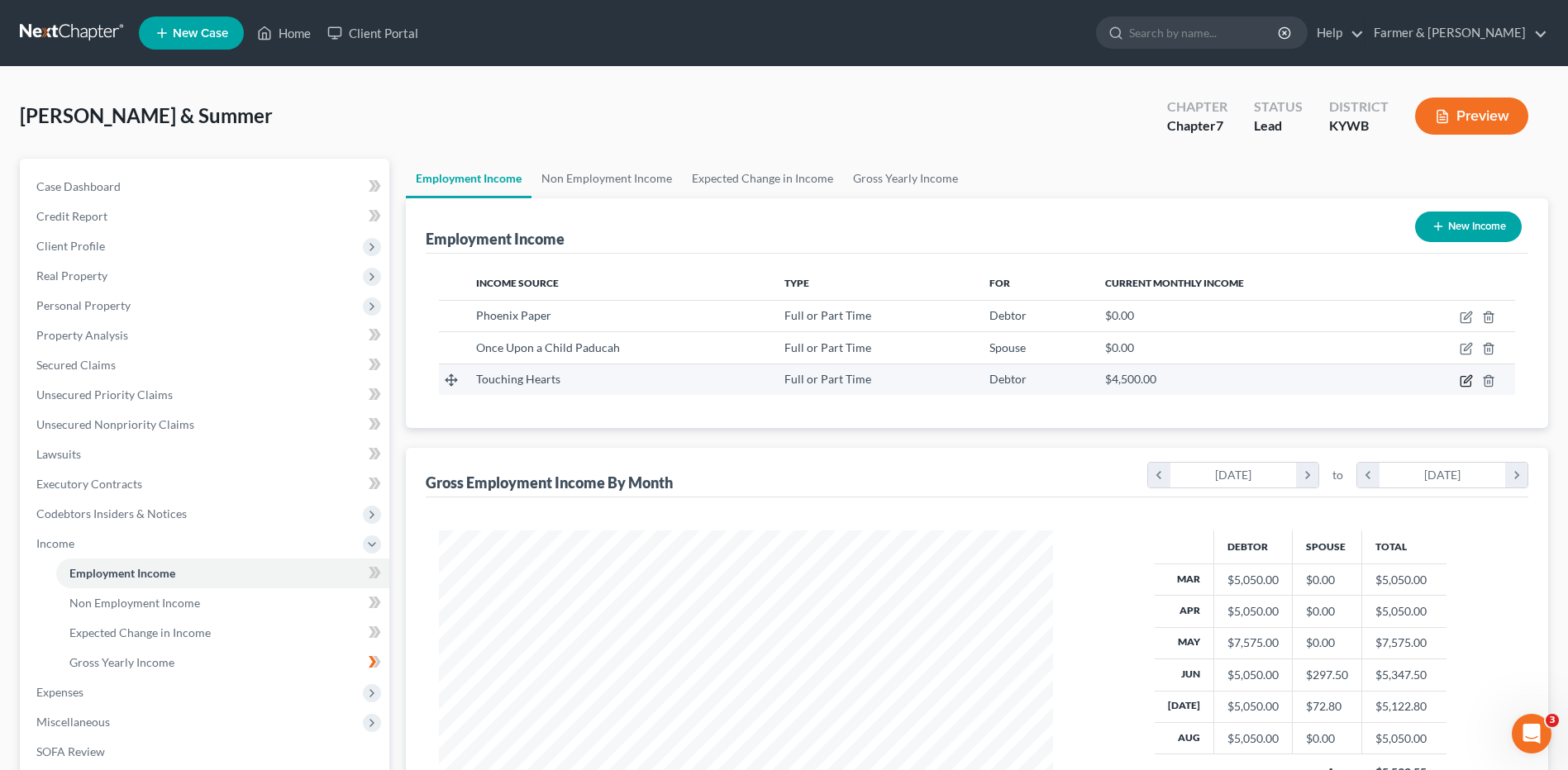
click at [1463, 378] on icon "button" at bounding box center [1466, 380] width 14 height 14
select select "0"
select select "9"
select select "1"
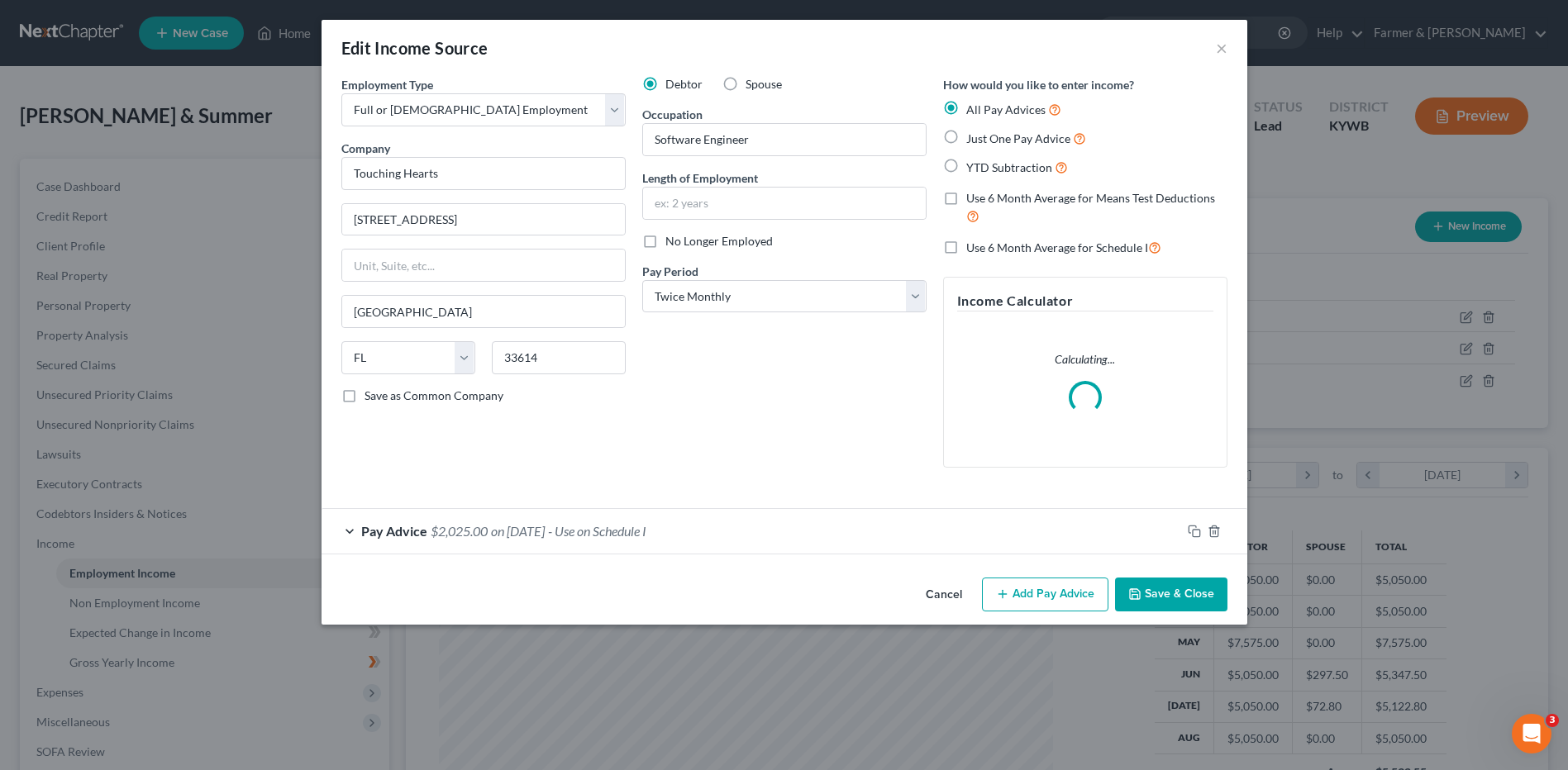
scroll to position [309, 653]
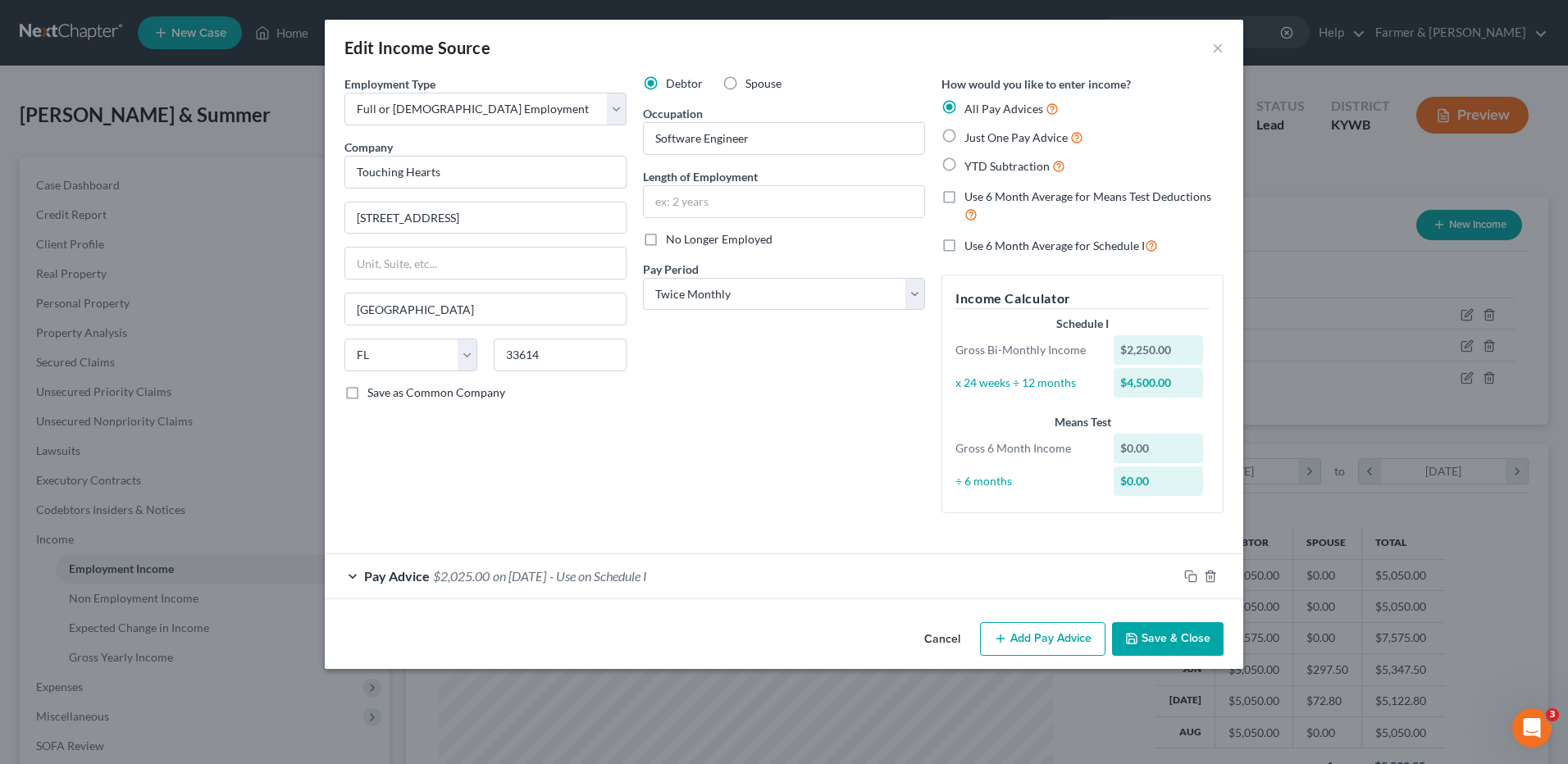
click at [935, 639] on button "Cancel" at bounding box center [942, 640] width 62 height 33
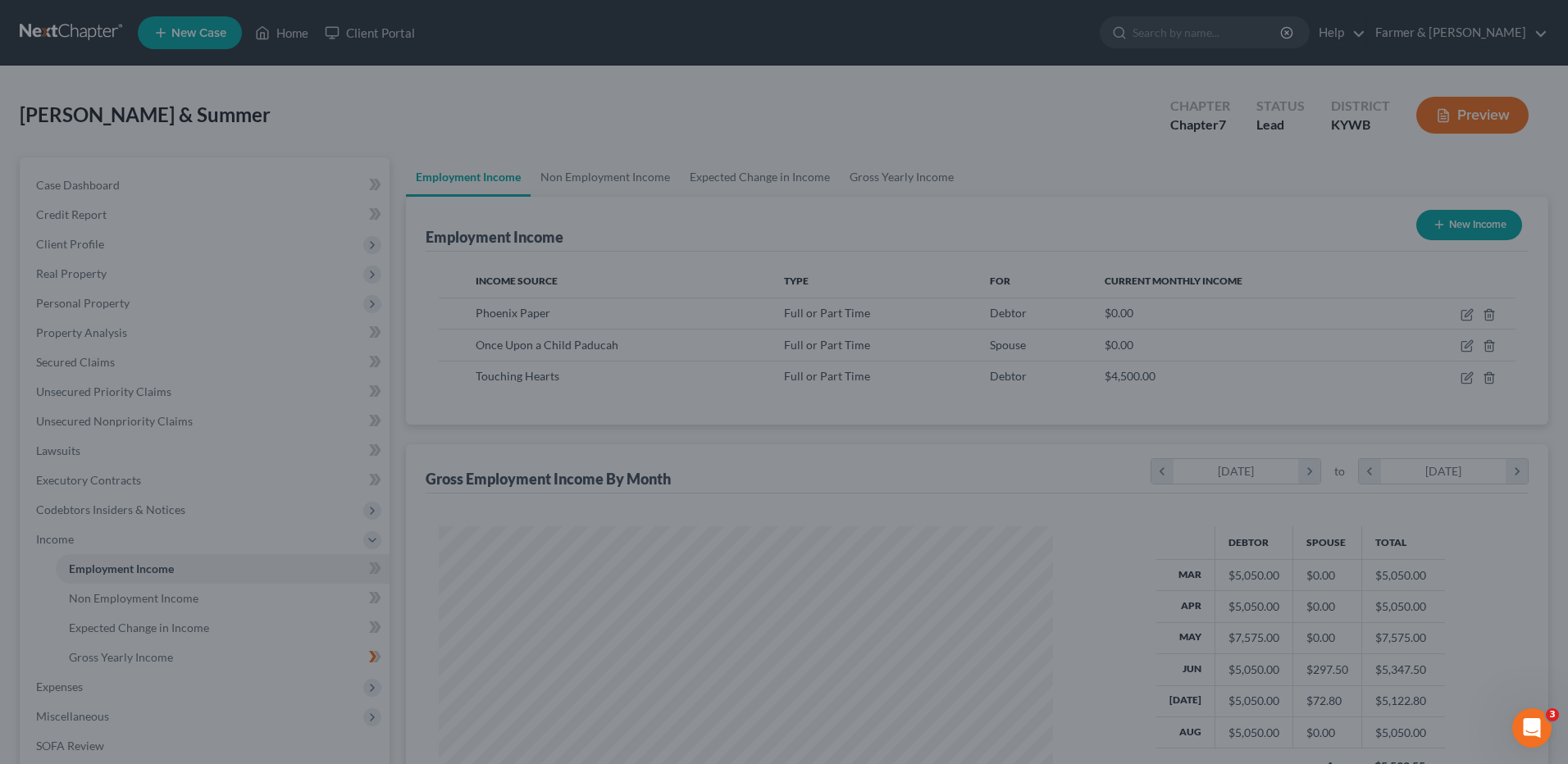
scroll to position [819343, 819290]
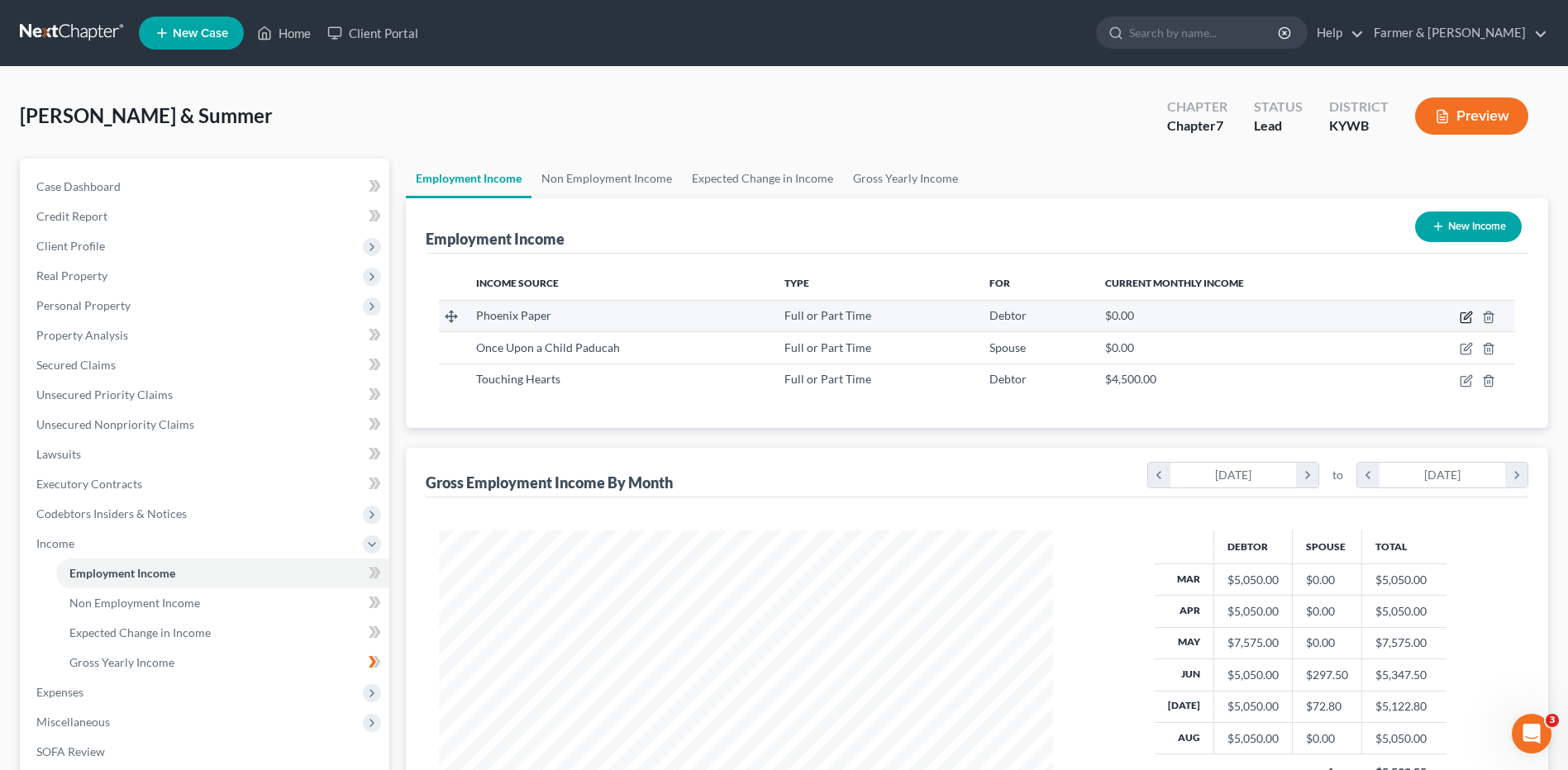
click at [1469, 319] on icon "button" at bounding box center [1466, 317] width 14 height 14
select select "0"
select select "18"
select select "2"
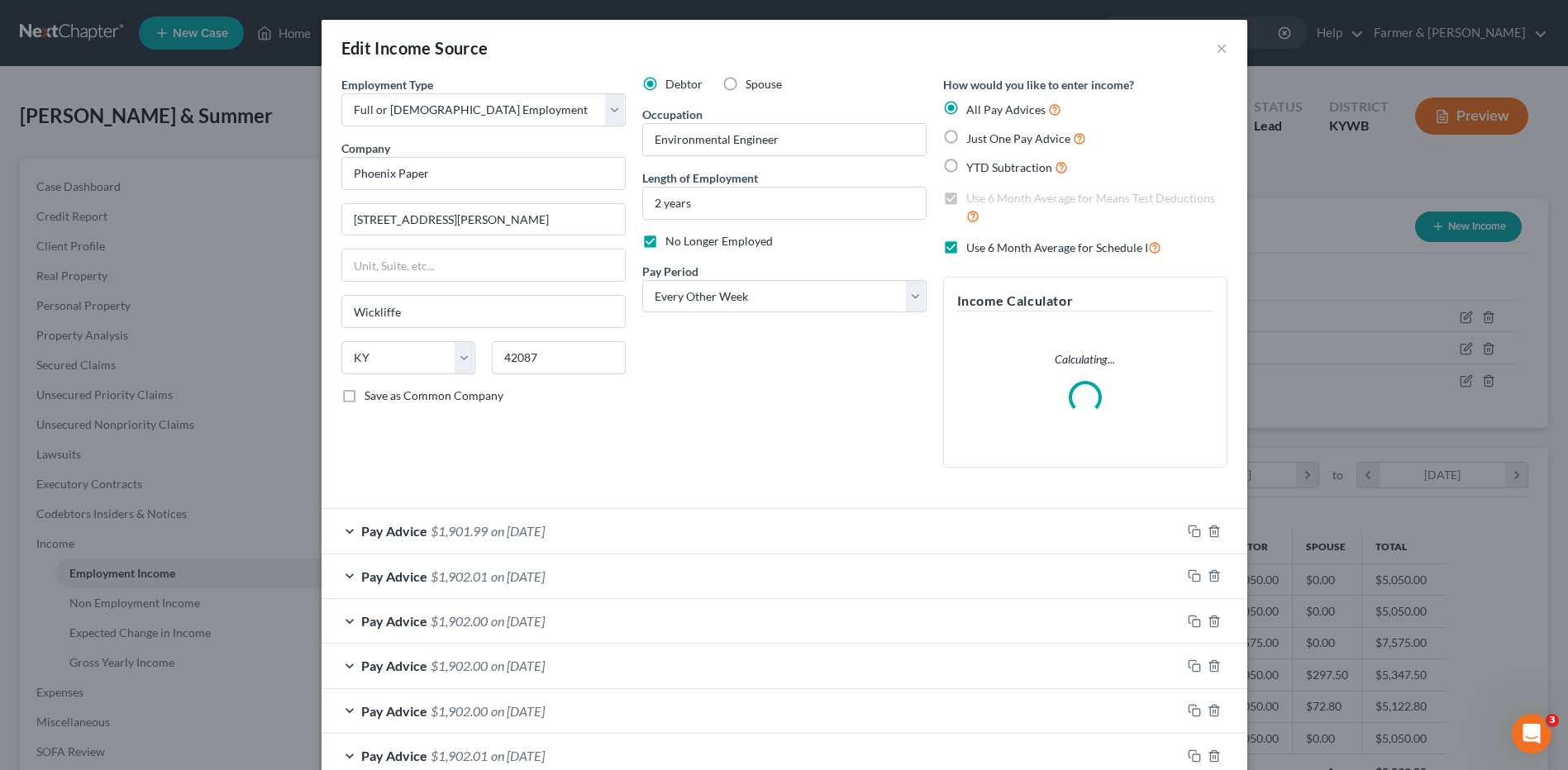
scroll to position [309, 653]
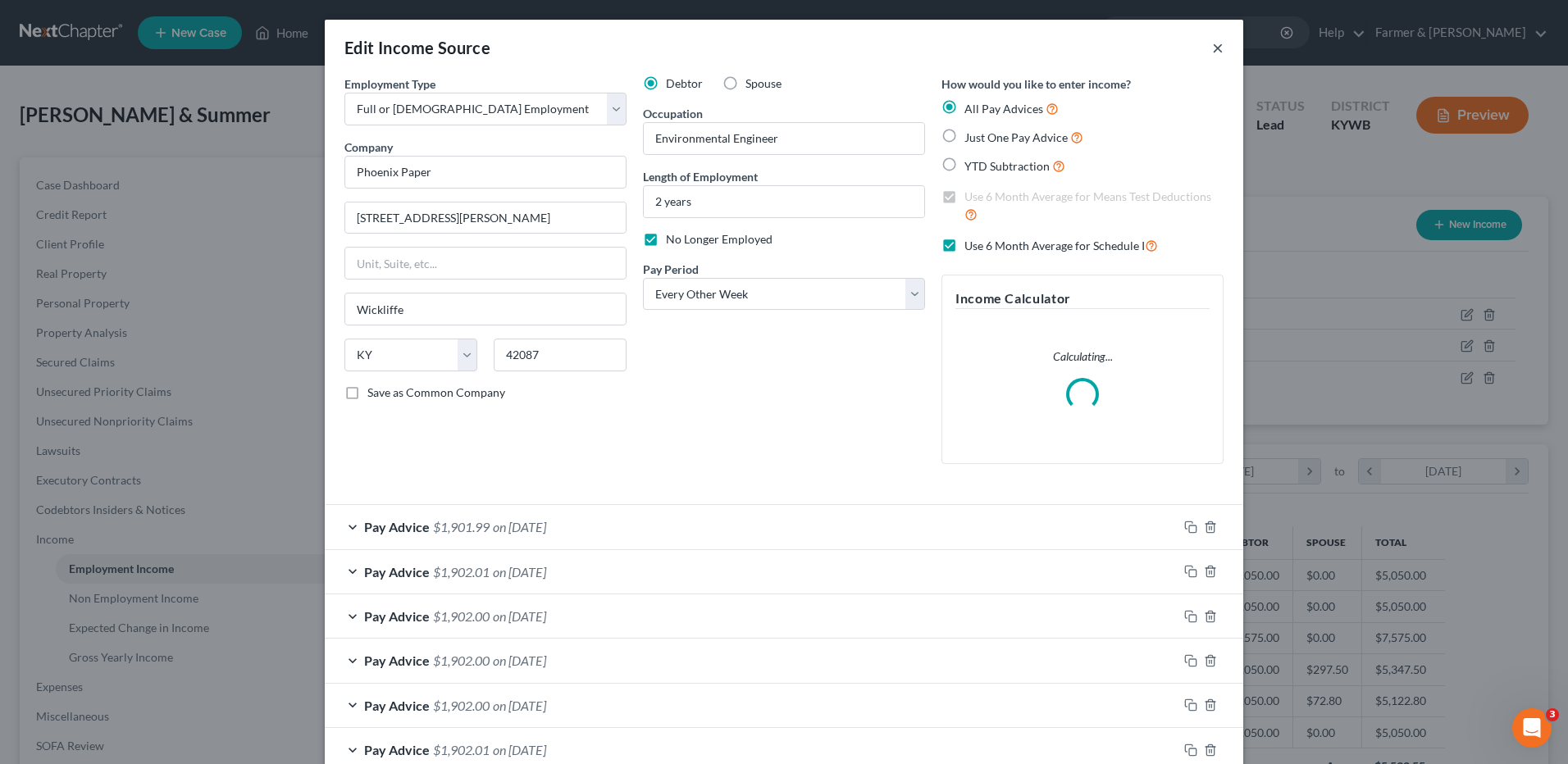
click at [1212, 48] on button "×" at bounding box center [1217, 48] width 12 height 20
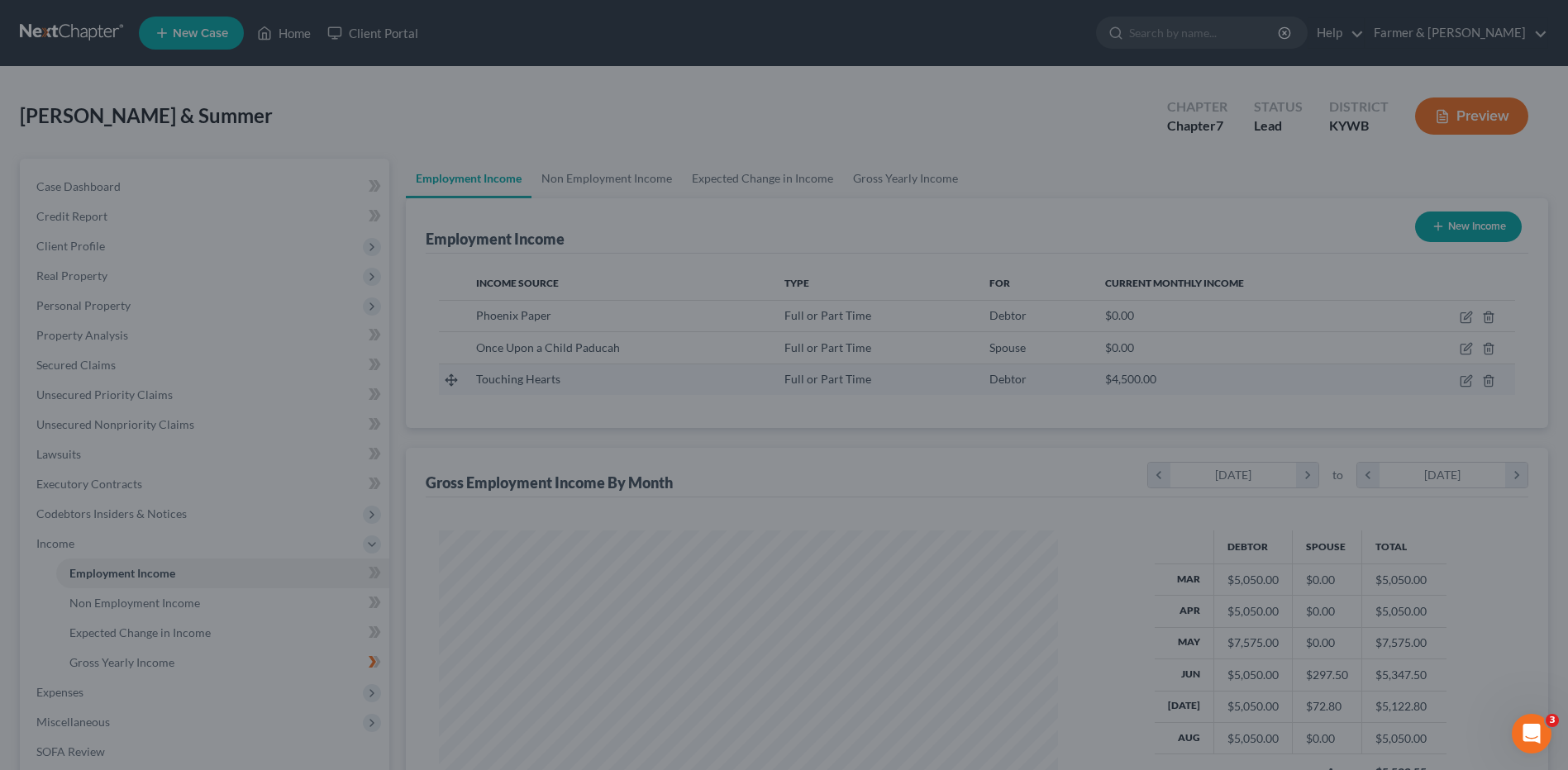
scroll to position [306, 647]
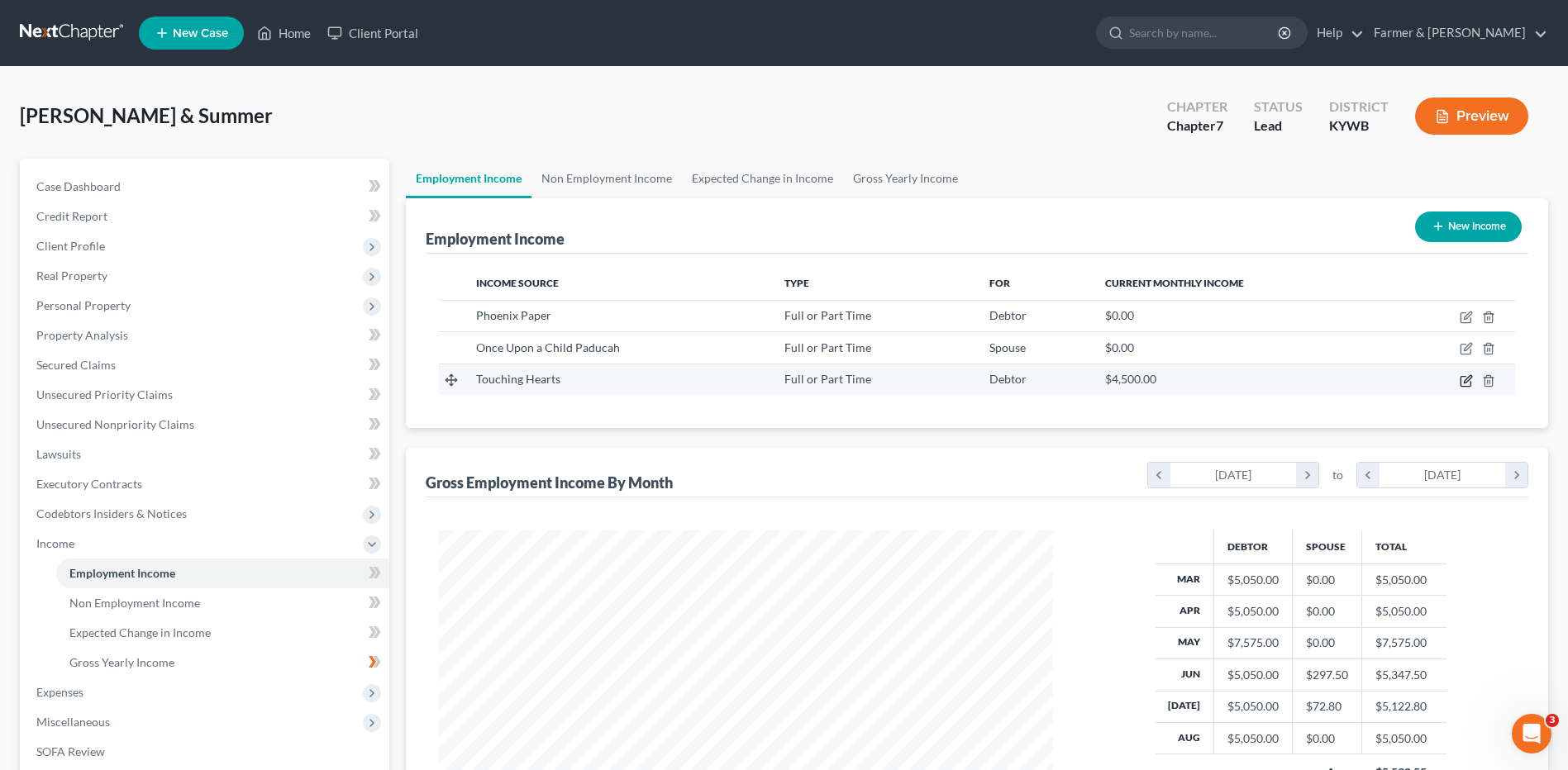
click at [1463, 385] on icon "button" at bounding box center [1466, 380] width 14 height 14
select select "0"
select select "9"
select select "1"
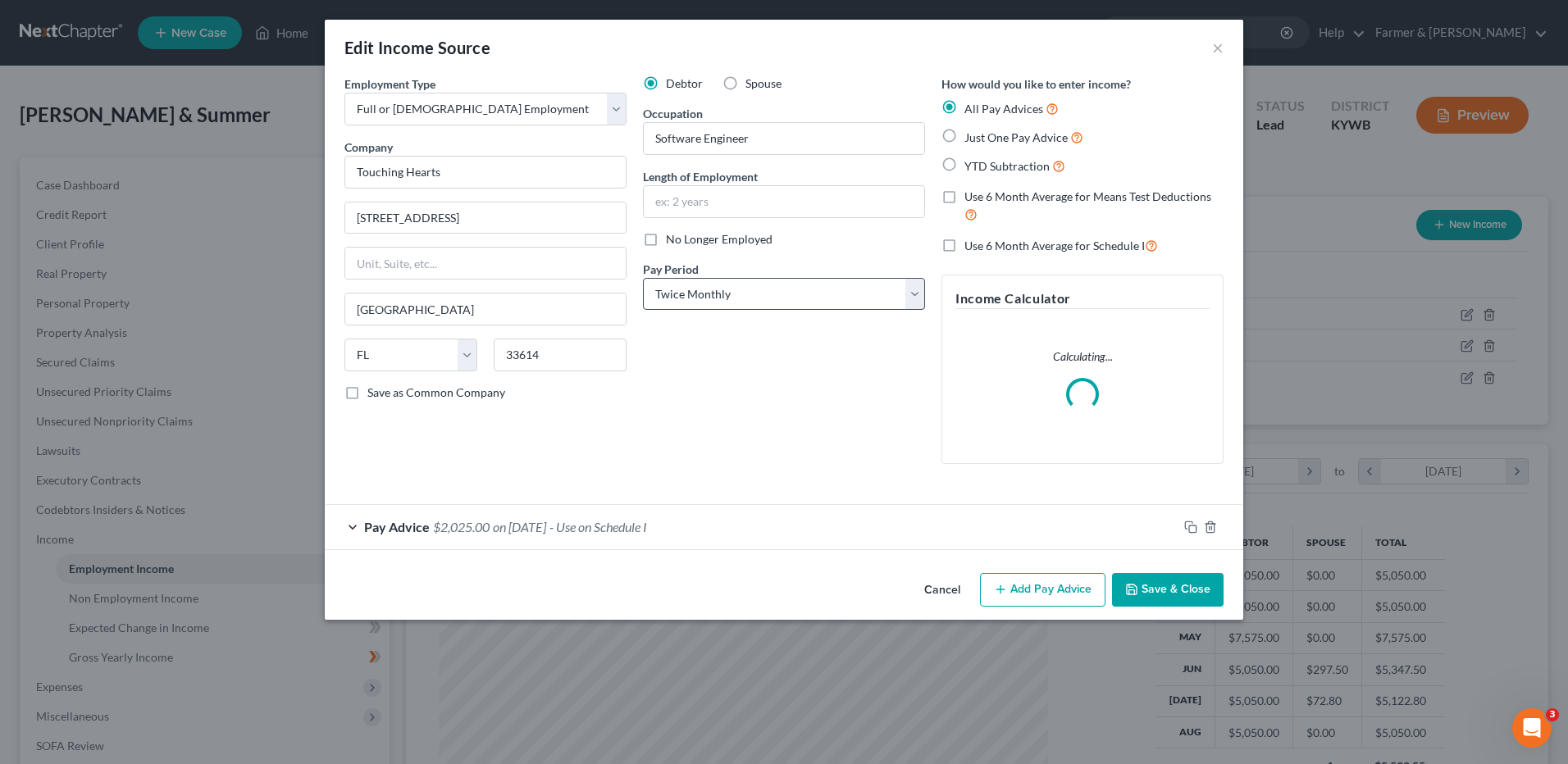
scroll to position [307, 648]
click at [546, 525] on span "on 11/11/1111" at bounding box center [518, 526] width 53 height 15
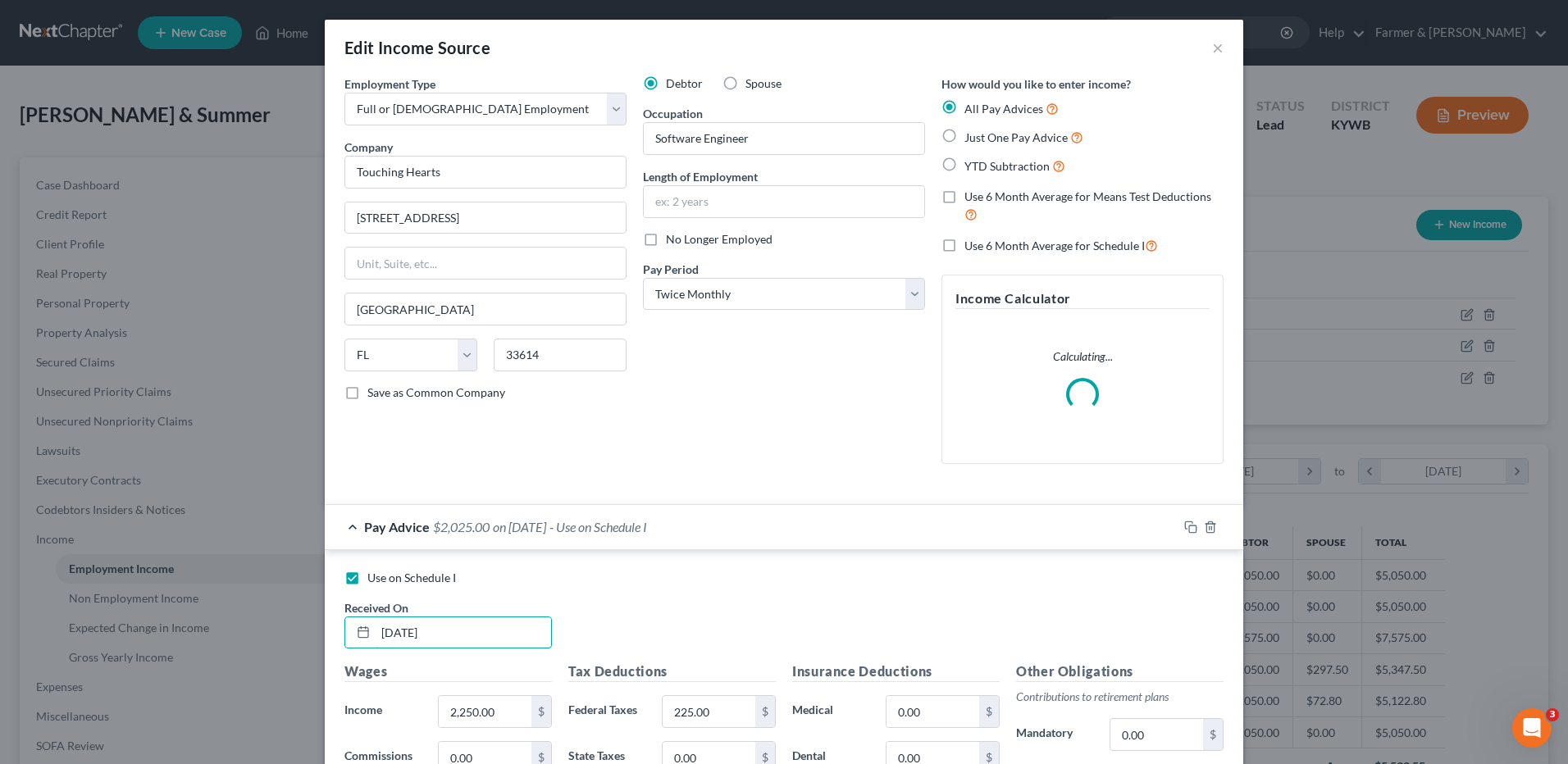
drag, startPoint x: 457, startPoint y: 634, endPoint x: 315, endPoint y: 627, distance: 142.2
click at [315, 628] on div "Edit Income Source × Employment Type * Select Full or Part Time Employment Self…" at bounding box center [784, 382] width 1568 height 764
type input "09/15/2025"
click at [730, 401] on div "Debtor Spouse Occupation Software Engineer Length of Employment No Longer Emplo…" at bounding box center [783, 276] width 299 height 402
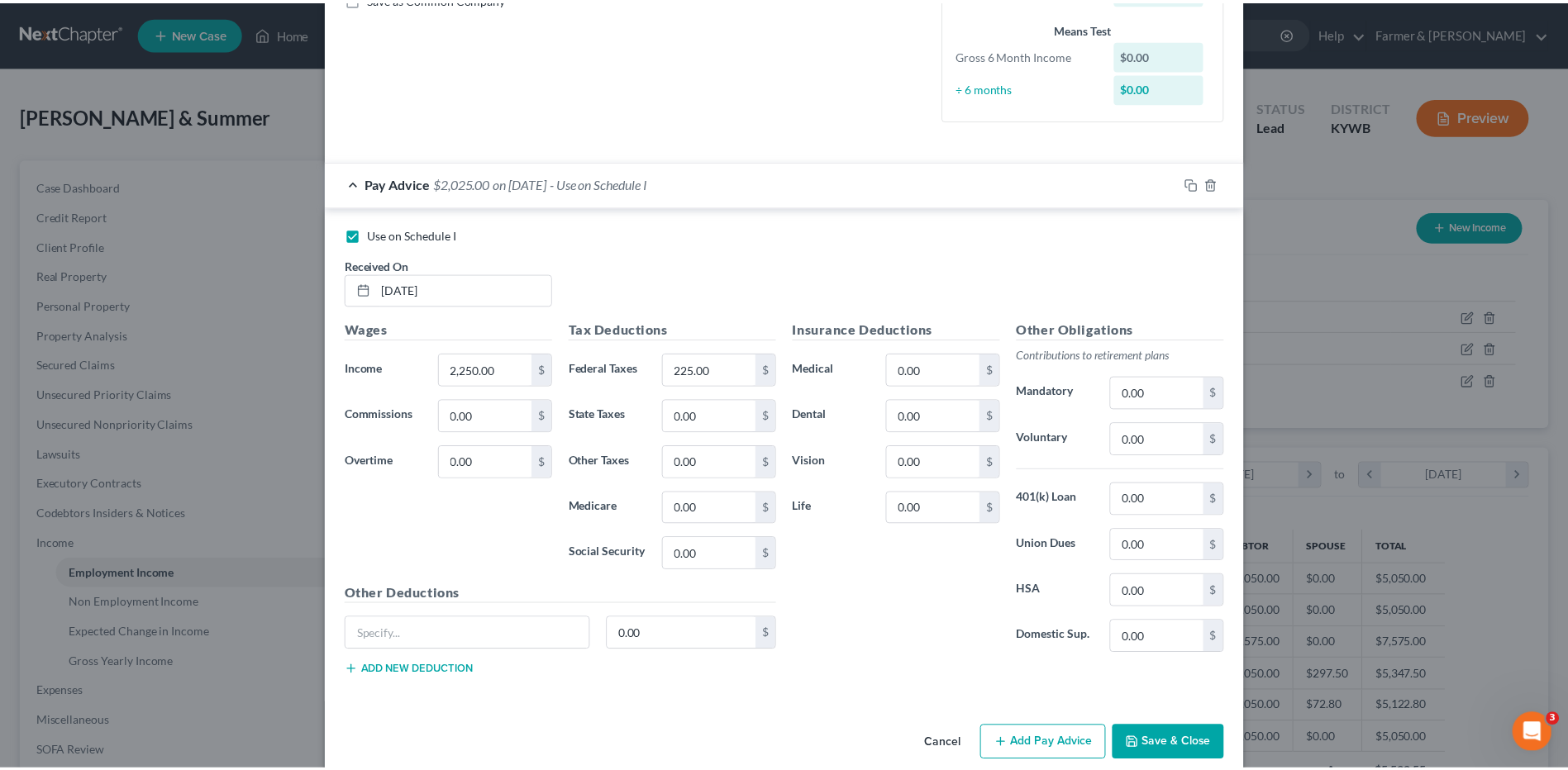
scroll to position [421, 0]
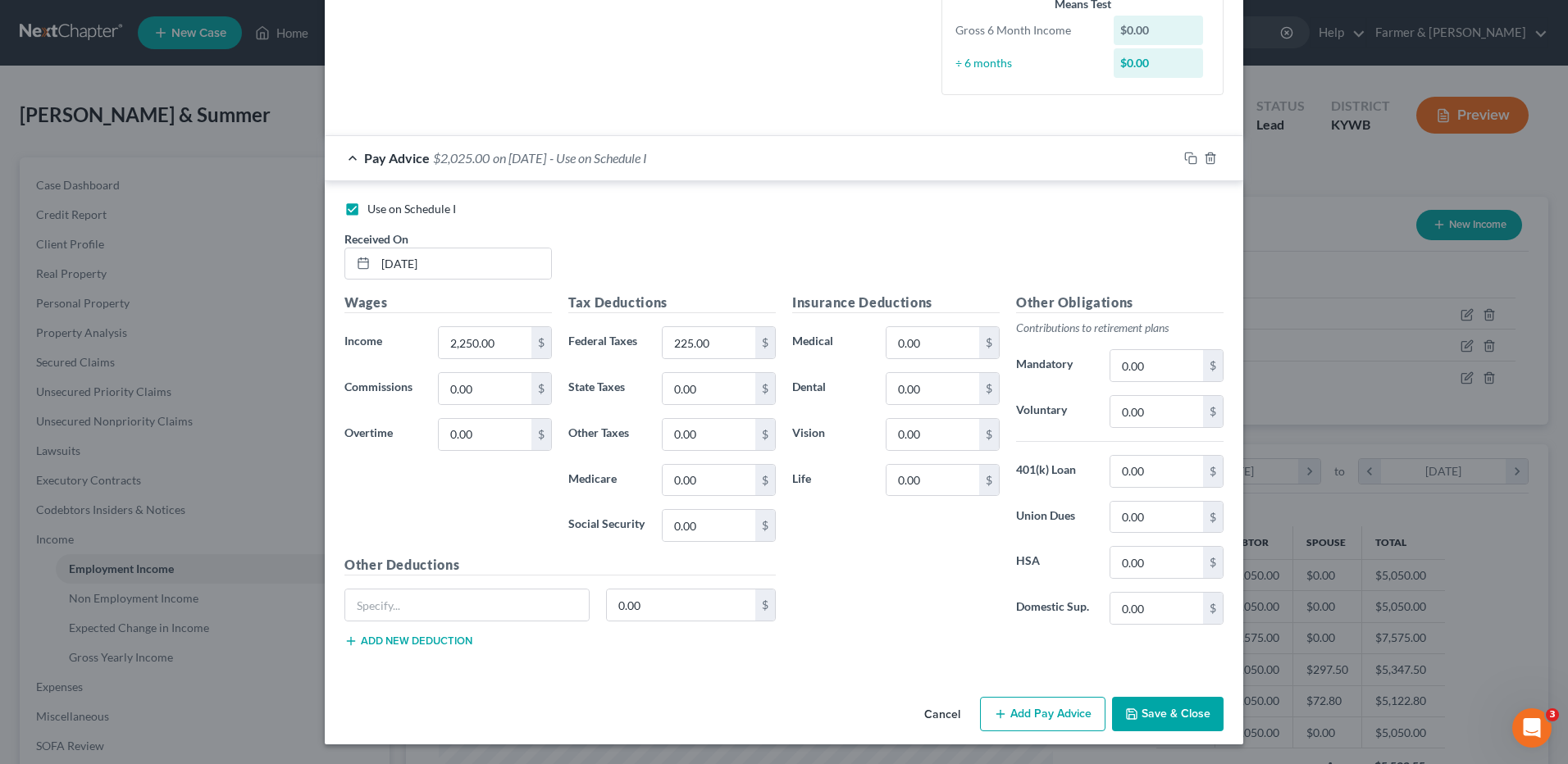
click at [1157, 711] on button "Save & Close" at bounding box center [1167, 714] width 111 height 34
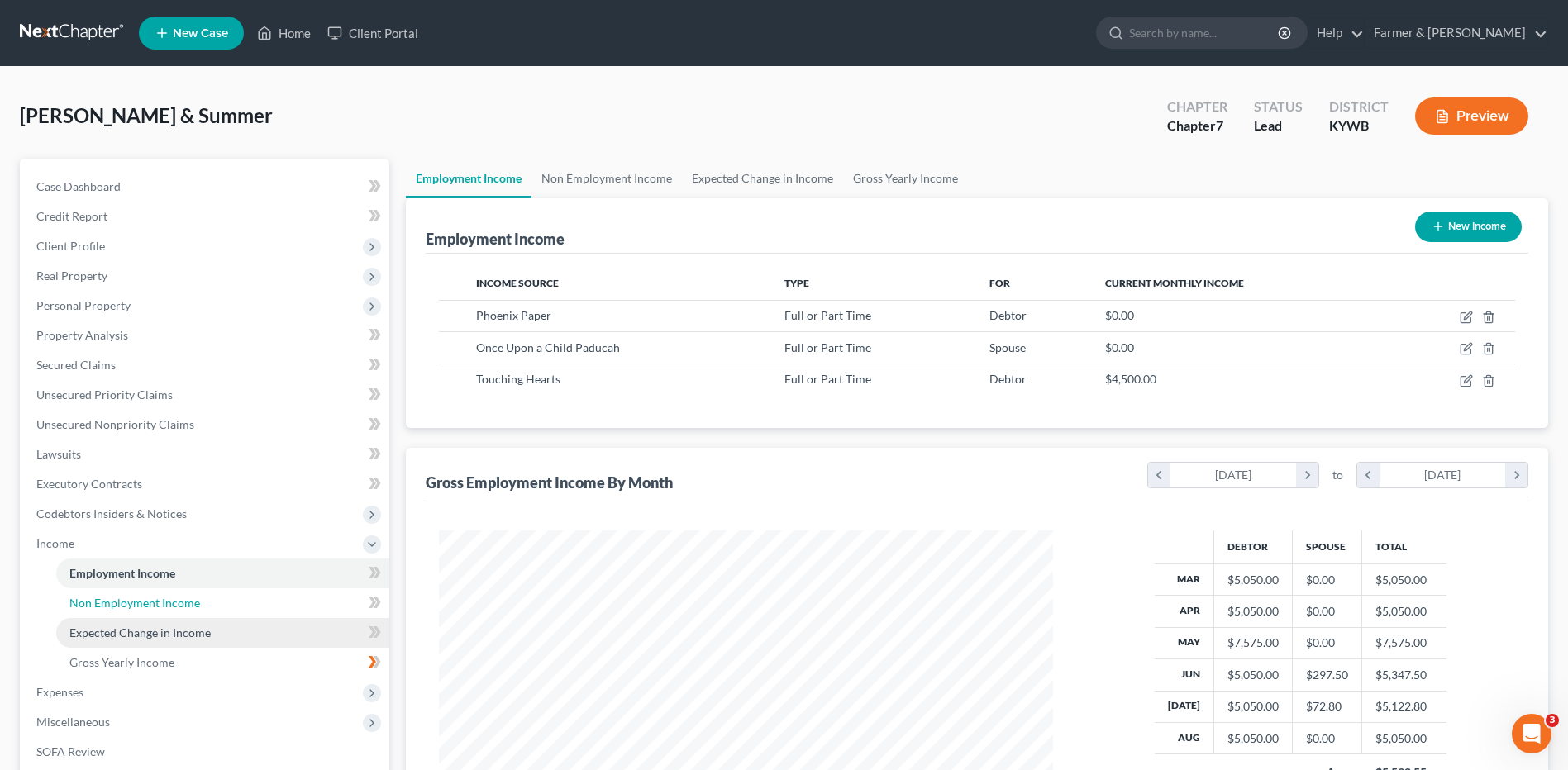
drag, startPoint x: 160, startPoint y: 601, endPoint x: 170, endPoint y: 625, distance: 26.0
click at [160, 601] on span "Non Employment Income" at bounding box center [135, 603] width 130 height 14
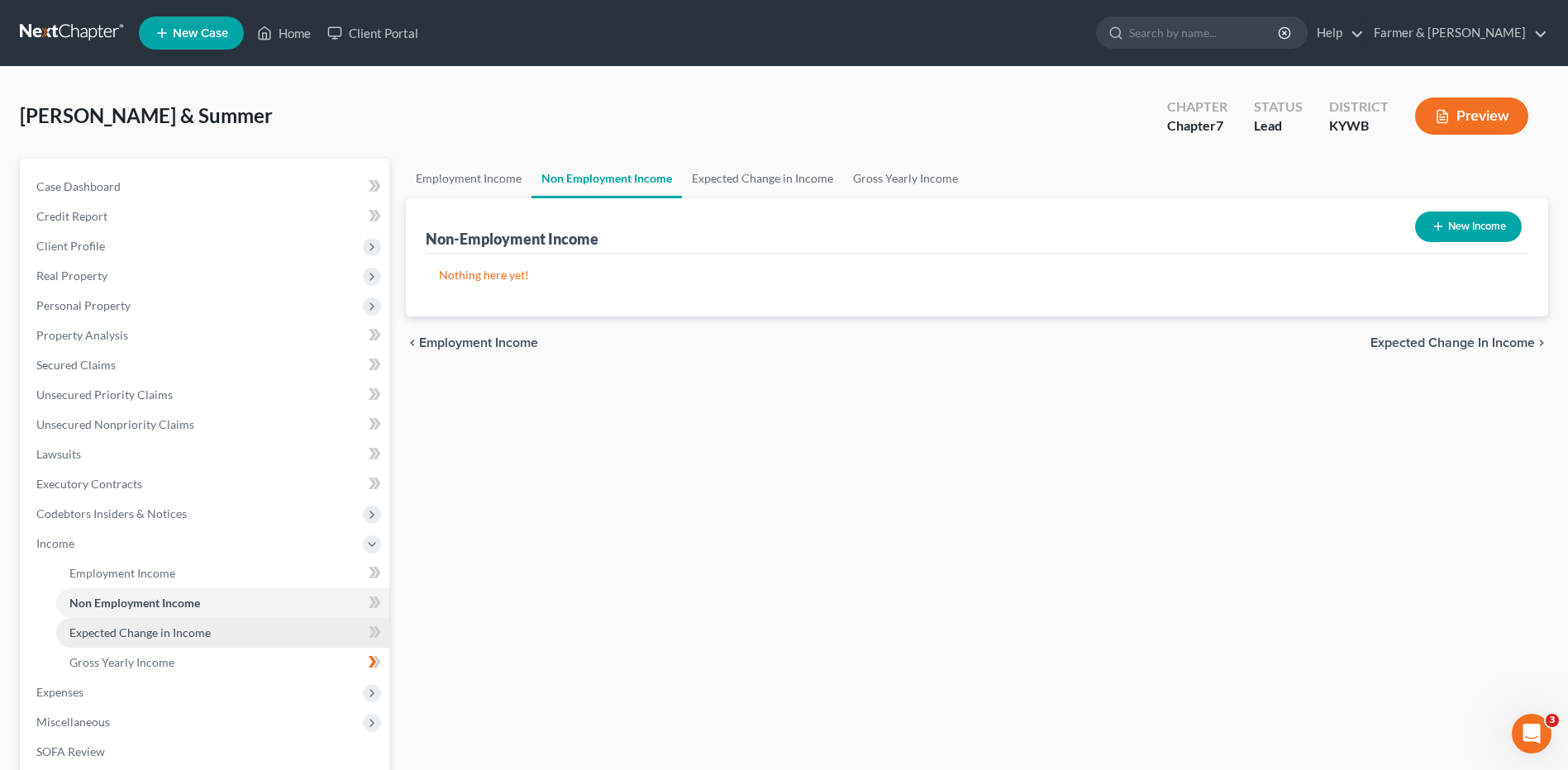
click at [176, 636] on span "Expected Change in Income" at bounding box center [140, 633] width 141 height 14
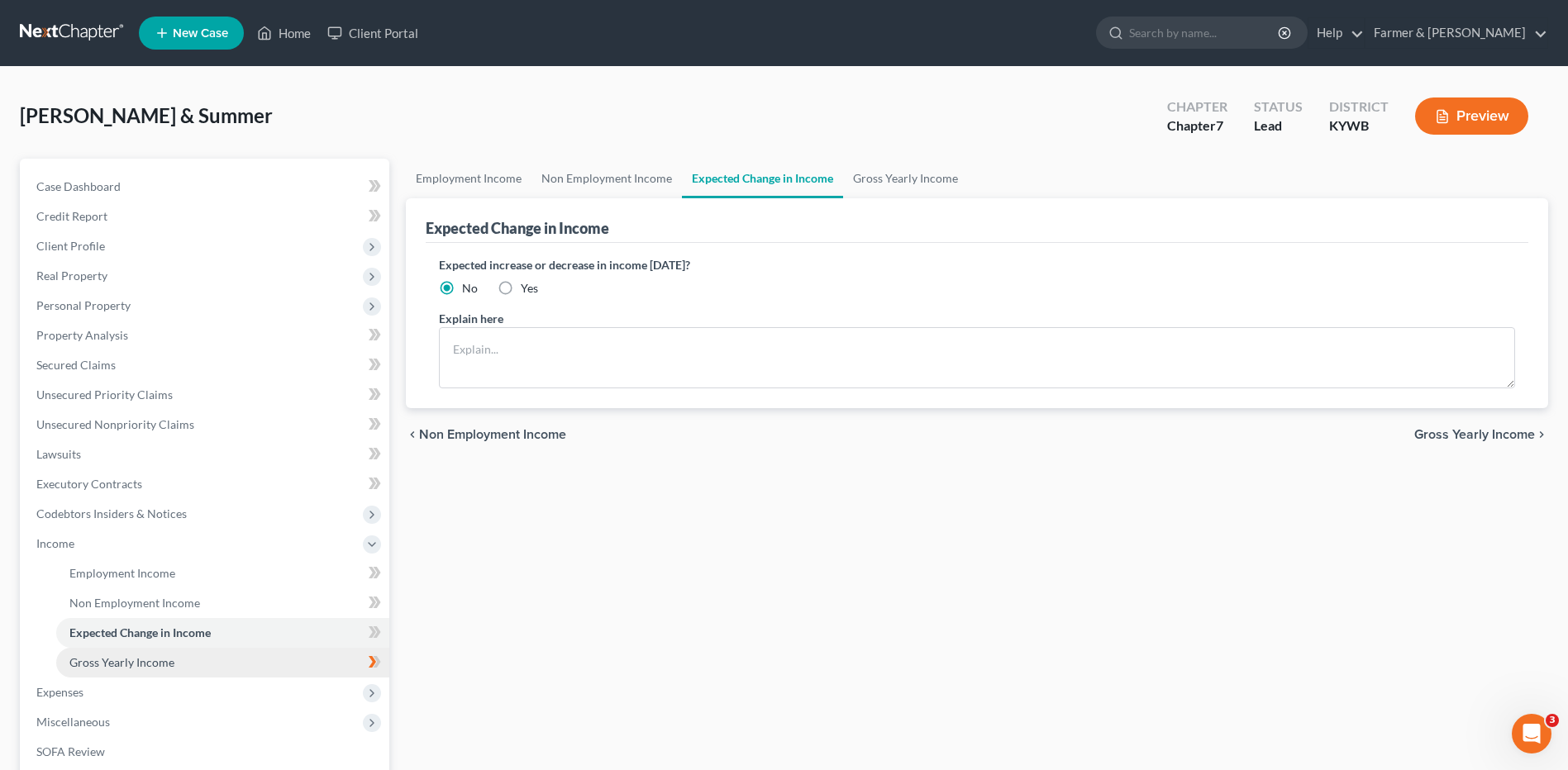
click at [170, 664] on span "Gross Yearly Income" at bounding box center [122, 662] width 105 height 14
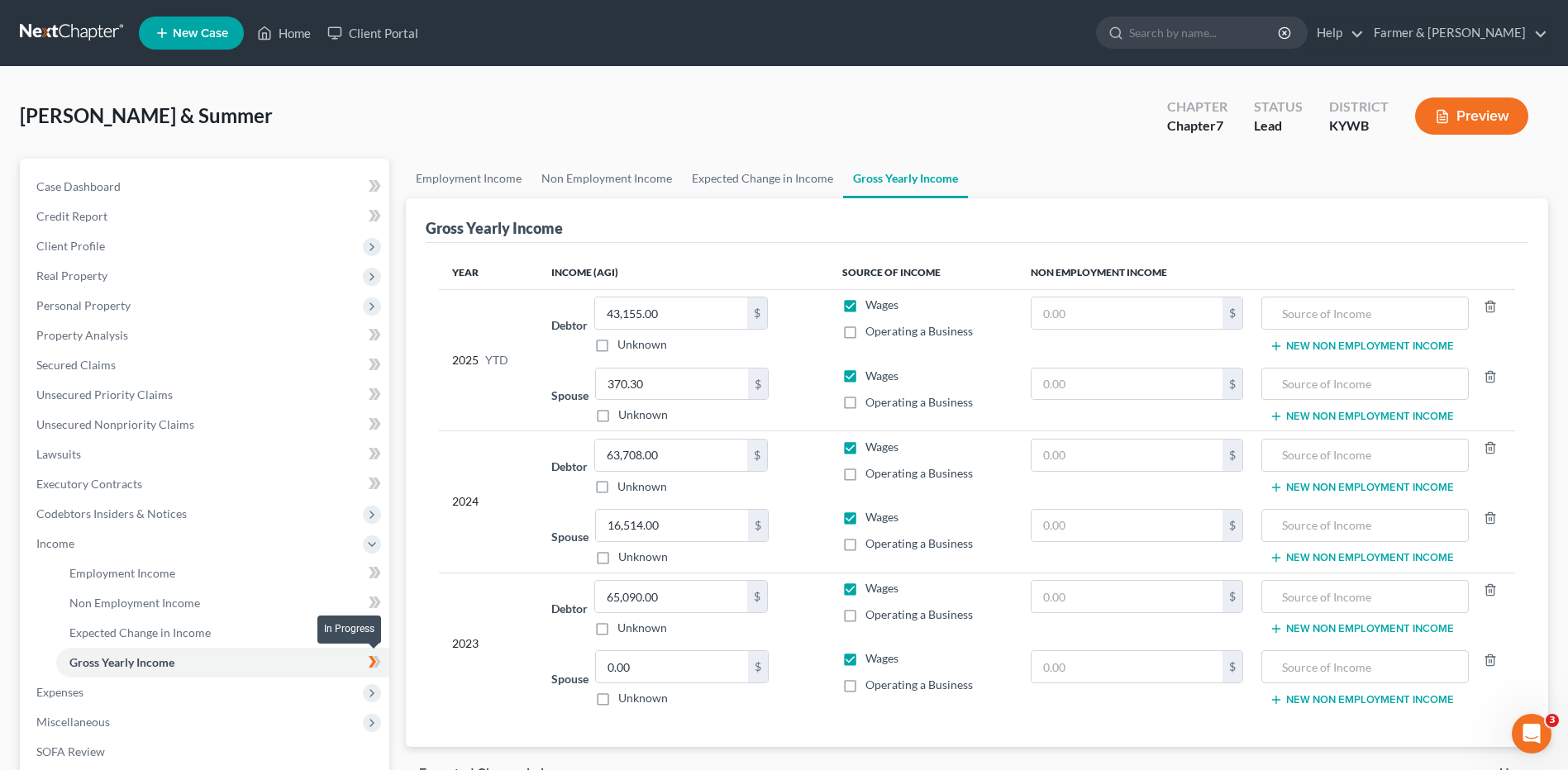
click at [380, 669] on icon at bounding box center [375, 662] width 13 height 21
click at [386, 666] on span at bounding box center [375, 663] width 29 height 24
click at [120, 686] on span "Expenses" at bounding box center [206, 692] width 366 height 30
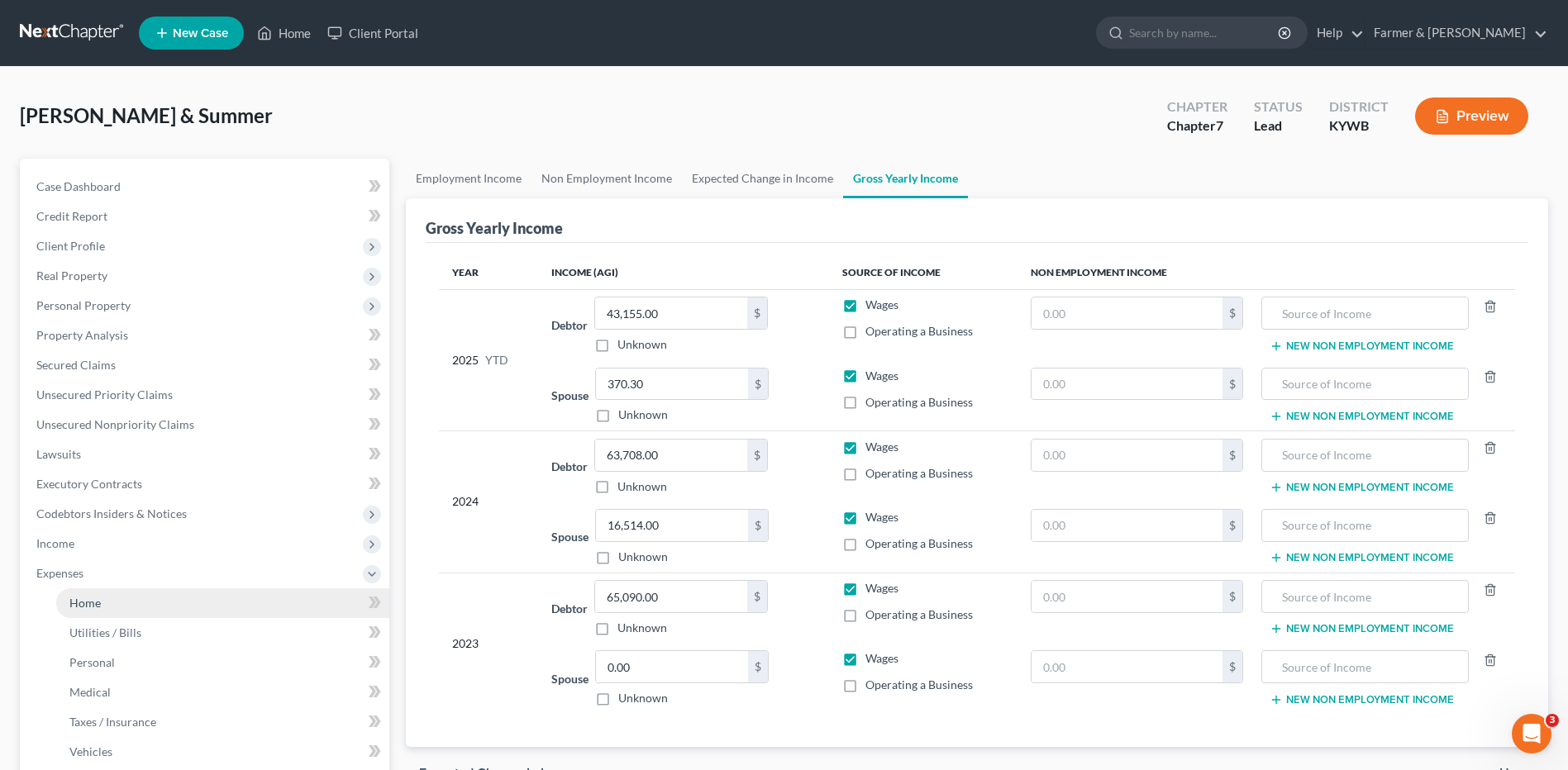
click at [123, 596] on link "Home" at bounding box center [222, 603] width 333 height 30
click at [169, 596] on link "Home" at bounding box center [222, 603] width 333 height 30
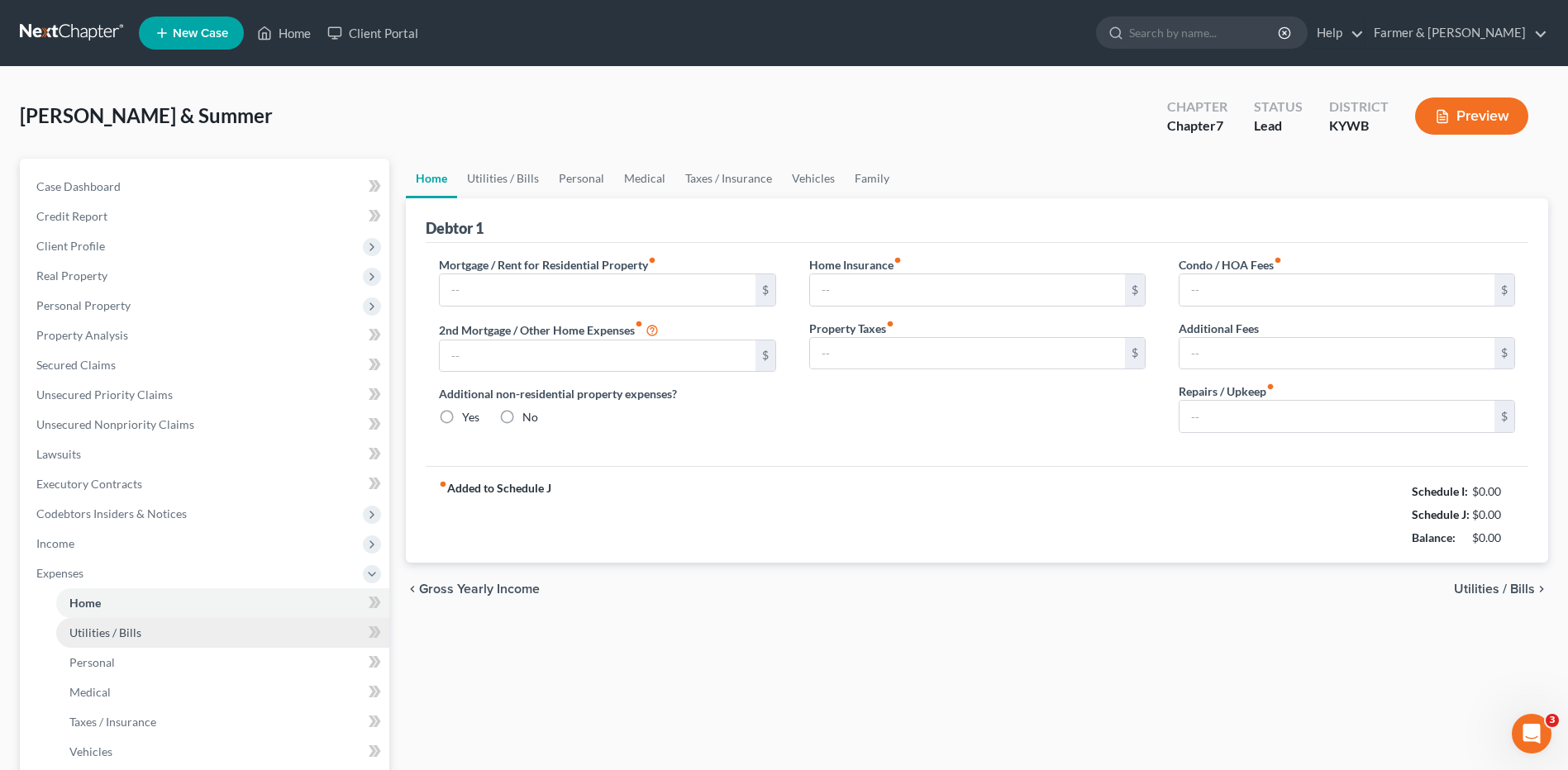
type input "1,400.00"
type input "0.00"
radio input "true"
type input "0.00"
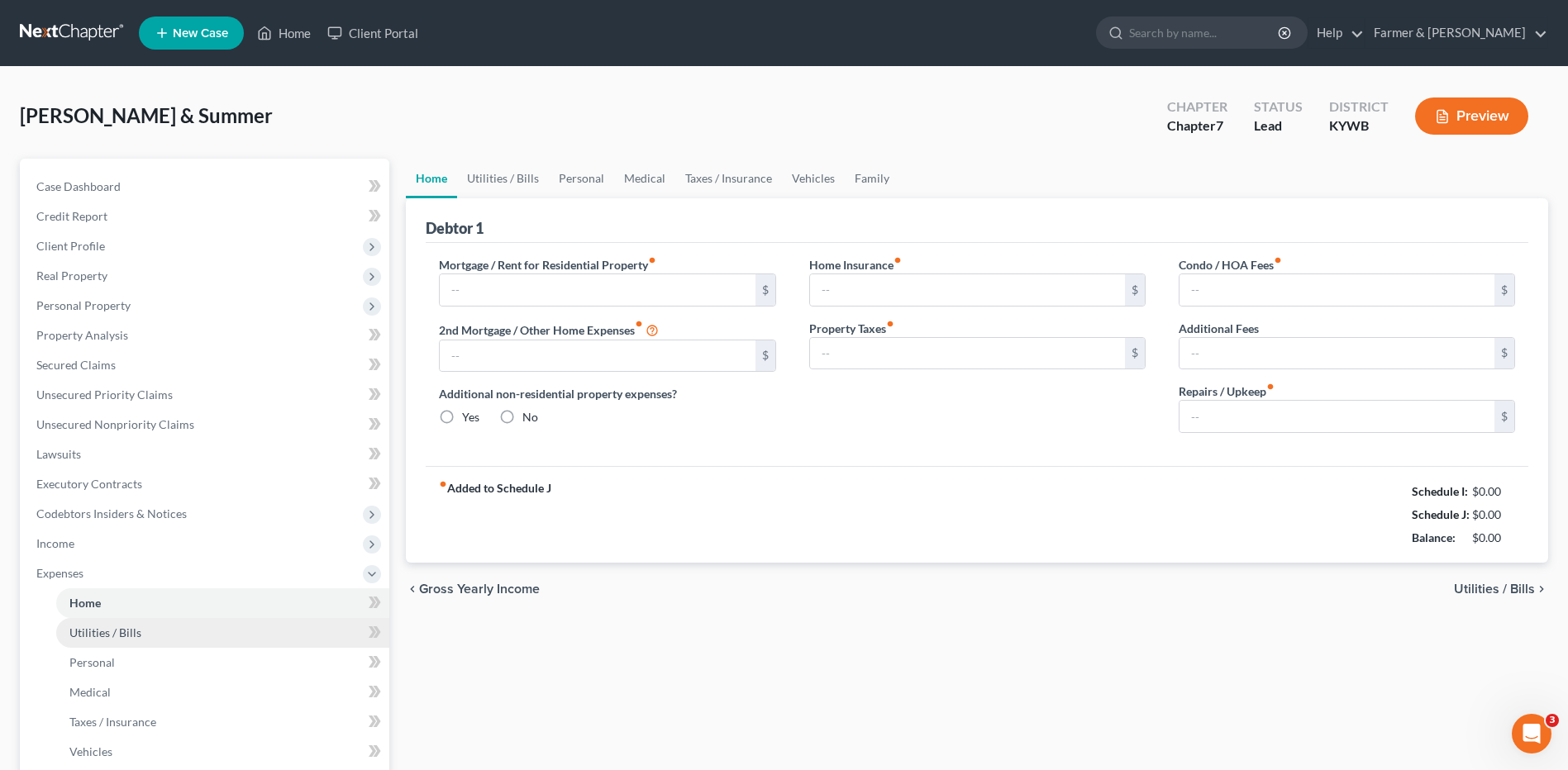
type input "0.00"
click at [156, 624] on link "Utilities / Bills" at bounding box center [222, 633] width 333 height 30
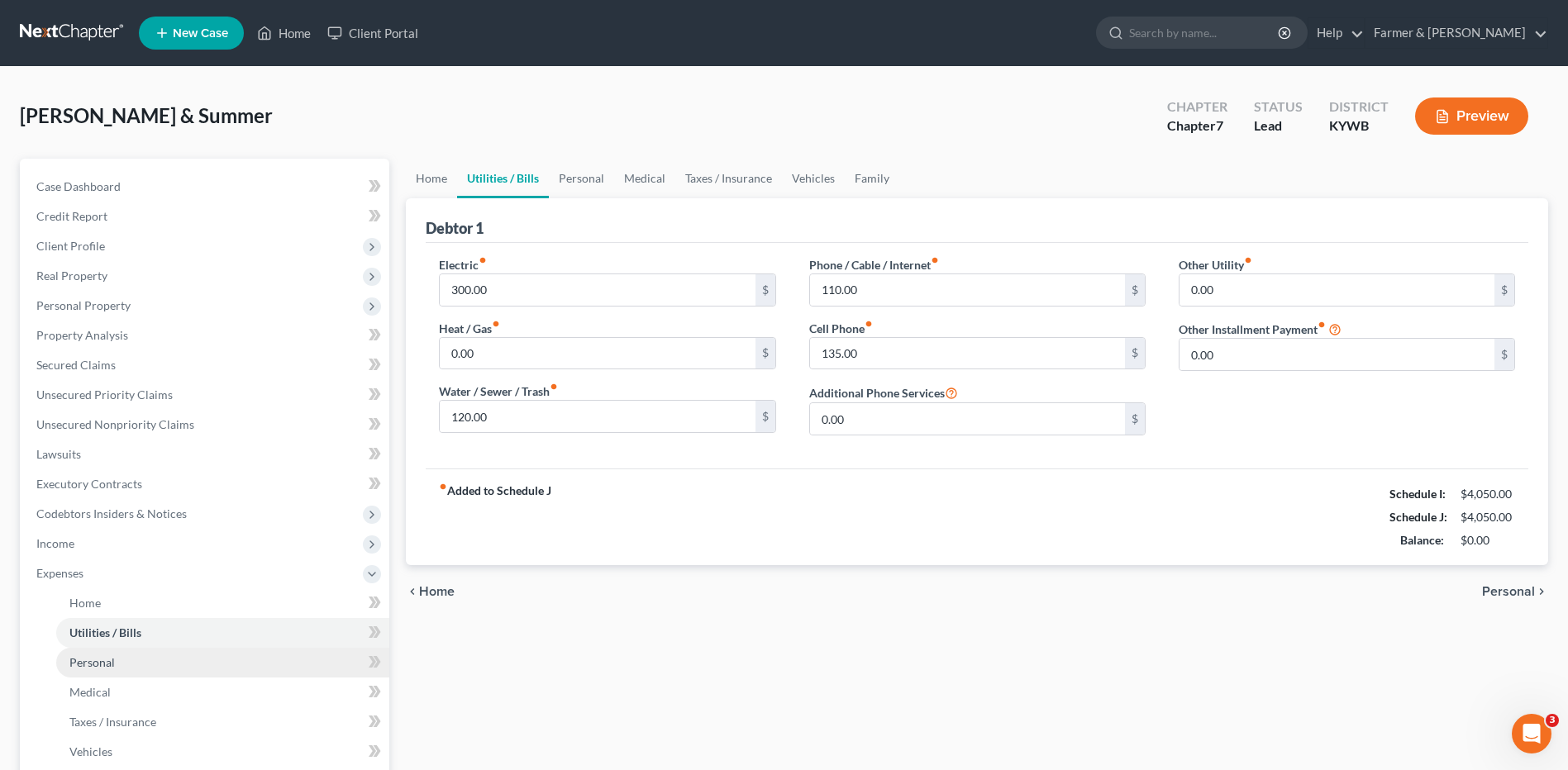
click at [151, 663] on link "Personal" at bounding box center [222, 662] width 333 height 30
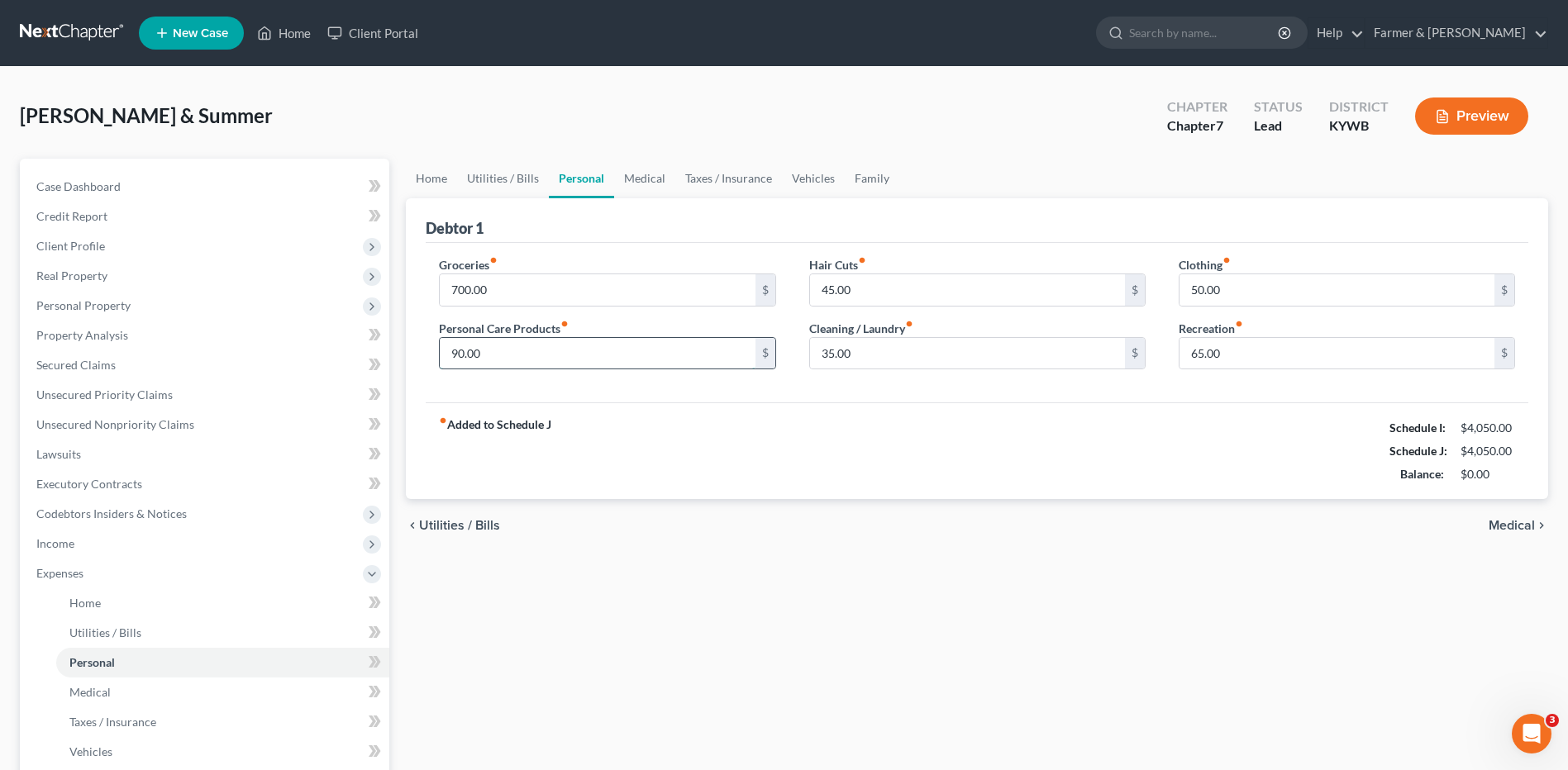
click at [519, 360] on input "90.00" at bounding box center [597, 353] width 315 height 32
type input "75.00"
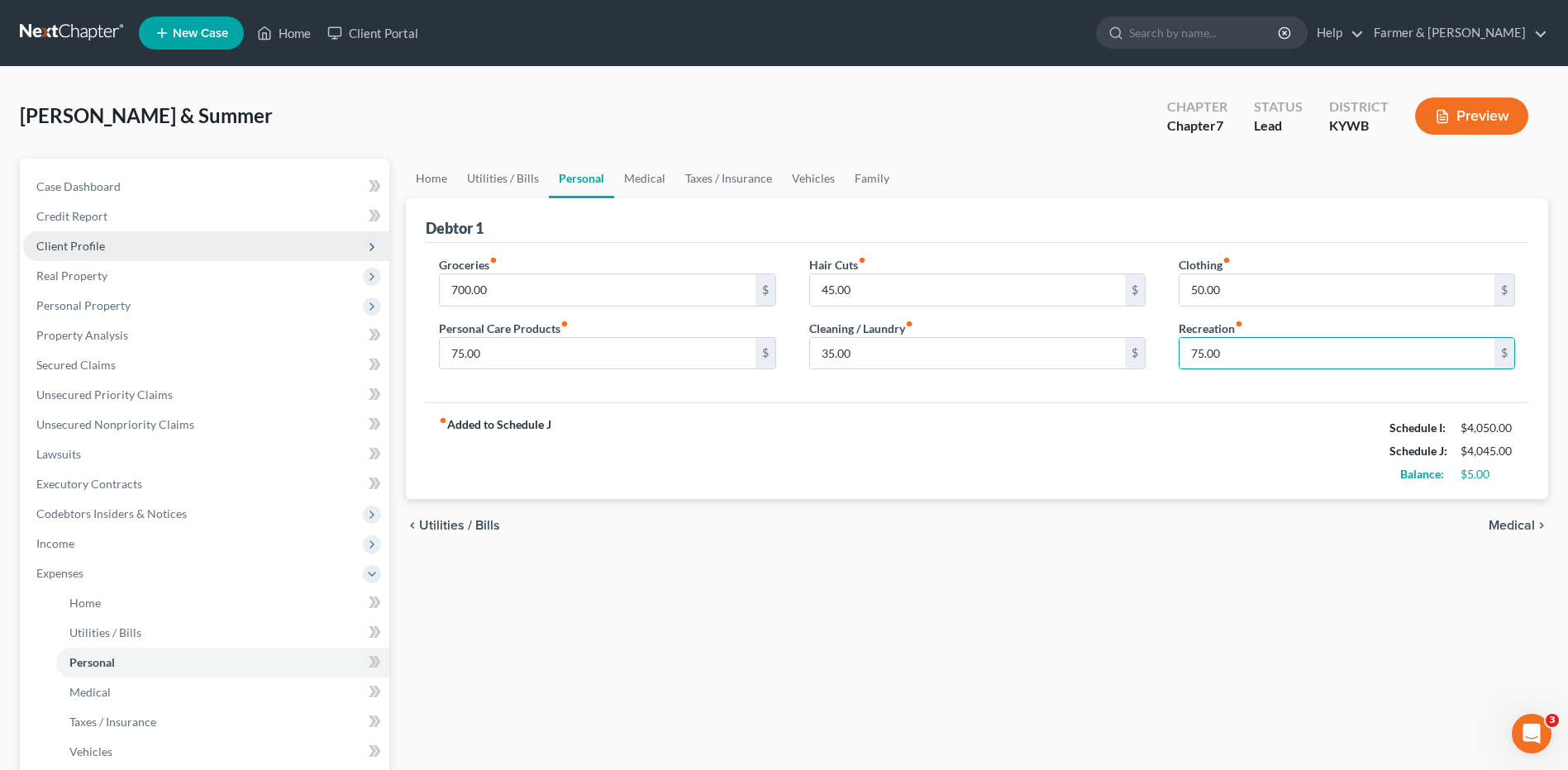
type input "75.00"
click at [178, 258] on span "Client Profile" at bounding box center [206, 246] width 366 height 30
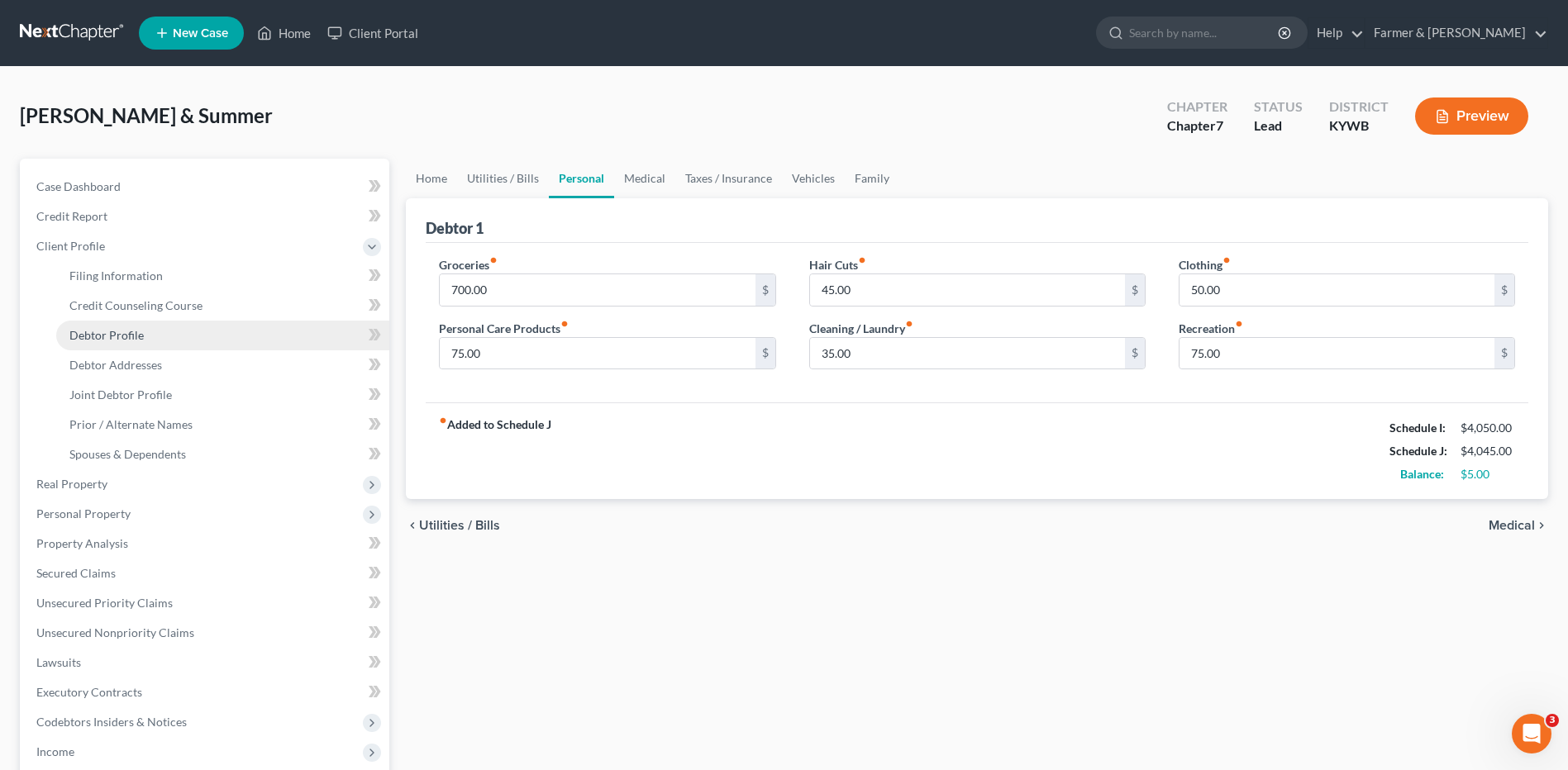
click at [161, 333] on link "Debtor Profile" at bounding box center [222, 335] width 333 height 30
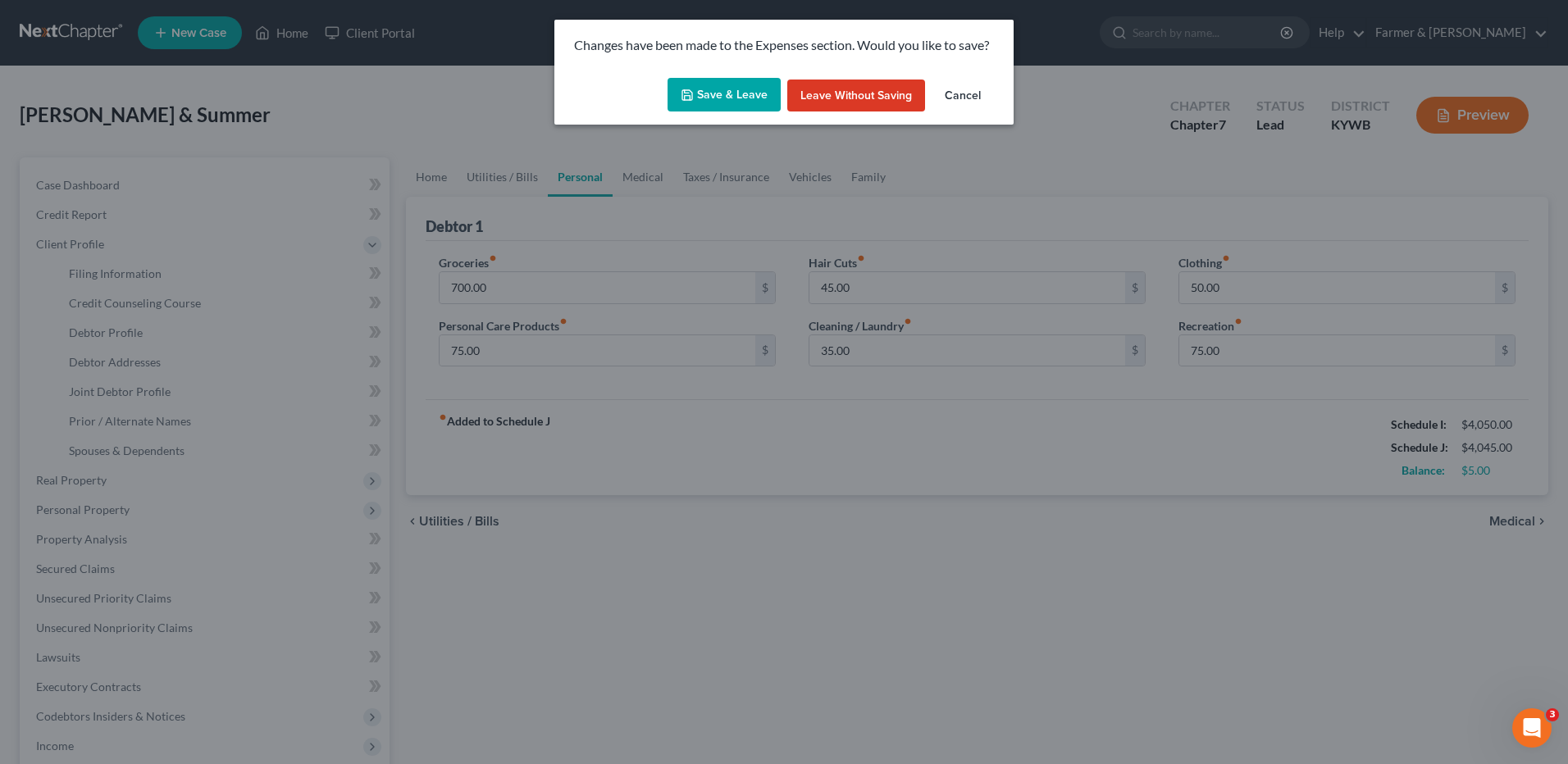
click at [706, 76] on div "Save & Leave Leave without Saving Cancel" at bounding box center [784, 99] width 459 height 54
click at [732, 107] on button "Save & Leave" at bounding box center [724, 95] width 113 height 34
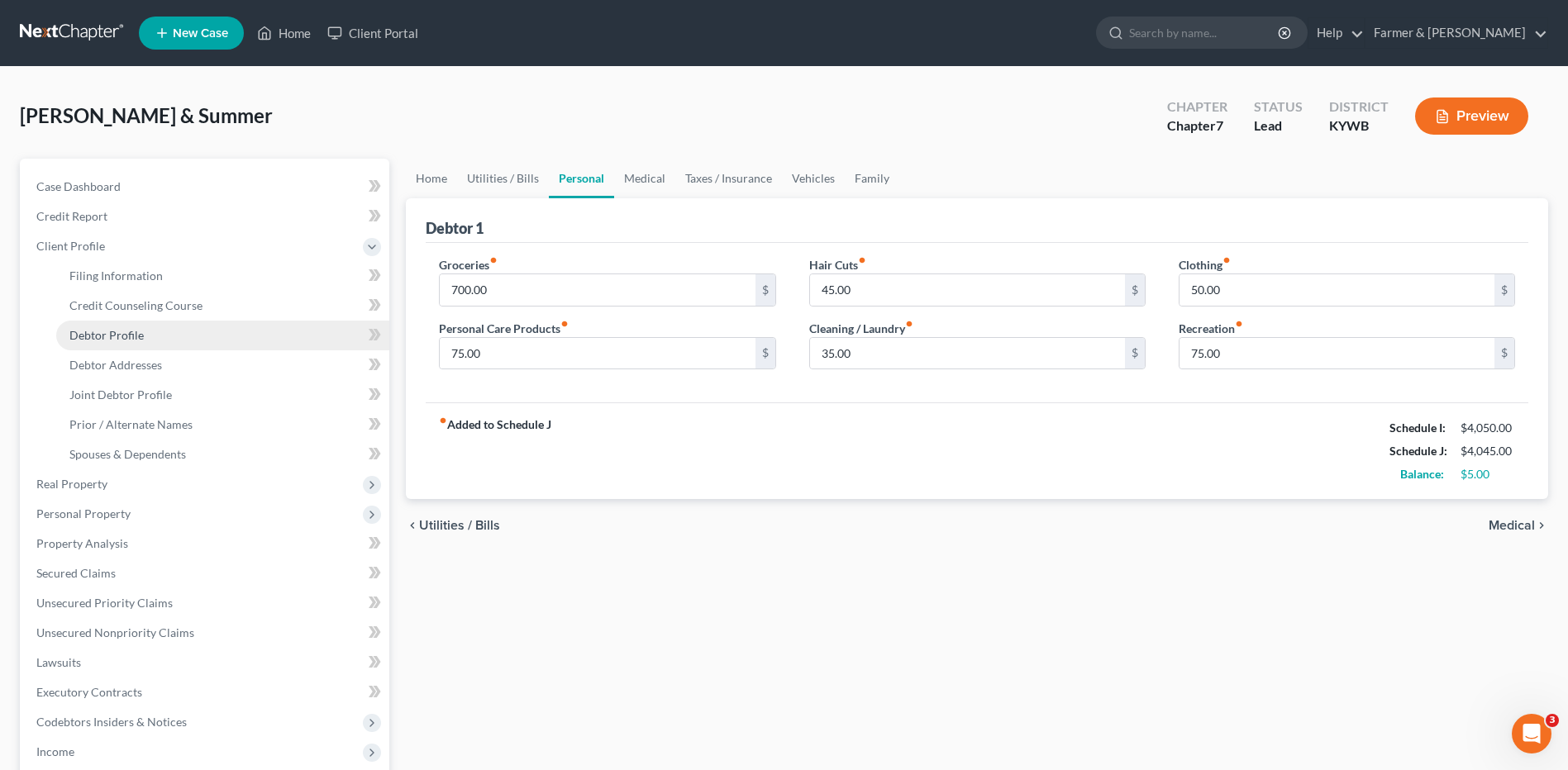
select select "1"
select select "2"
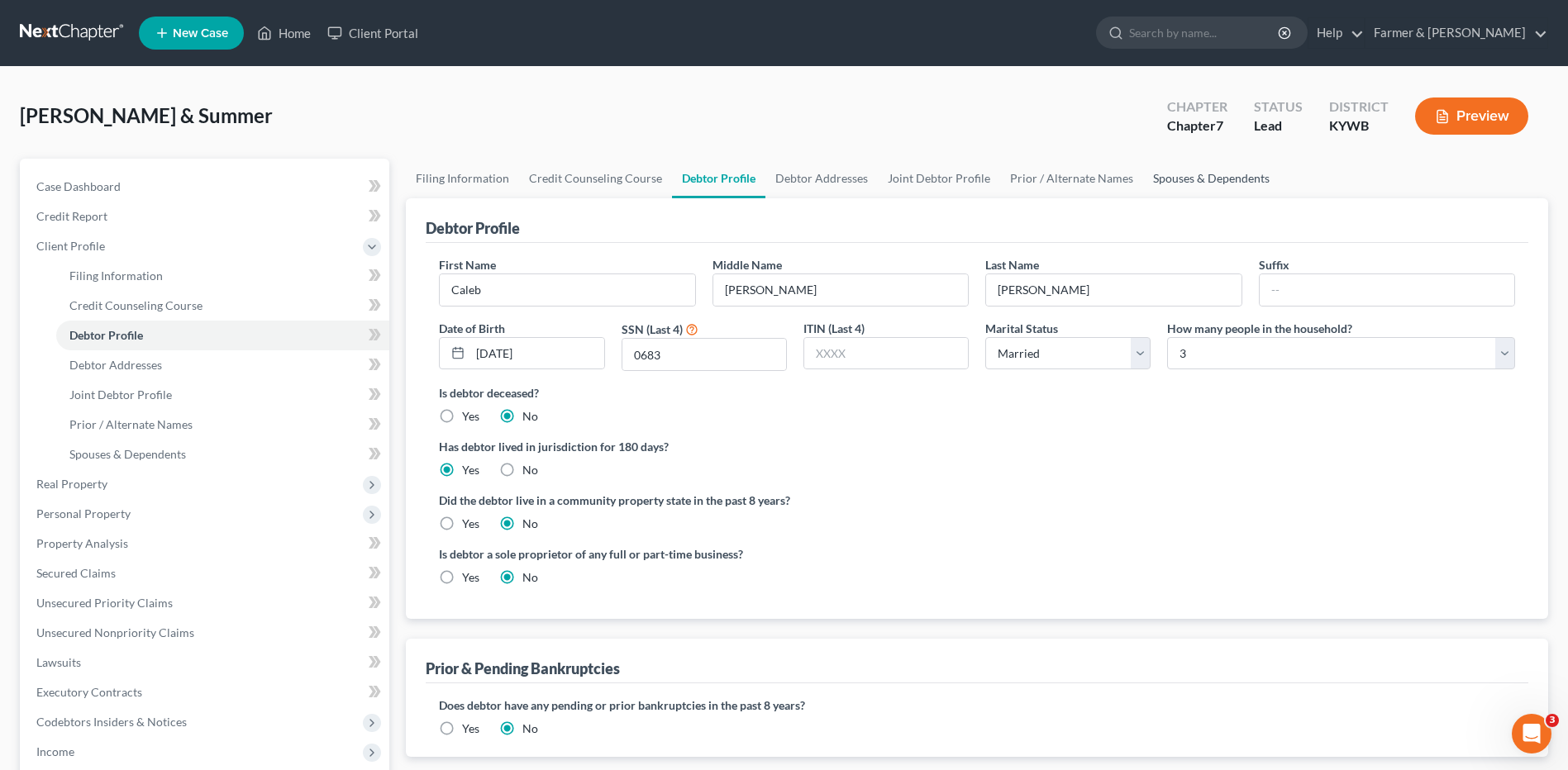
drag, startPoint x: 1219, startPoint y: 174, endPoint x: 1135, endPoint y: 177, distance: 84.1
click at [1219, 174] on link "Spouses & Dependents" at bounding box center [1211, 178] width 137 height 40
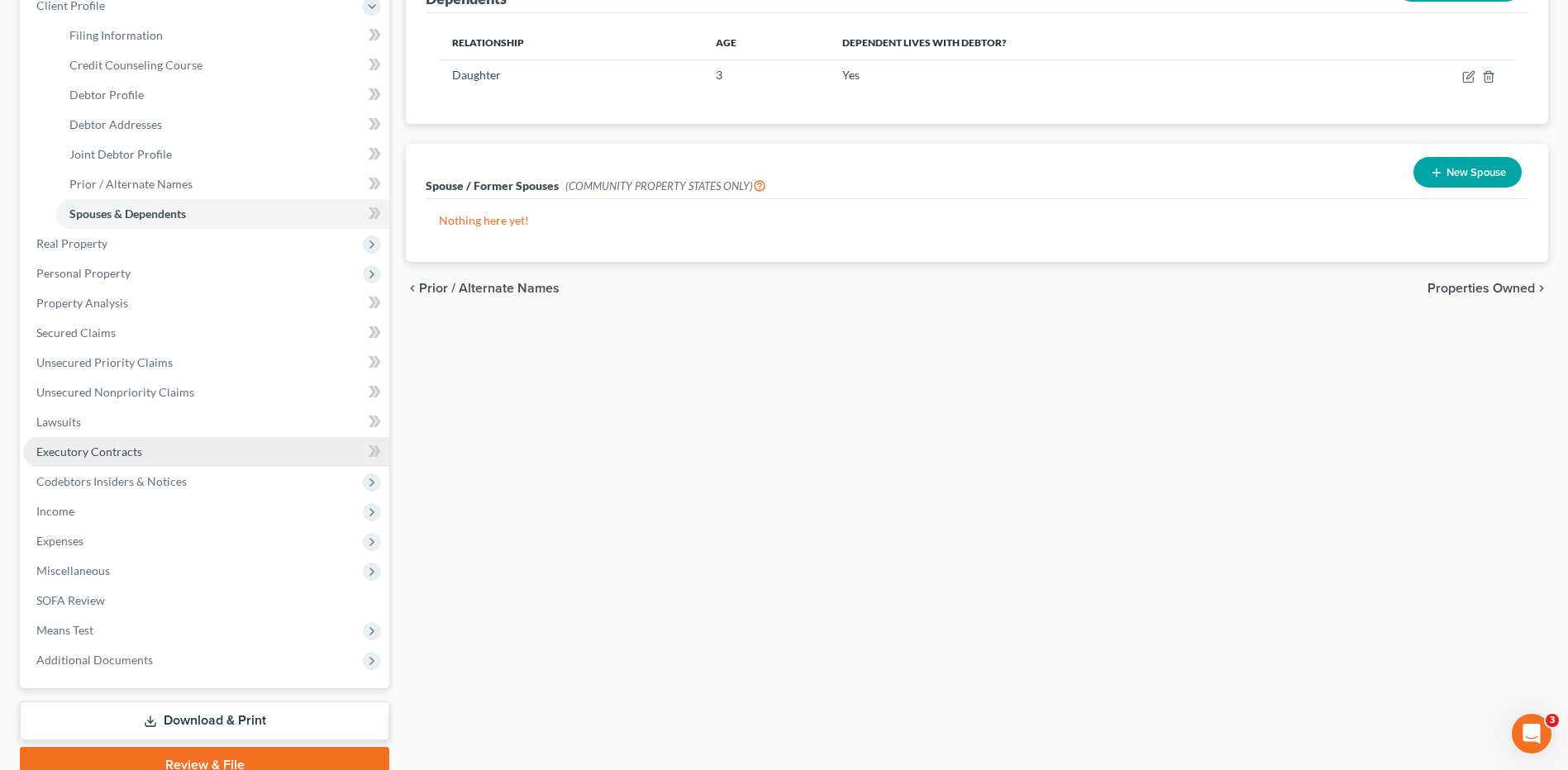
scroll to position [248, 0]
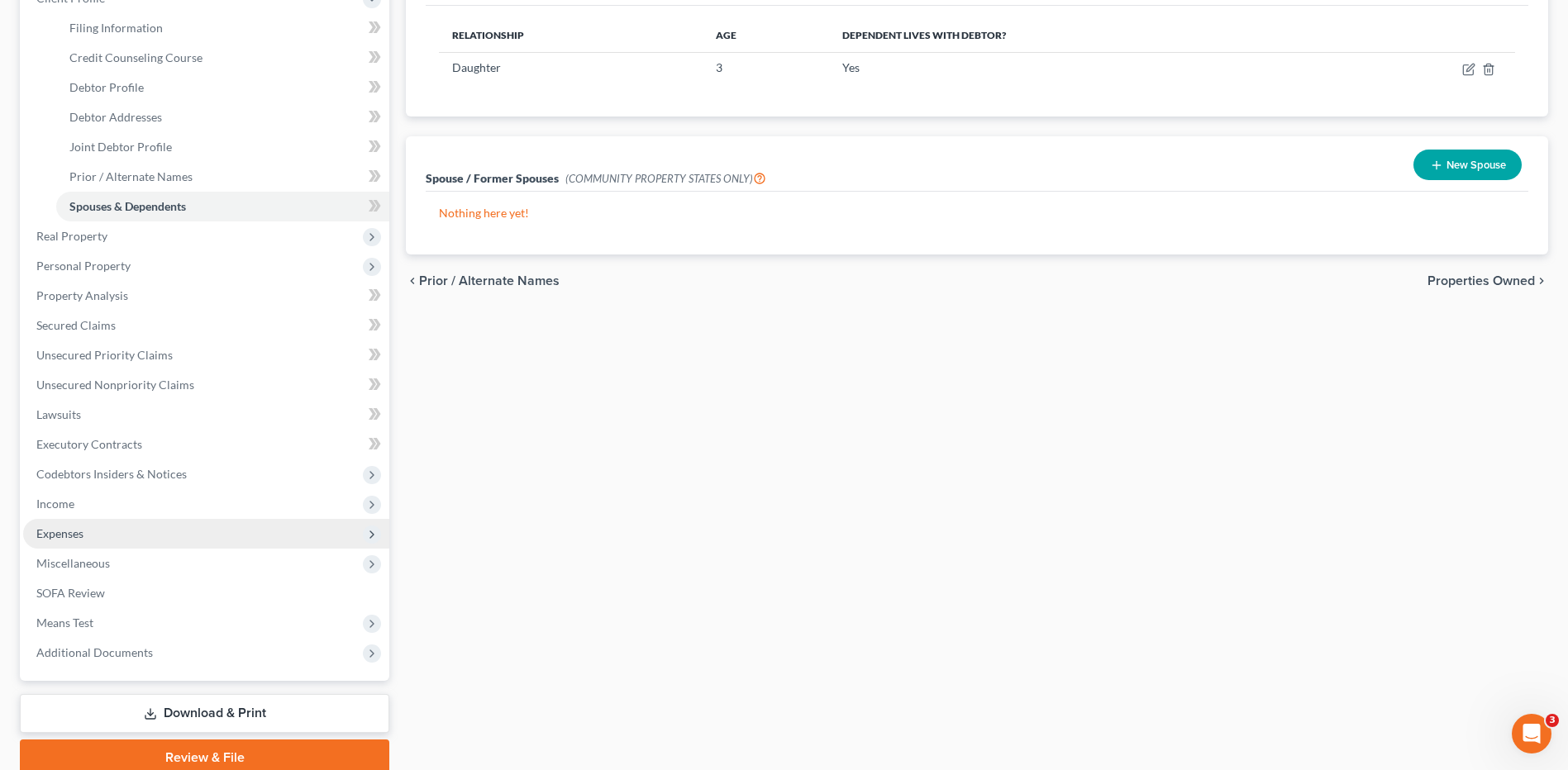
click at [92, 527] on span "Expenses" at bounding box center [206, 533] width 366 height 30
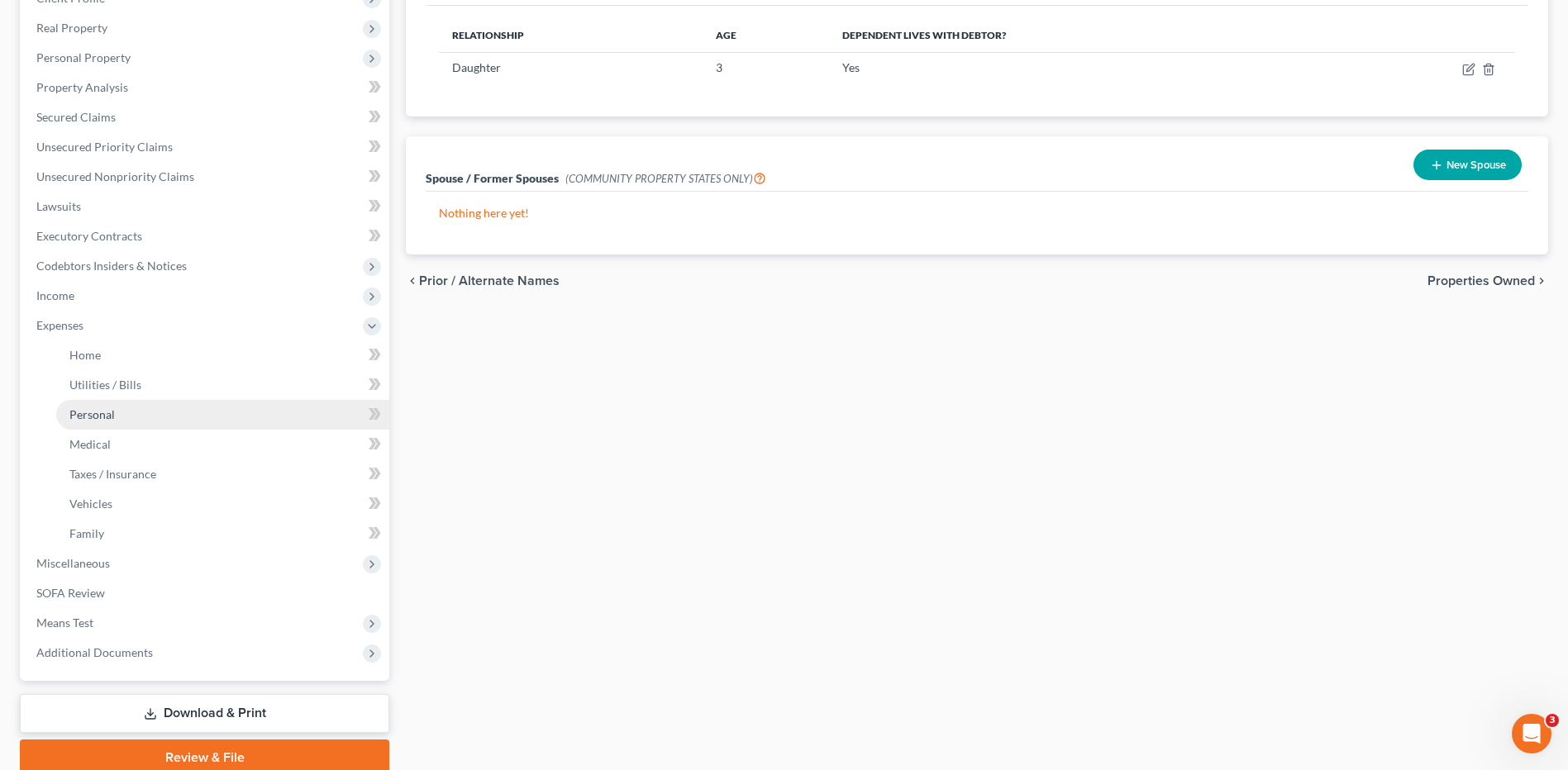
click at [125, 419] on link "Personal" at bounding box center [222, 414] width 333 height 30
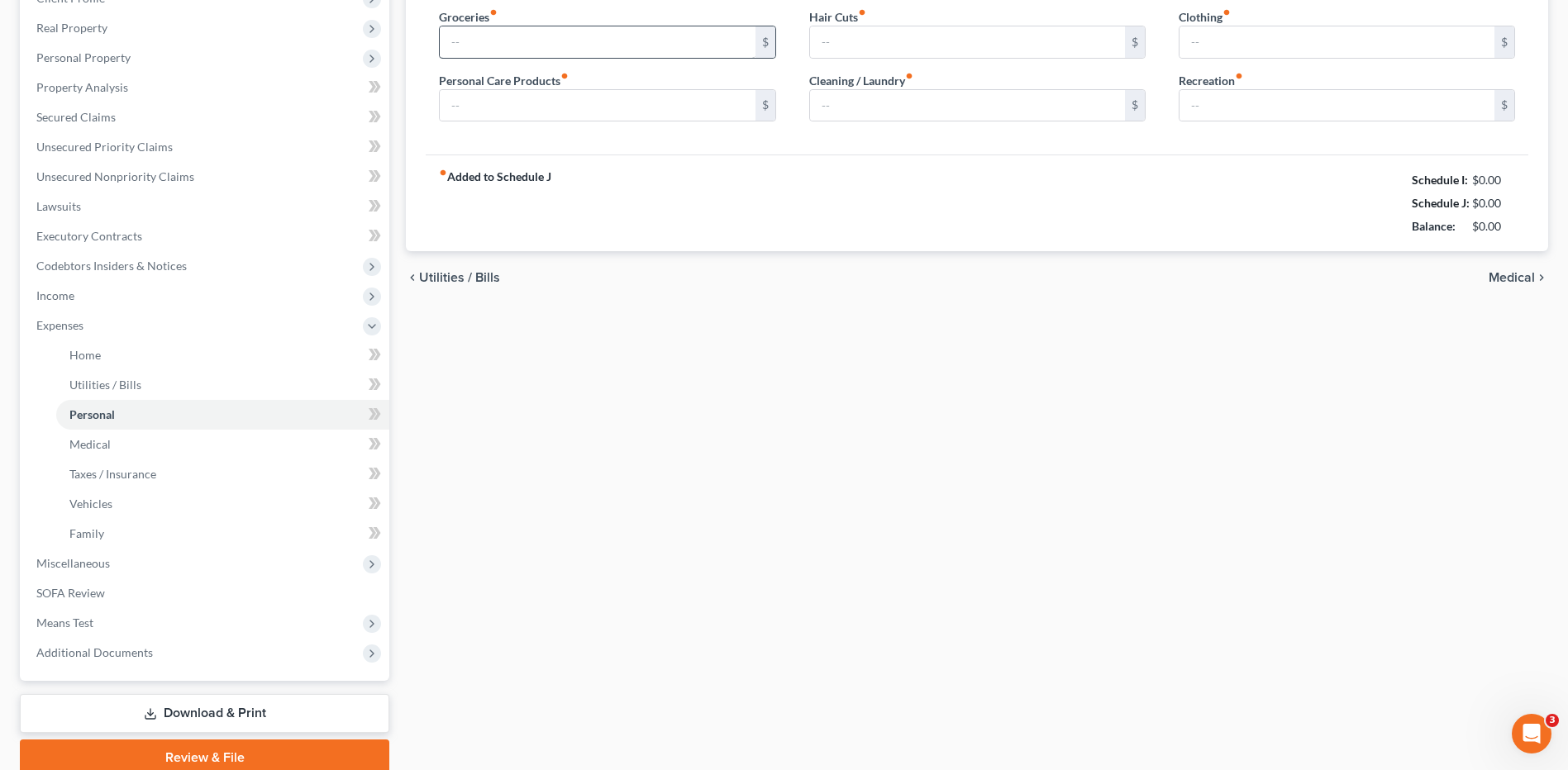
type input "700.00"
type input "75.00"
type input "45.00"
type input "35.00"
type input "50.00"
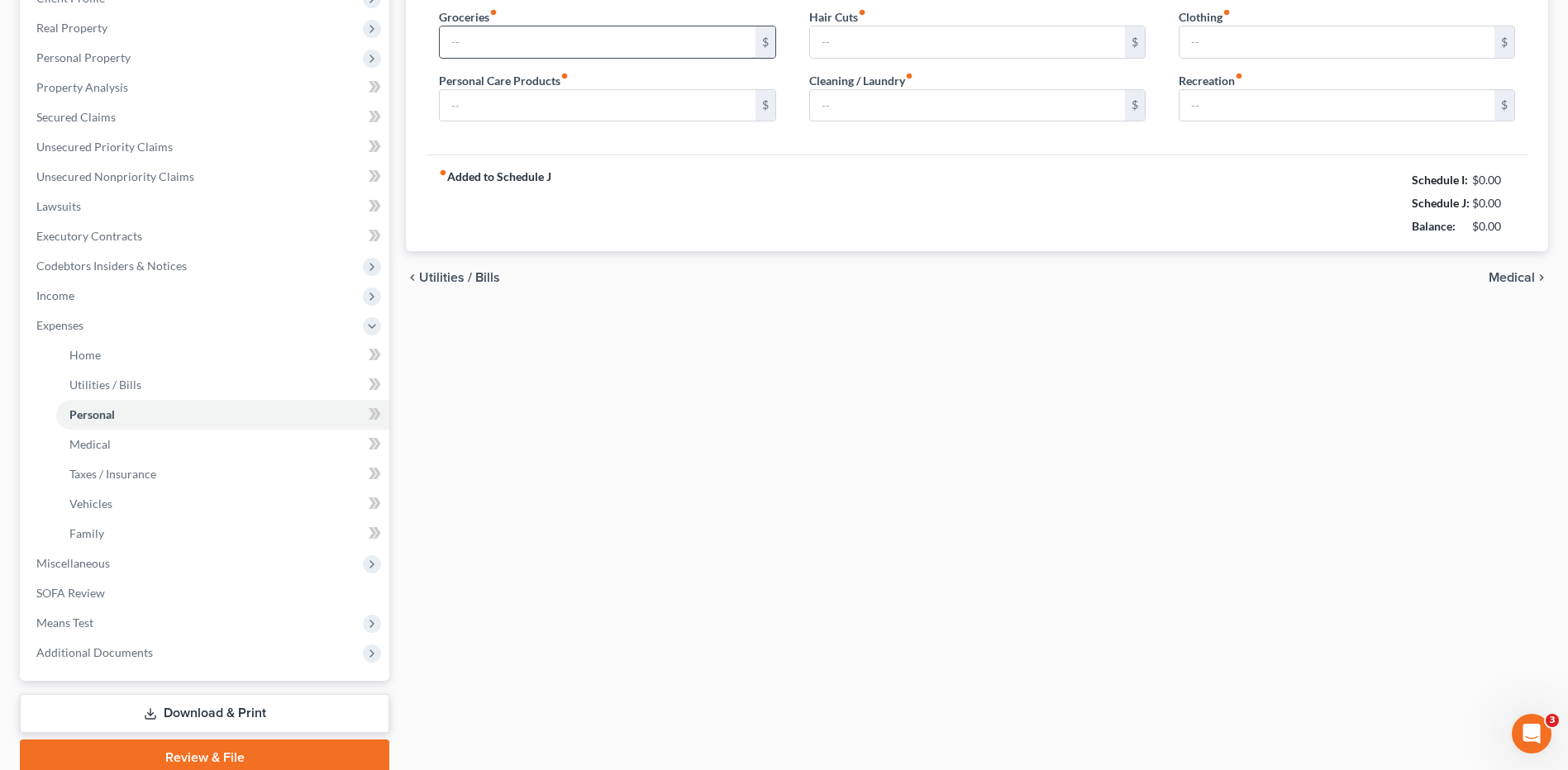
type input "75.00"
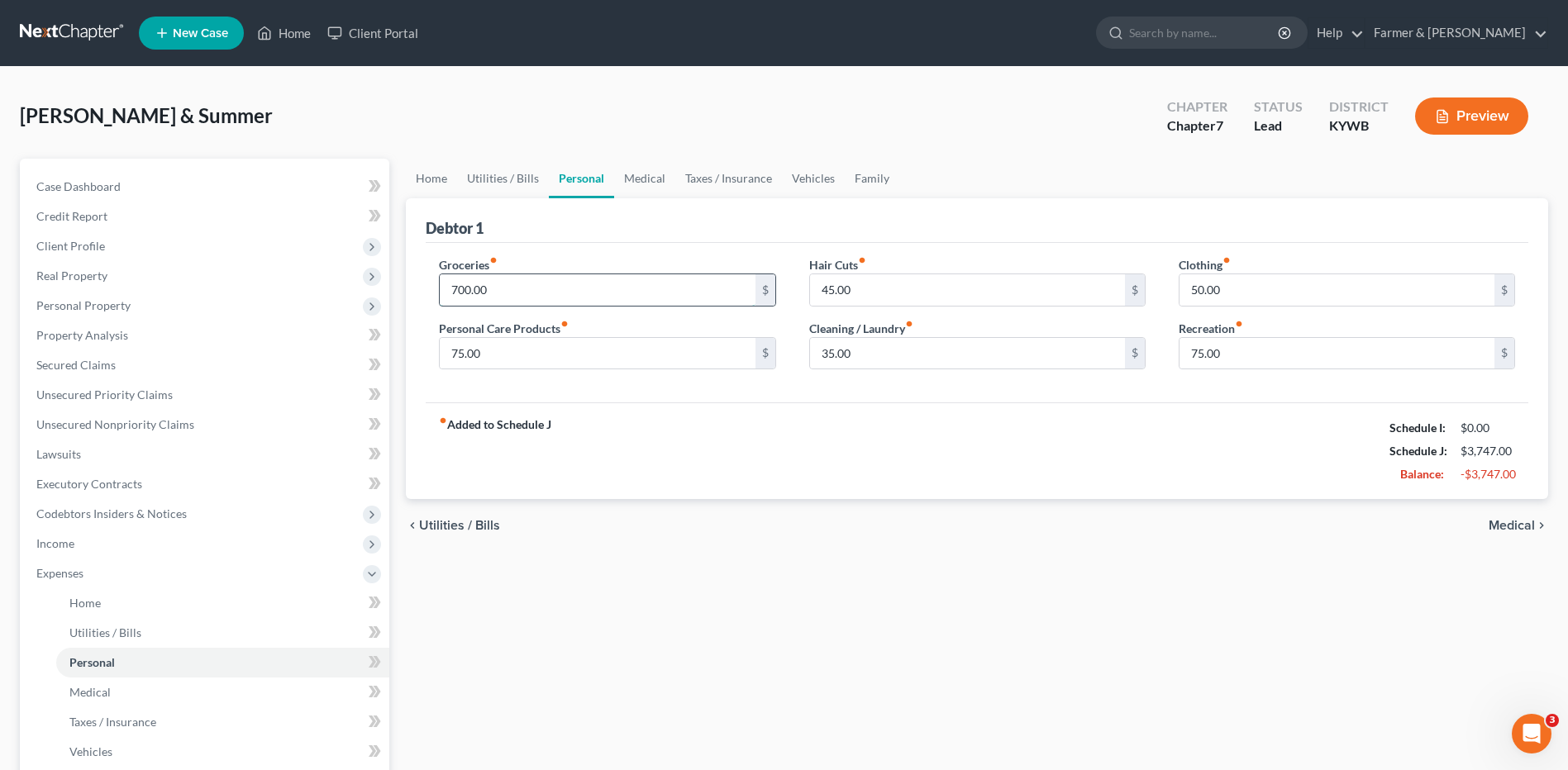
click at [523, 293] on input "700.00" at bounding box center [597, 289] width 315 height 32
type input "750.00"
type input "65.00"
type input "35.00"
type input "25.00"
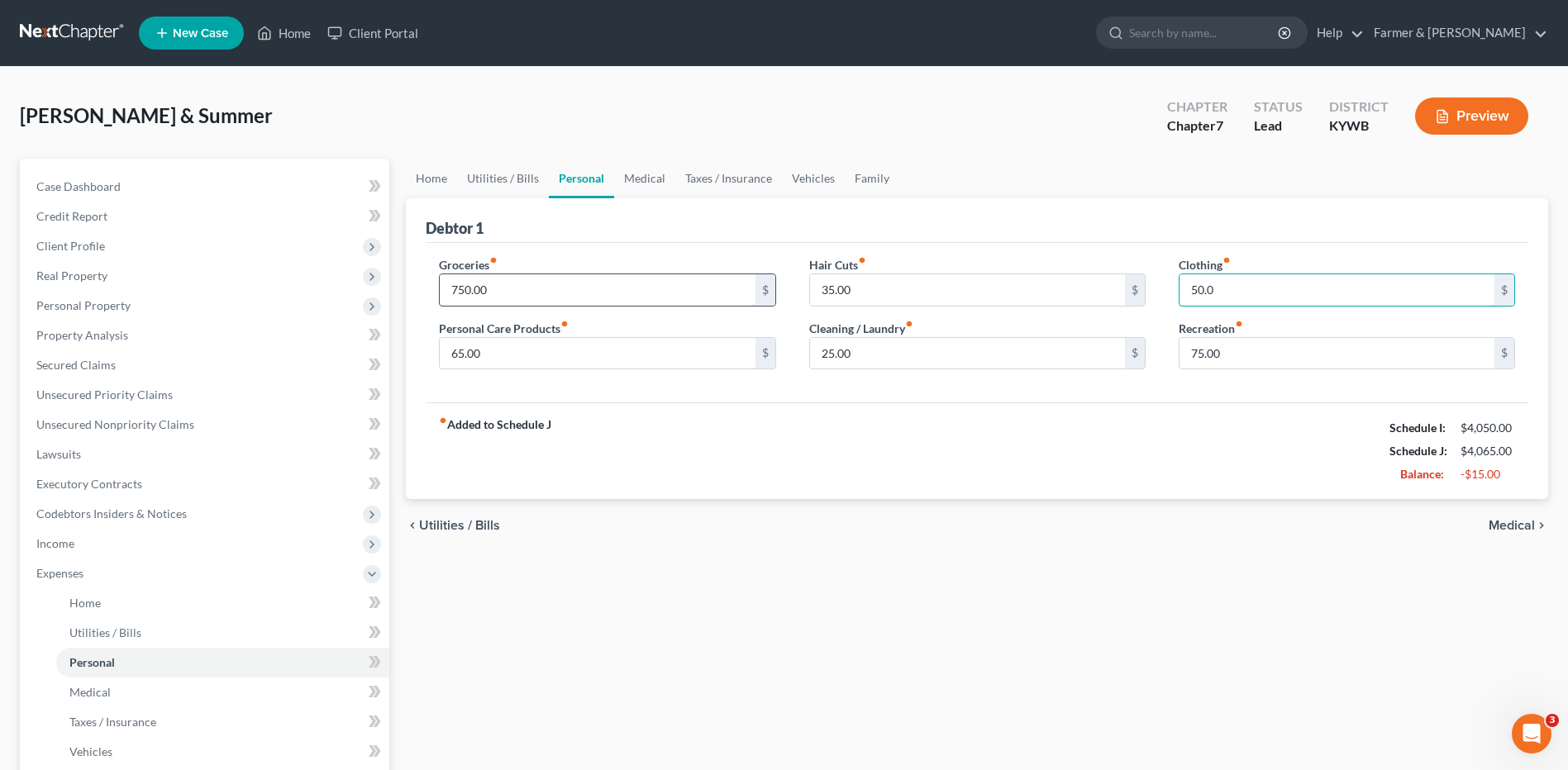
type input "50.00"
type input "65.00"
click at [487, 350] on input "65.00" at bounding box center [597, 353] width 315 height 32
type input "50.00"
type input "35.00"
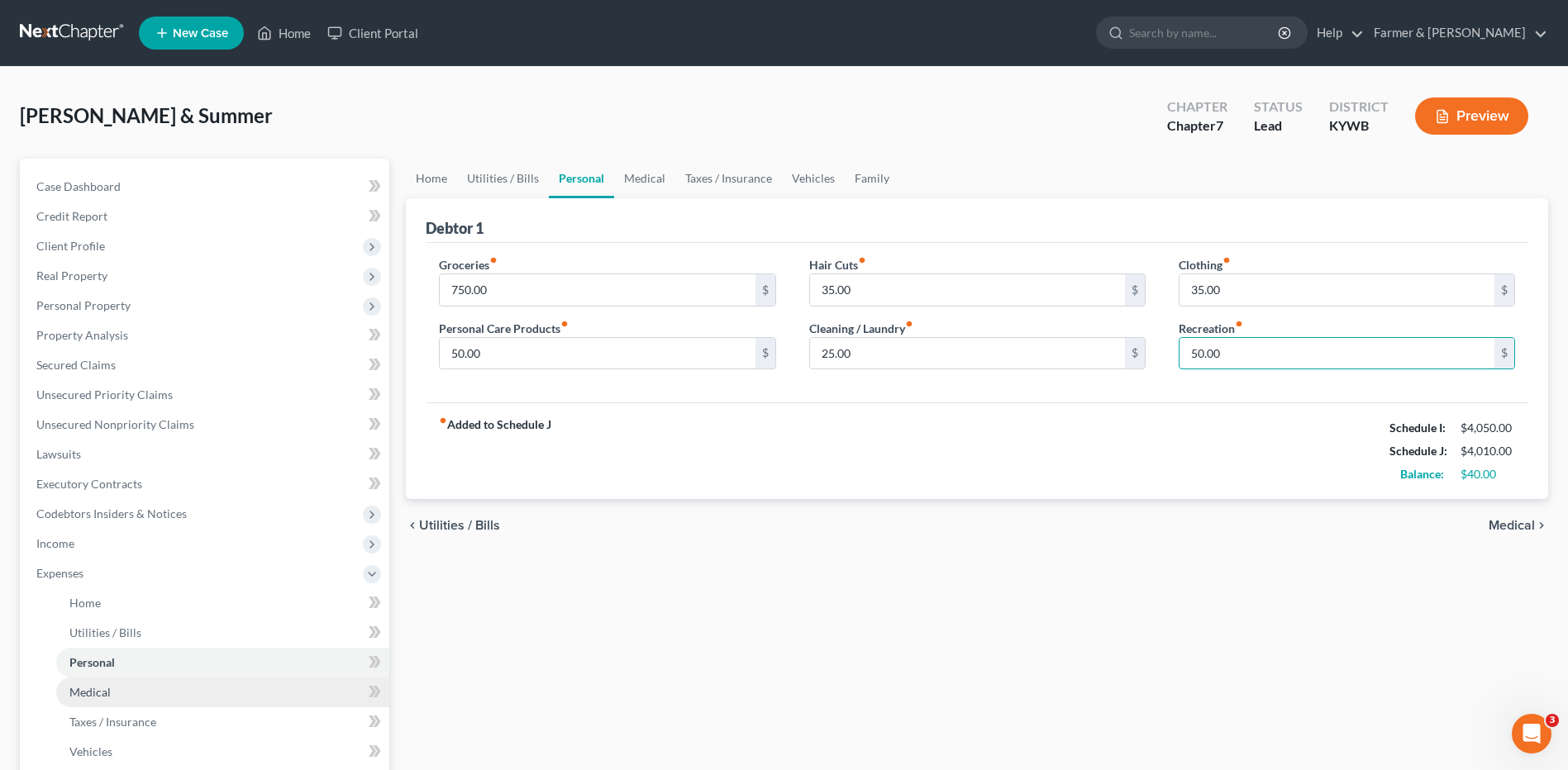
type input "50.00"
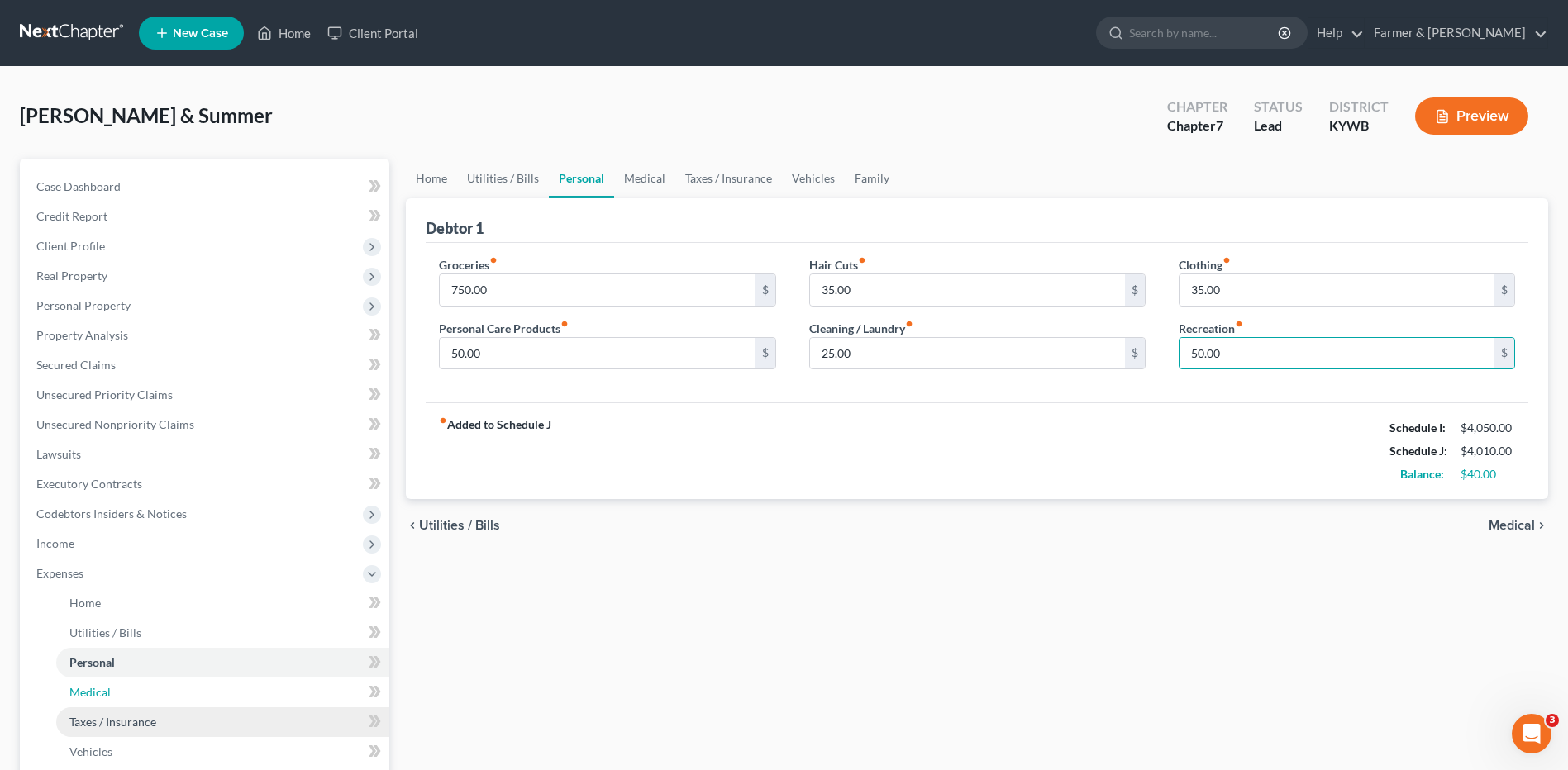
drag, startPoint x: 158, startPoint y: 688, endPoint x: 141, endPoint y: 714, distance: 31.1
click at [158, 688] on link "Medical" at bounding box center [222, 692] width 333 height 30
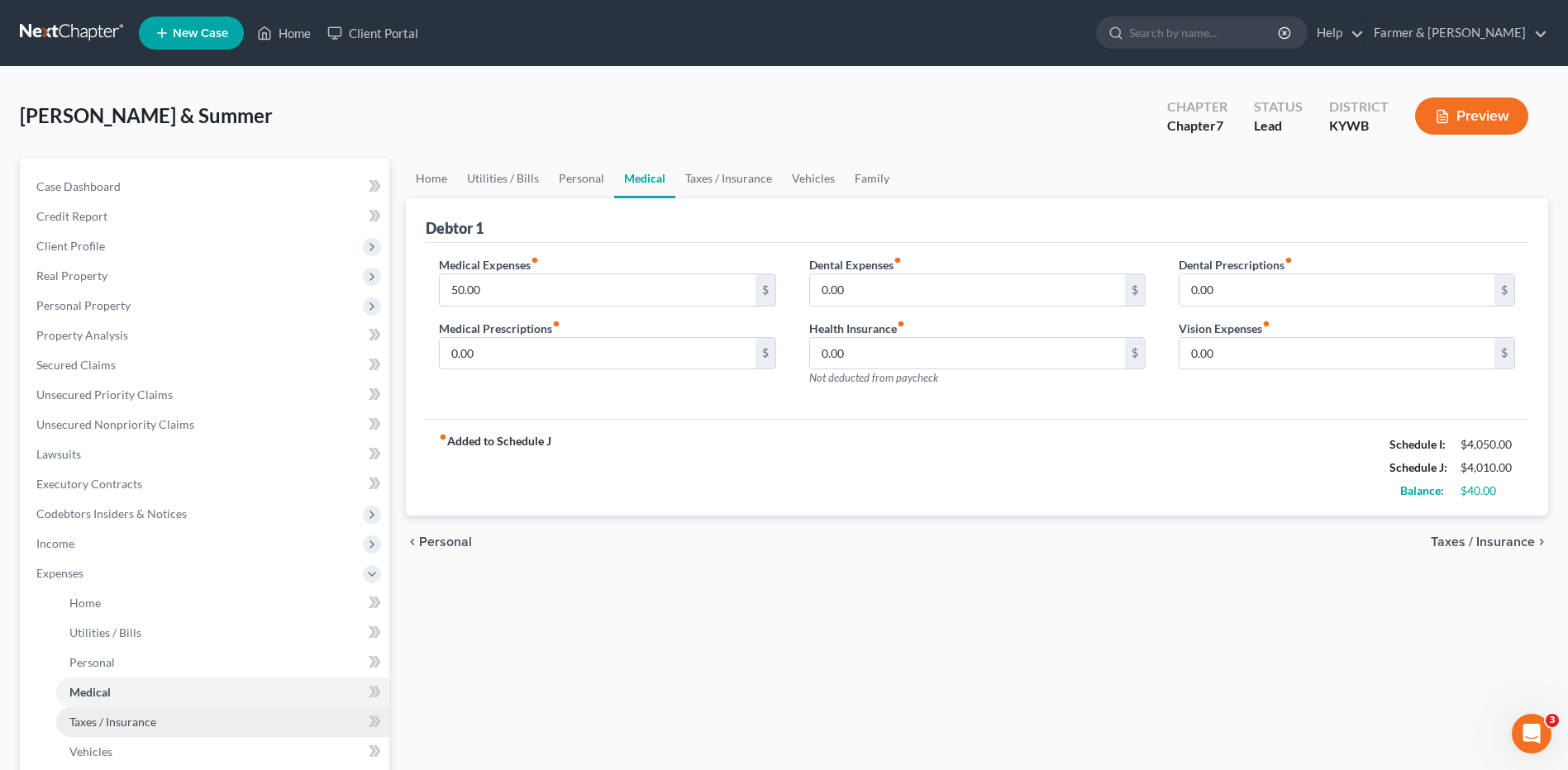
click at [141, 715] on span "Taxes / Insurance" at bounding box center [113, 722] width 87 height 14
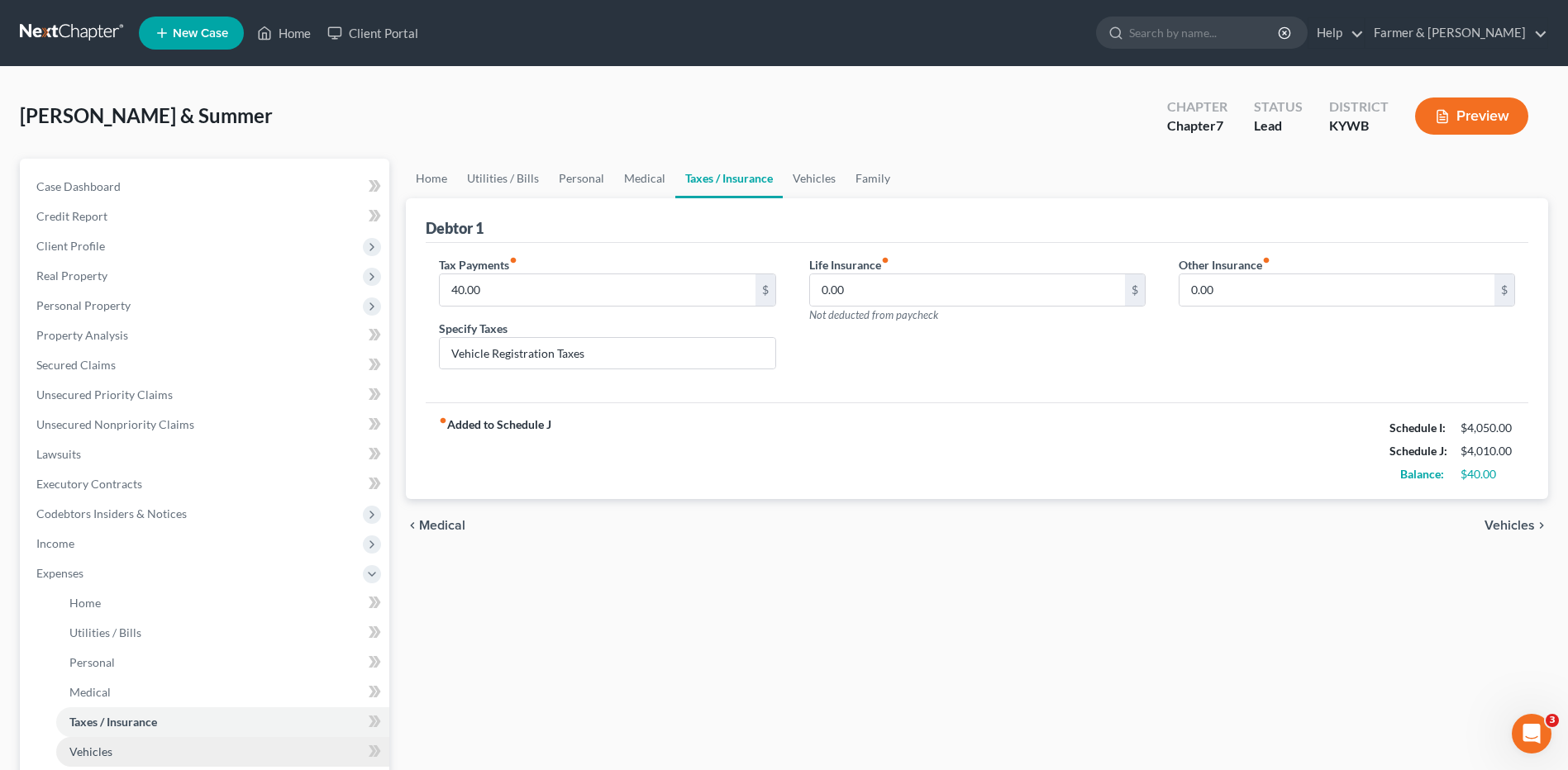
click at [122, 748] on link "Vehicles" at bounding box center [222, 751] width 333 height 30
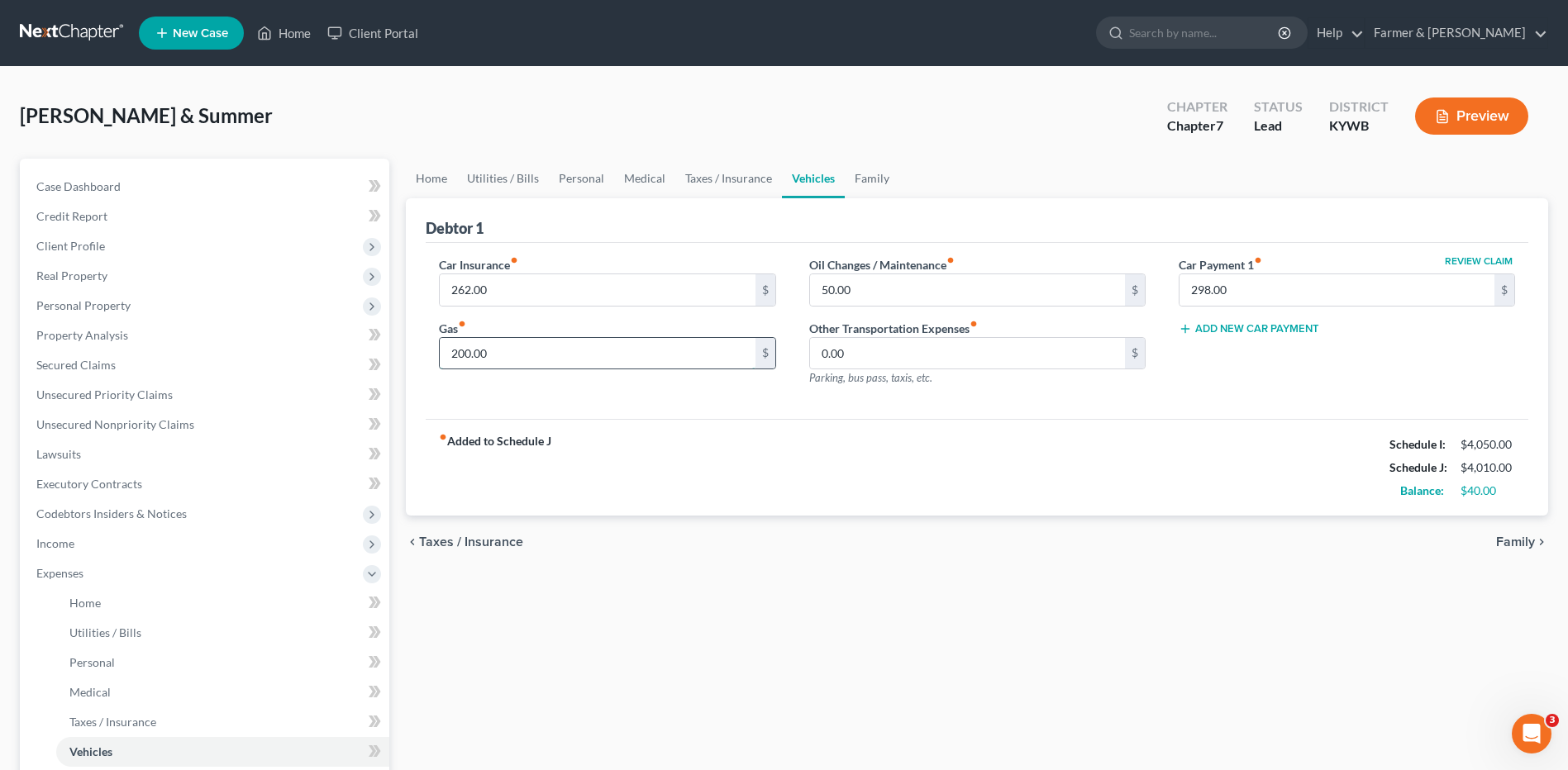
click at [534, 354] on input "200.00" at bounding box center [597, 353] width 315 height 32
type input "225.00"
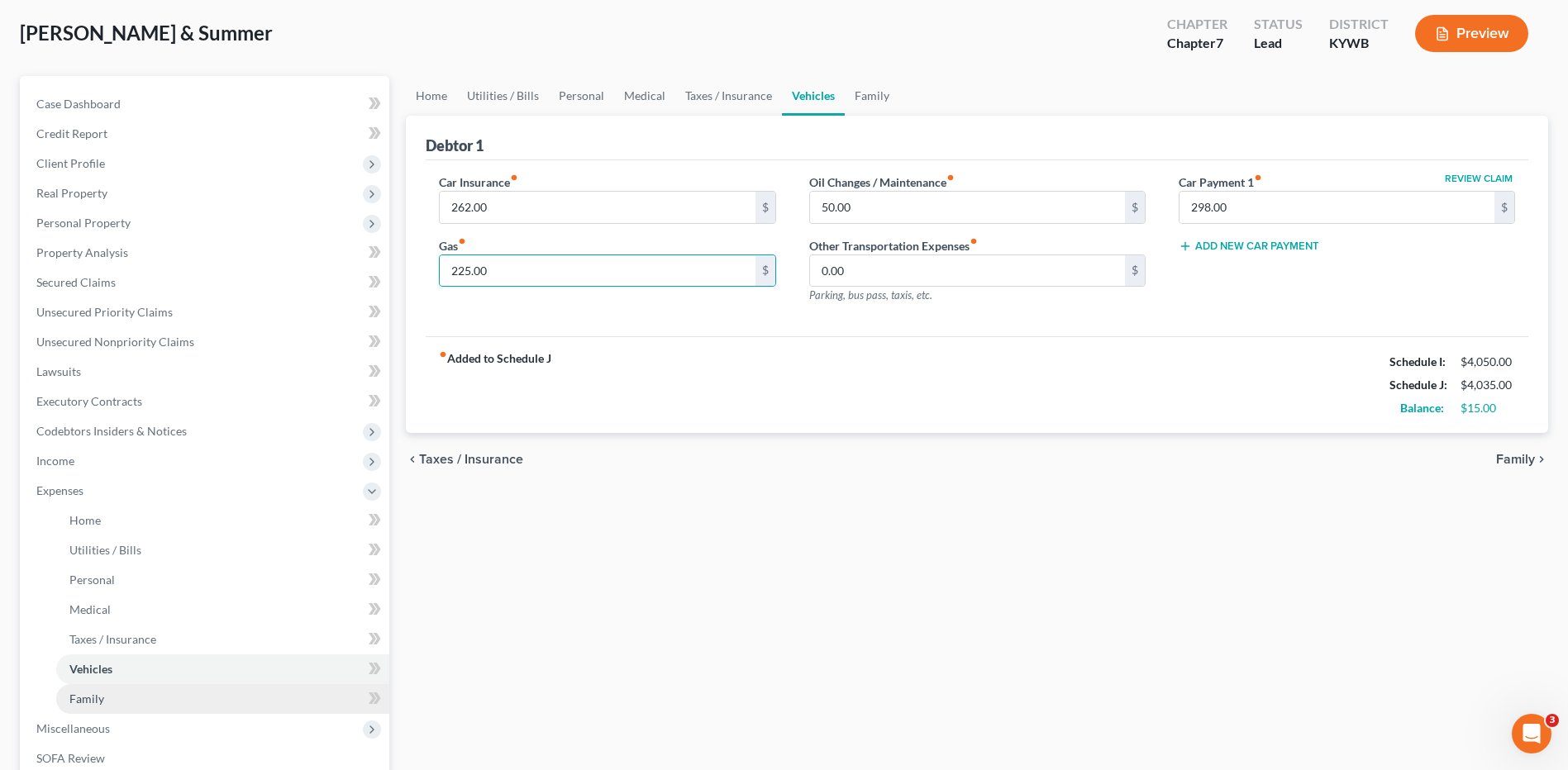
click at [133, 700] on link "Family" at bounding box center [222, 699] width 333 height 30
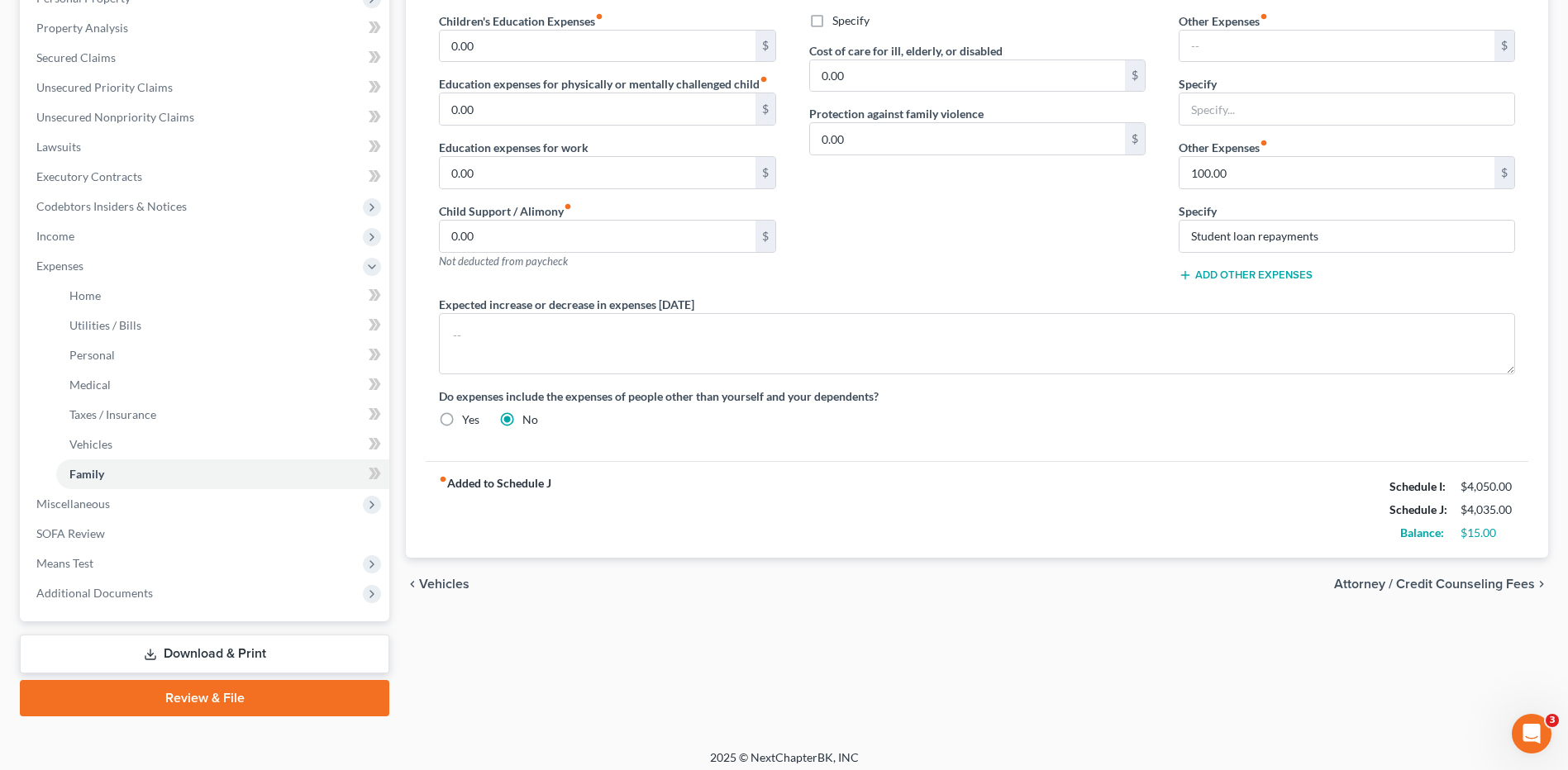
scroll to position [316, 0]
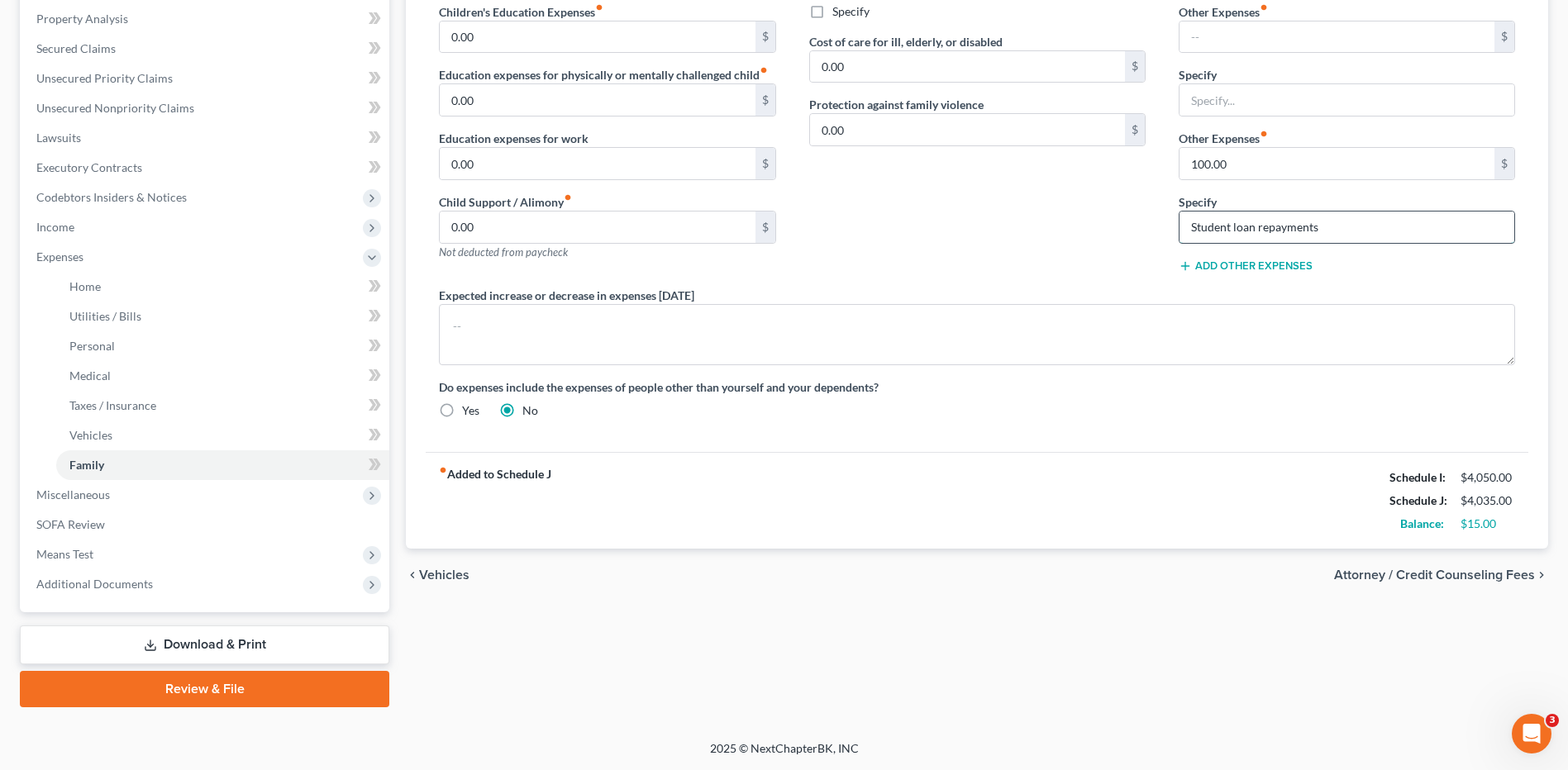
drag, startPoint x: 1270, startPoint y: 239, endPoint x: 1252, endPoint y: 241, distance: 18.1
click at [1252, 241] on input "Student loan repayments" at bounding box center [1346, 227] width 335 height 32
click at [1297, 224] on input "Student loans" at bounding box center [1346, 227] width 335 height 32
type input "Student loans"
click at [136, 507] on span "Miscellaneous" at bounding box center [206, 494] width 366 height 30
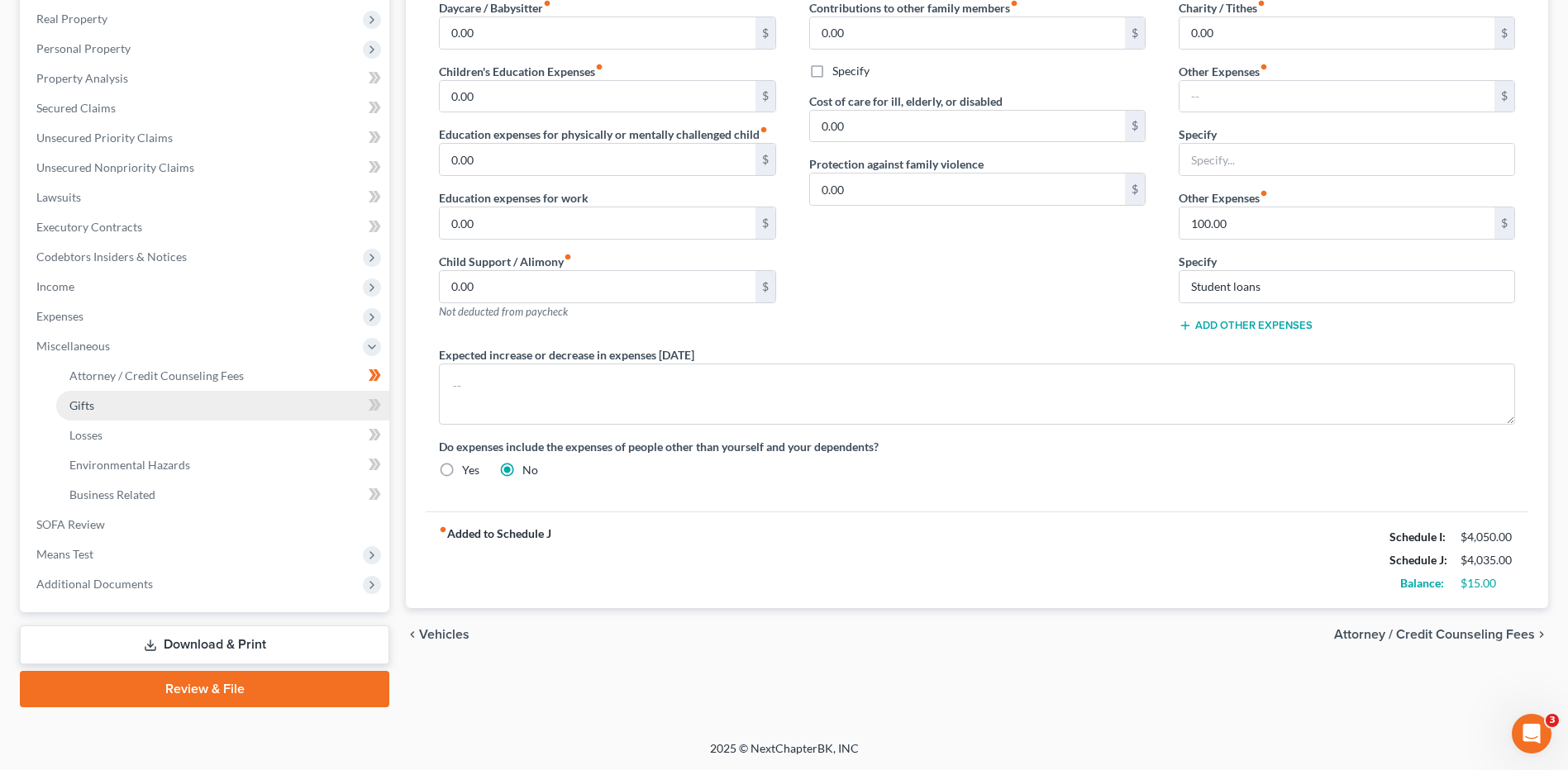
scroll to position [257, 0]
click at [178, 370] on span "Attorney / Credit Counseling Fees" at bounding box center [156, 376] width 175 height 14
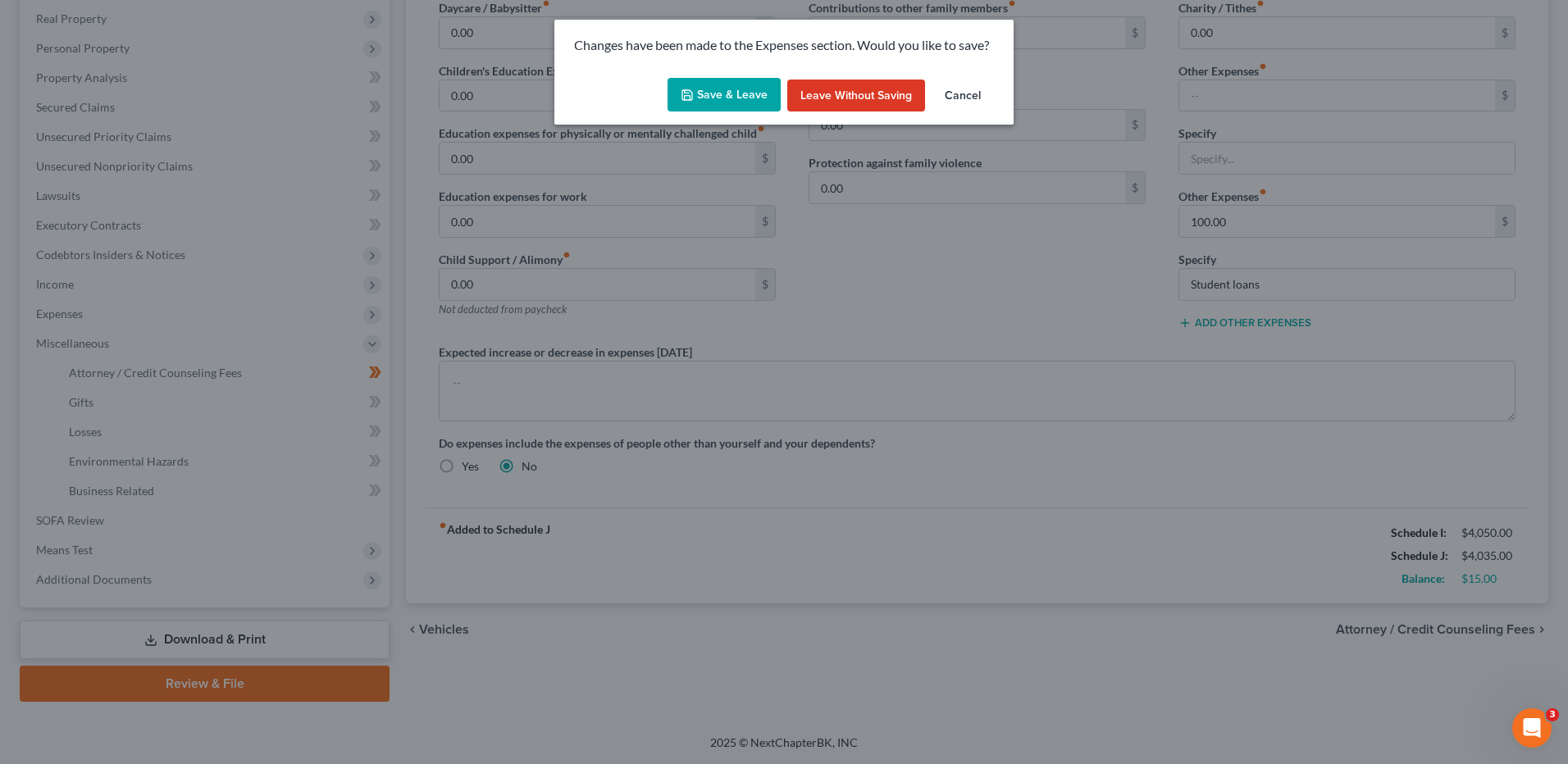
drag, startPoint x: 659, startPoint y: 98, endPoint x: 705, endPoint y: 95, distance: 46.1
click at [661, 98] on div "Save & Leave Leave without Saving Cancel" at bounding box center [784, 99] width 459 height 54
click at [705, 95] on button "Save & Leave" at bounding box center [724, 95] width 113 height 34
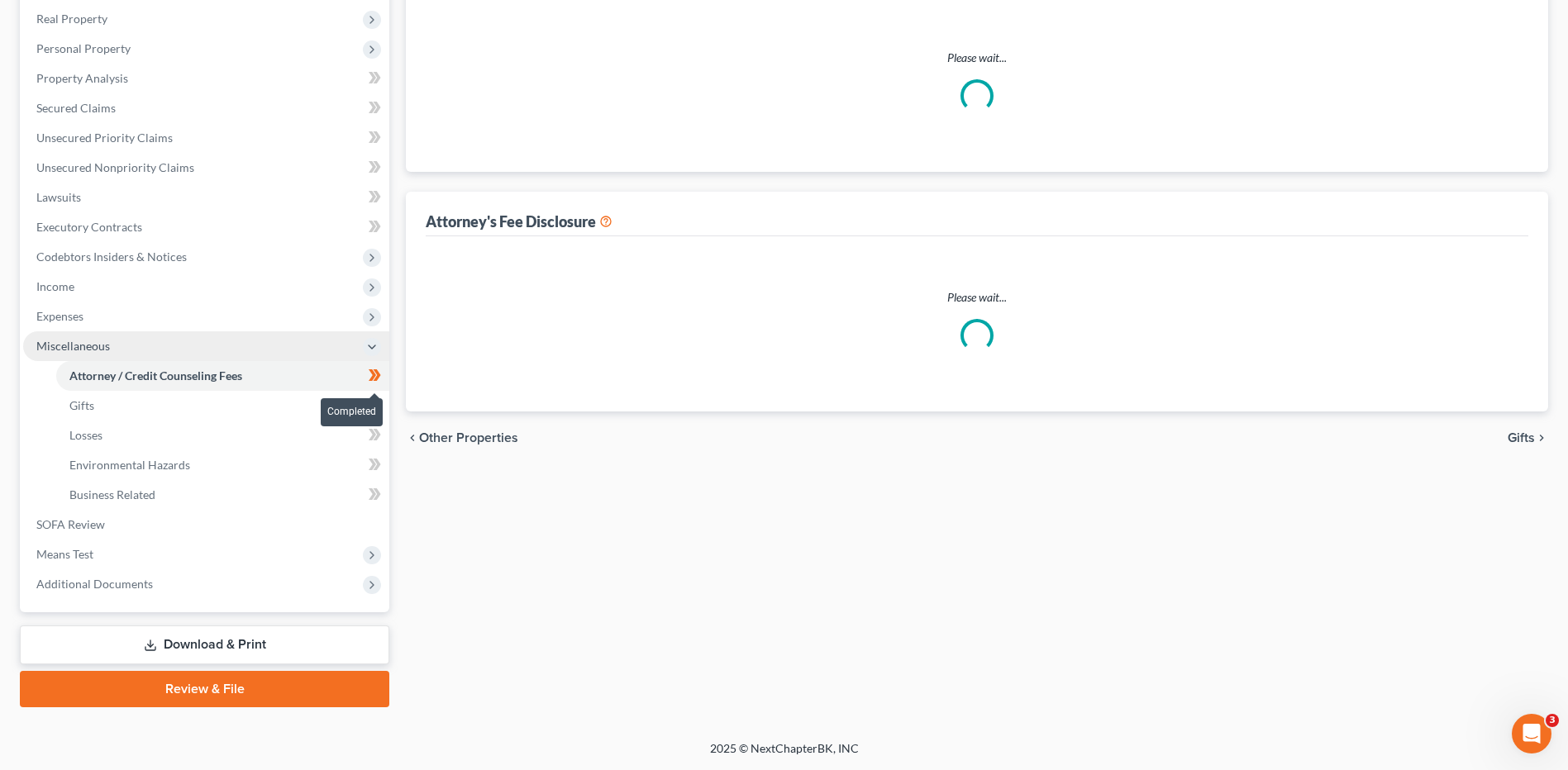
select select "0"
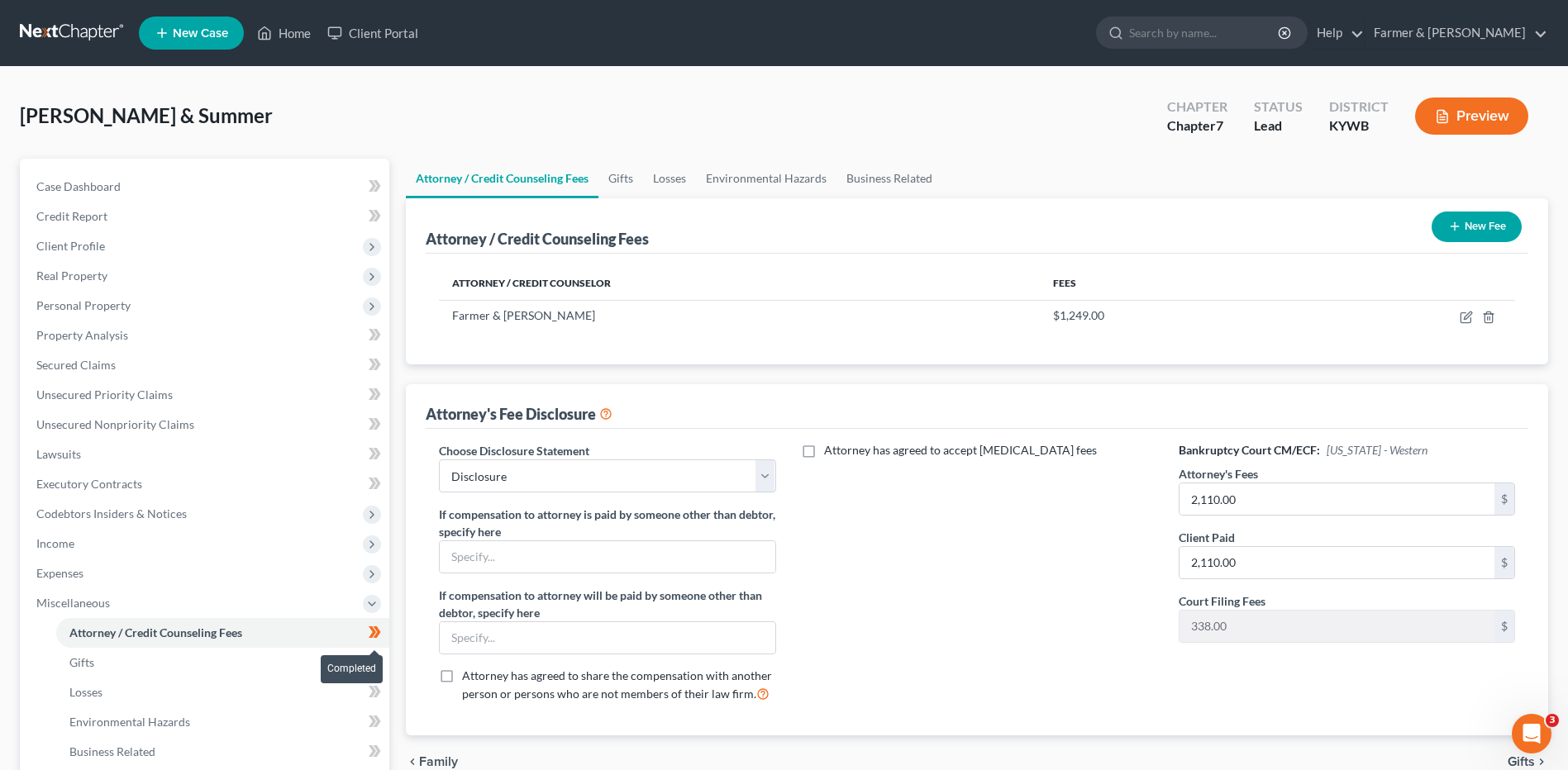
click at [384, 633] on span at bounding box center [375, 634] width 29 height 24
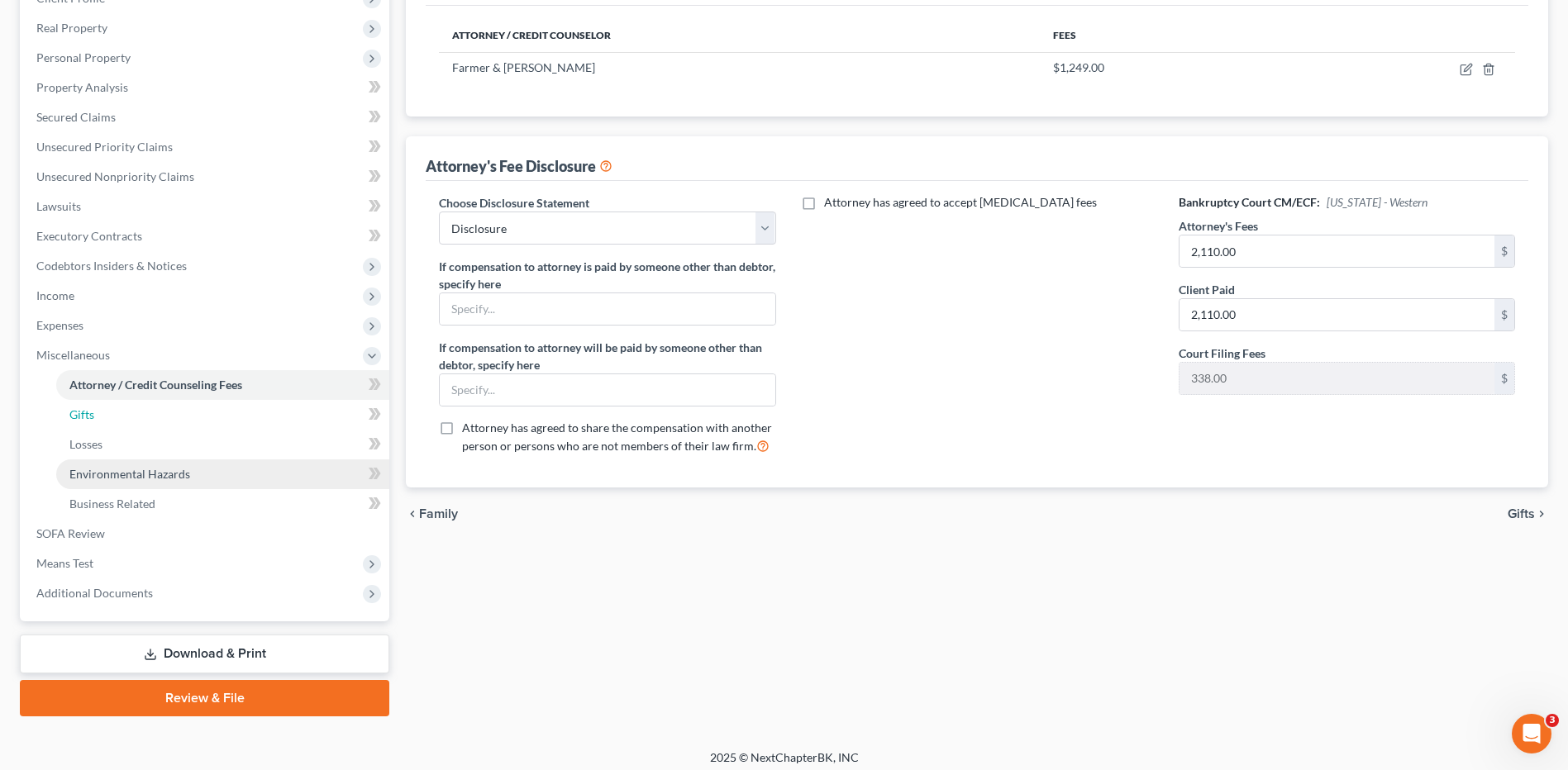
click at [139, 418] on link "Gifts" at bounding box center [222, 414] width 333 height 30
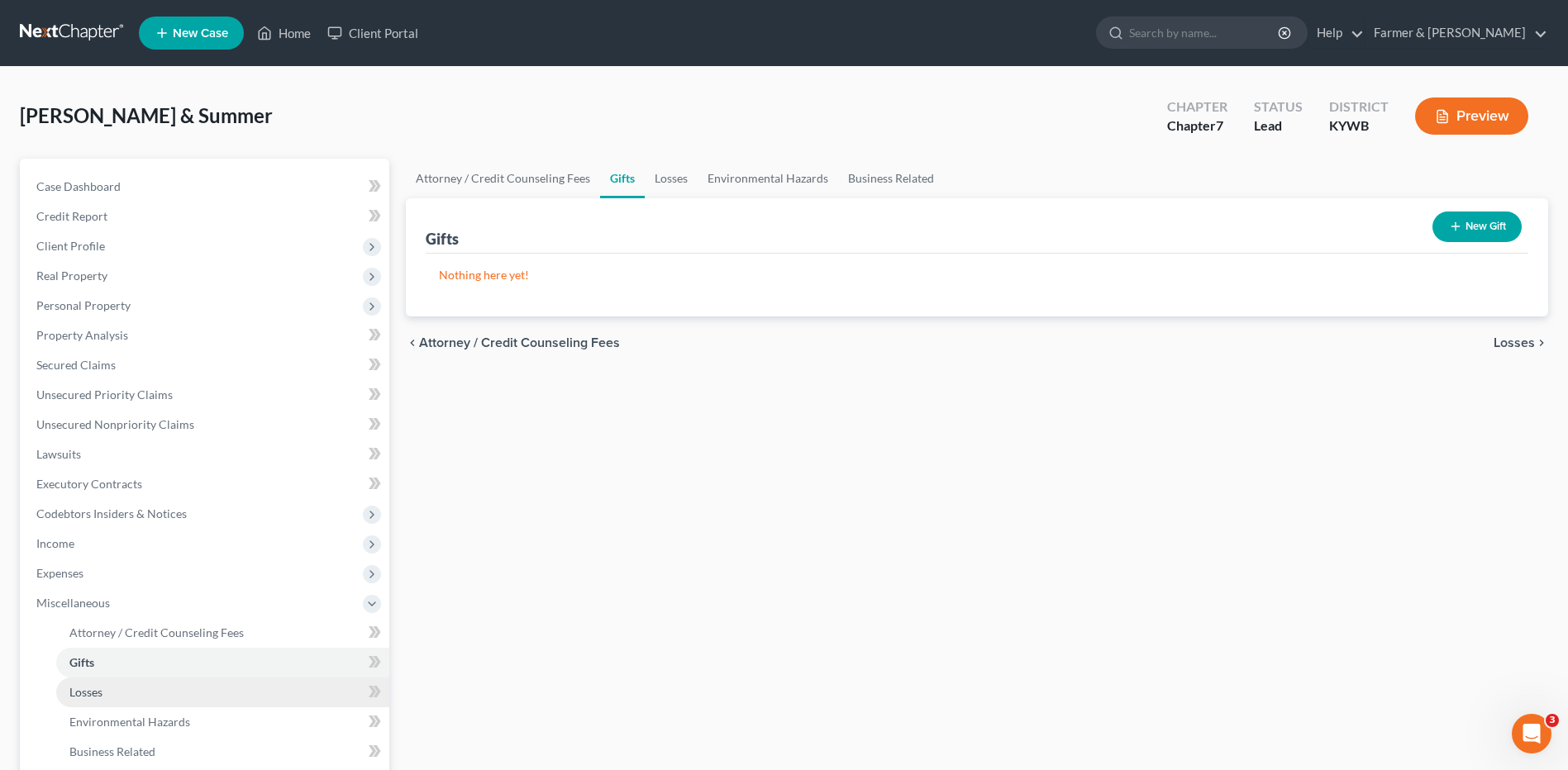
click at [105, 697] on link "Losses" at bounding box center [222, 692] width 333 height 30
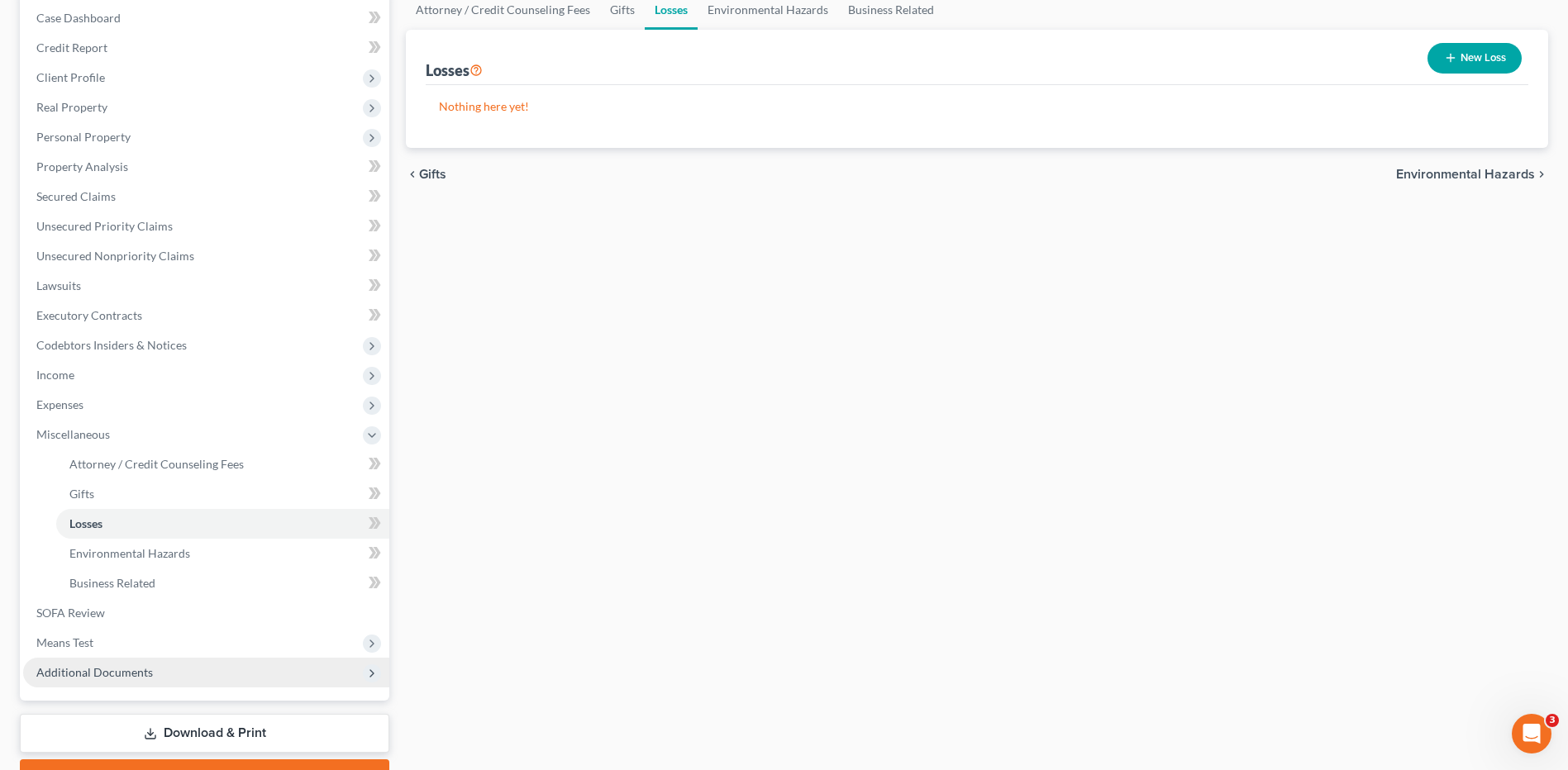
scroll to position [248, 0]
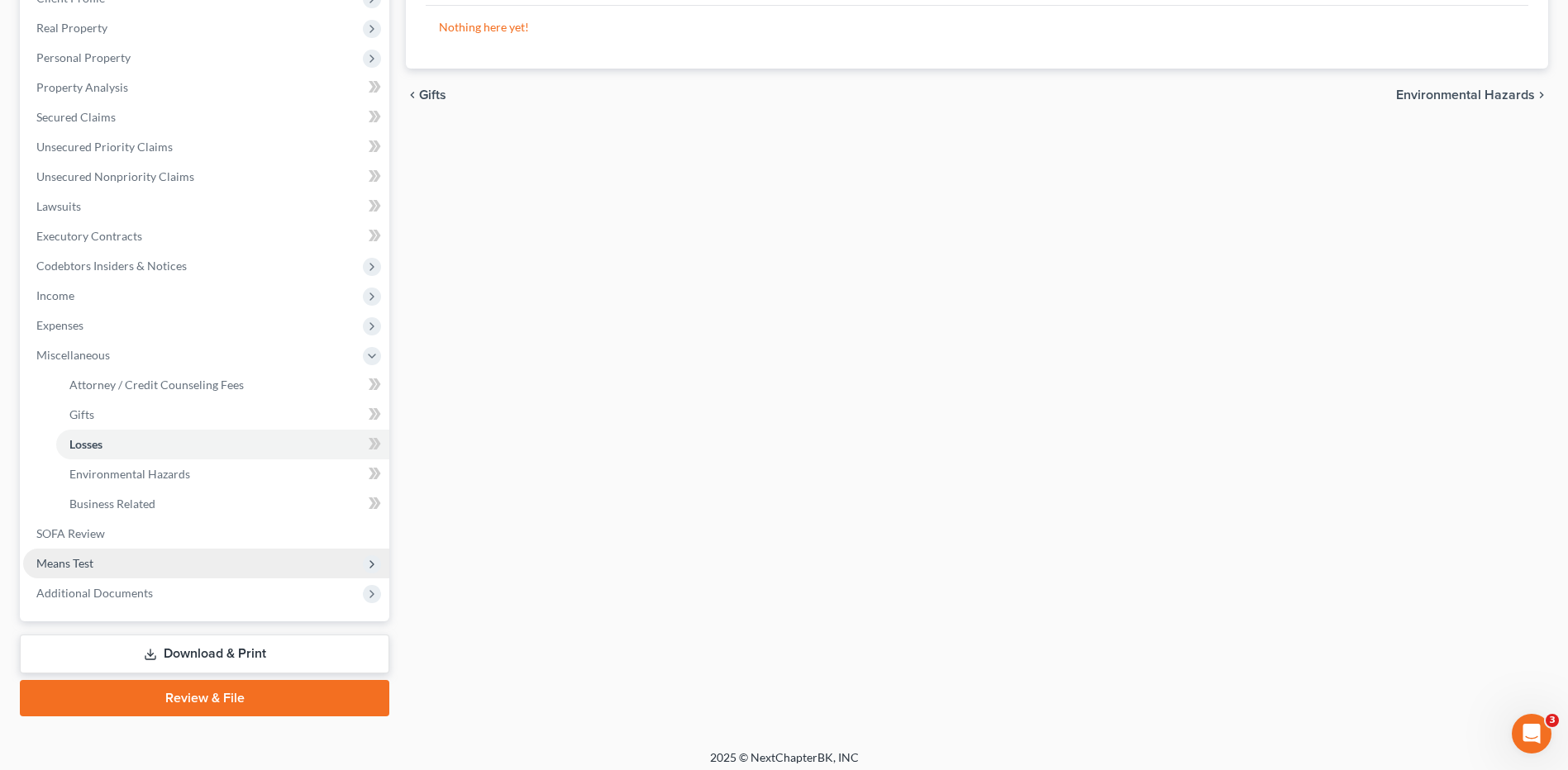
click at [113, 552] on span "Means Test" at bounding box center [206, 563] width 366 height 30
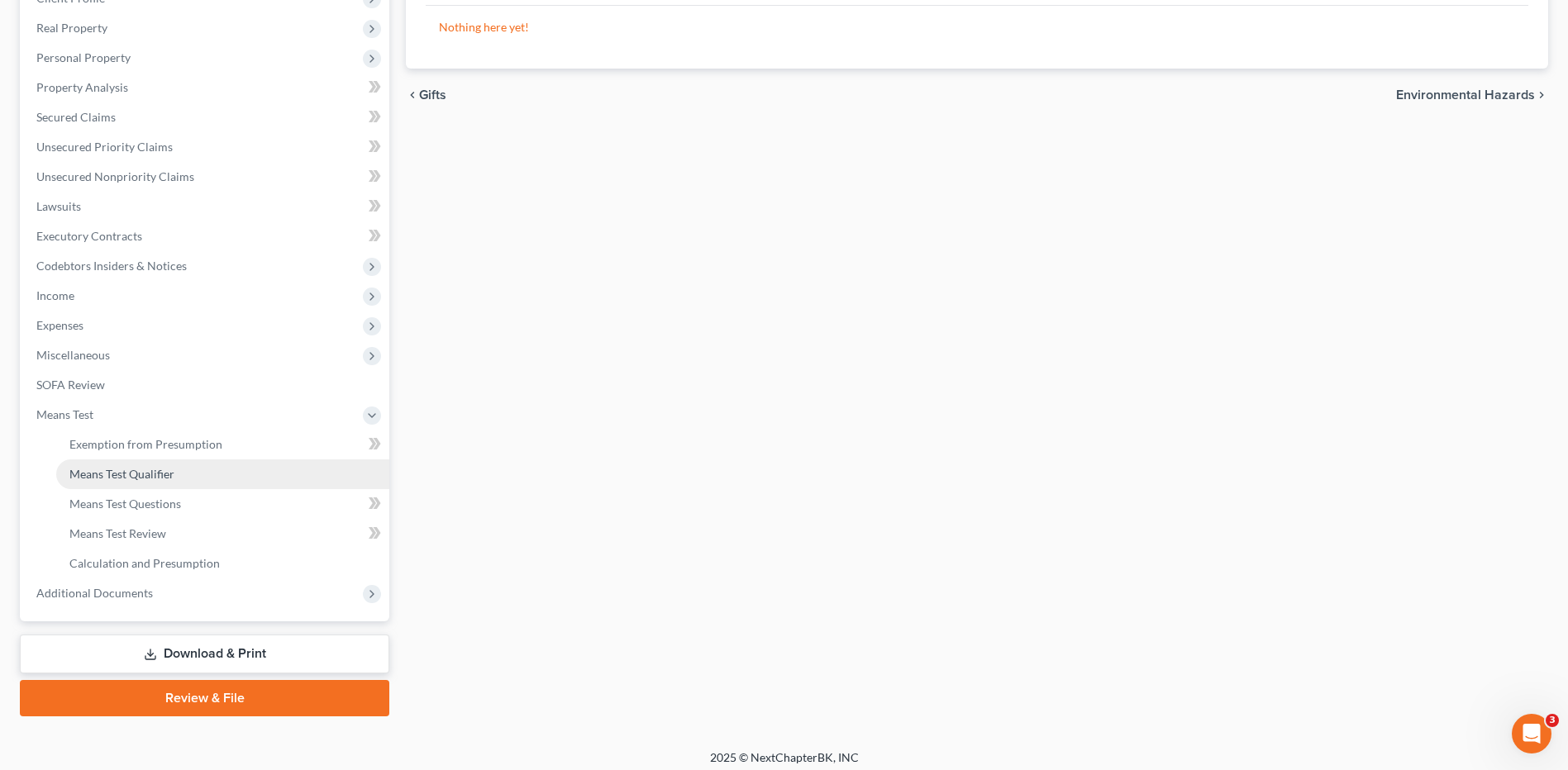
click at [194, 467] on link "Means Test Qualifier" at bounding box center [222, 474] width 333 height 30
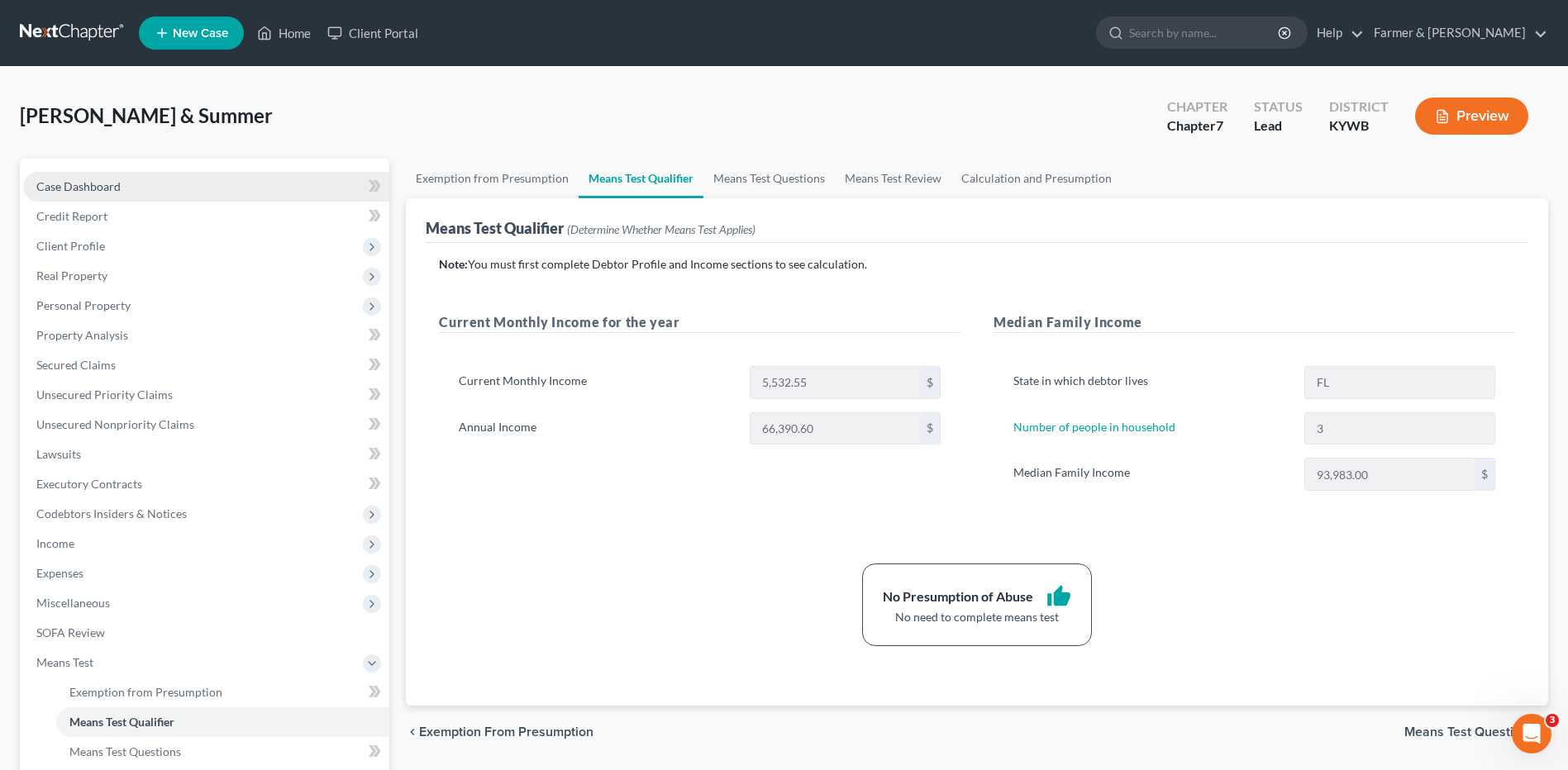
click at [151, 181] on link "Case Dashboard" at bounding box center [206, 186] width 366 height 30
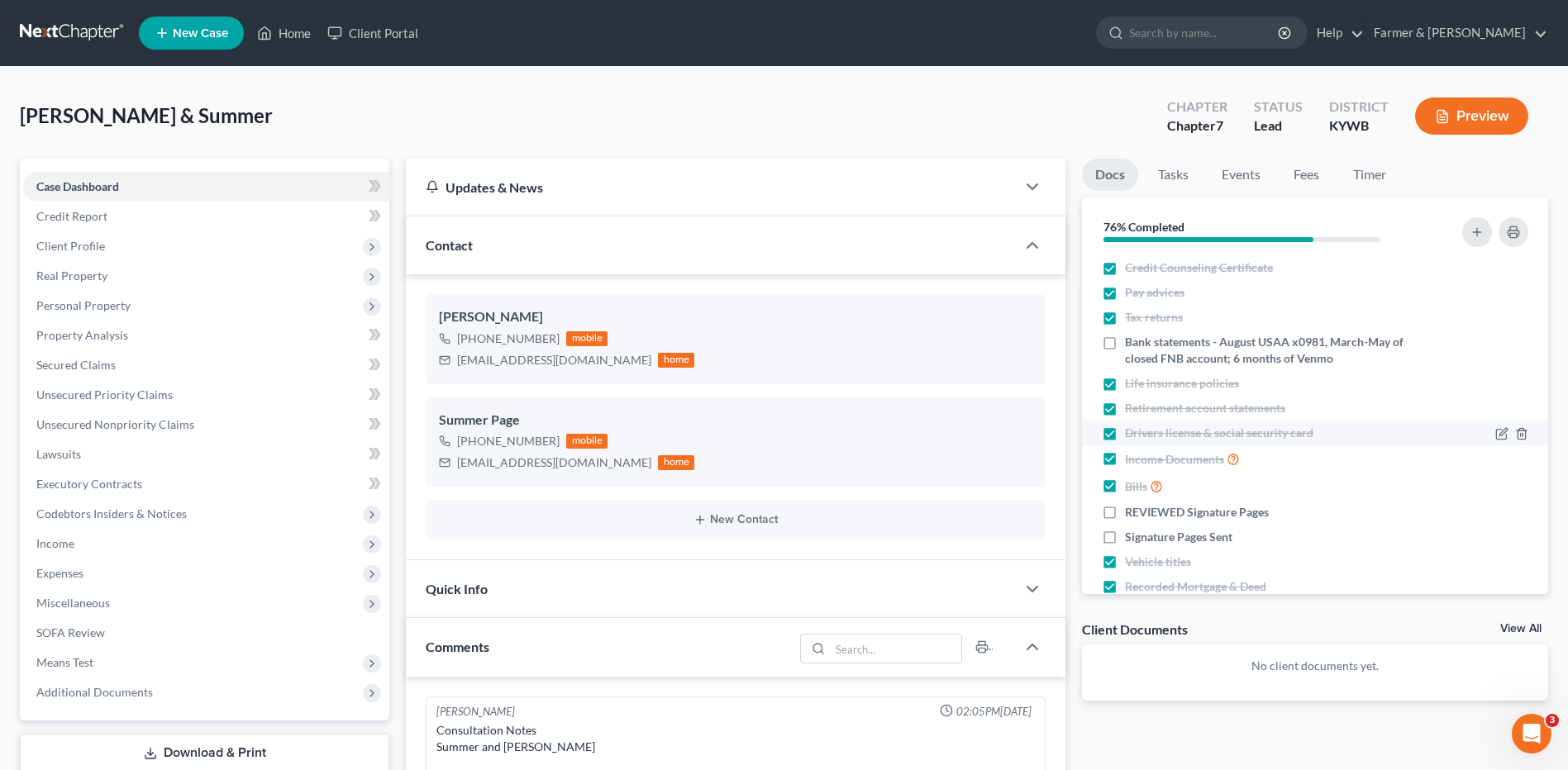
scroll to position [318, 0]
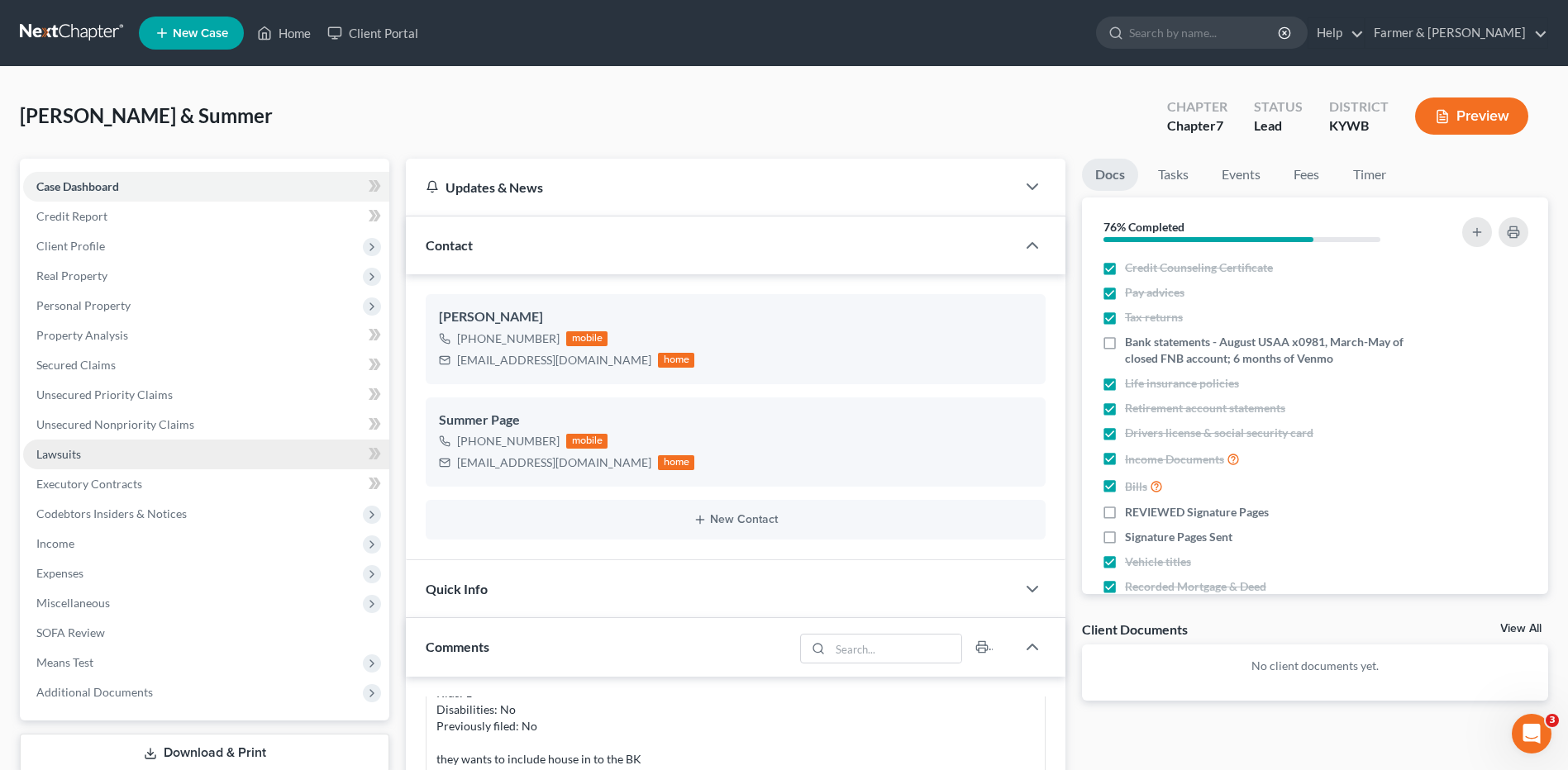
drag, startPoint x: 142, startPoint y: 315, endPoint x: 137, endPoint y: 446, distance: 131.1
click at [142, 315] on span "Personal Property" at bounding box center [206, 305] width 366 height 30
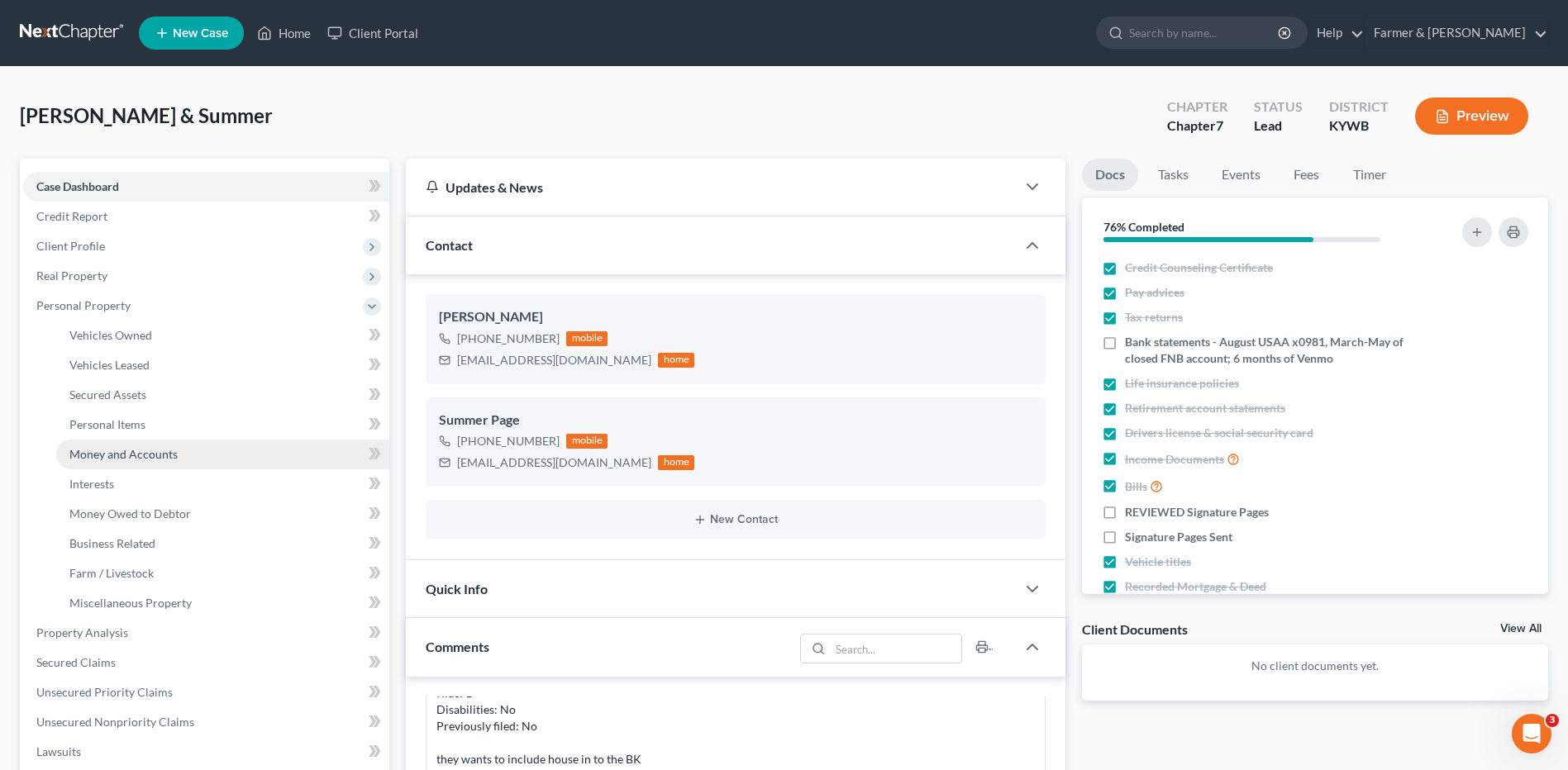
click at [156, 460] on span "Money and Accounts" at bounding box center [124, 455] width 109 height 14
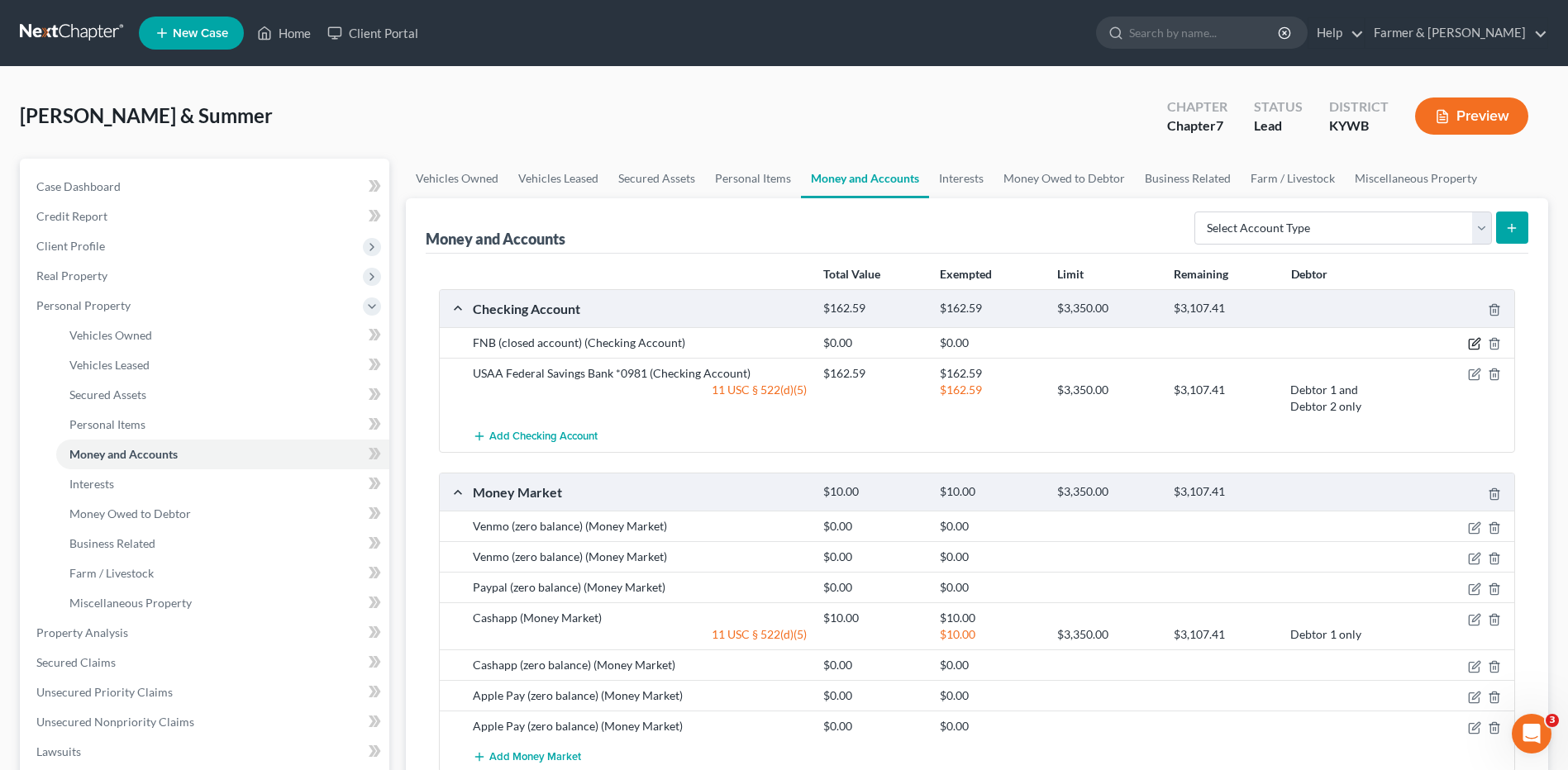
click at [1475, 342] on icon "button" at bounding box center [1474, 343] width 14 height 14
select select "18"
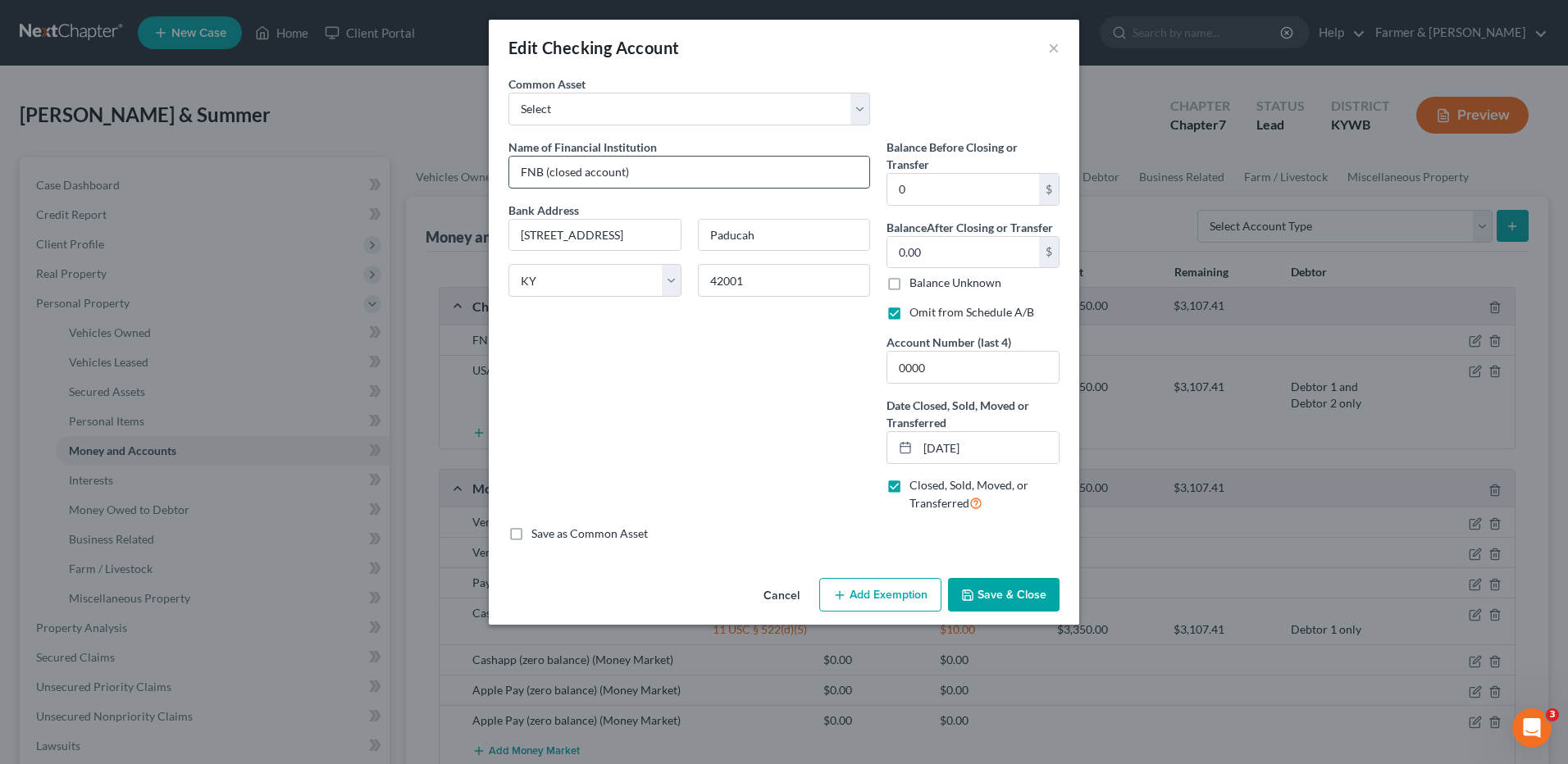
drag, startPoint x: 544, startPoint y: 168, endPoint x: 852, endPoint y: 186, distance: 308.5
click at [852, 186] on input "FNB (closed account)" at bounding box center [689, 172] width 360 height 31
type input "FNB"
drag, startPoint x: 894, startPoint y: 370, endPoint x: 864, endPoint y: 368, distance: 30.1
click at [861, 368] on div "Name of Financial Institution * FNB Bank Address 130 Lone Oak Rd, Ste 101 Paduc…" at bounding box center [784, 331] width 568 height 386
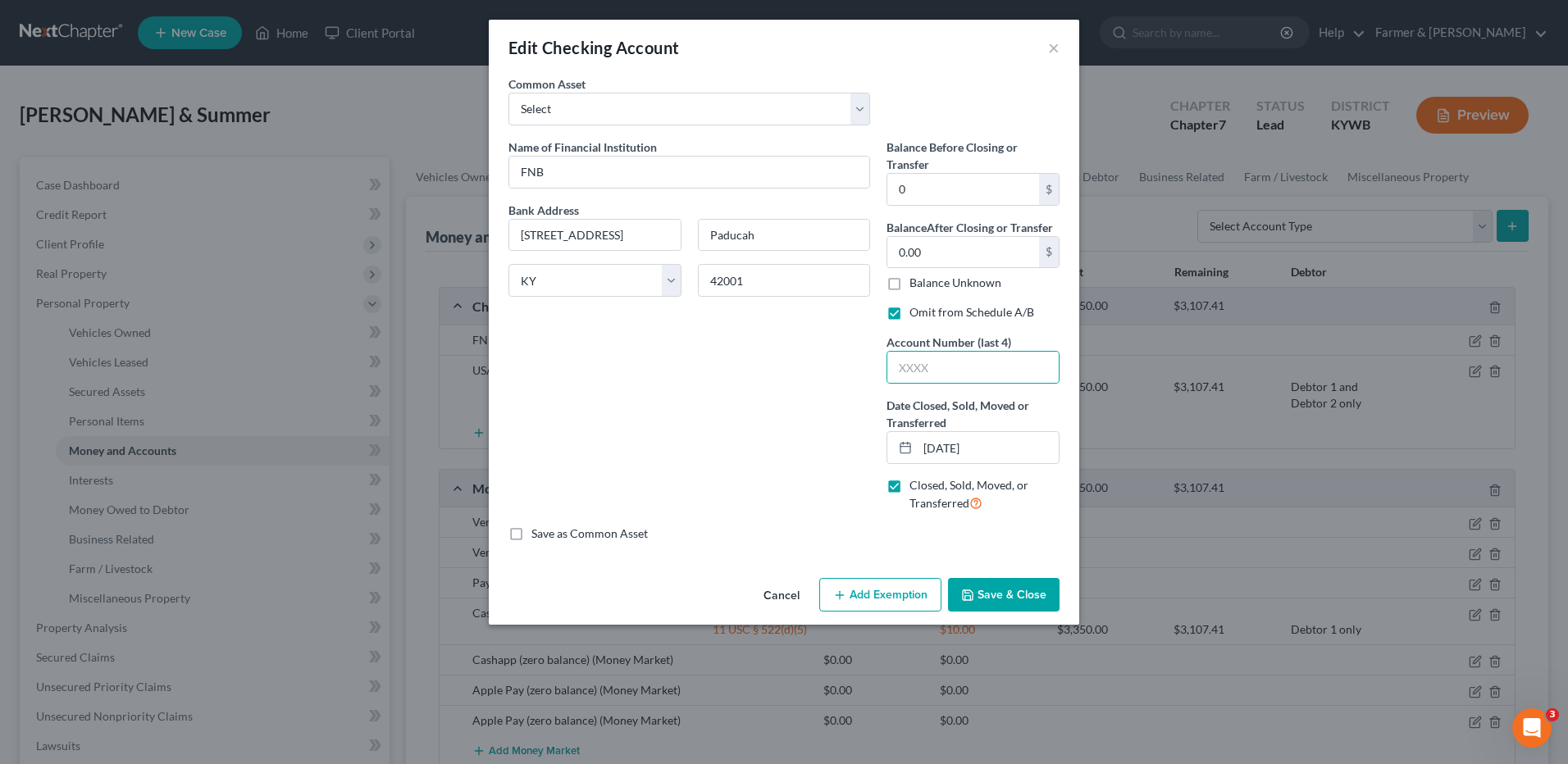
click at [1050, 586] on button "Save & Close" at bounding box center [1004, 595] width 111 height 34
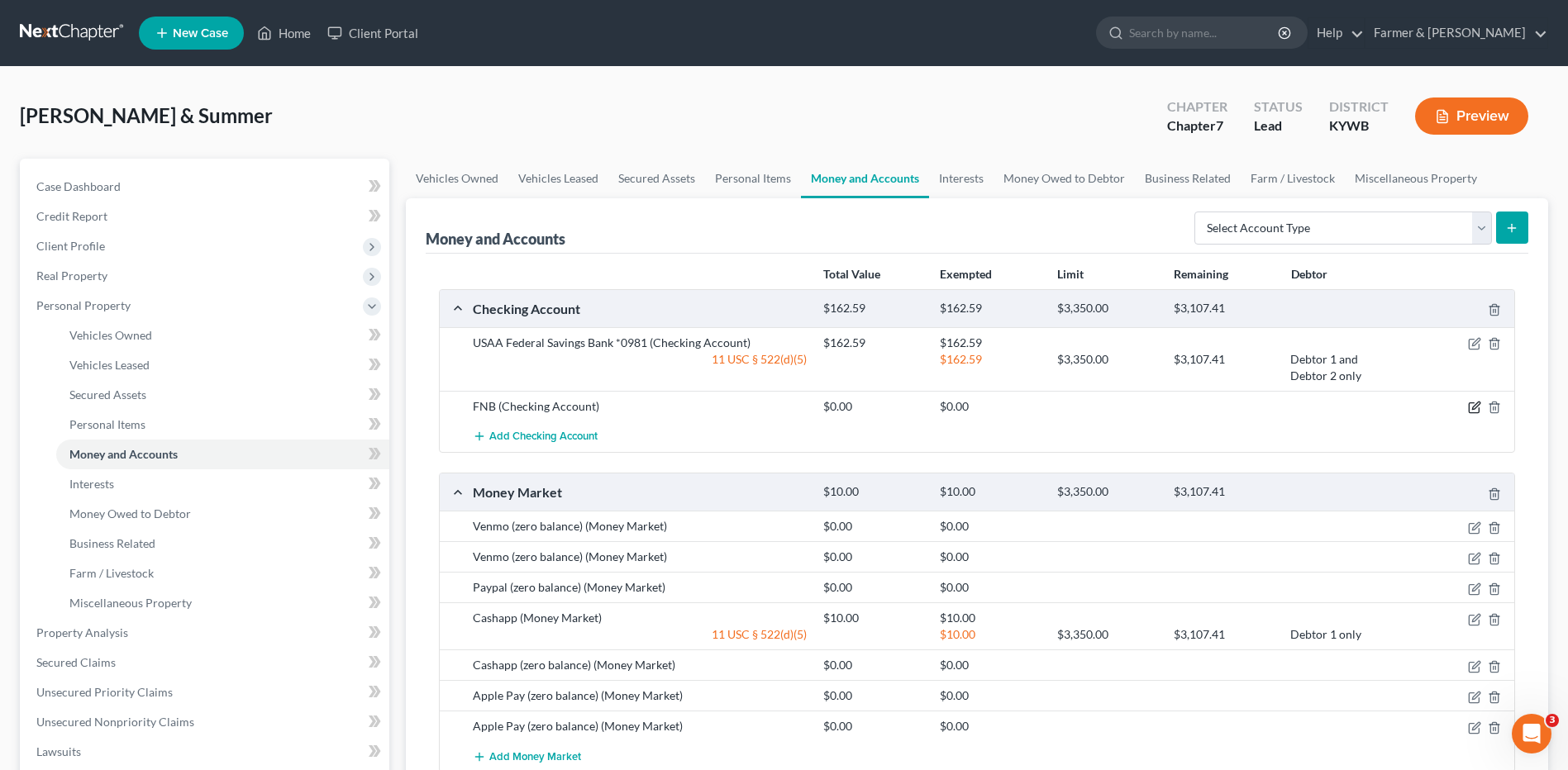
click at [1470, 407] on icon "button" at bounding box center [1474, 407] width 14 height 14
select select "18"
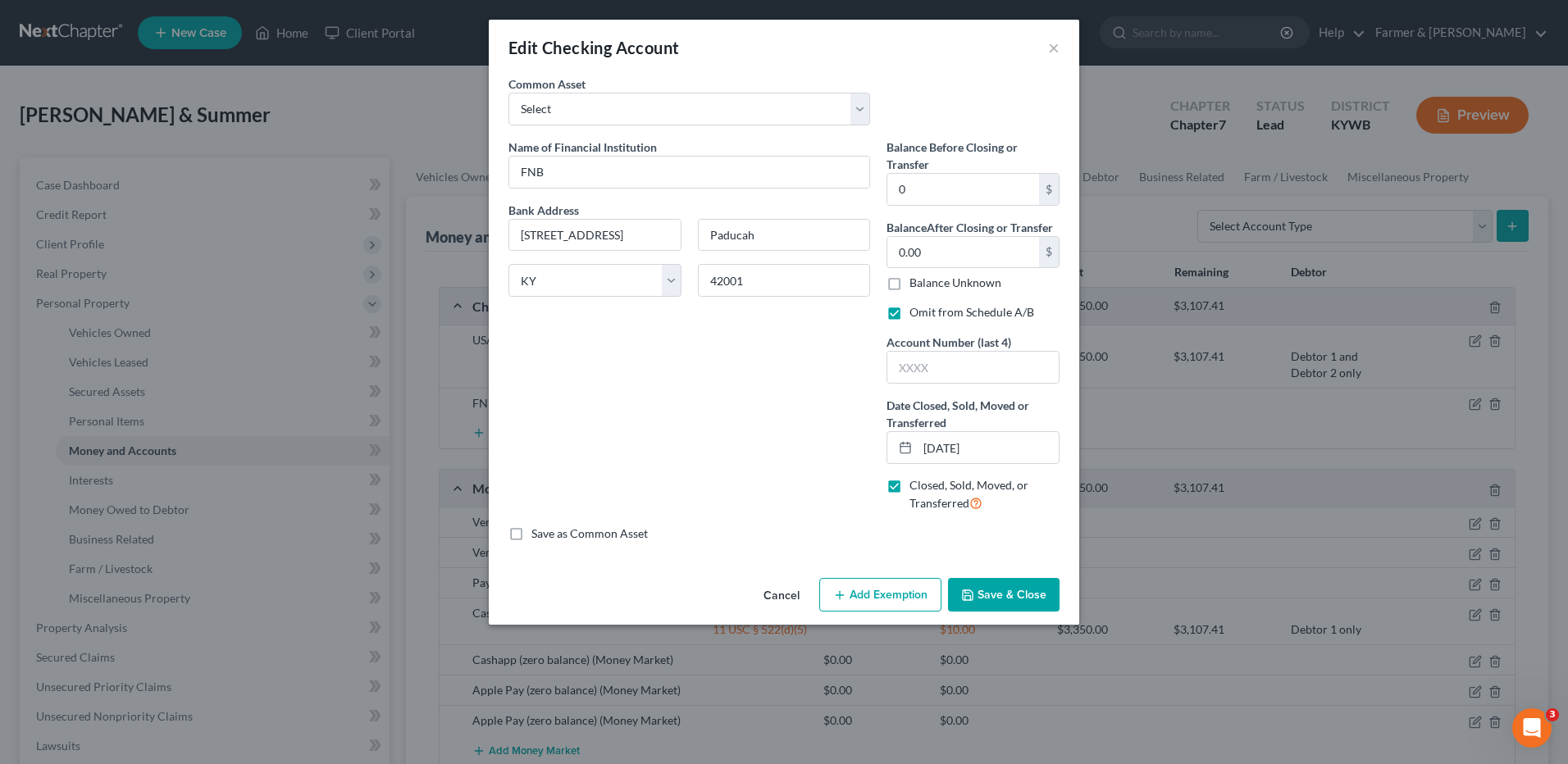
click at [1006, 599] on button "Save & Close" at bounding box center [1004, 595] width 111 height 34
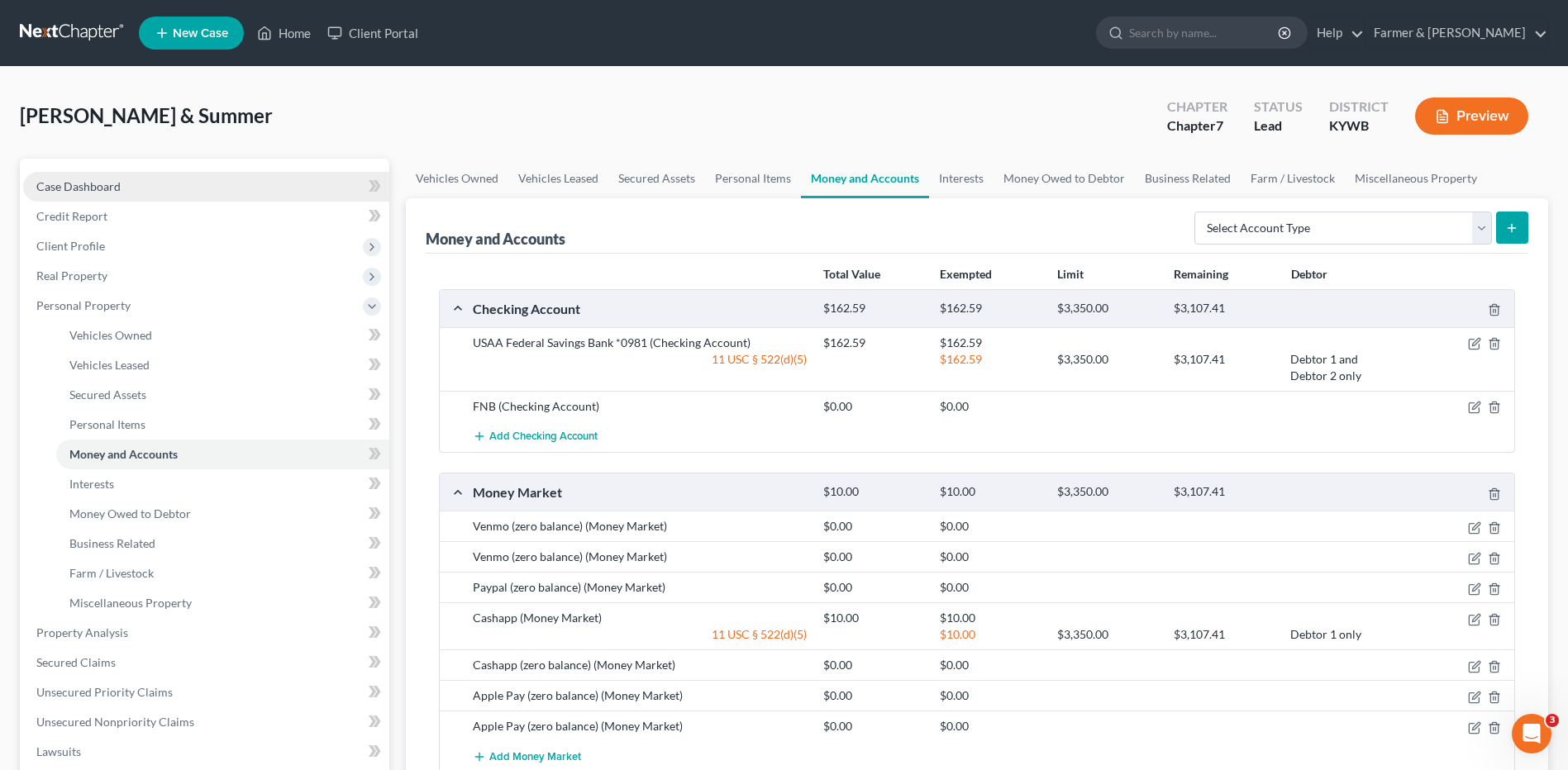
click at [143, 185] on link "Case Dashboard" at bounding box center [206, 186] width 366 height 30
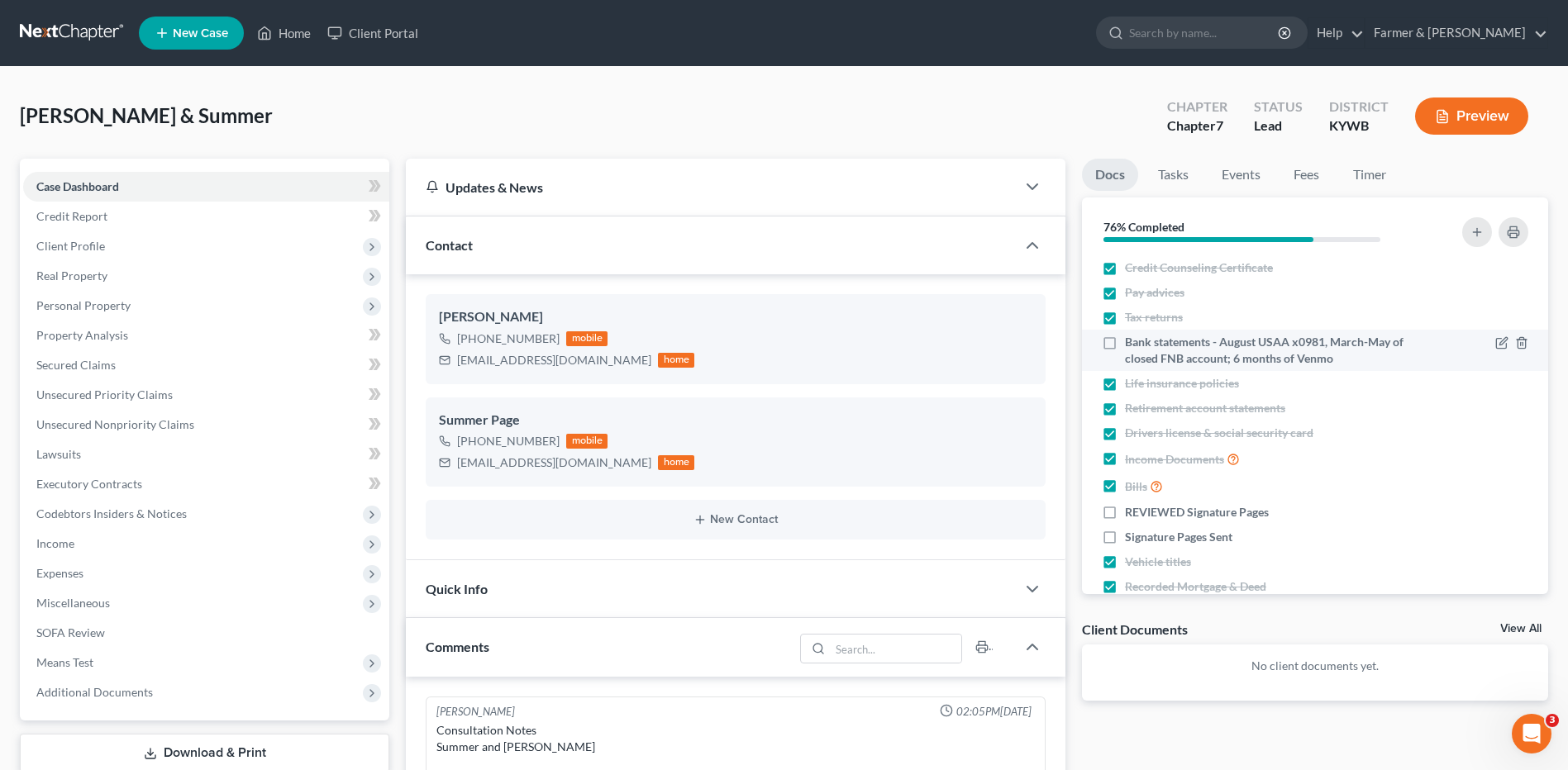
scroll to position [318, 0]
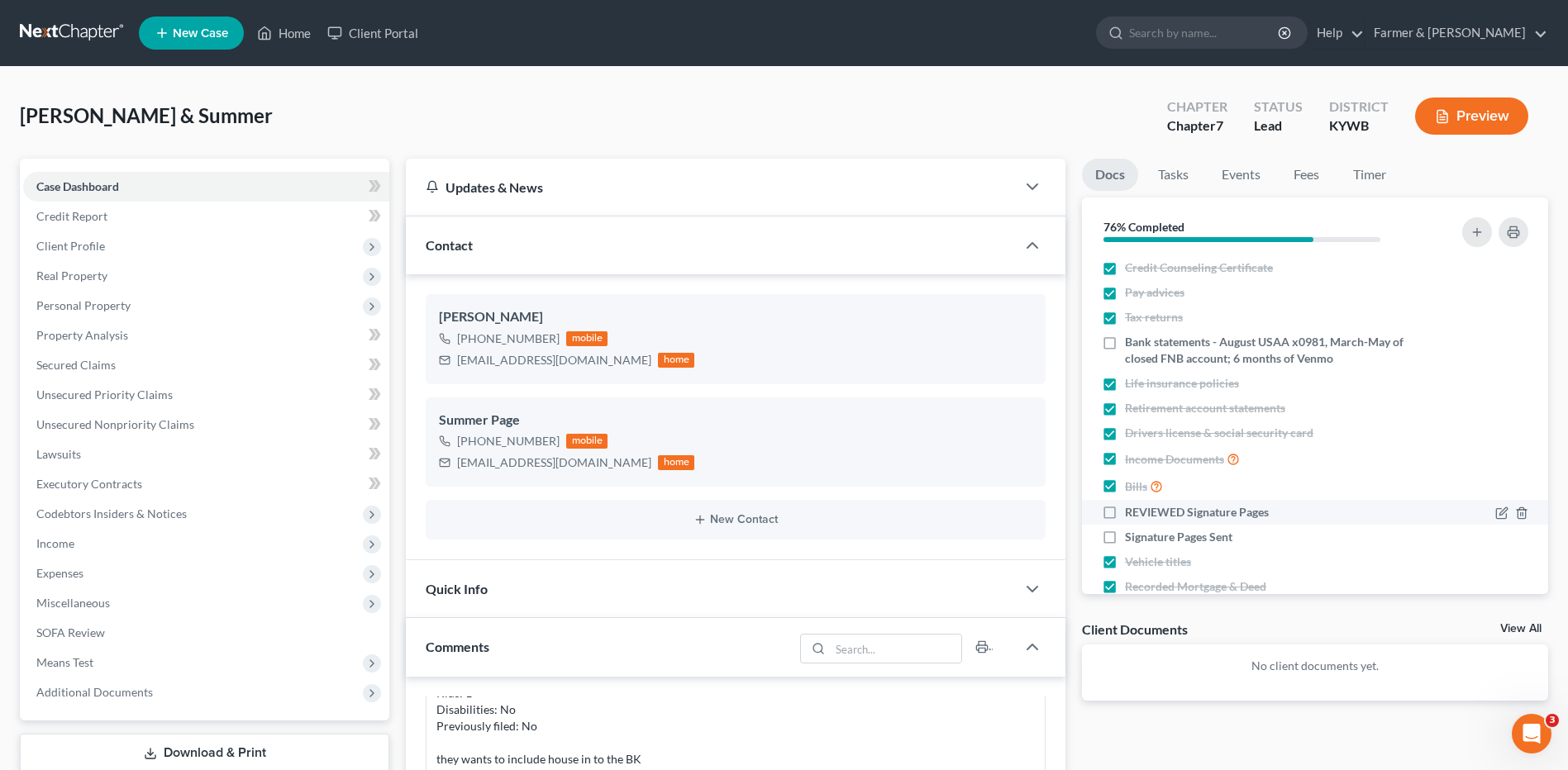
click at [1125, 512] on label "REVIEWED Signature Pages" at bounding box center [1196, 512] width 144 height 16
click at [1131, 512] on input "REVIEWED Signature Pages" at bounding box center [1137, 510] width 11 height 11
checkbox input "true"
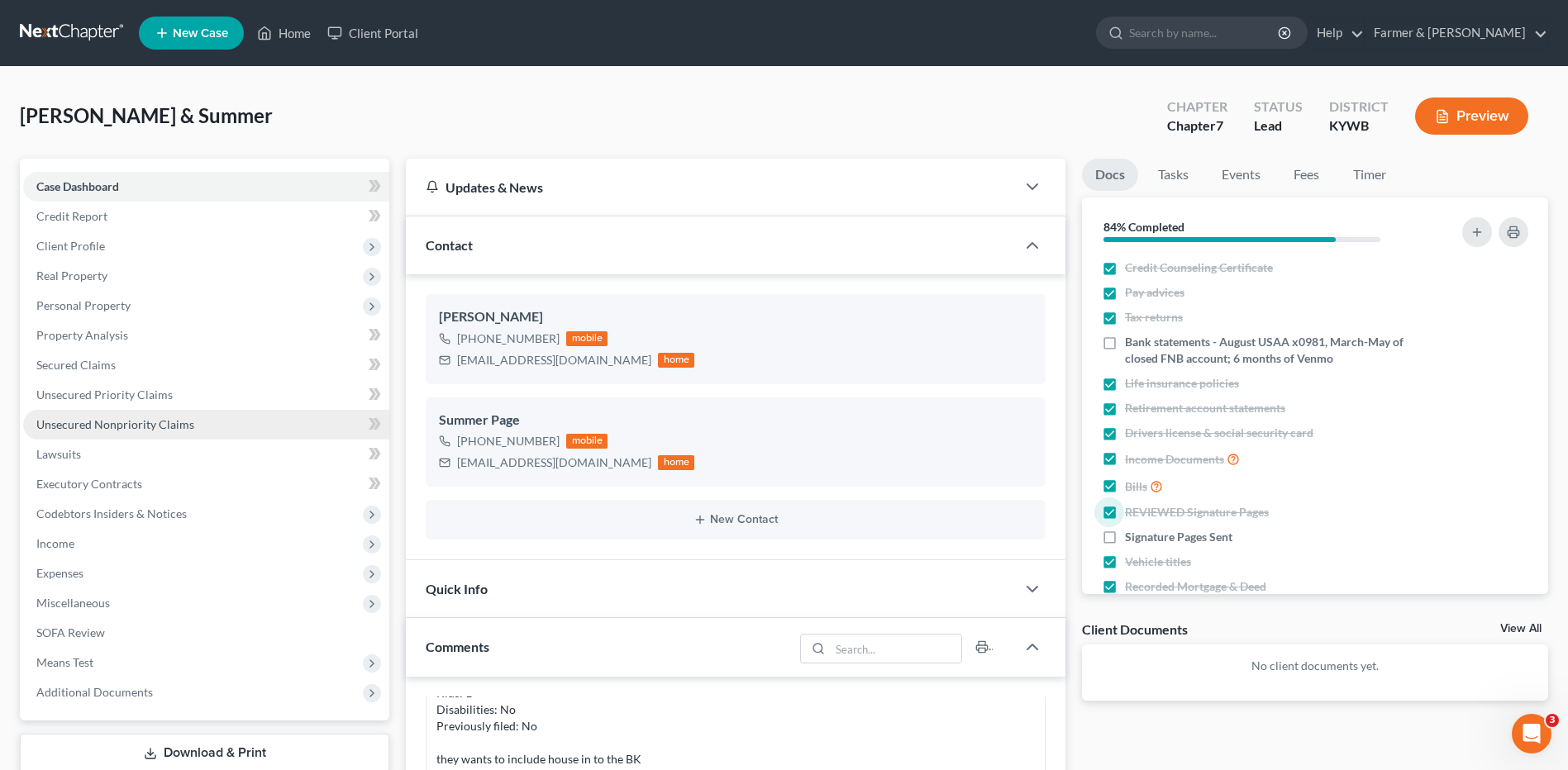
click at [243, 309] on span "Personal Property" at bounding box center [206, 305] width 366 height 30
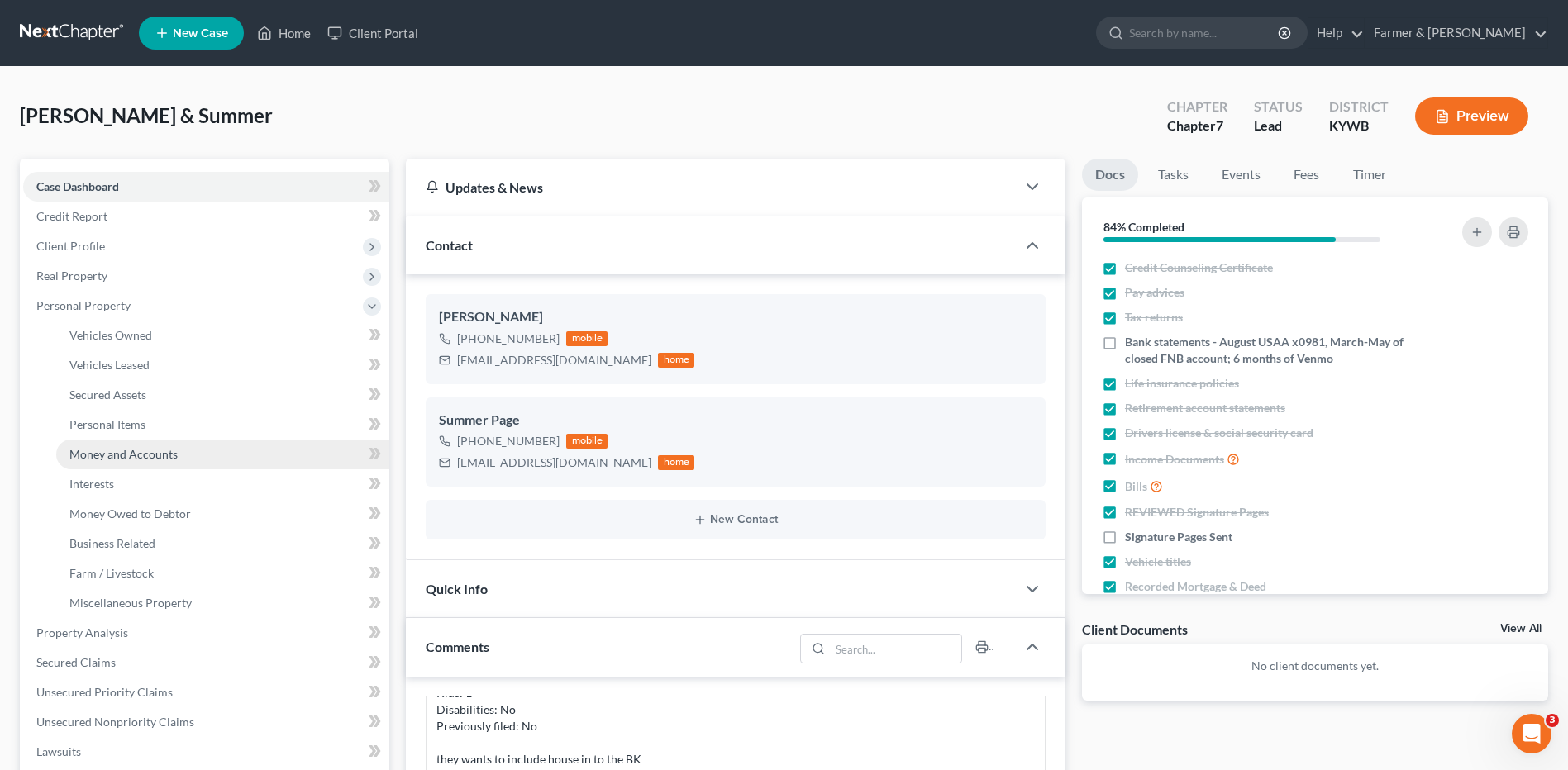
click at [180, 456] on link "Money and Accounts" at bounding box center [222, 454] width 333 height 30
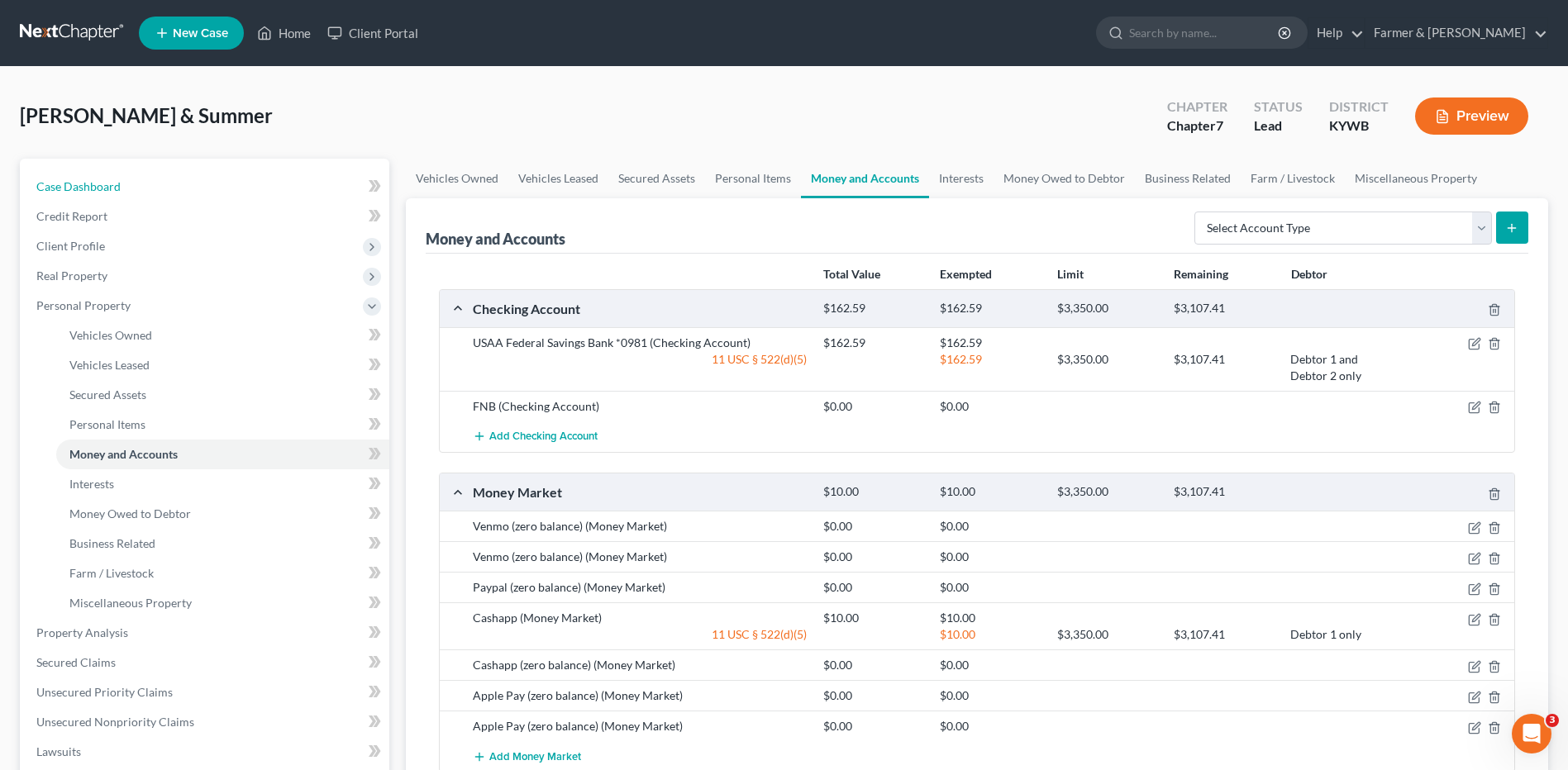
drag, startPoint x: 235, startPoint y: 189, endPoint x: 1235, endPoint y: 413, distance: 1024.8
click at [235, 189] on link "Case Dashboard" at bounding box center [206, 186] width 366 height 30
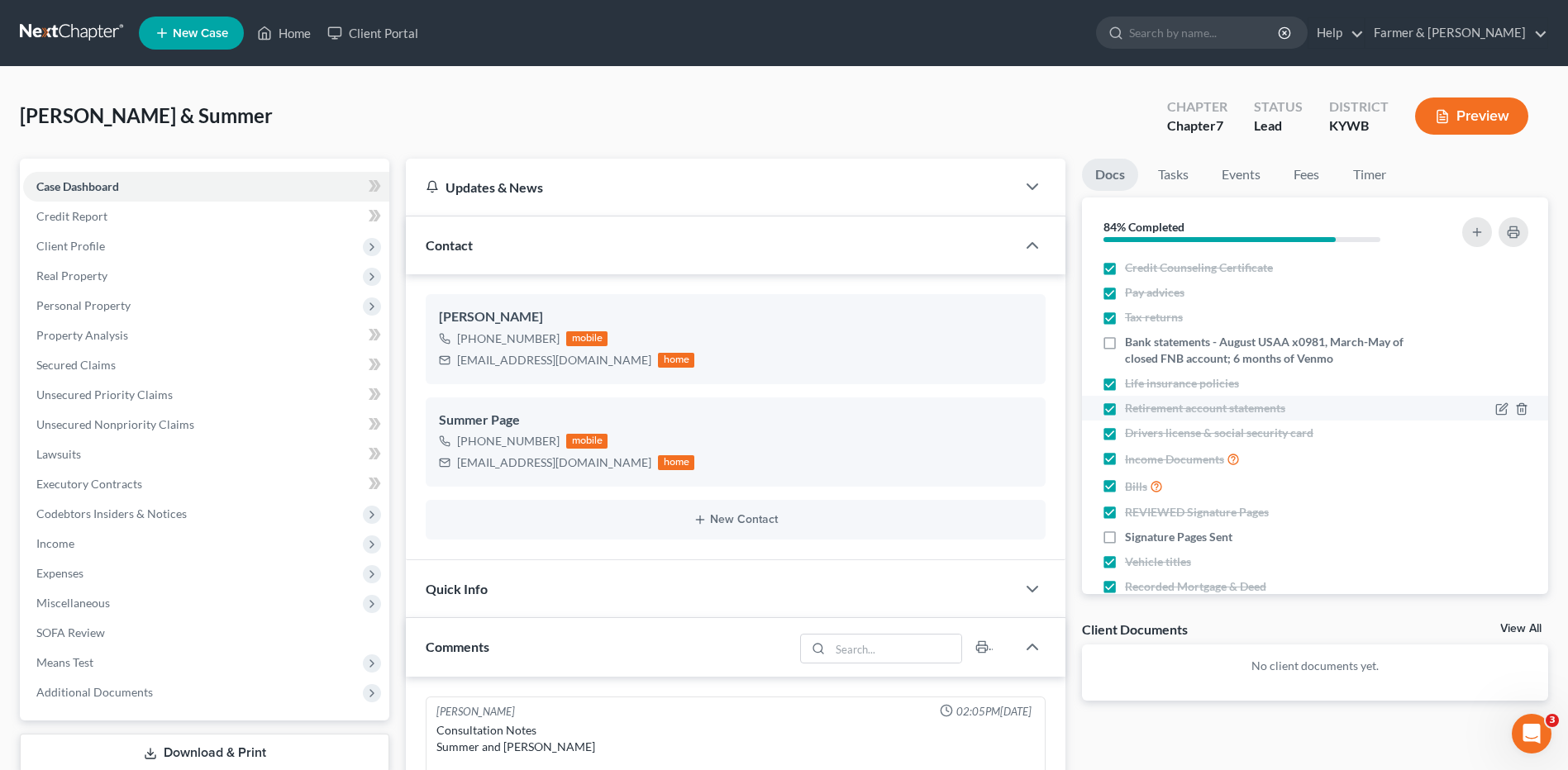
scroll to position [318, 0]
click at [1125, 342] on label "Bank statements - August USAA x0981, March-May of closed FNB account; 6 months …" at bounding box center [1271, 350] width 293 height 33
click at [1131, 342] on input "Bank statements - August USAA x0981, March-May of closed FNB account; 6 months …" at bounding box center [1137, 339] width 11 height 11
checkbox input "true"
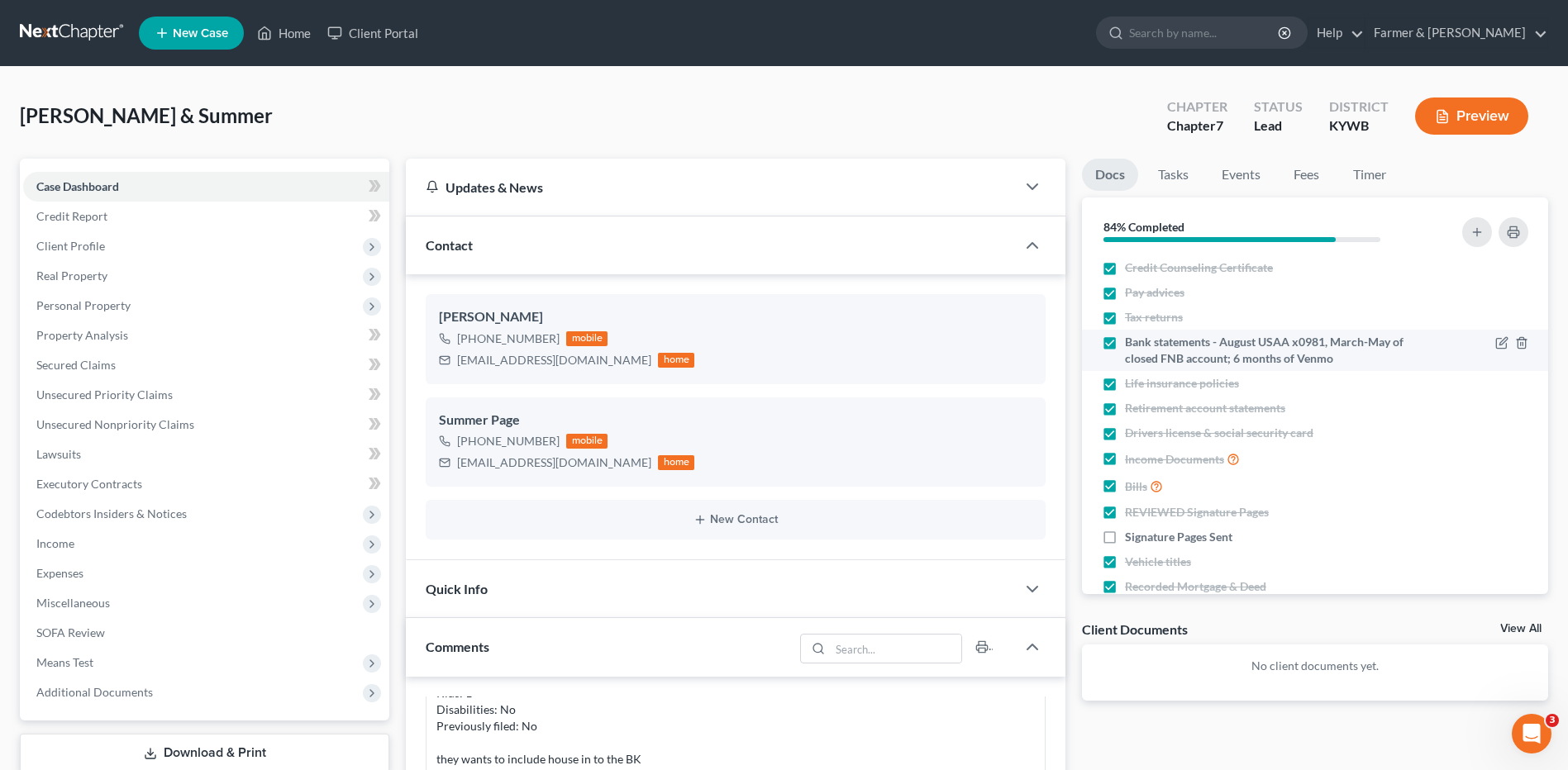
click at [1125, 537] on label "Signature Pages Sent" at bounding box center [1178, 537] width 108 height 16
click at [1131, 537] on input "Signature Pages Sent" at bounding box center [1137, 534] width 11 height 11
checkbox input "true"
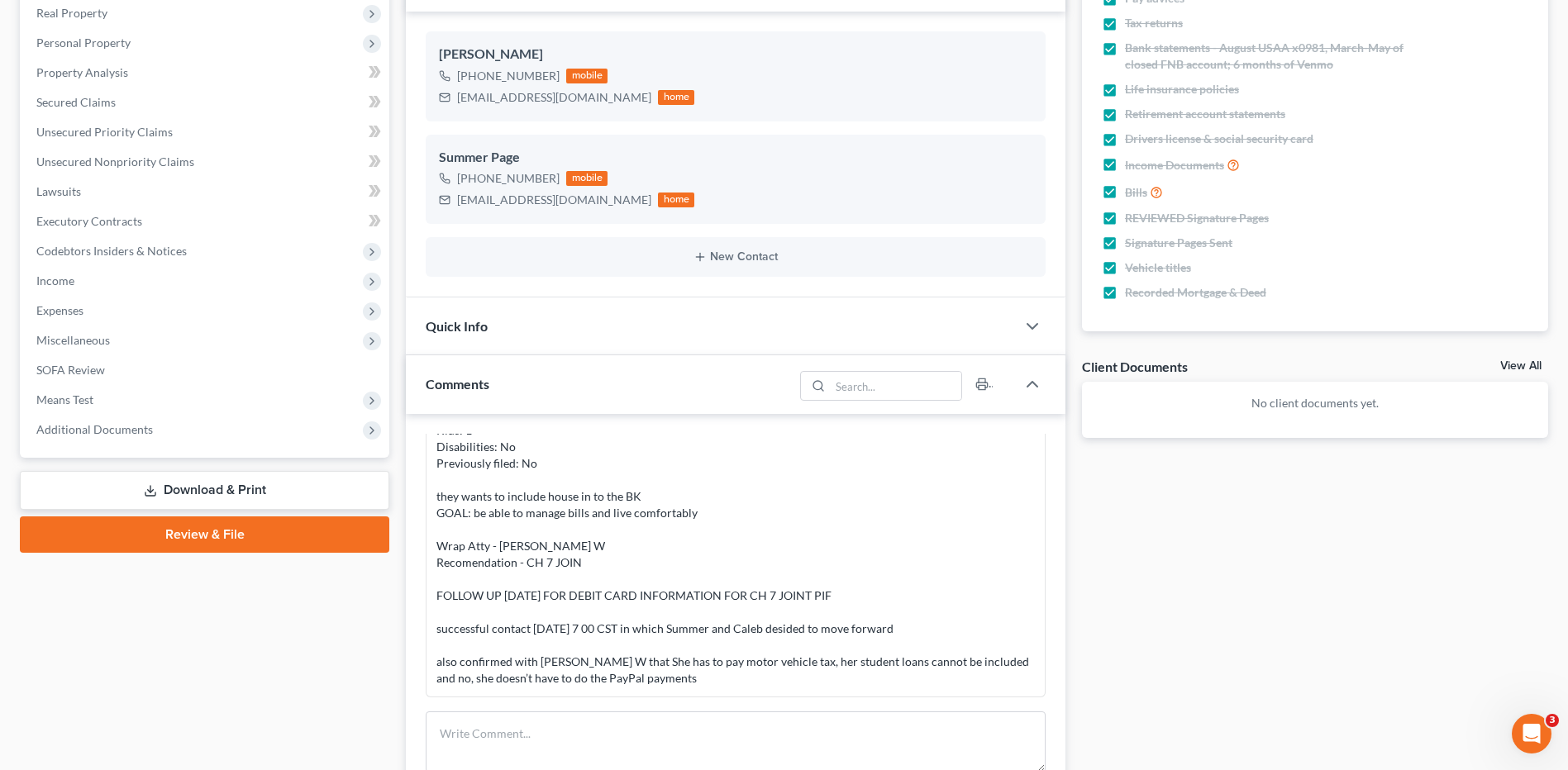
scroll to position [0, 0]
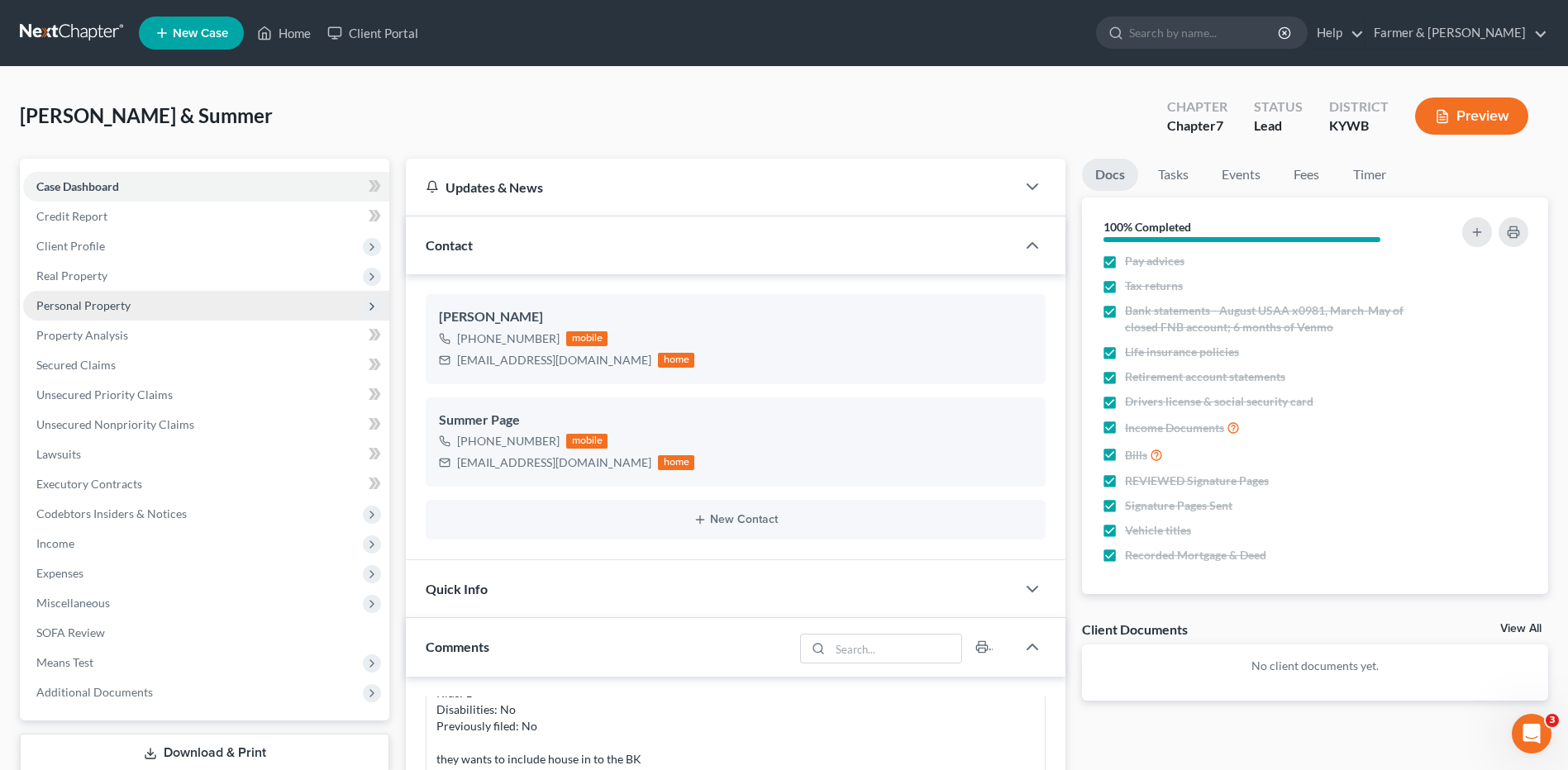
click at [166, 303] on span "Personal Property" at bounding box center [206, 305] width 366 height 30
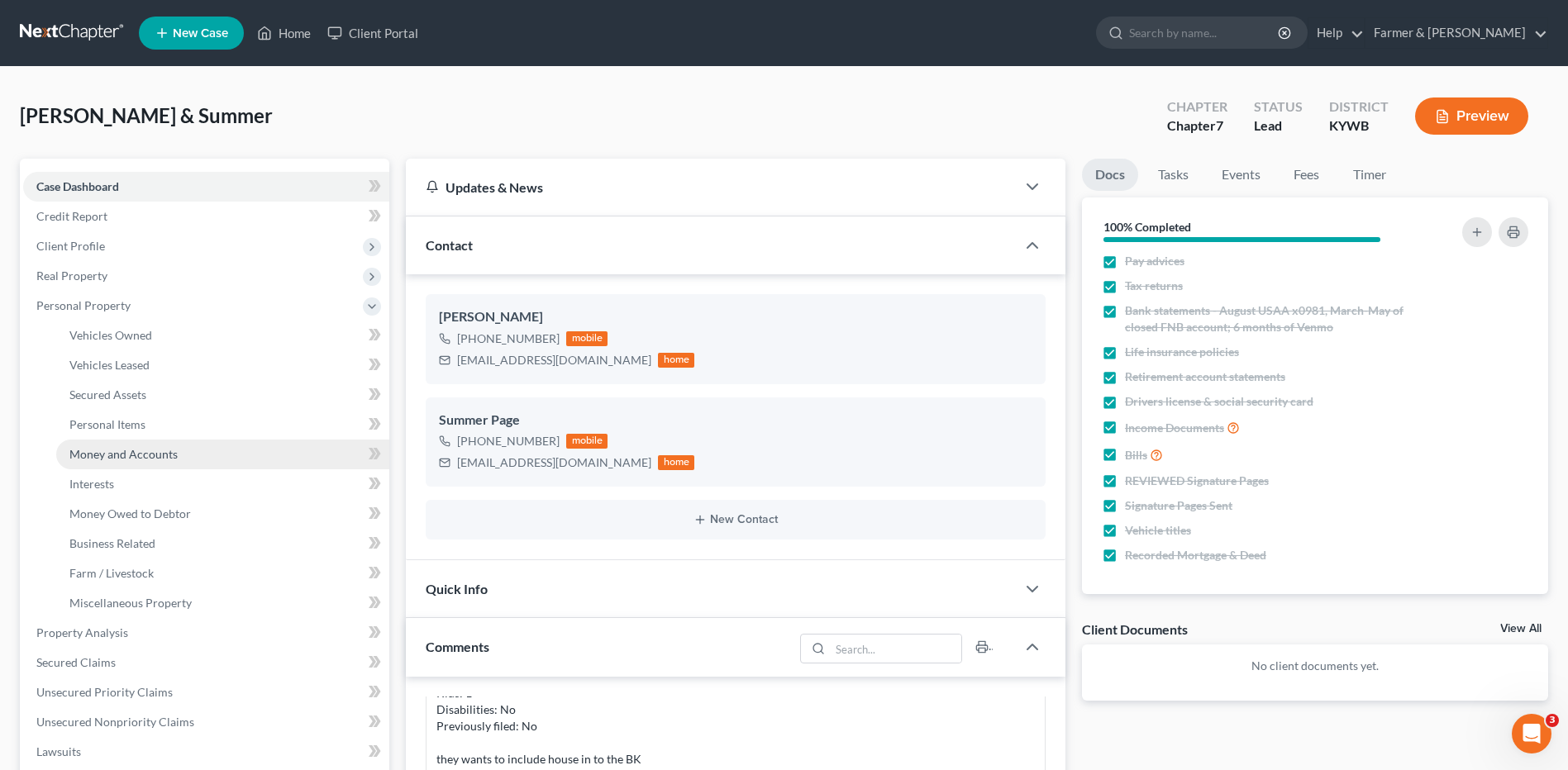
click at [144, 456] on span "Money and Accounts" at bounding box center [124, 455] width 109 height 14
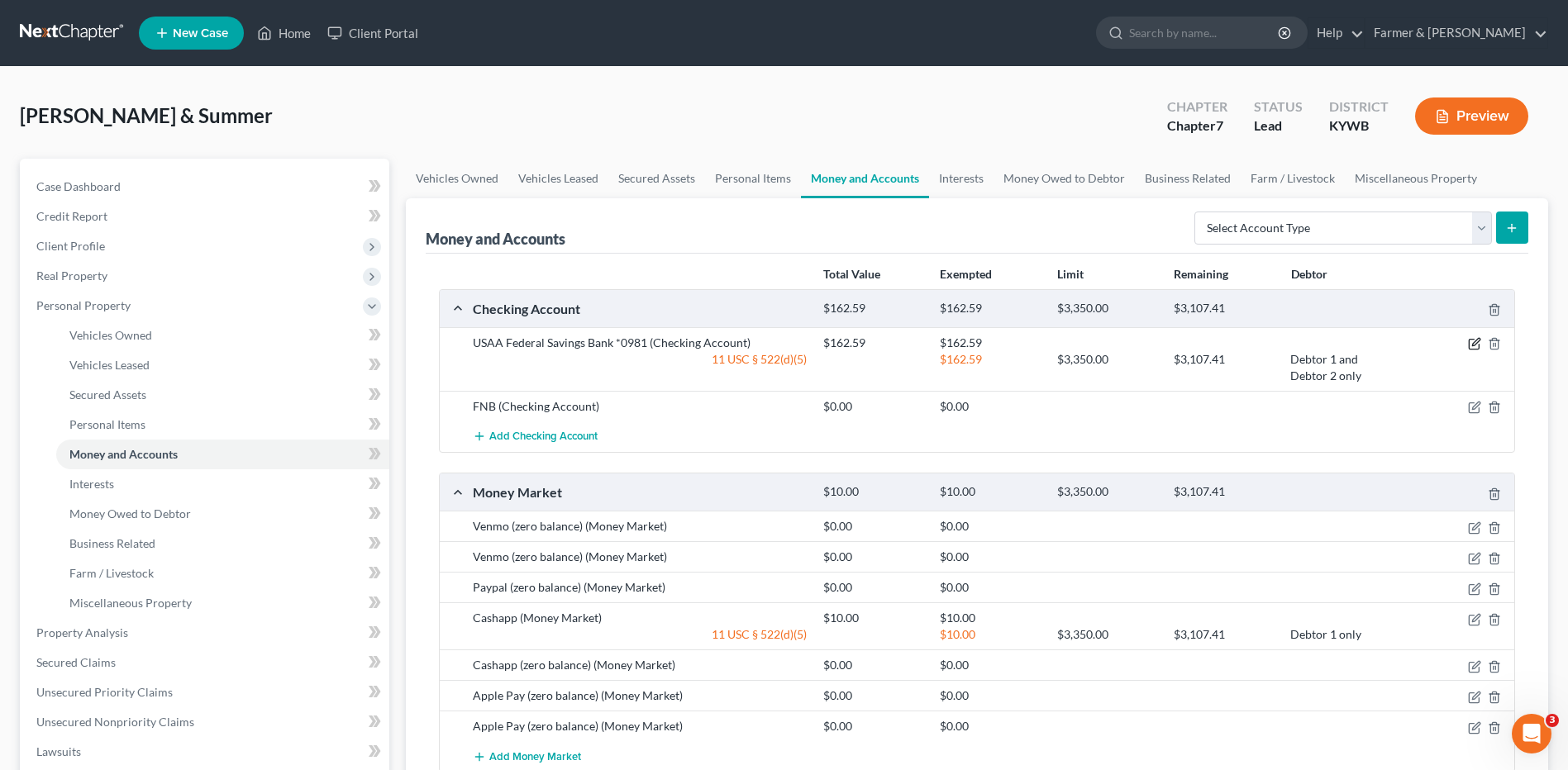
click at [1472, 348] on icon "button" at bounding box center [1474, 343] width 14 height 14
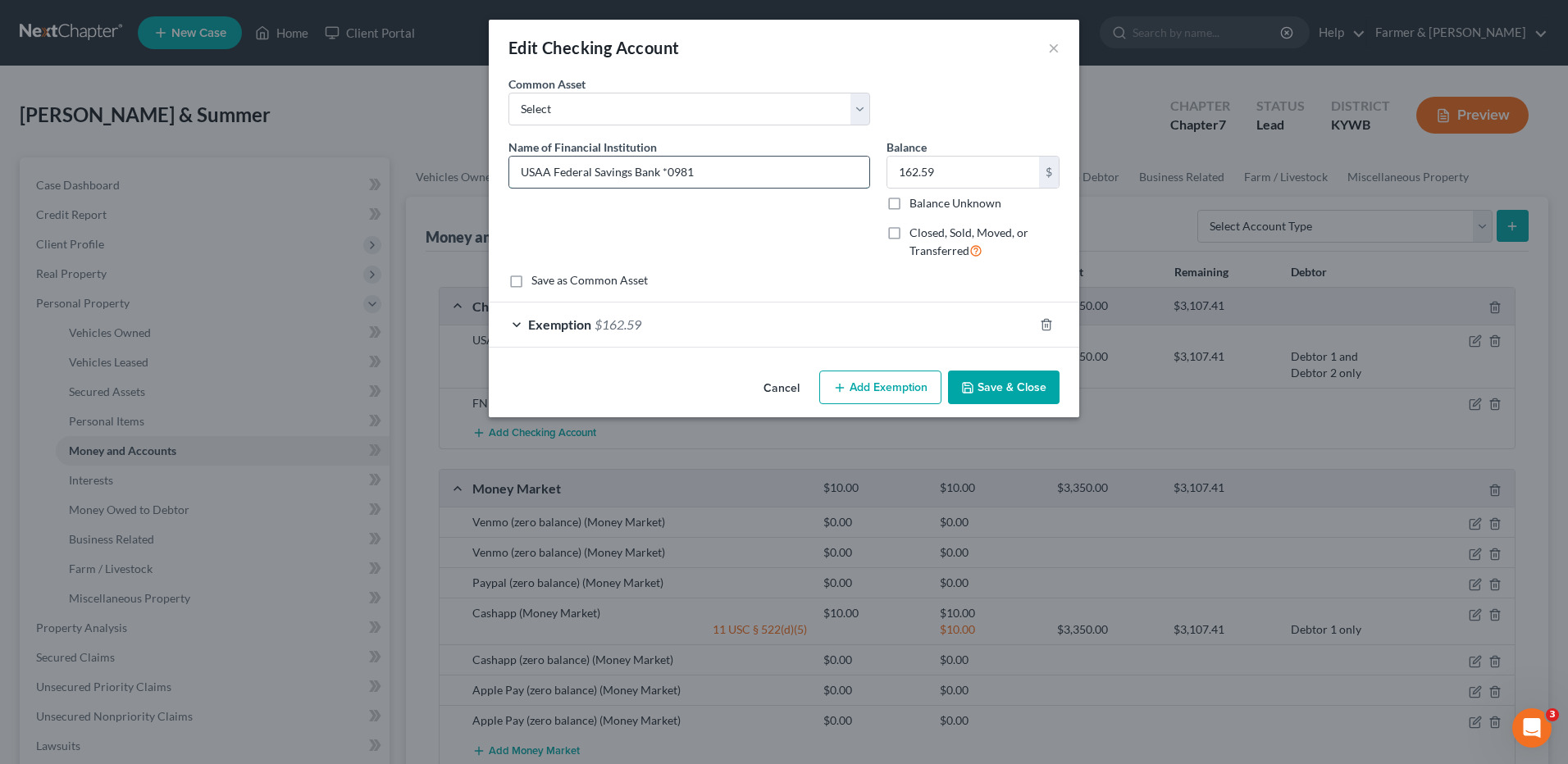
click at [665, 175] on input "USAA Federal Savings Bank *0981" at bounding box center [689, 172] width 360 height 31
type input "USAA Federal Savings Bank #0981"
click at [1013, 385] on button "Save & Close" at bounding box center [1004, 387] width 111 height 34
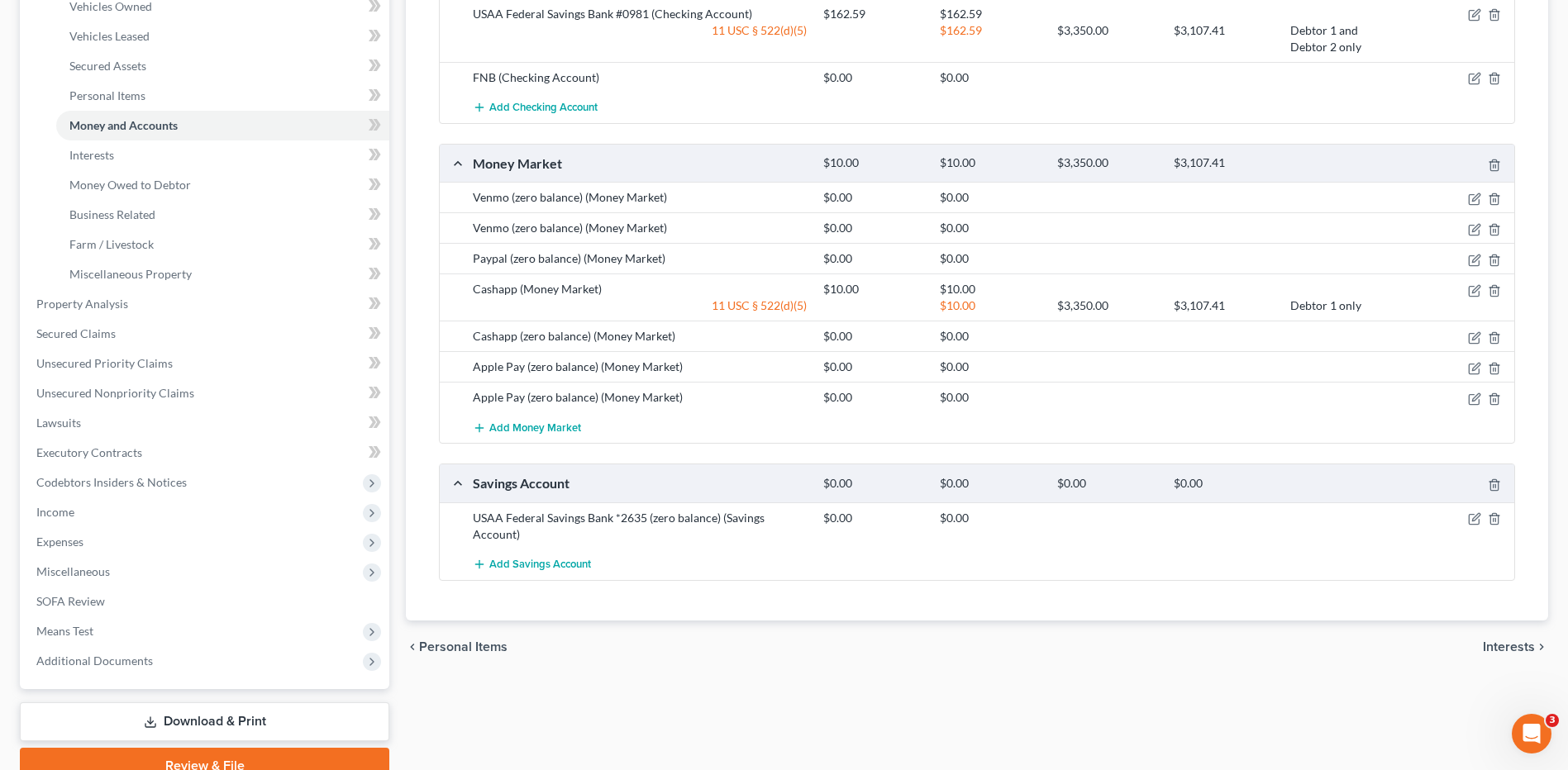
scroll to position [406, 0]
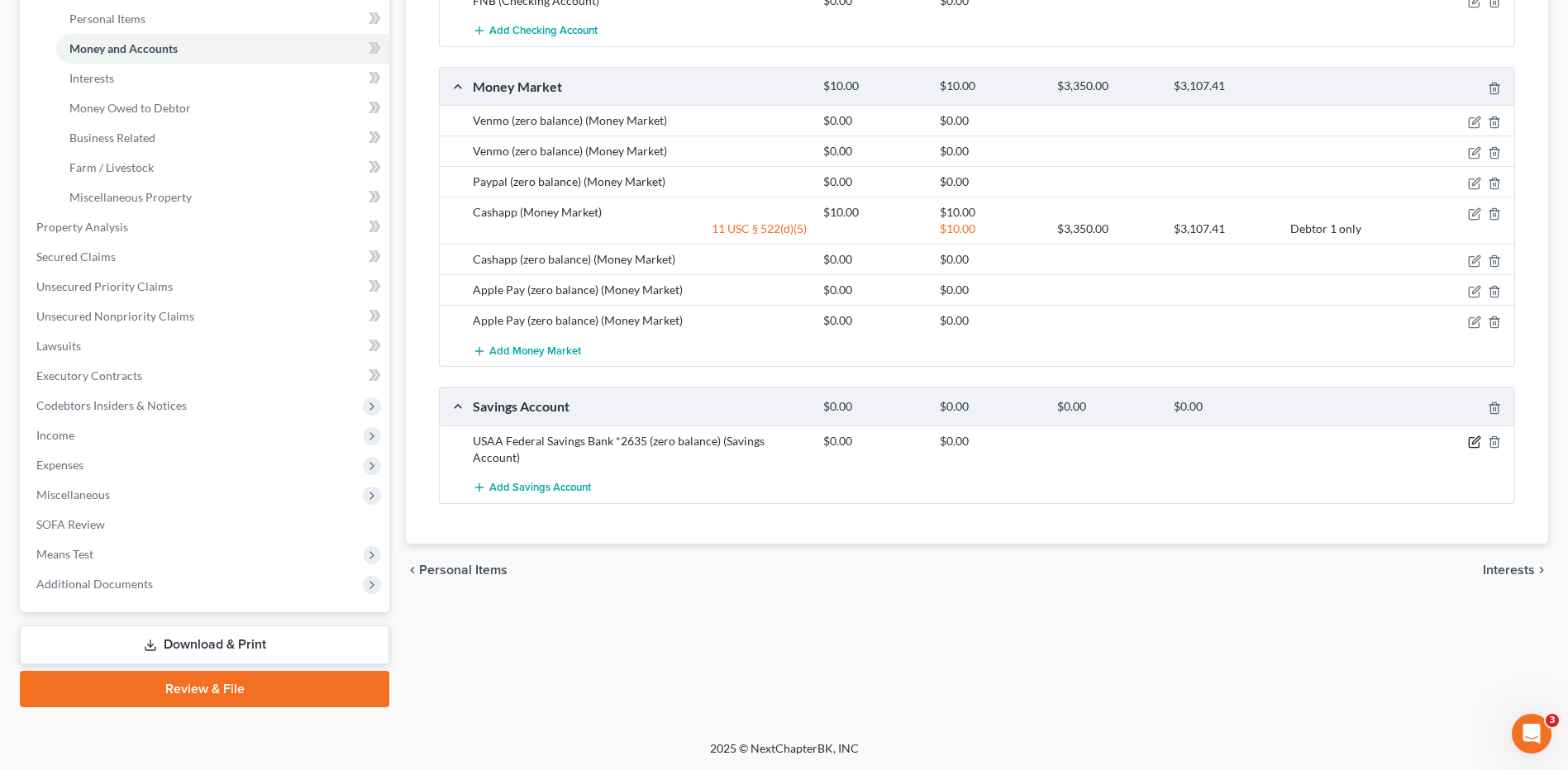
click at [1473, 437] on icon "button" at bounding box center [1473, 442] width 10 height 10
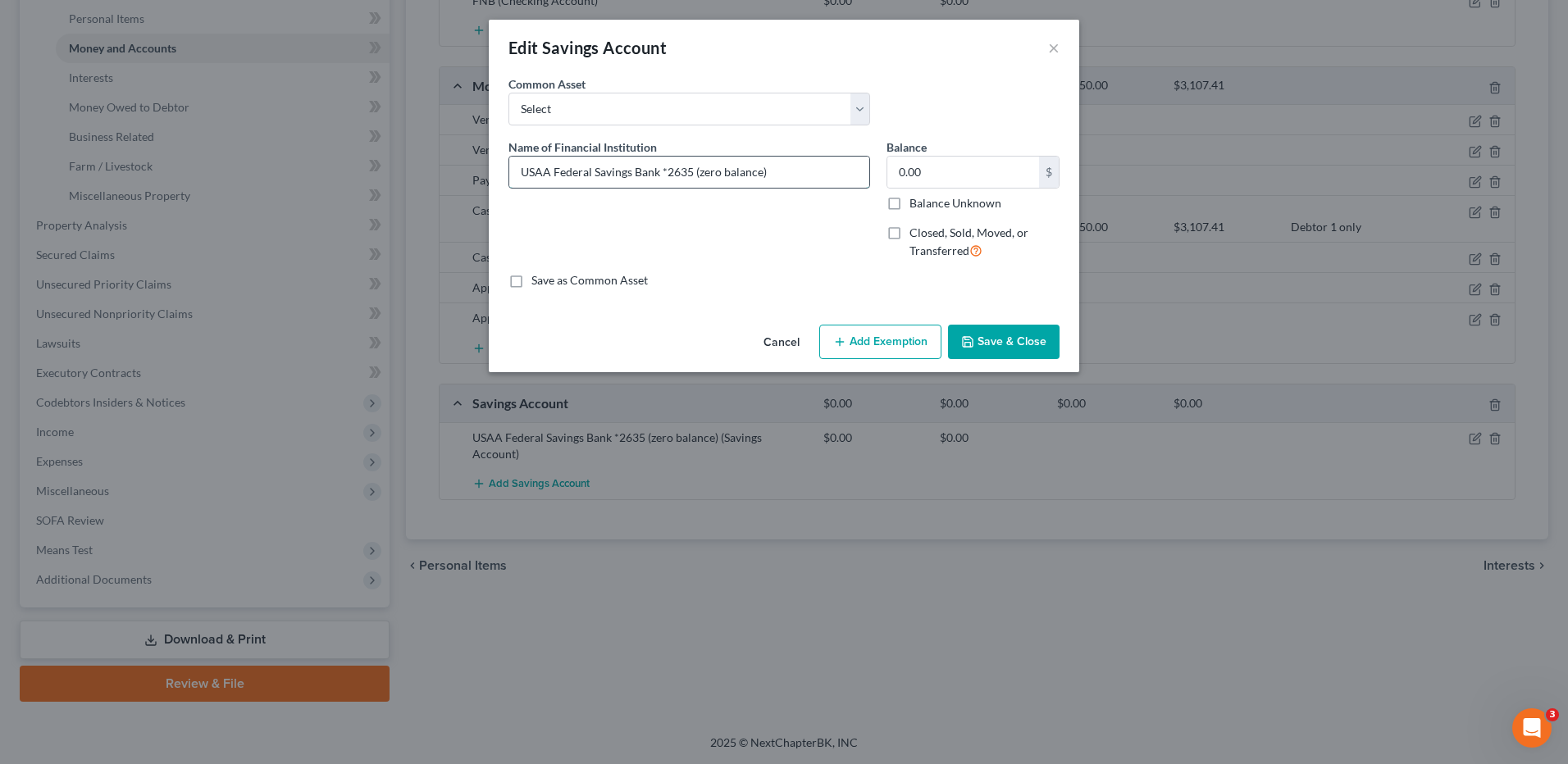
click at [664, 175] on input "USAA Federal Savings Bank *2635 (zero balance)" at bounding box center [689, 172] width 360 height 31
click at [704, 172] on input "USAA Federal Savings Bank #2635 (zero balance)" at bounding box center [689, 172] width 360 height 31
click at [819, 183] on input "USAA Federal Savings Bank #2635 - zero balance)" at bounding box center [689, 172] width 360 height 31
click at [835, 159] on input "USAA Federal Savings Bank #2635 - zero balance)" at bounding box center [689, 172] width 360 height 31
type input "USAA Federal Savings Bank #2635 - zero balance"
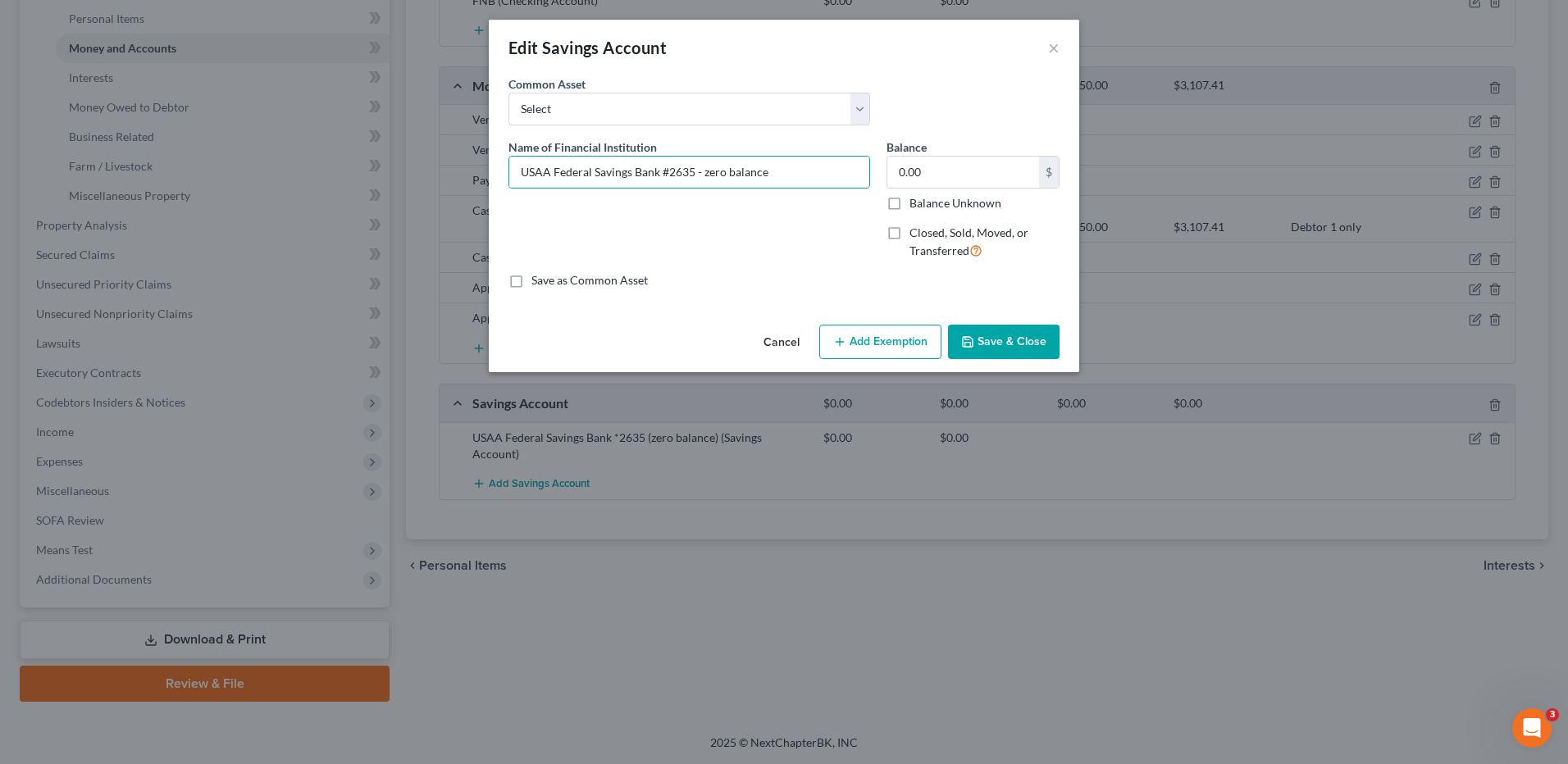
click at [976, 338] on button "Save & Close" at bounding box center [1004, 342] width 111 height 34
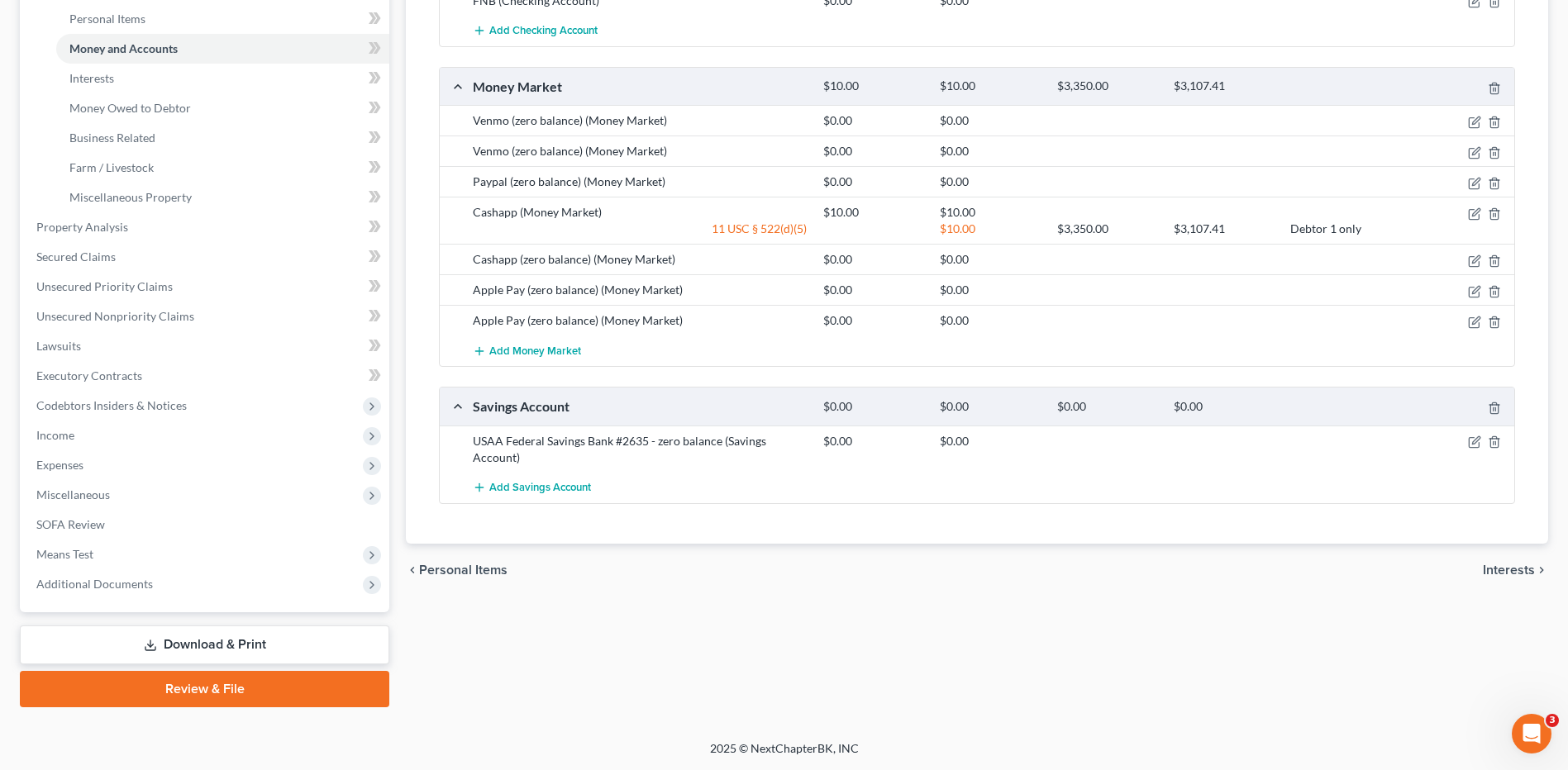
drag, startPoint x: 954, startPoint y: 708, endPoint x: 685, endPoint y: 365, distance: 435.9
click at [954, 708] on div "Petition Navigation Case Dashboard Payments Invoices Payments Payments Credit R…" at bounding box center [784, 237] width 1528 height 967
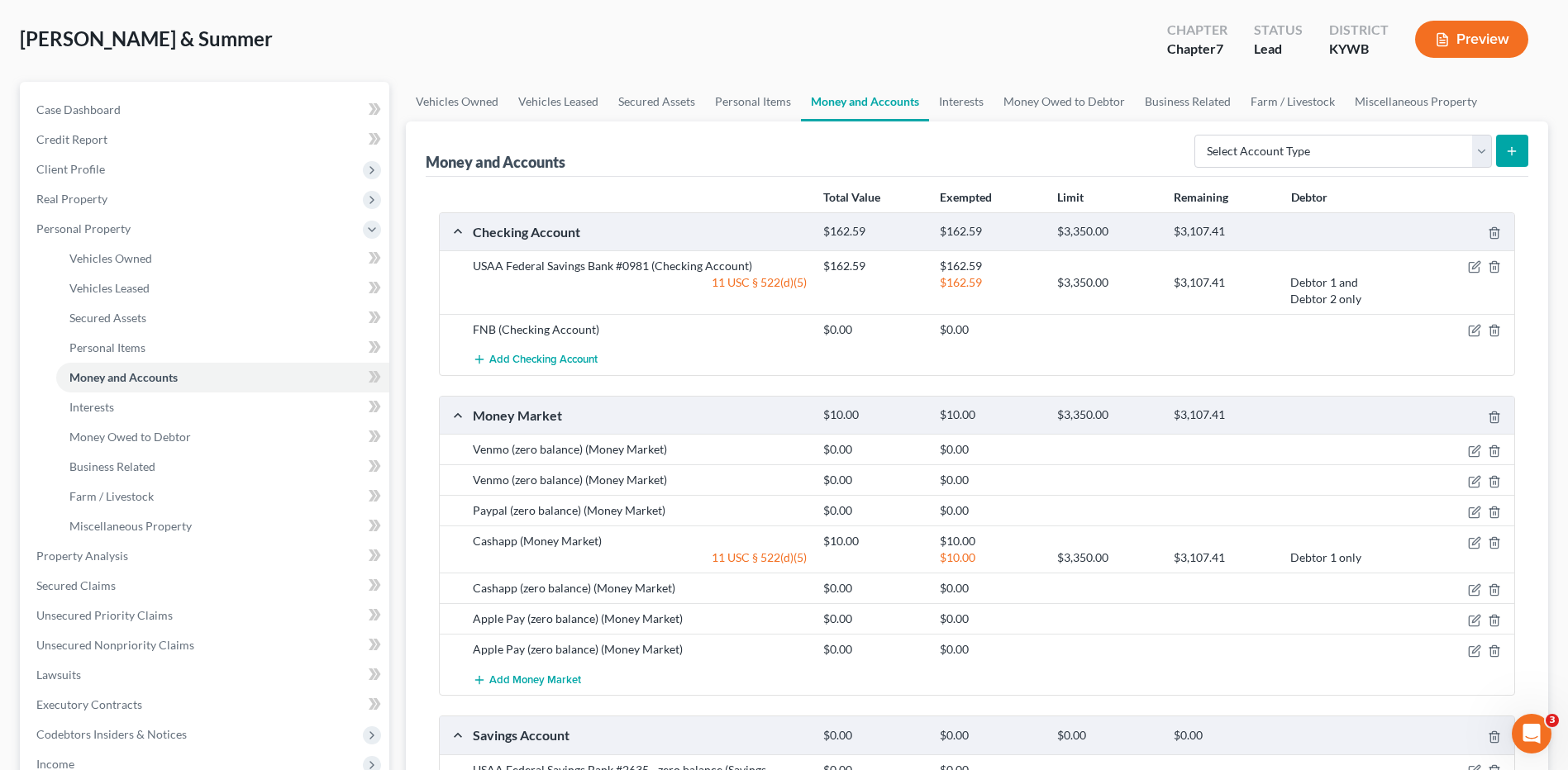
scroll to position [75, 0]
drag, startPoint x: 1475, startPoint y: 331, endPoint x: 714, endPoint y: 269, distance: 763.5
click at [1475, 331] on icon "button" at bounding box center [1476, 331] width 7 height 7
select select "18"
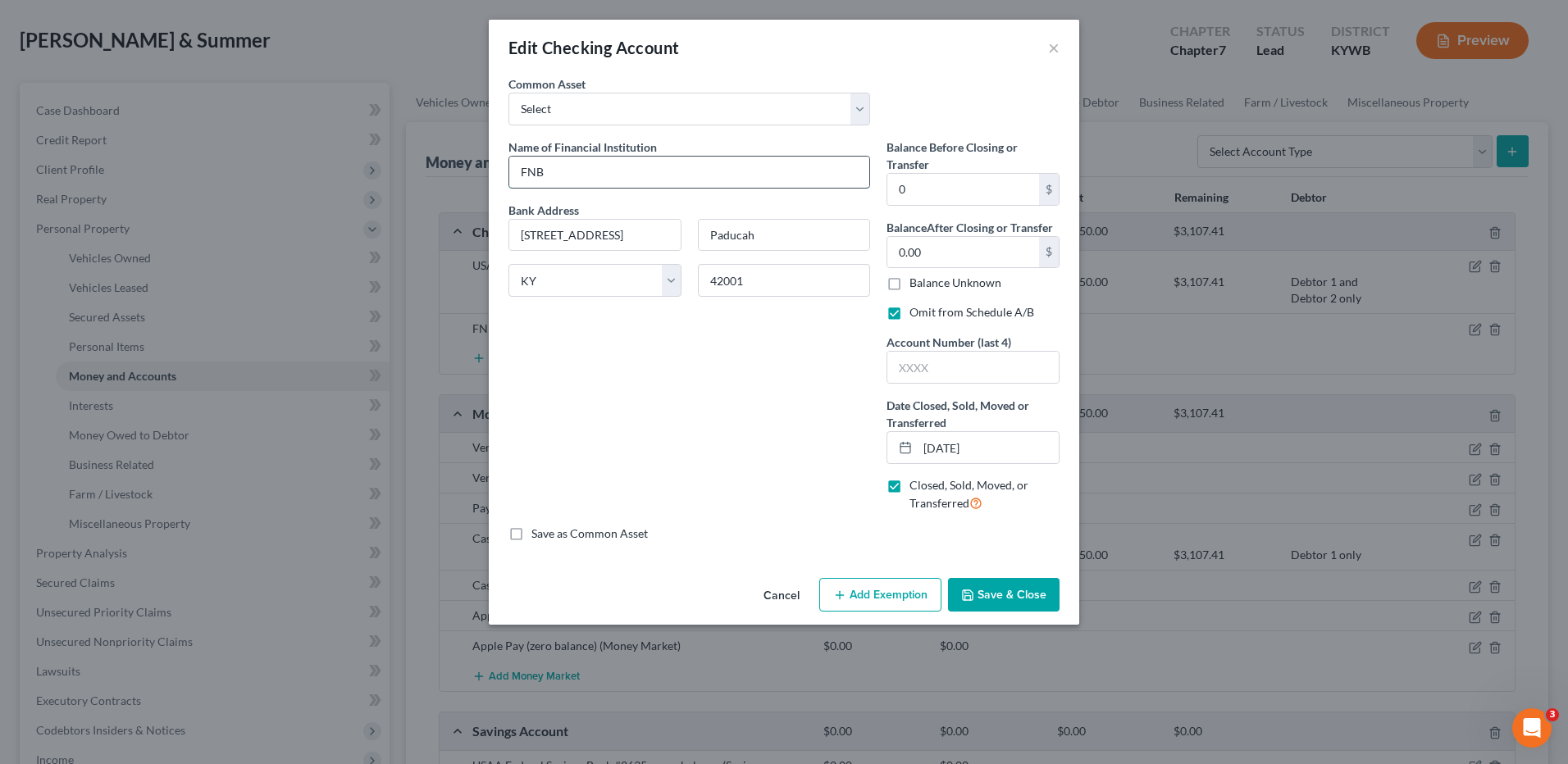
click at [597, 182] on input "FNB" at bounding box center [689, 172] width 360 height 31
type input "FNB #849"
click at [1045, 587] on button "Save & Close" at bounding box center [1004, 595] width 111 height 34
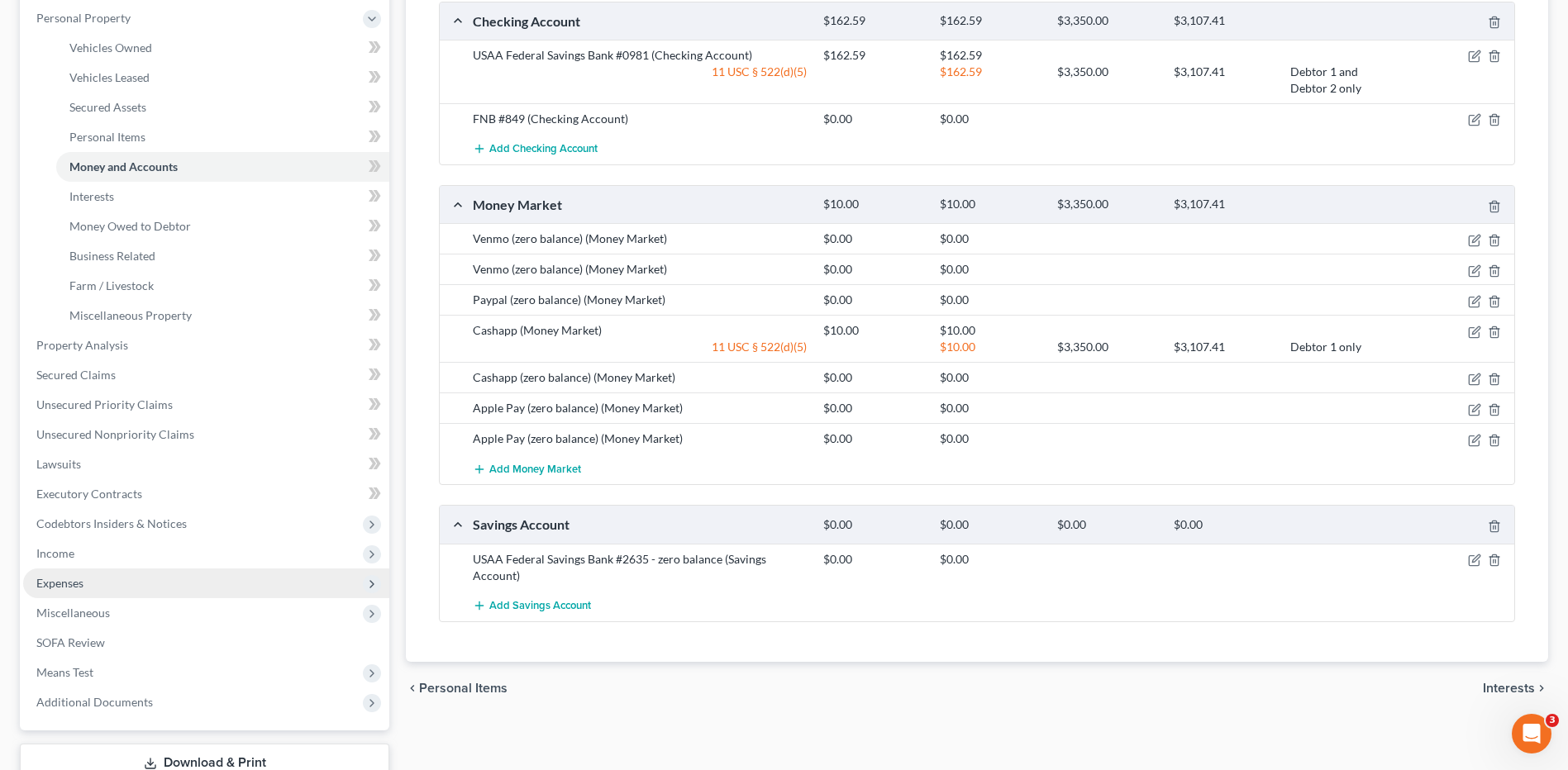
scroll to position [323, 0]
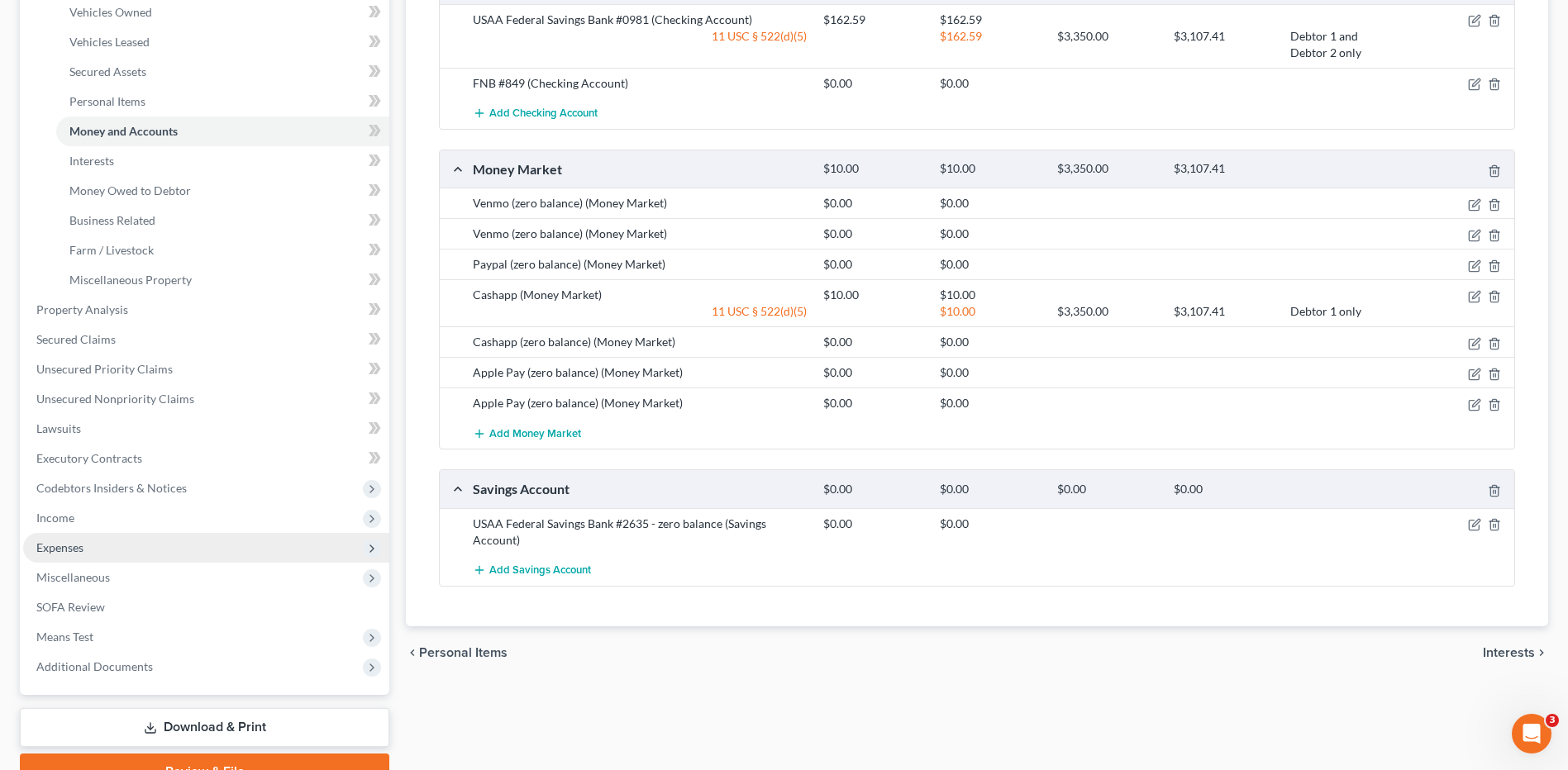
drag, startPoint x: 72, startPoint y: 630, endPoint x: 120, endPoint y: 541, distance: 101.1
click at [72, 631] on span "Means Test" at bounding box center [64, 637] width 57 height 14
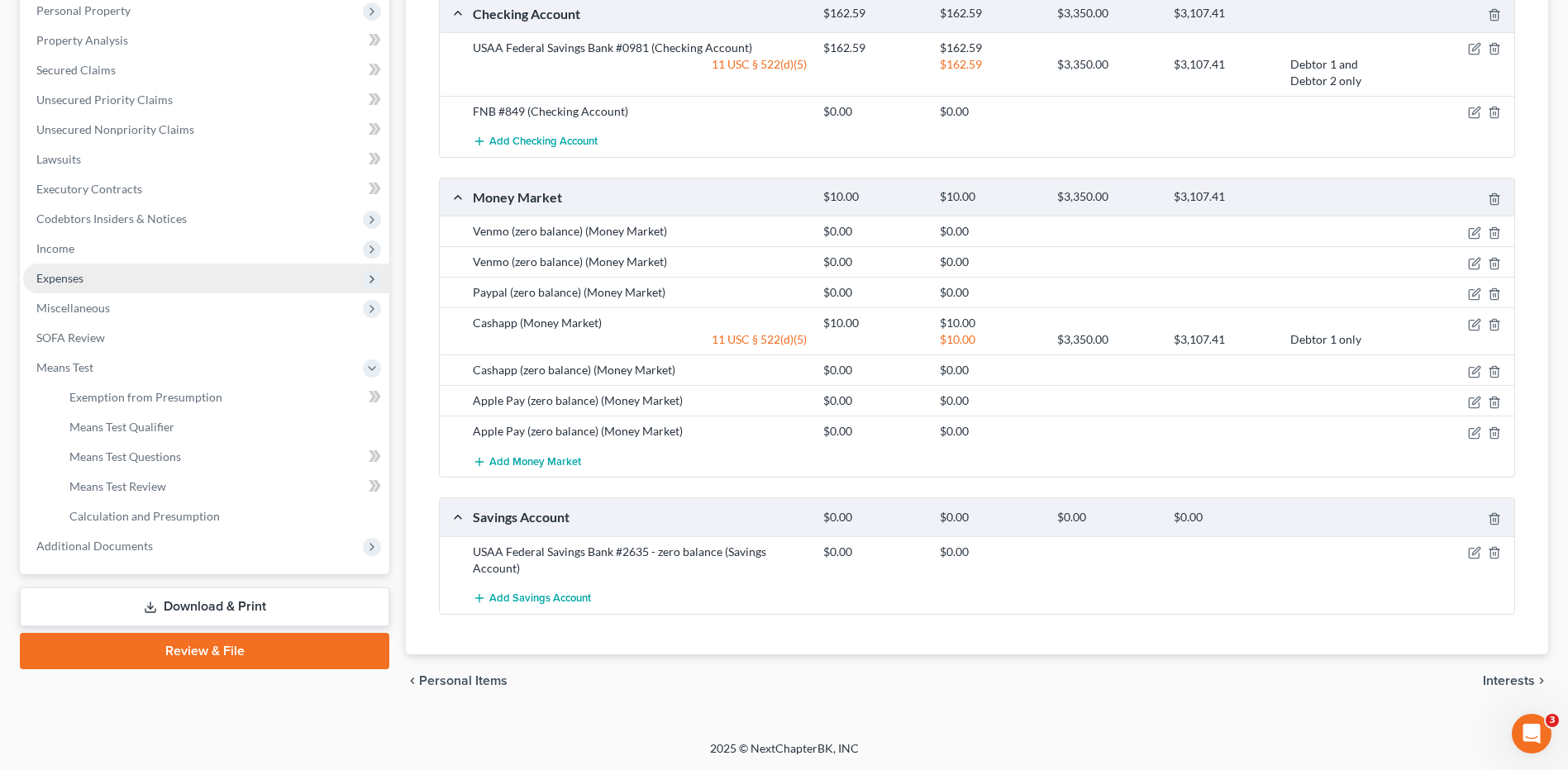
scroll to position [295, 0]
click at [158, 427] on span "Means Test Qualifier" at bounding box center [122, 427] width 105 height 14
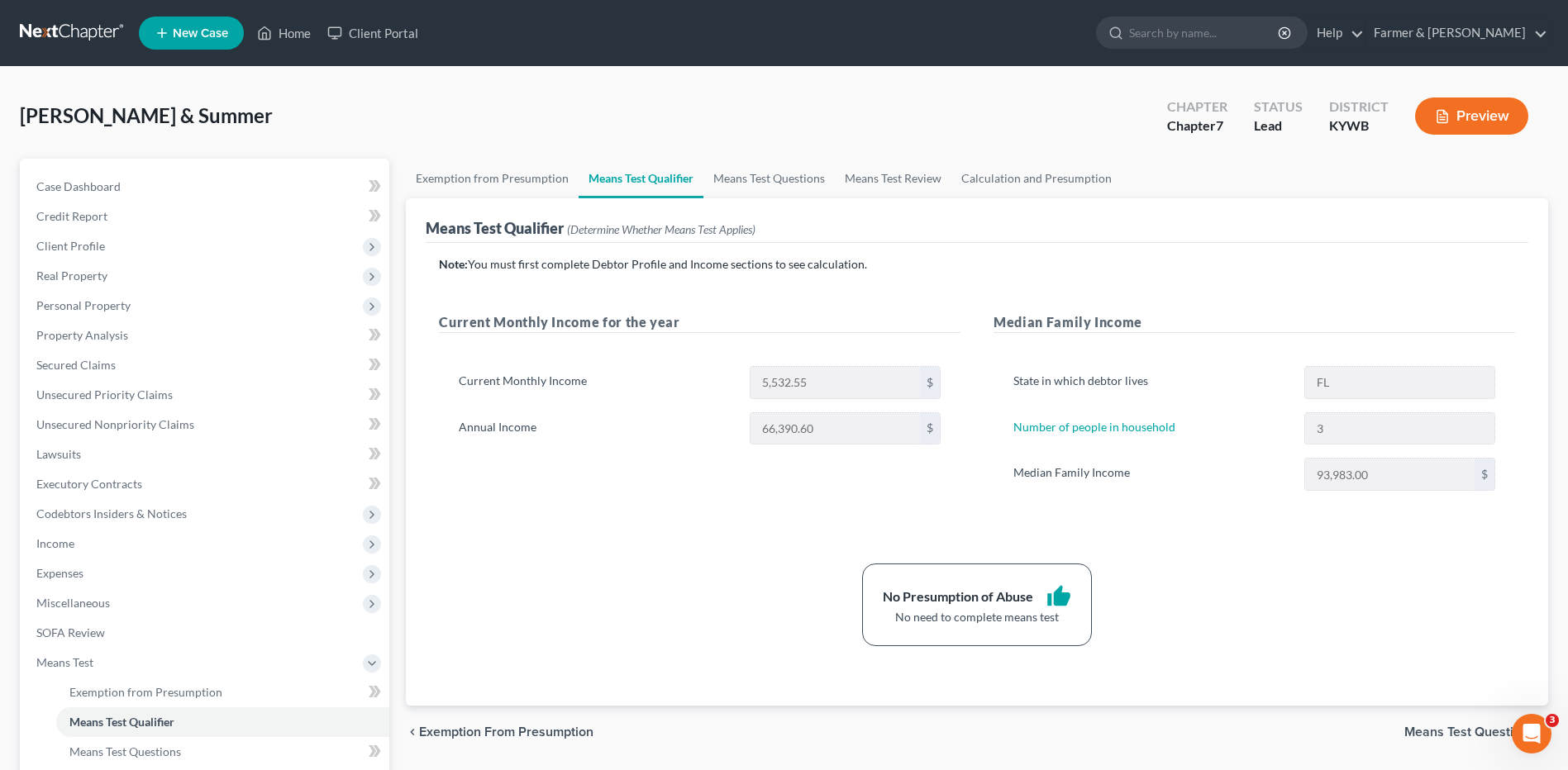
click at [43, 30] on link at bounding box center [72, 33] width 106 height 30
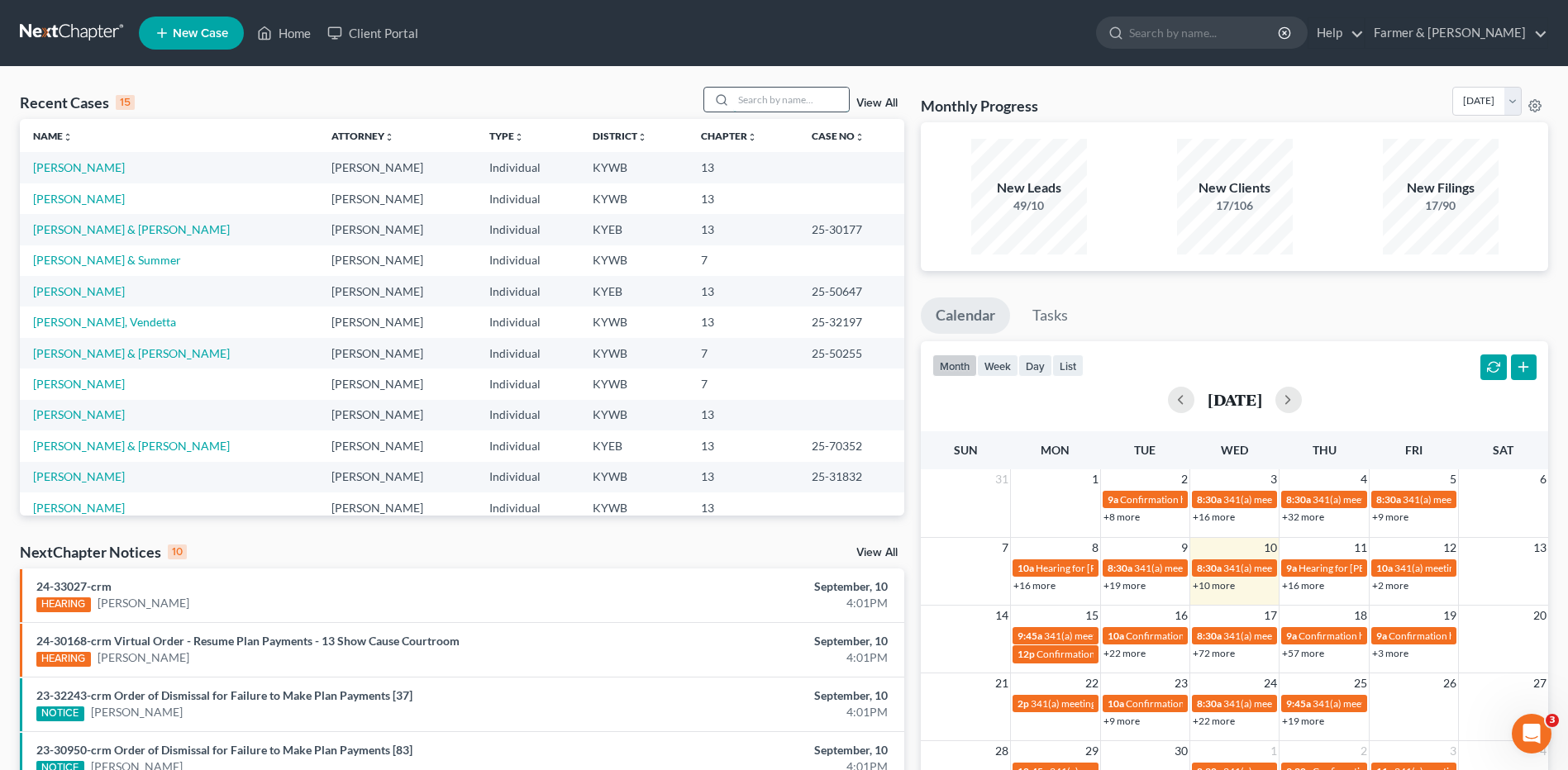
click at [810, 109] on input "search" at bounding box center [791, 99] width 116 height 24
type input "huyck"
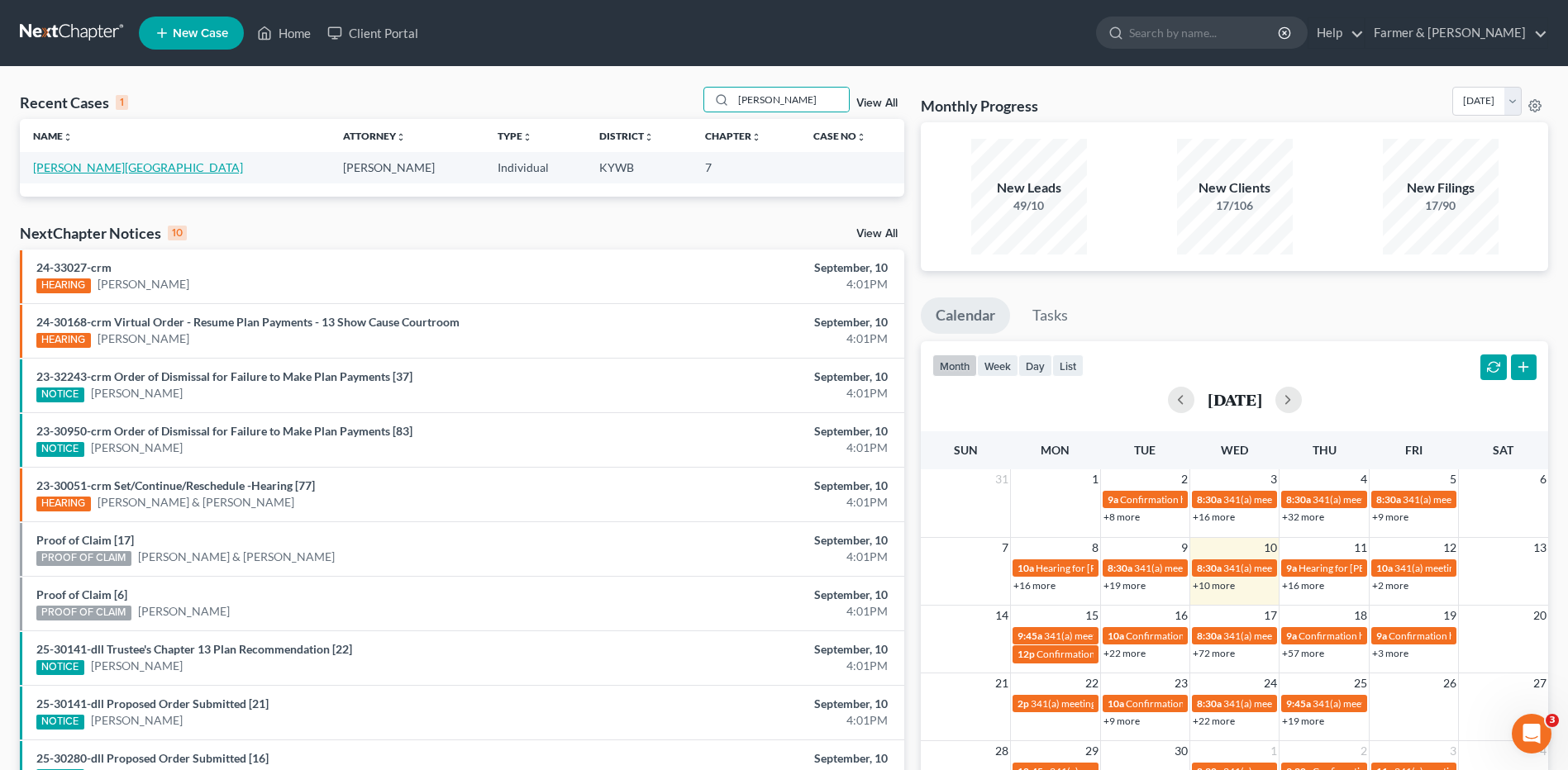
click at [67, 172] on link "[PERSON_NAME][GEOGRAPHIC_DATA]" at bounding box center [138, 167] width 210 height 14
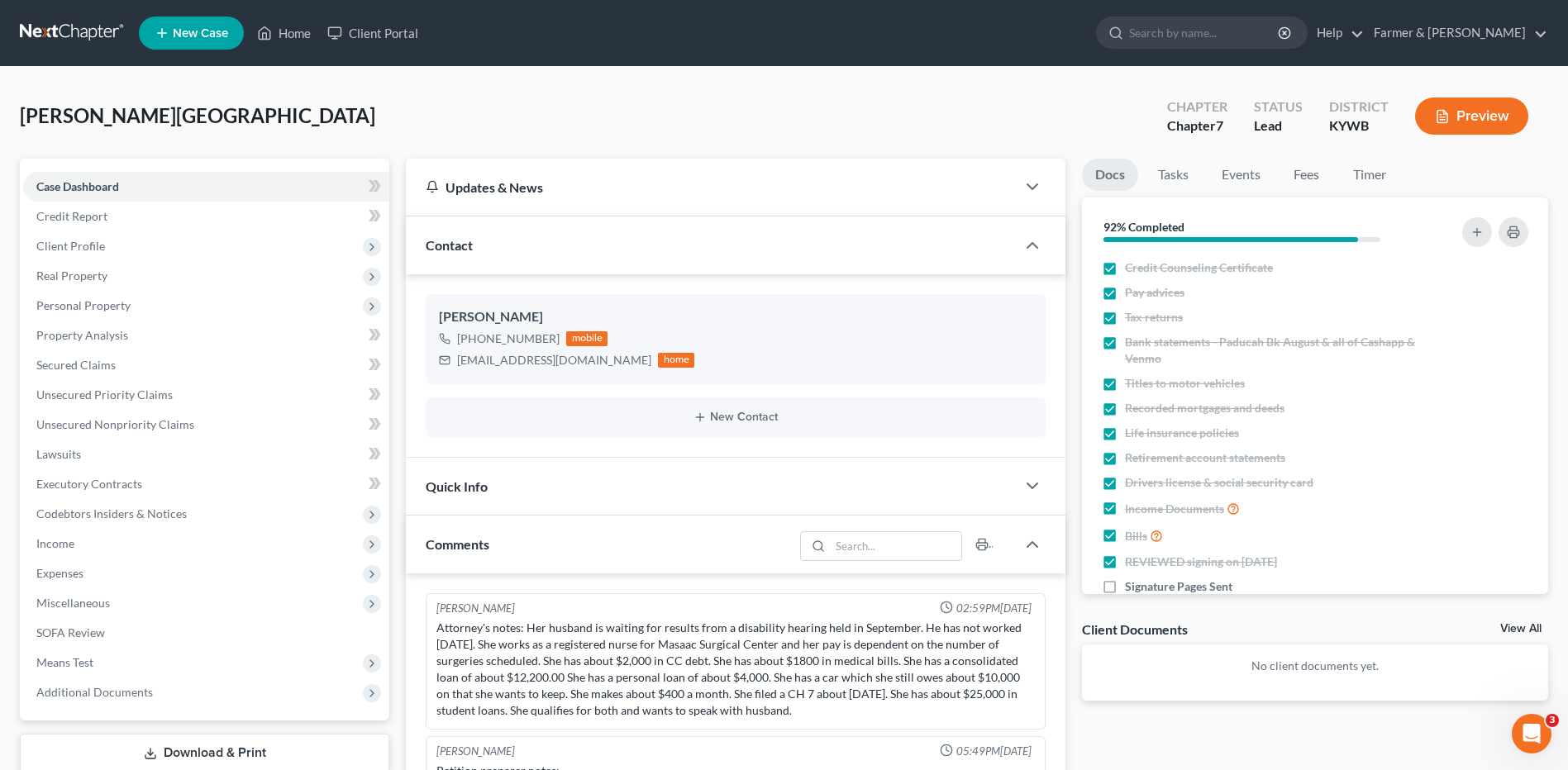
scroll to position [113, 0]
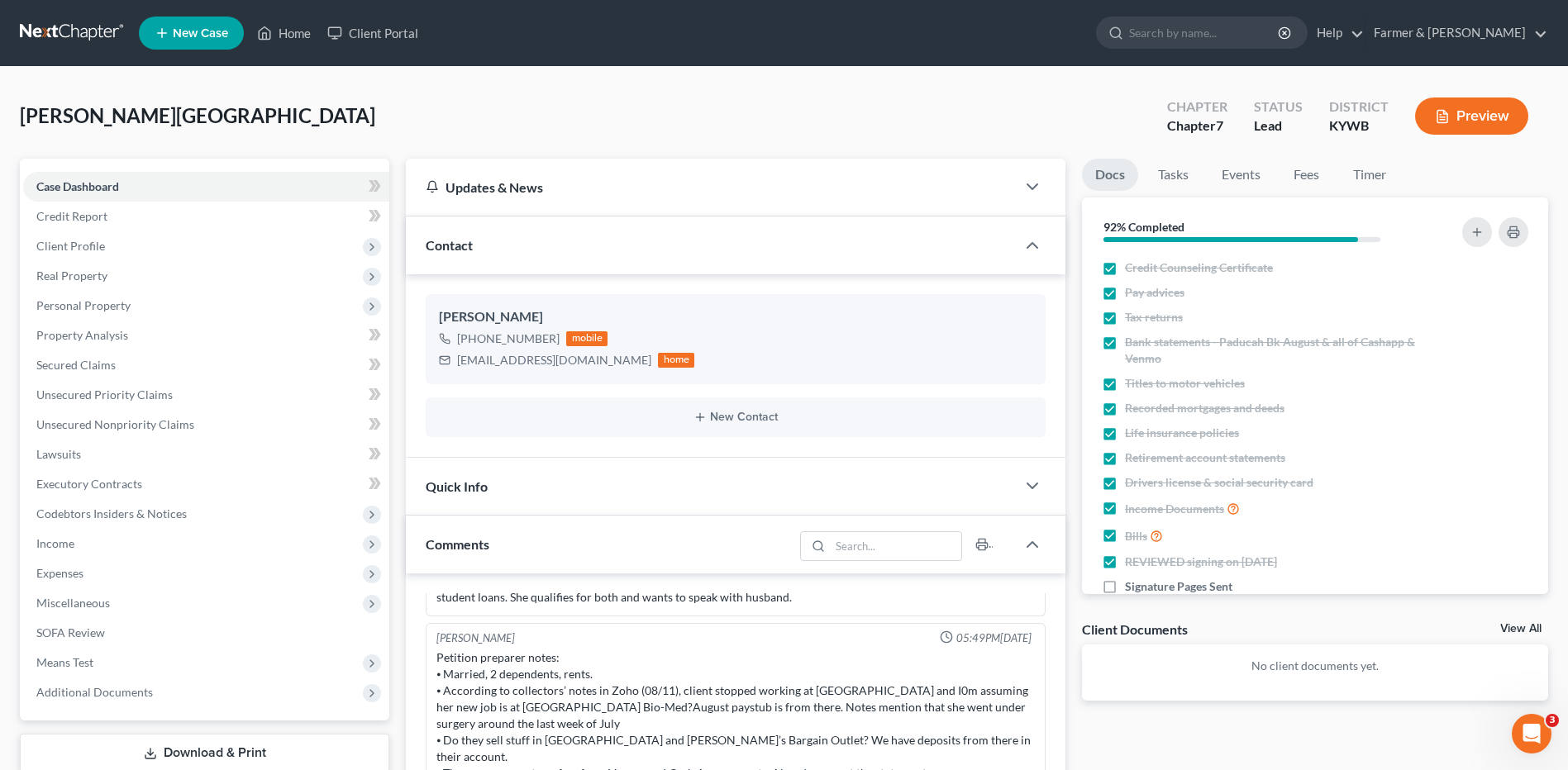
drag, startPoint x: 91, startPoint y: 26, endPoint x: 99, endPoint y: 24, distance: 8.2
click at [91, 26] on link at bounding box center [72, 33] width 106 height 30
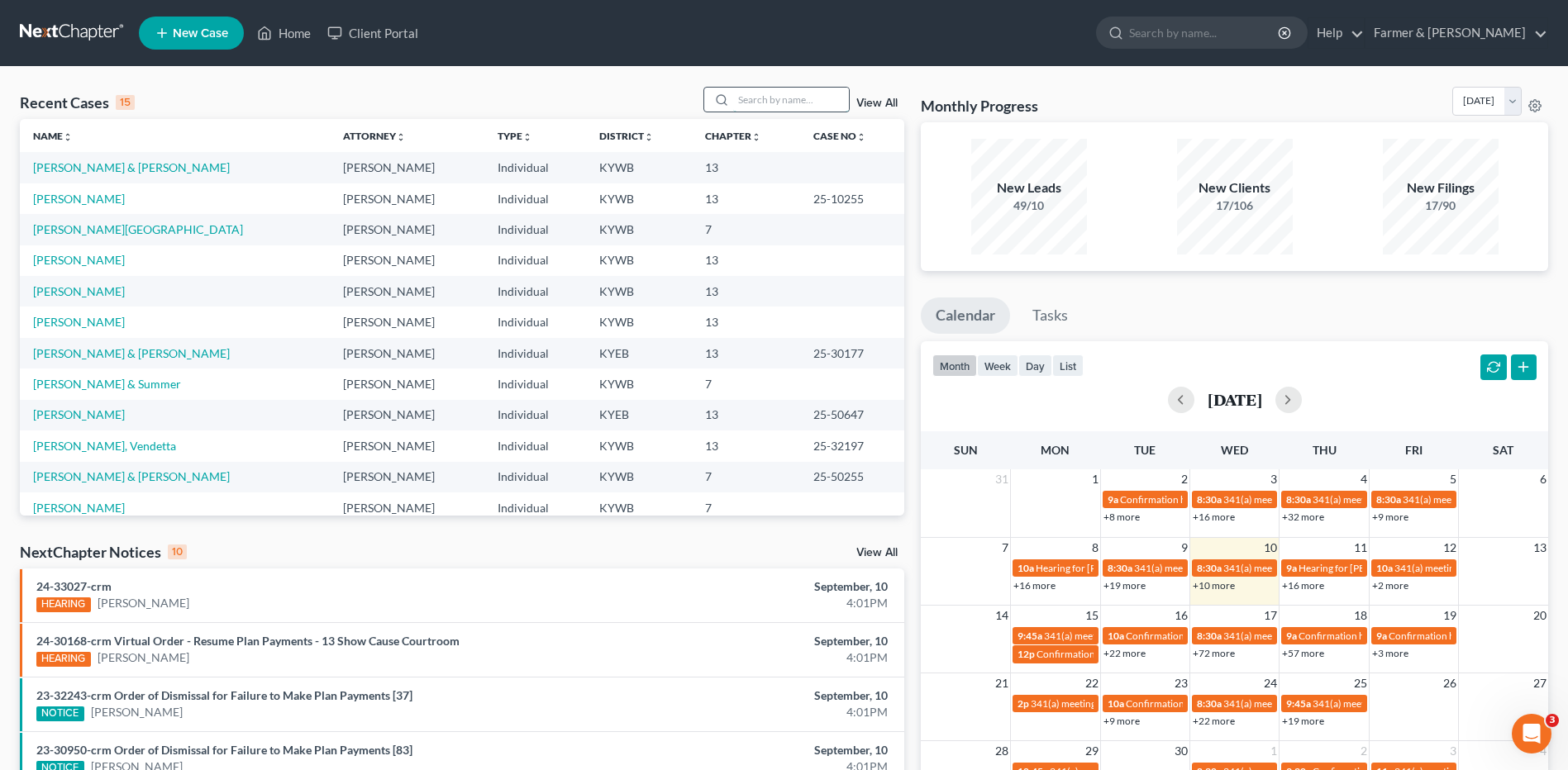
click at [782, 96] on input "search" at bounding box center [791, 99] width 116 height 24
type input "cook"
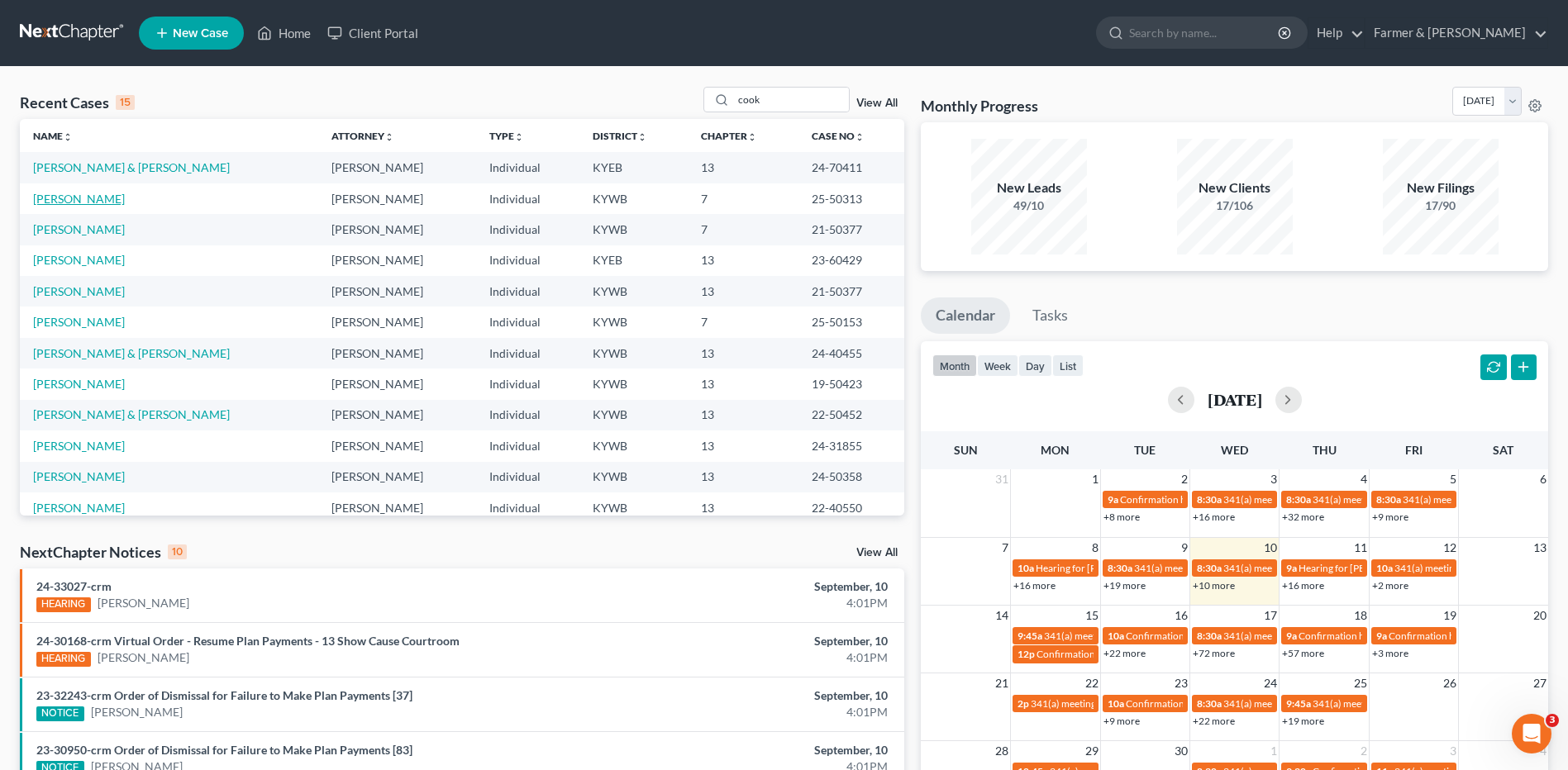
click at [95, 197] on link "[PERSON_NAME]" at bounding box center [79, 199] width 91 height 14
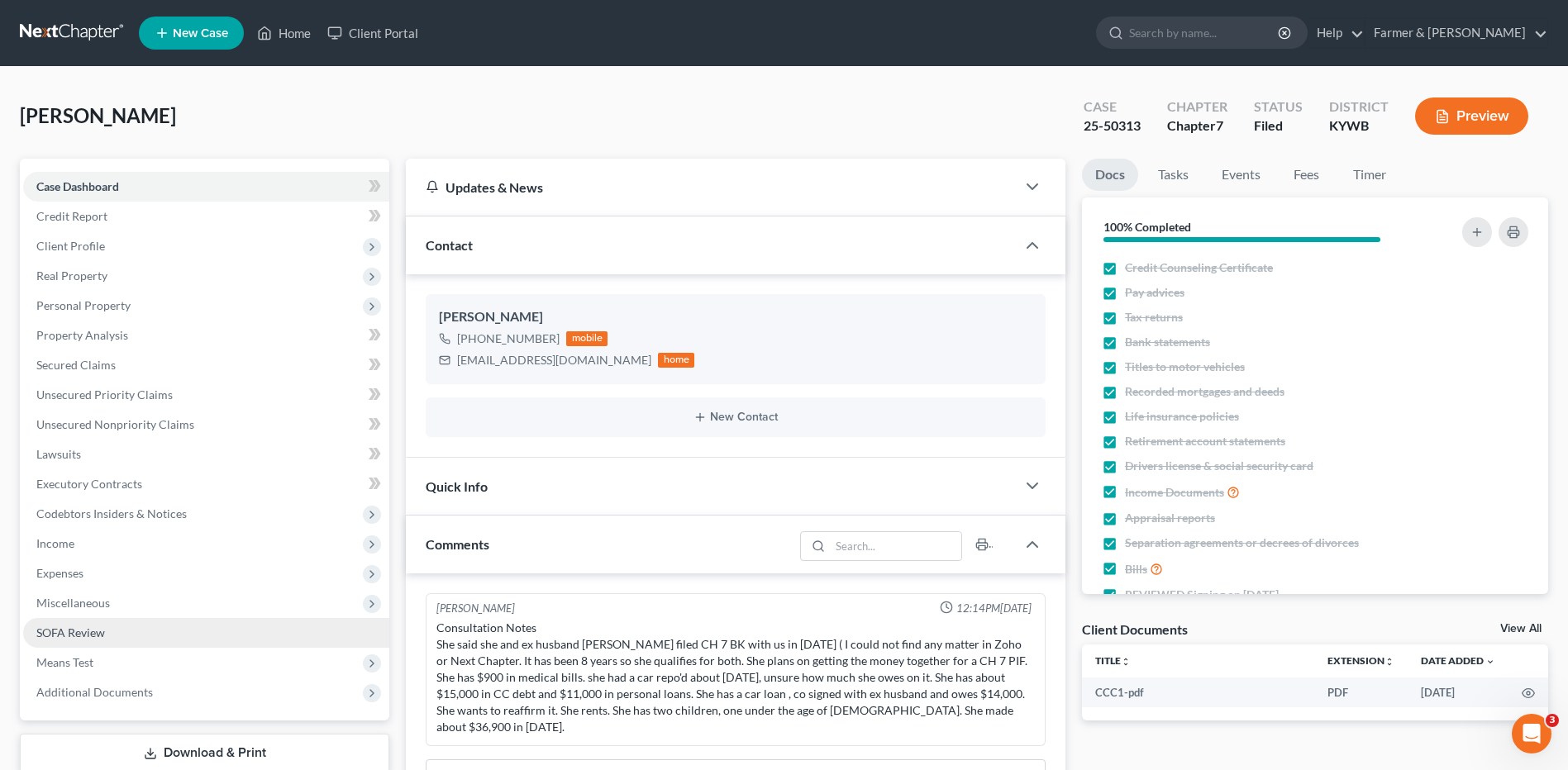
scroll to position [165, 0]
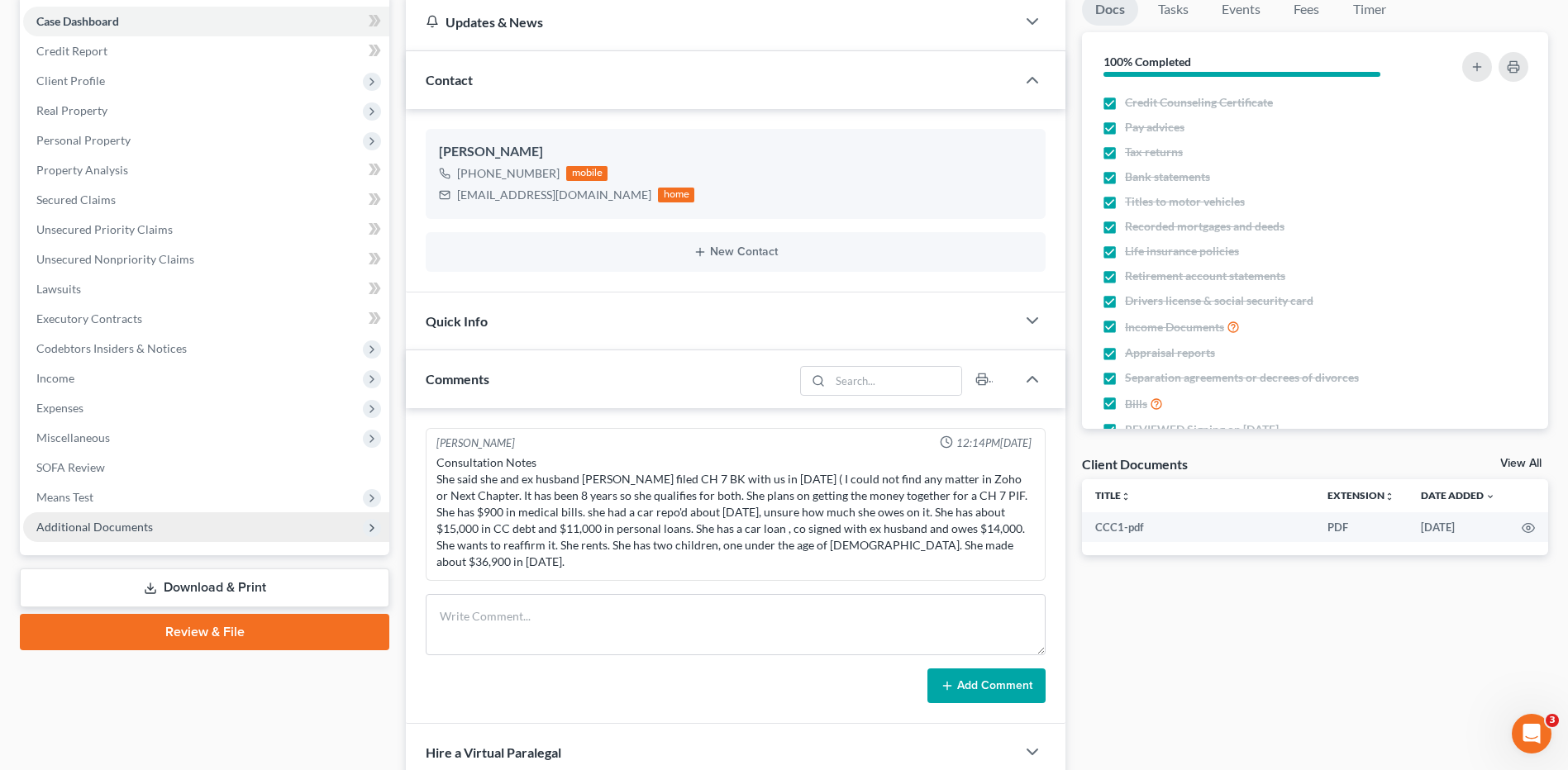
click at [110, 526] on span "Additional Documents" at bounding box center [94, 527] width 117 height 14
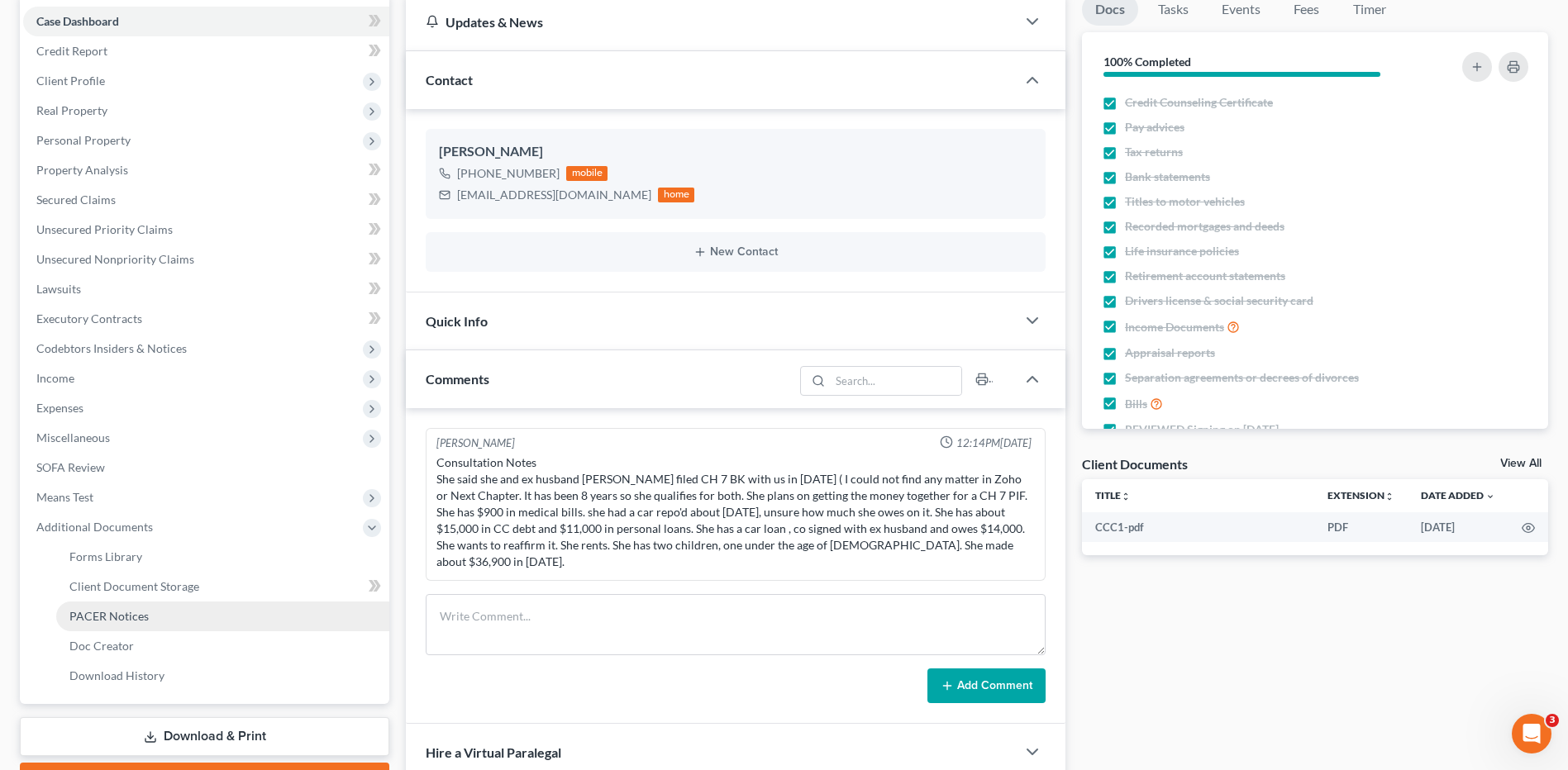
click at [125, 621] on span "PACER Notices" at bounding box center [109, 616] width 80 height 14
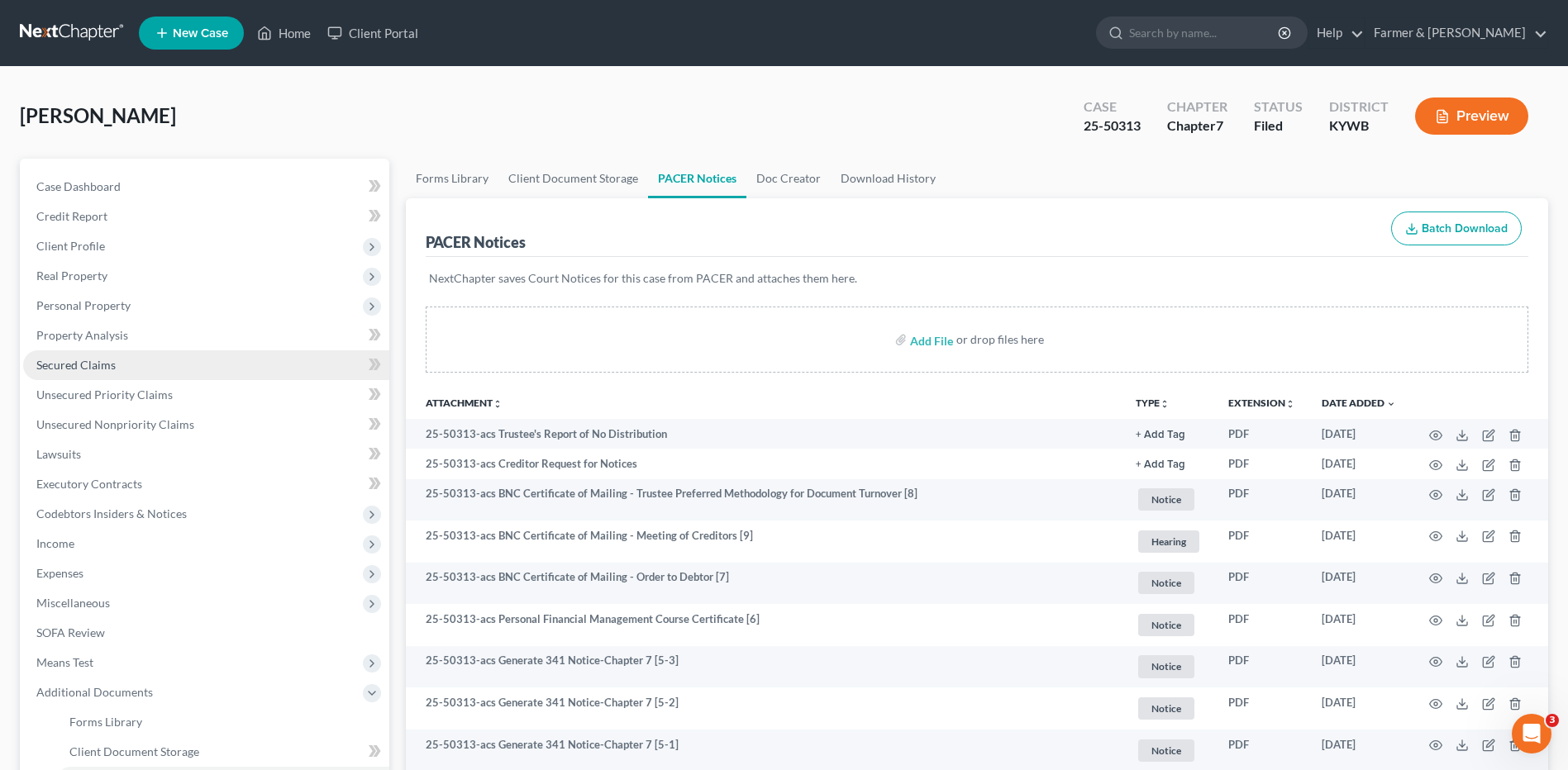
click at [152, 364] on link "Secured Claims" at bounding box center [206, 365] width 366 height 30
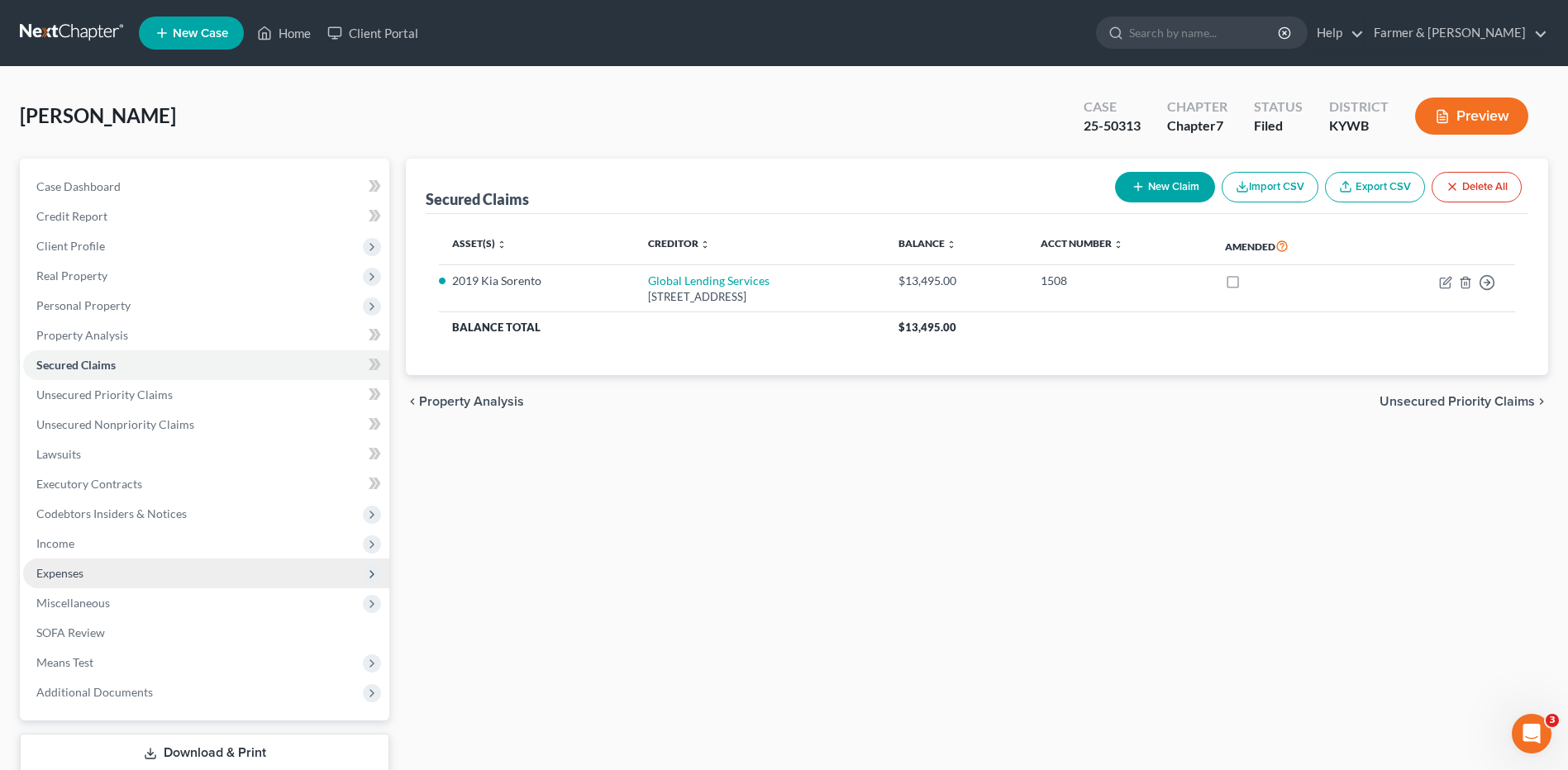
click at [123, 574] on span "Expenses" at bounding box center [206, 573] width 366 height 30
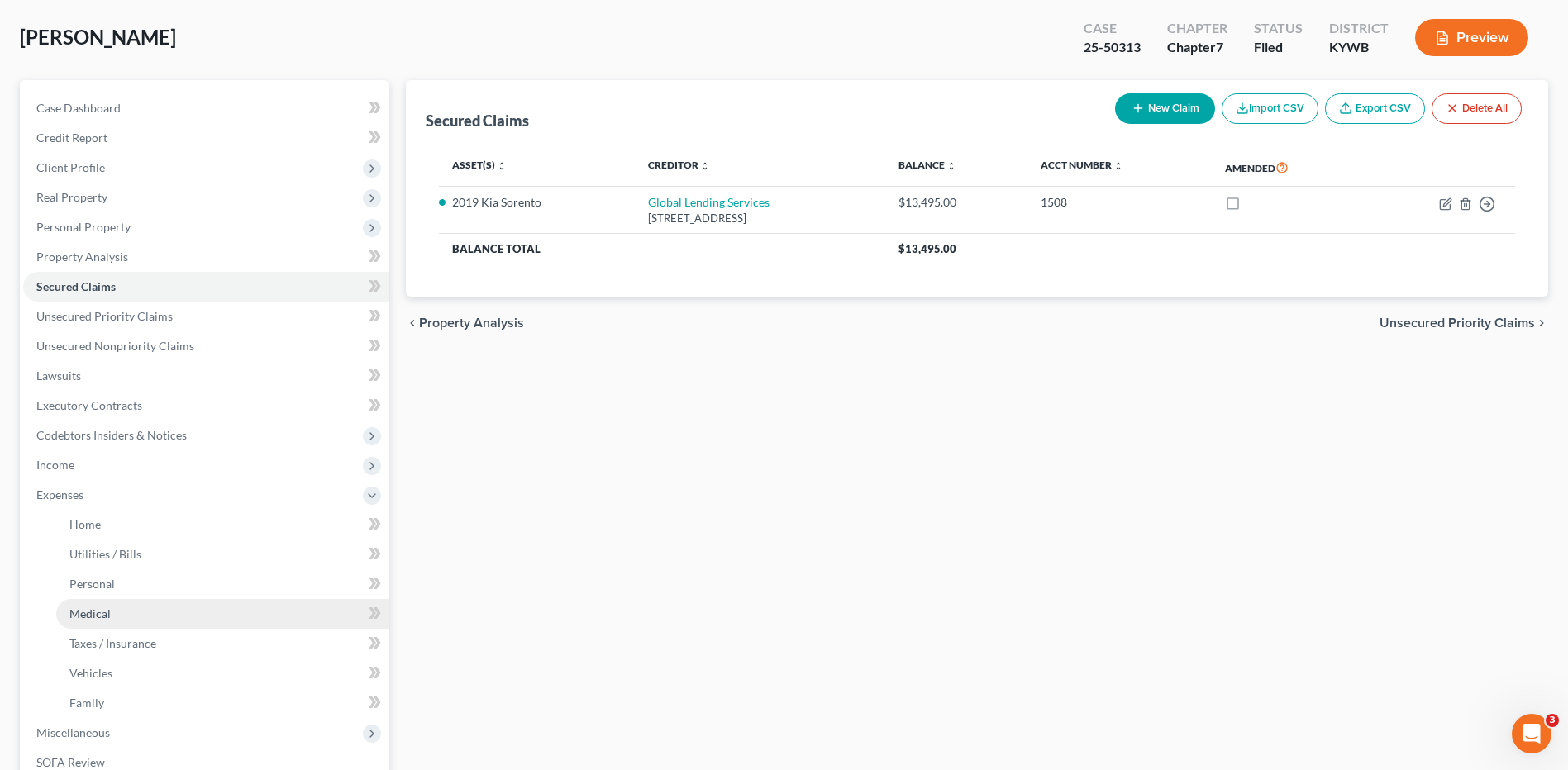
scroll to position [165, 0]
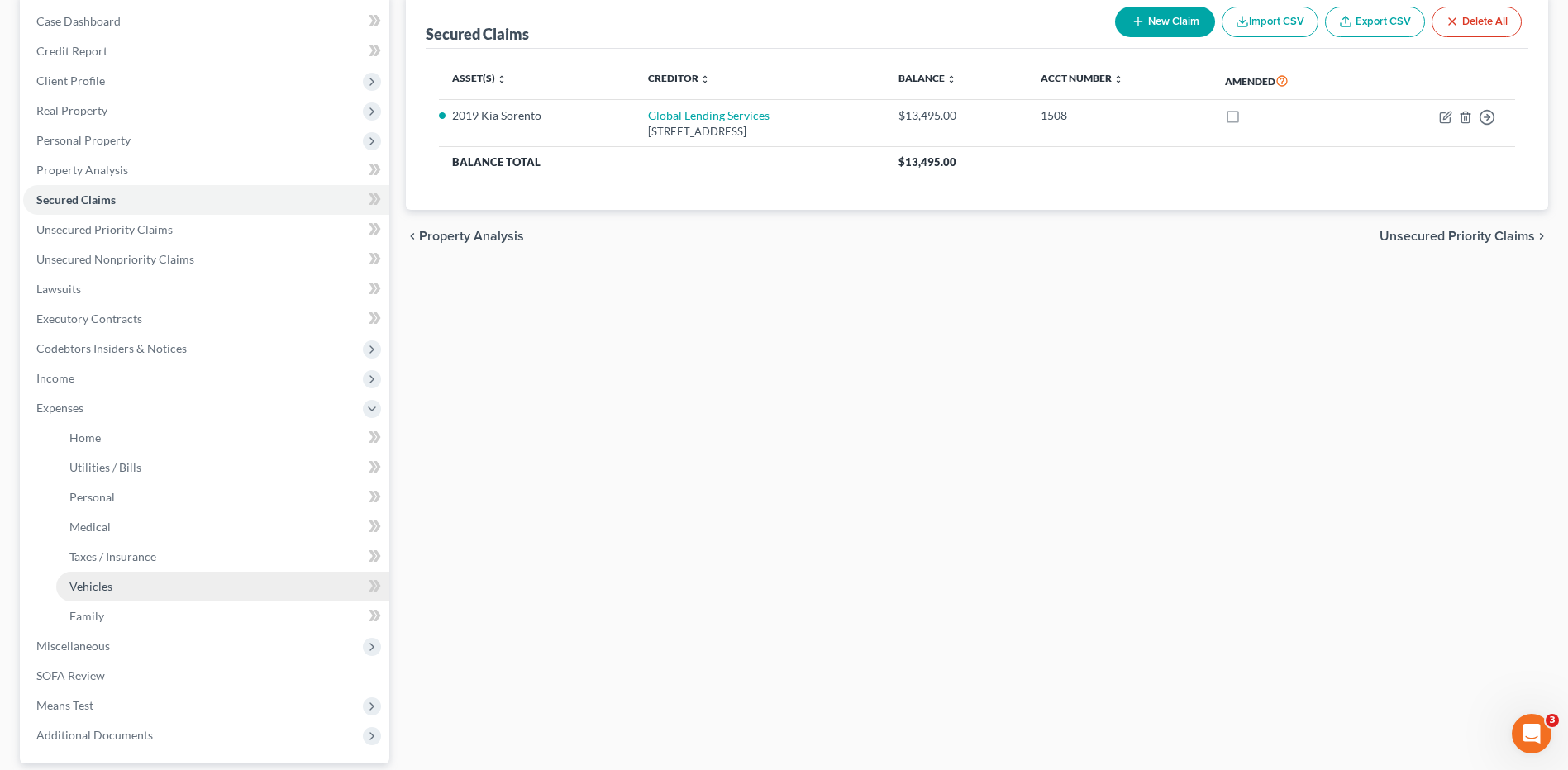
click at [120, 595] on link "Vehicles" at bounding box center [222, 587] width 333 height 30
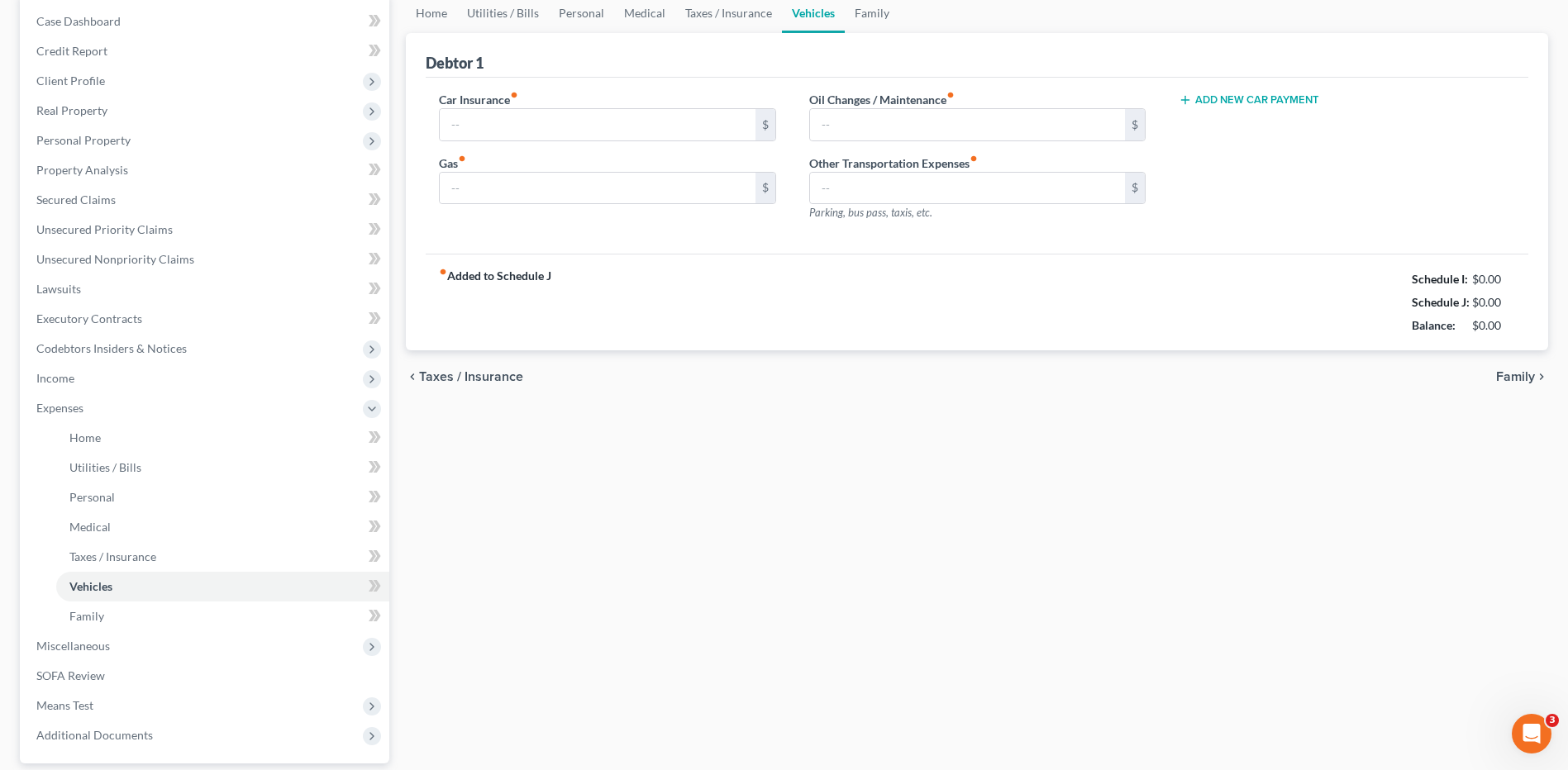
scroll to position [84, 0]
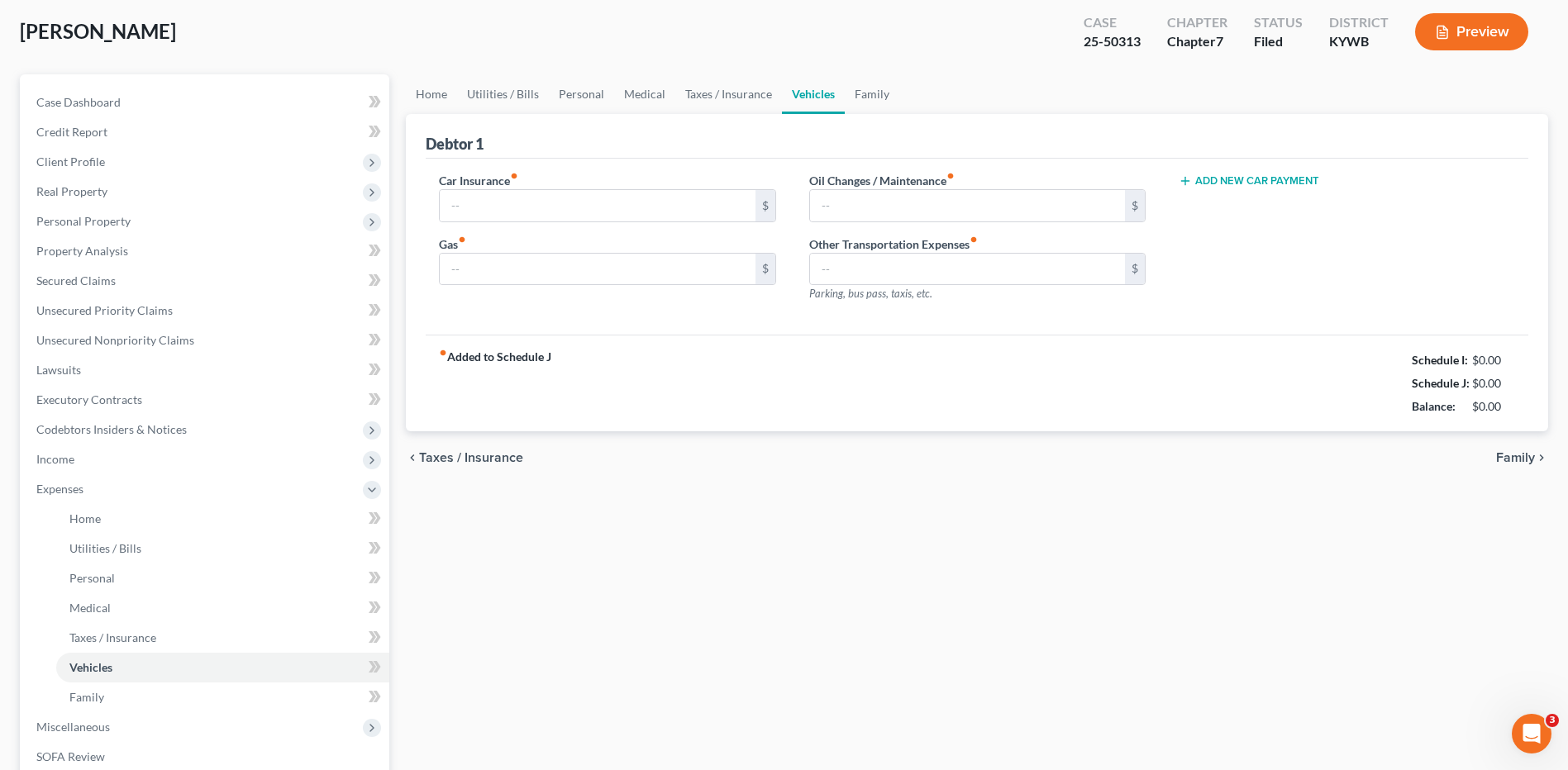
type input "185.00"
type input "200.00"
type input "50.00"
type input "0.00"
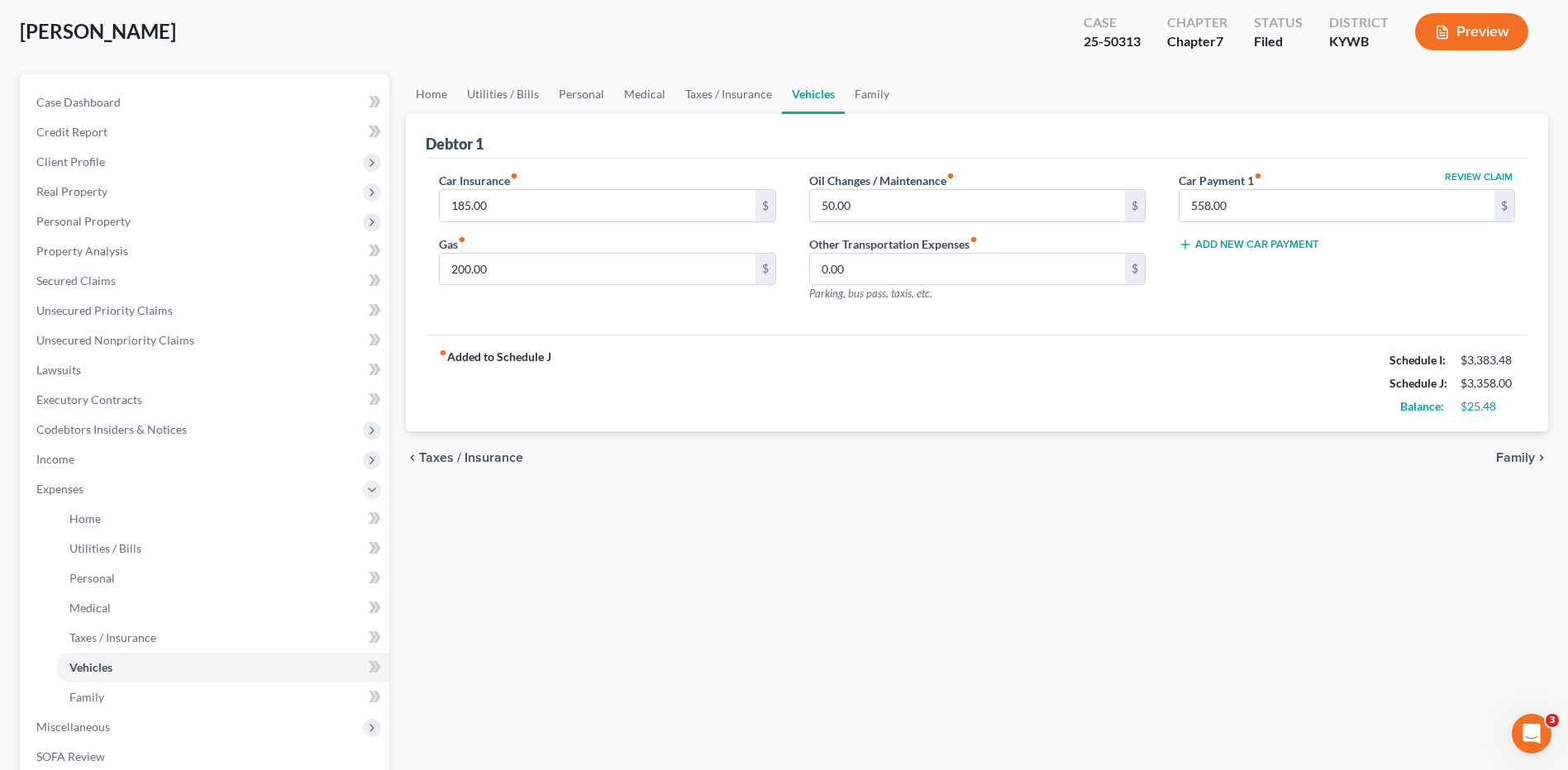
scroll to position [0, 0]
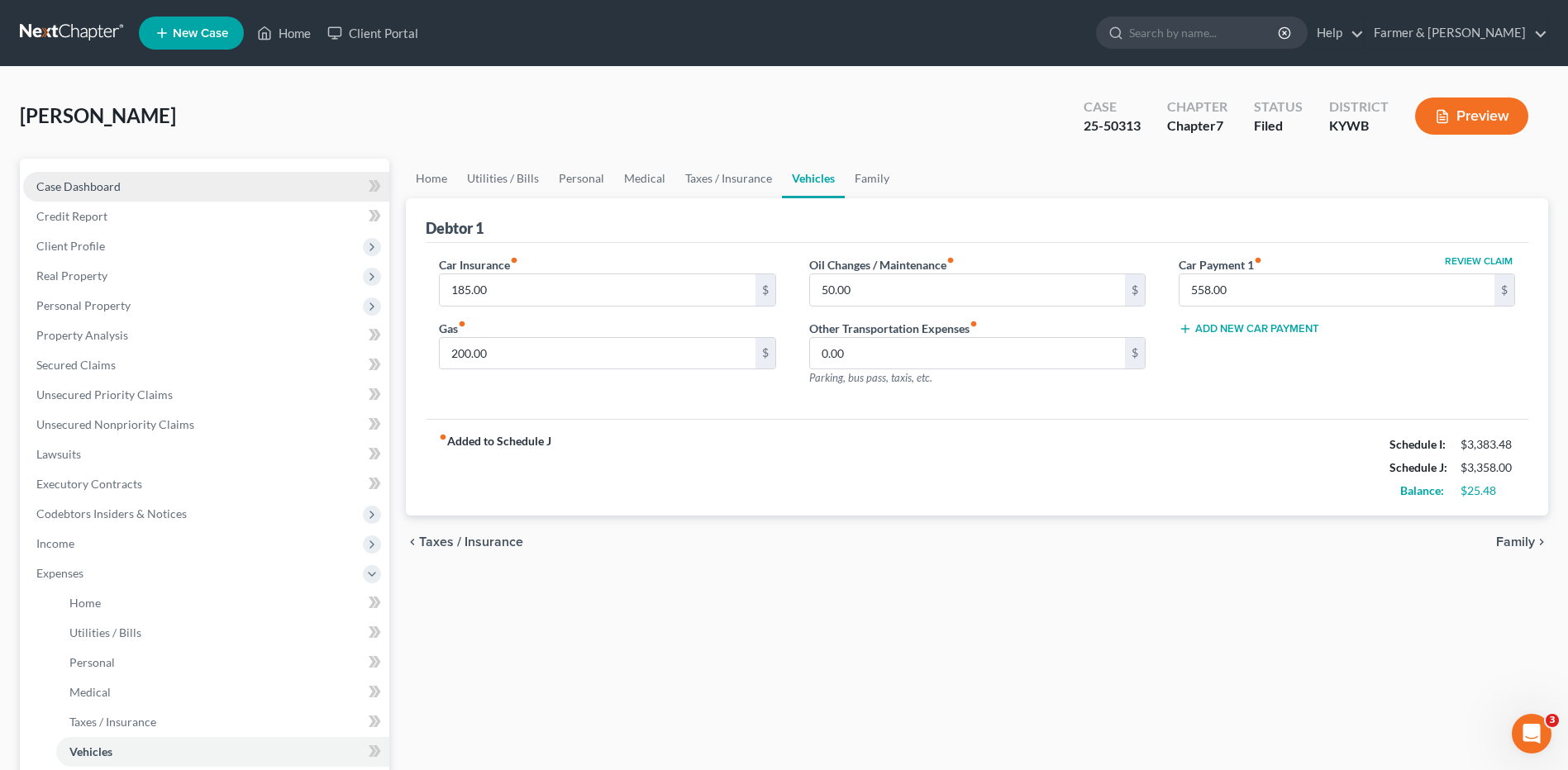
click at [236, 187] on link "Case Dashboard" at bounding box center [206, 186] width 366 height 30
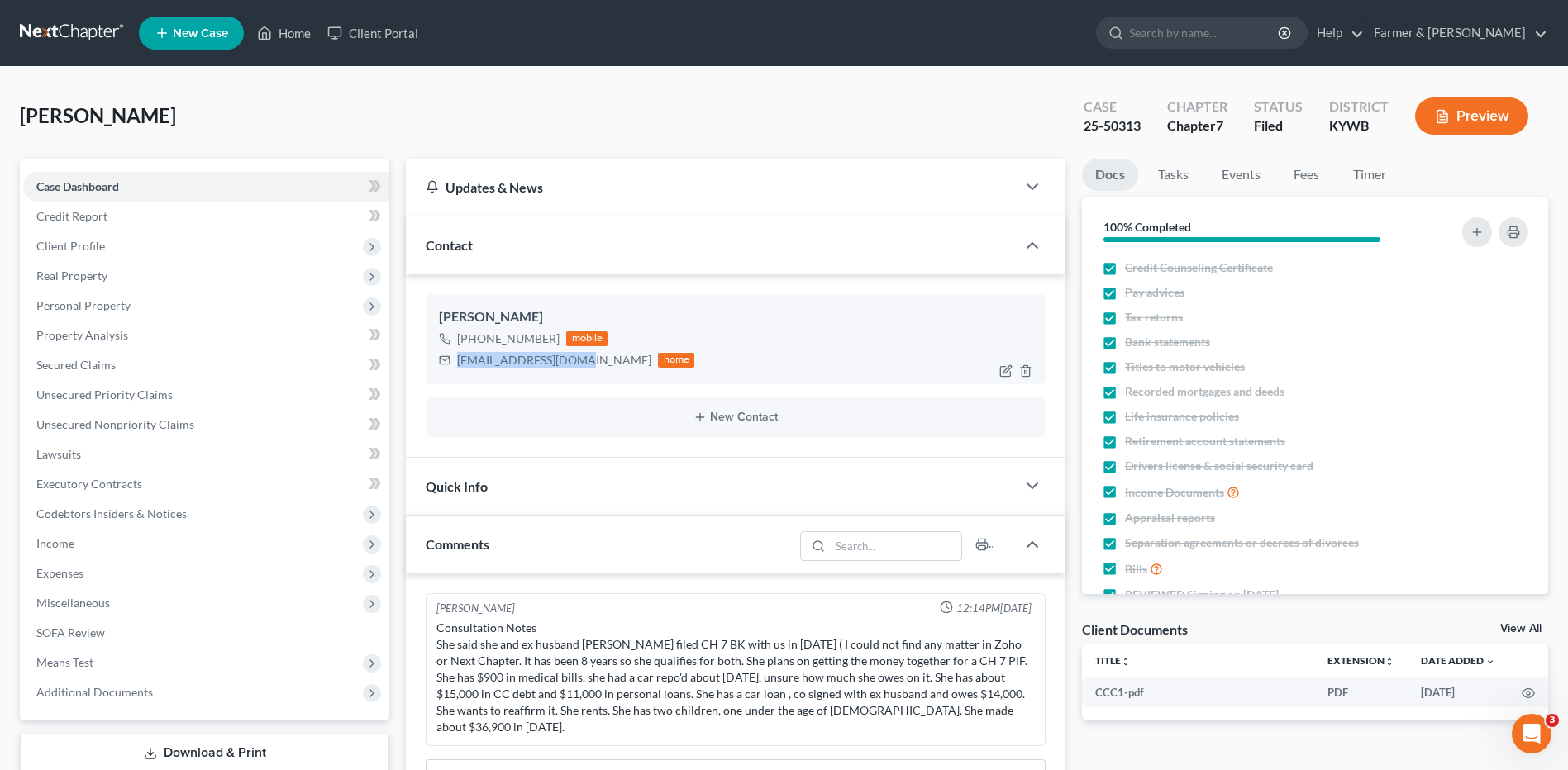
drag, startPoint x: 568, startPoint y: 366, endPoint x: 455, endPoint y: 366, distance: 113.0
click at [455, 366] on div "amcook2376@gmail.com home" at bounding box center [566, 361] width 255 height 22
drag, startPoint x: 174, startPoint y: 364, endPoint x: 311, endPoint y: 353, distance: 137.4
click at [174, 364] on link "Secured Claims" at bounding box center [206, 365] width 366 height 30
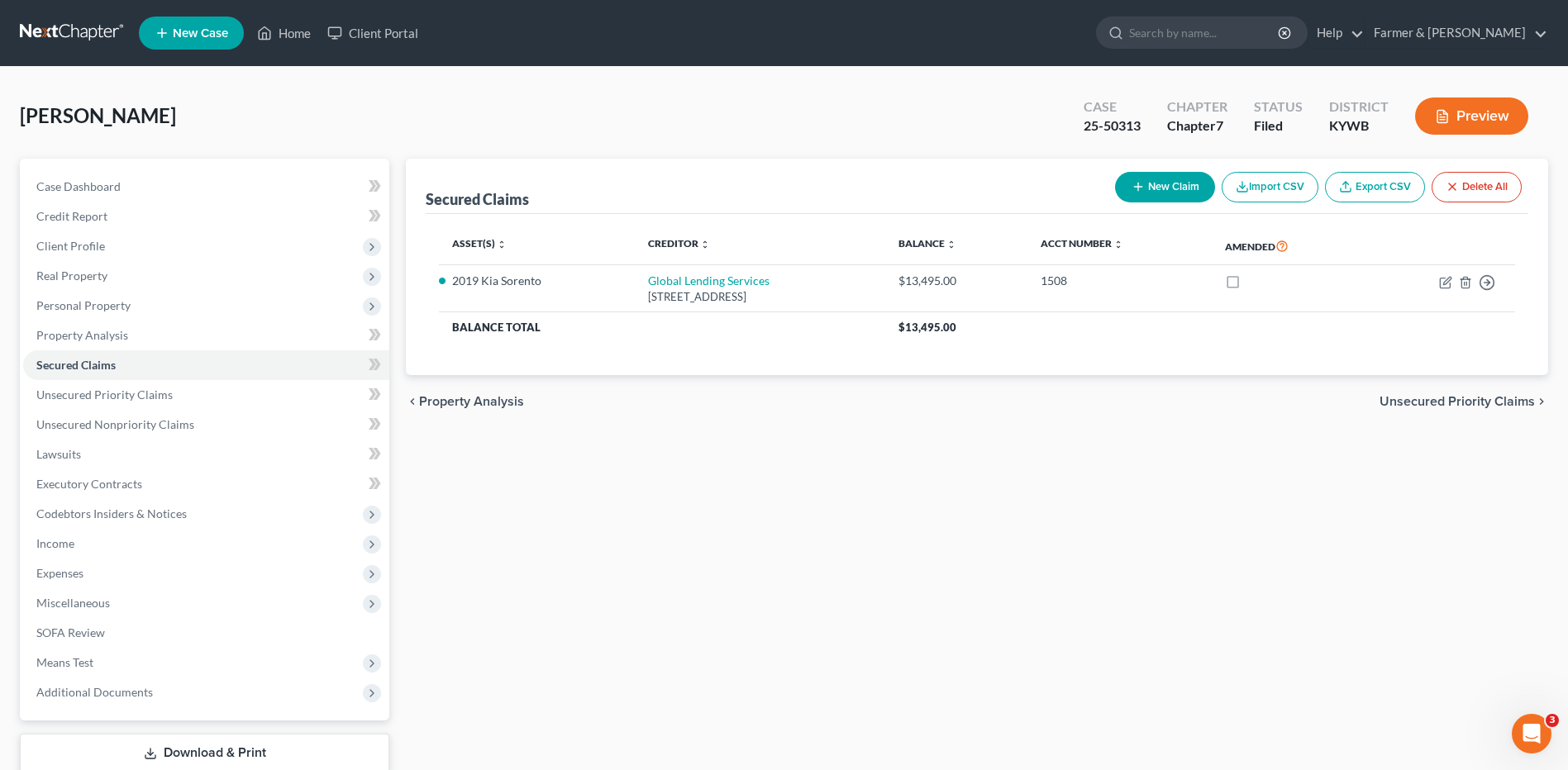
click at [69, 26] on link at bounding box center [72, 33] width 106 height 30
